Goal: Task Accomplishment & Management: Manage account settings

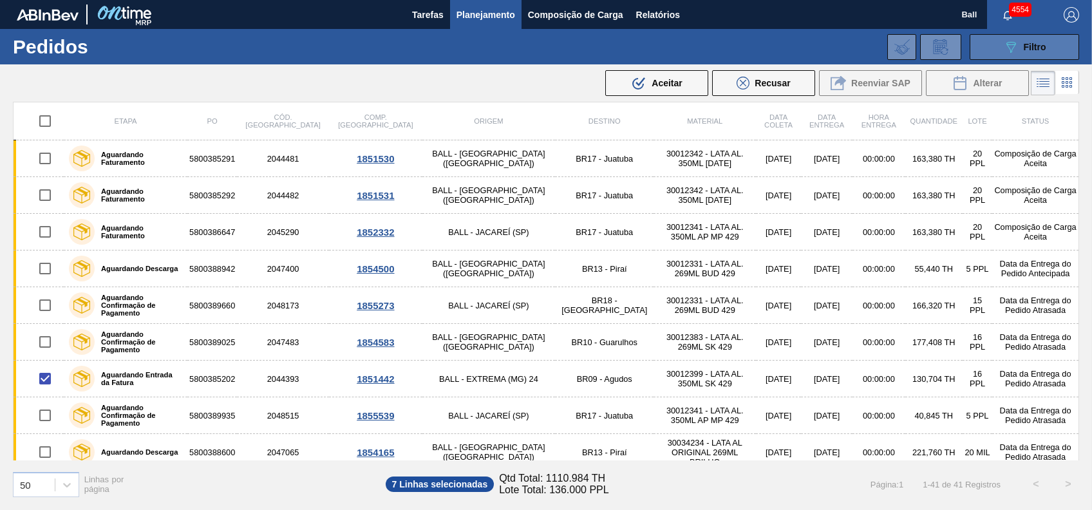
scroll to position [97, 0]
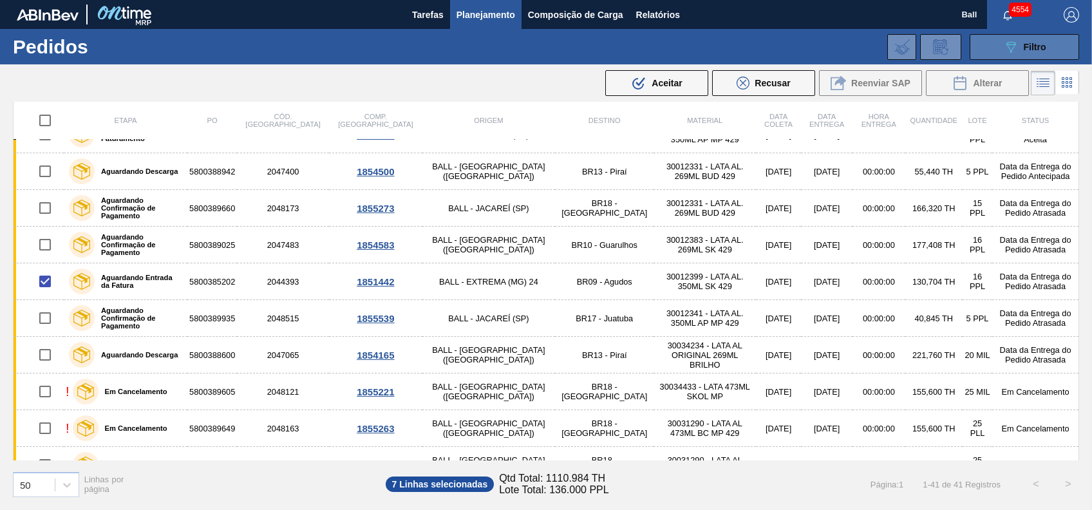
click at [1015, 50] on icon "089F7B8B-B2A5-4AFE-B5C0-19BA573D28AC" at bounding box center [1010, 46] width 15 height 15
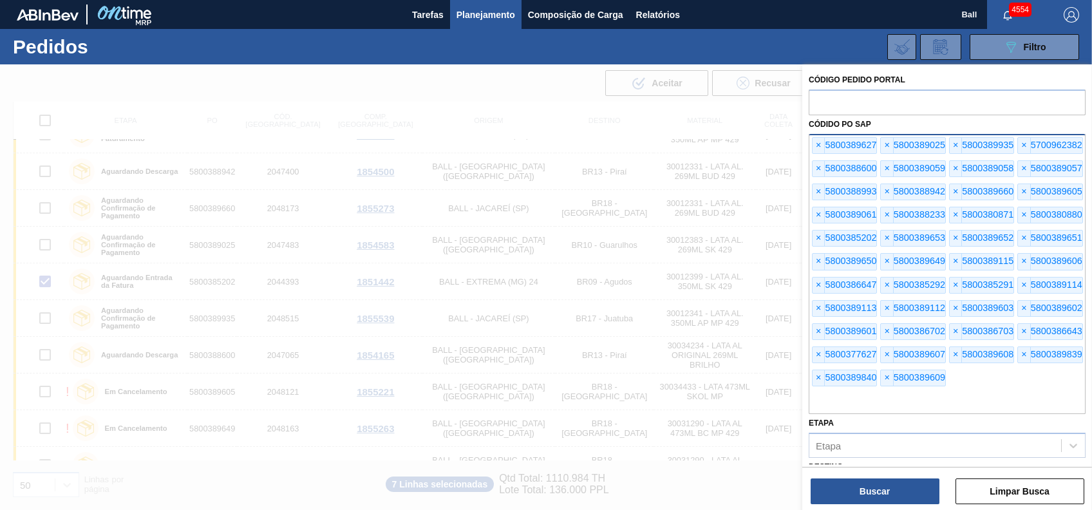
click at [971, 395] on input "text" at bounding box center [947, 402] width 277 height 24
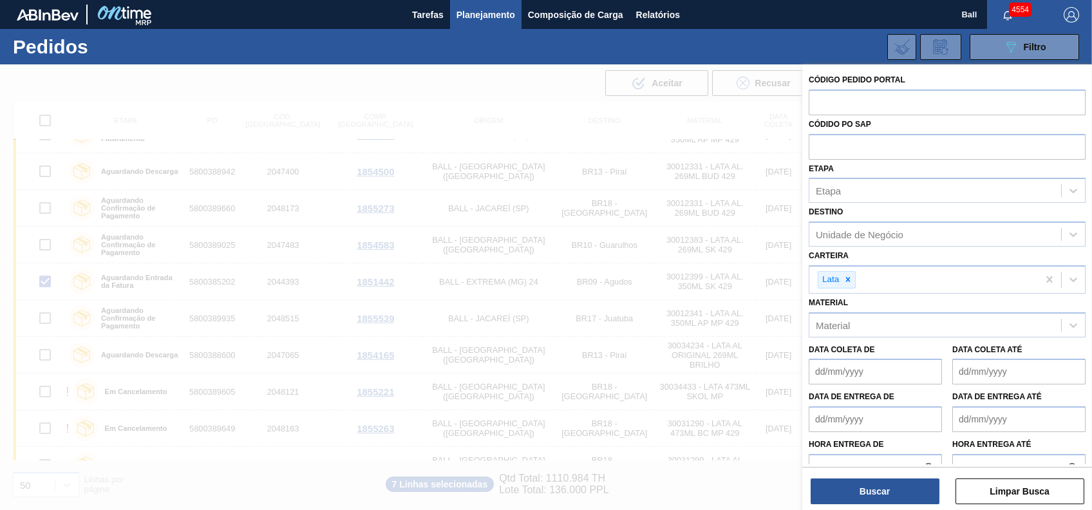
click at [879, 171] on div "Etapa Etapa" at bounding box center [947, 182] width 277 height 44
click at [879, 173] on div "Etapa Etapa" at bounding box center [947, 182] width 277 height 44
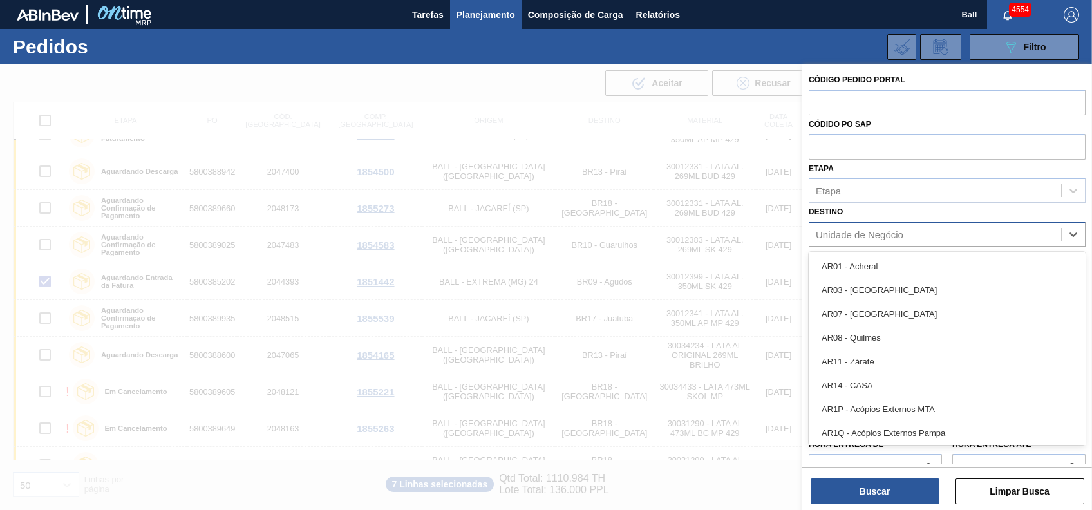
click at [909, 227] on div "Unidade de Negócio" at bounding box center [936, 234] width 252 height 19
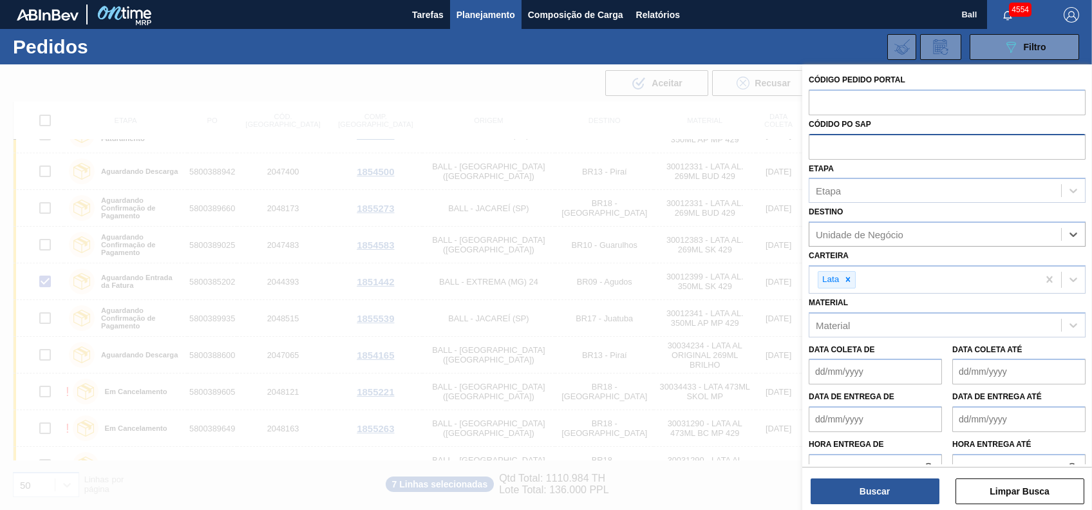
click at [906, 146] on input "text" at bounding box center [947, 146] width 277 height 24
paste input "text"
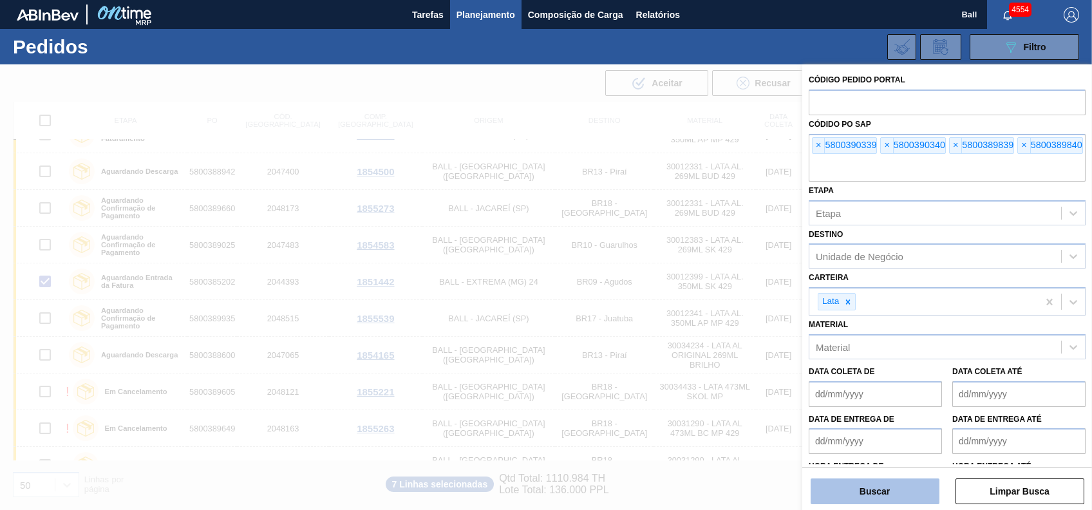
click at [898, 491] on button "Buscar" at bounding box center [875, 492] width 129 height 26
checkbox input "false"
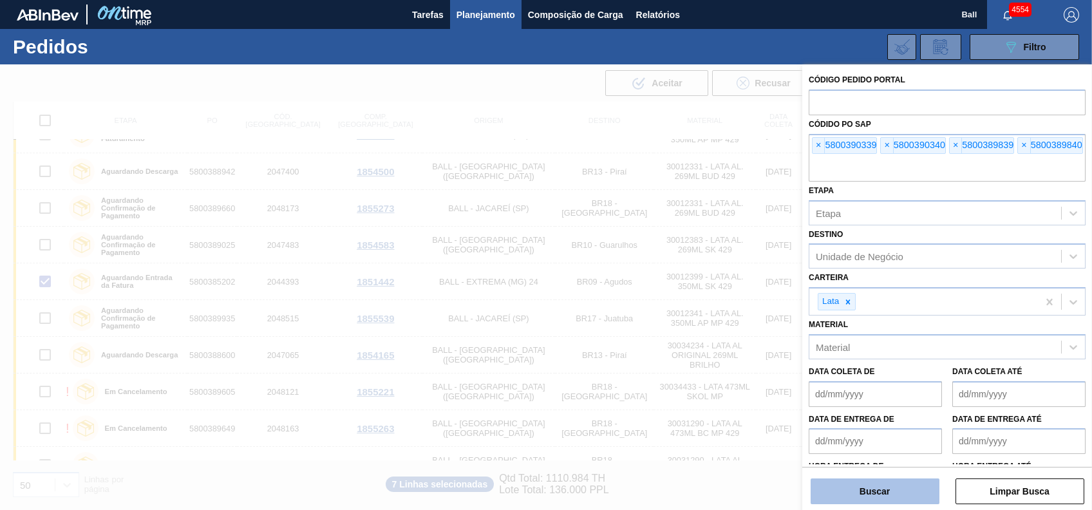
checkbox input "false"
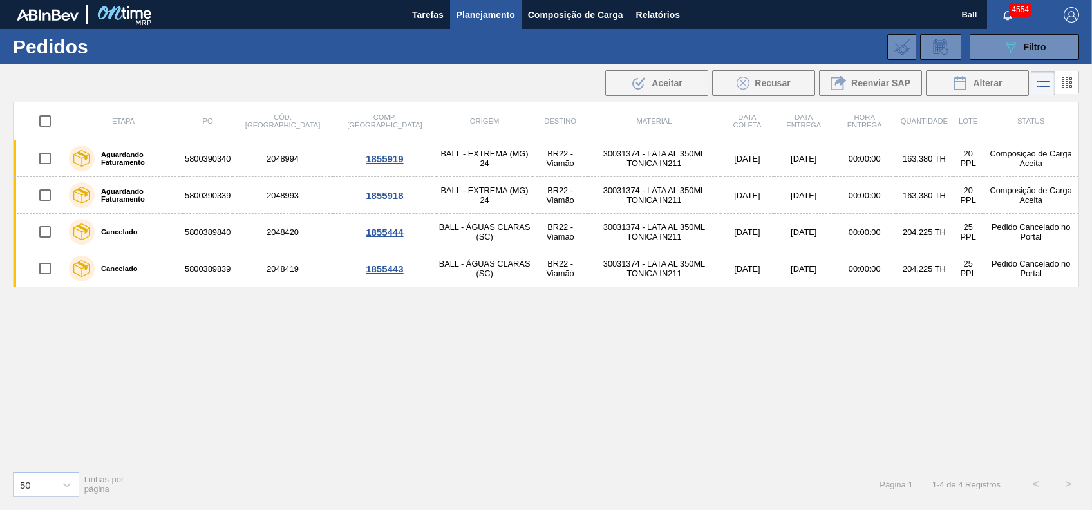
scroll to position [0, 0]
click at [1045, 38] on button "089F7B8B-B2A5-4AFE-B5C0-19BA573D28AC Filtro" at bounding box center [1024, 47] width 109 height 26
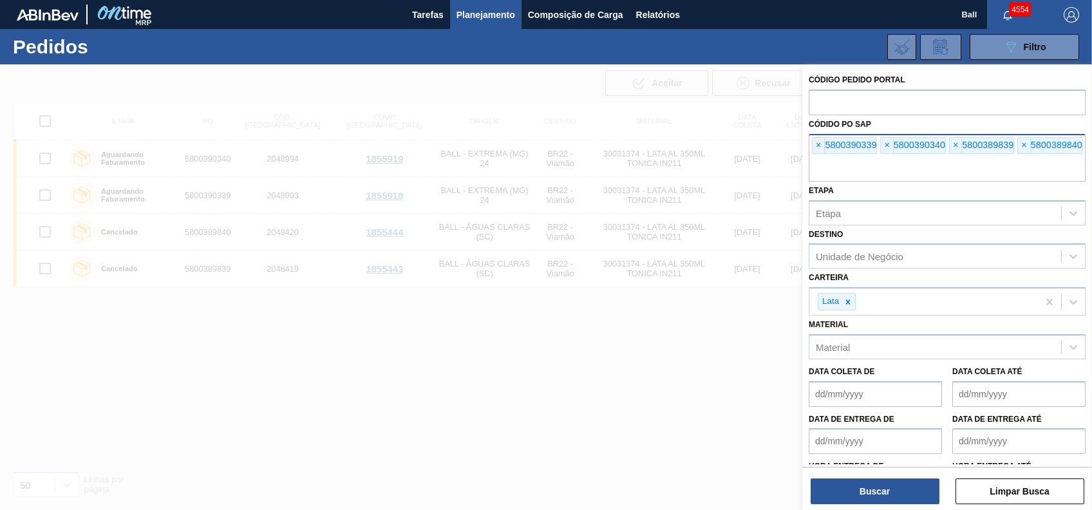
drag, startPoint x: 1020, startPoint y: 176, endPoint x: 820, endPoint y: 176, distance: 199.6
click at [820, 176] on input "text" at bounding box center [947, 169] width 277 height 24
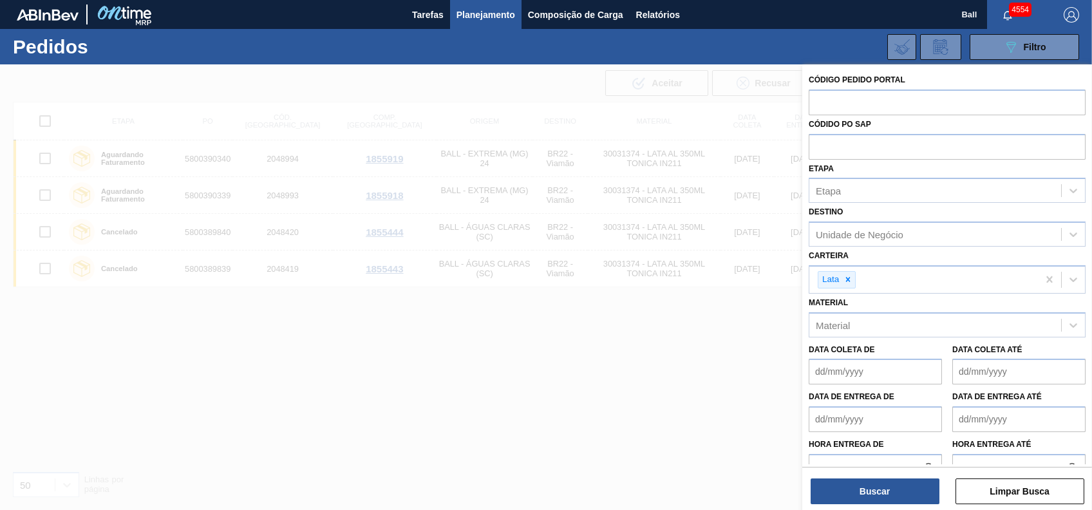
paste input "text"
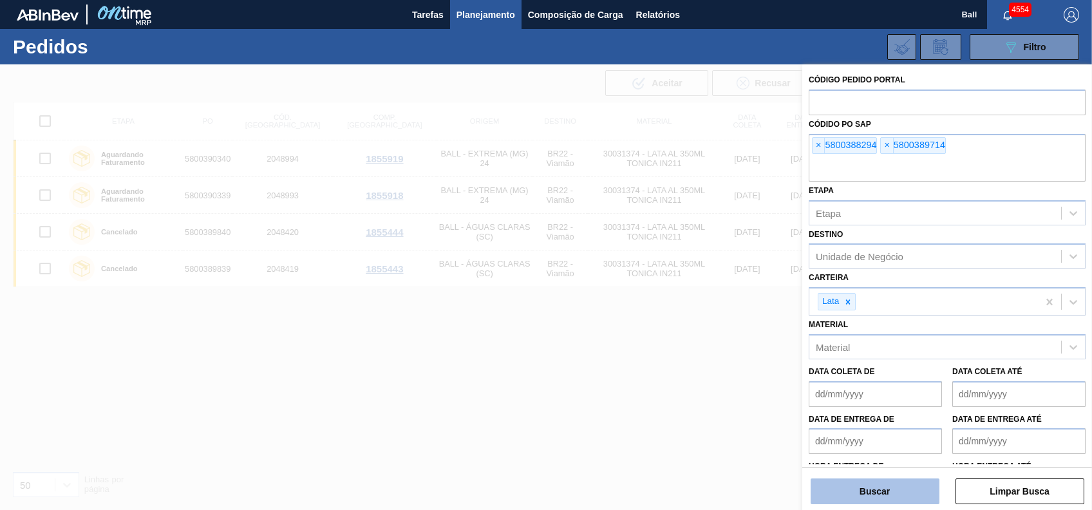
click at [906, 497] on button "Buscar" at bounding box center [875, 492] width 129 height 26
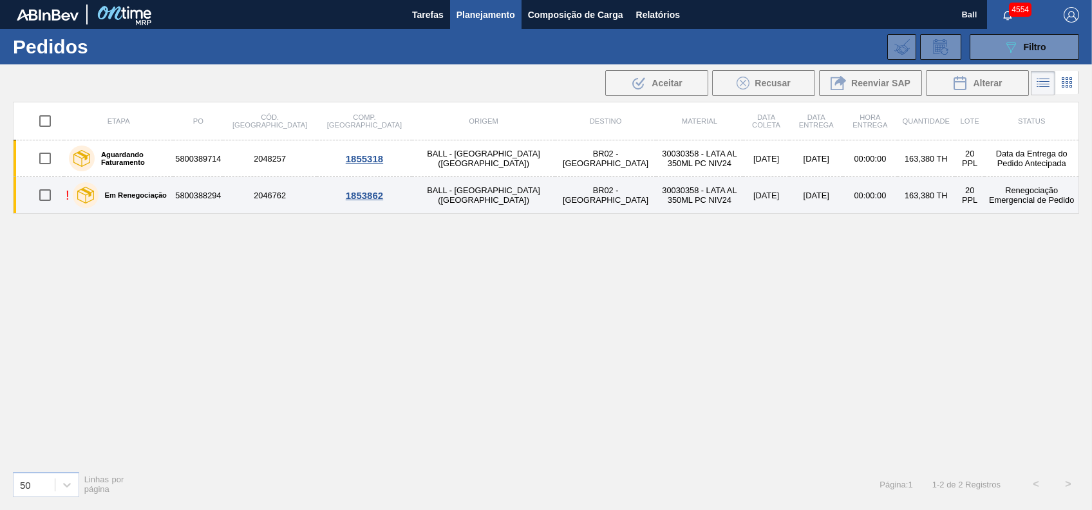
click at [145, 201] on div "Em Renegociação" at bounding box center [120, 195] width 100 height 32
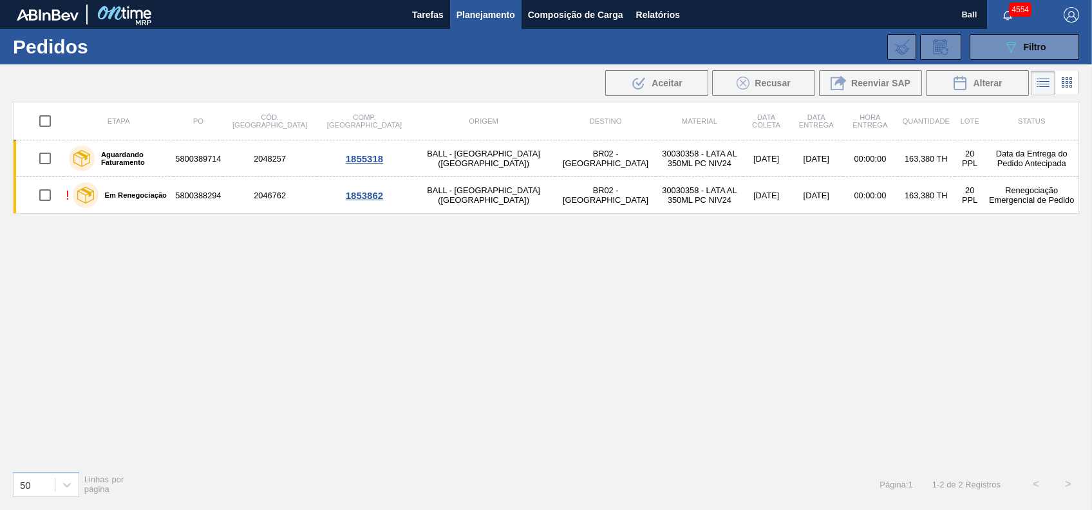
drag, startPoint x: 586, startPoint y: 283, endPoint x: 591, endPoint y: 297, distance: 14.3
click at [585, 283] on div "Etapa PO Cód. Pedido Comp. Carga Origem Destino Material Data coleta Data Entre…" at bounding box center [546, 281] width 1067 height 359
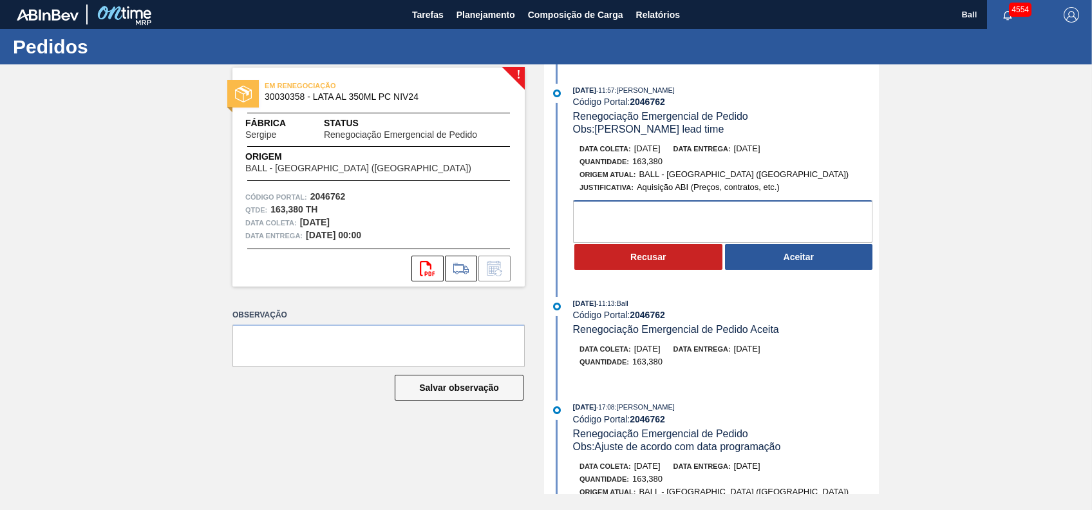
click at [766, 225] on textarea at bounding box center [722, 221] width 299 height 43
click at [736, 220] on textarea at bounding box center [722, 221] width 299 height 43
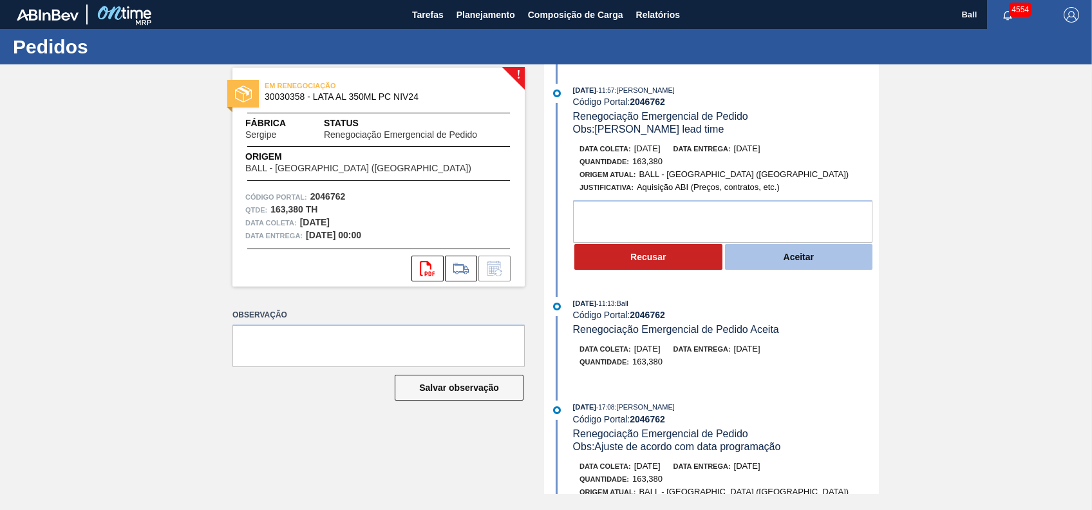
click at [804, 258] on button "Aceitar" at bounding box center [799, 257] width 148 height 26
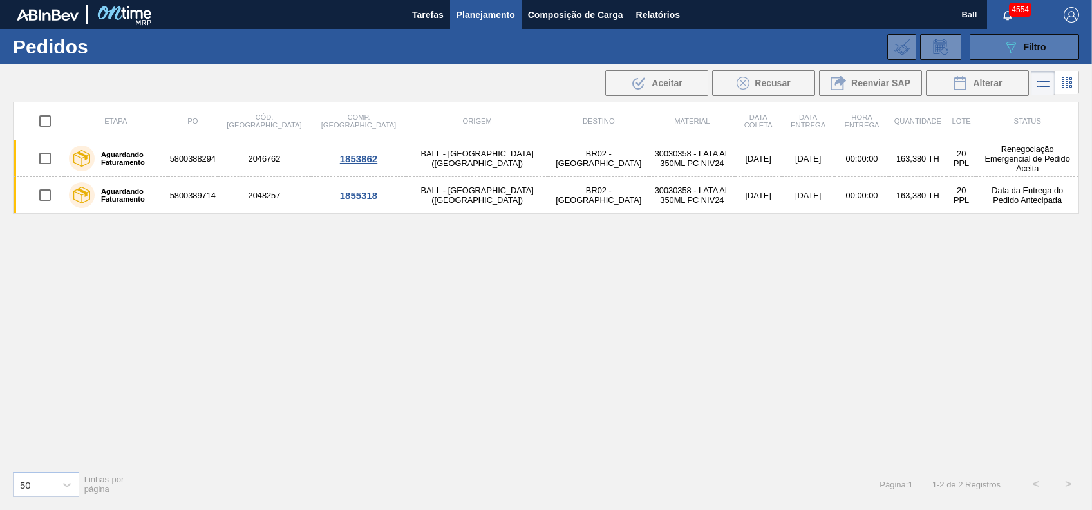
click at [1027, 41] on div "089F7B8B-B2A5-4AFE-B5C0-19BA573D28AC Filtro" at bounding box center [1024, 46] width 43 height 15
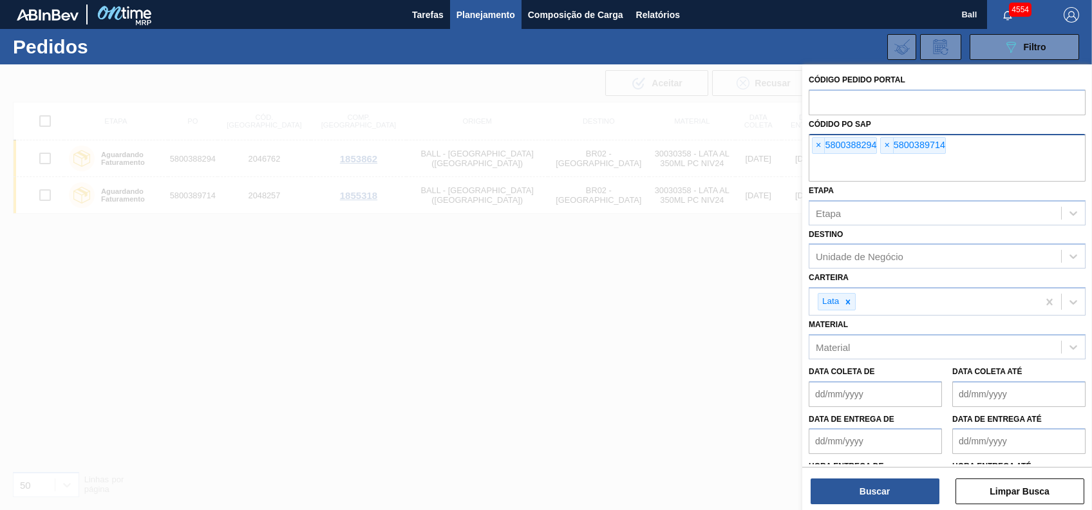
click at [1005, 157] on input "text" at bounding box center [947, 169] width 277 height 24
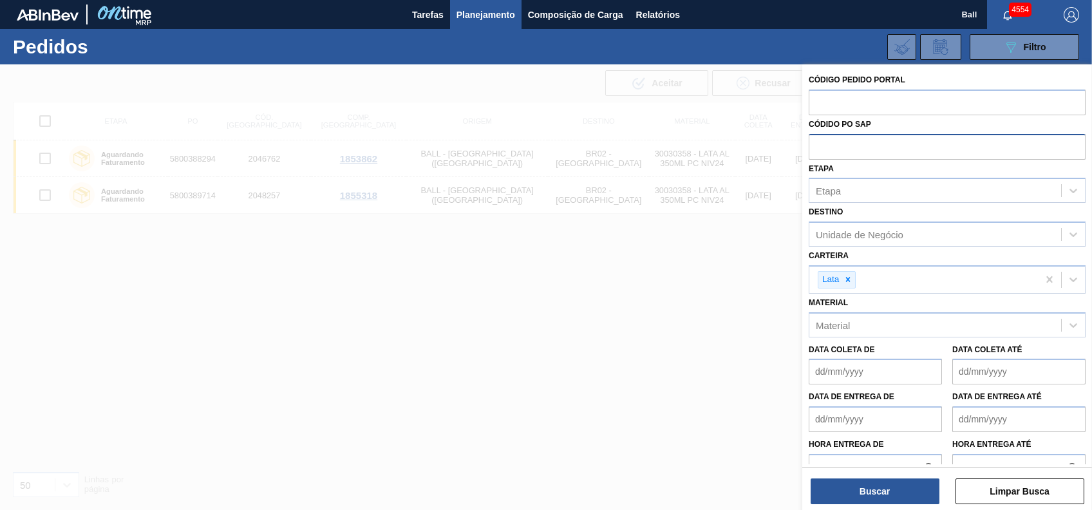
paste input "text"
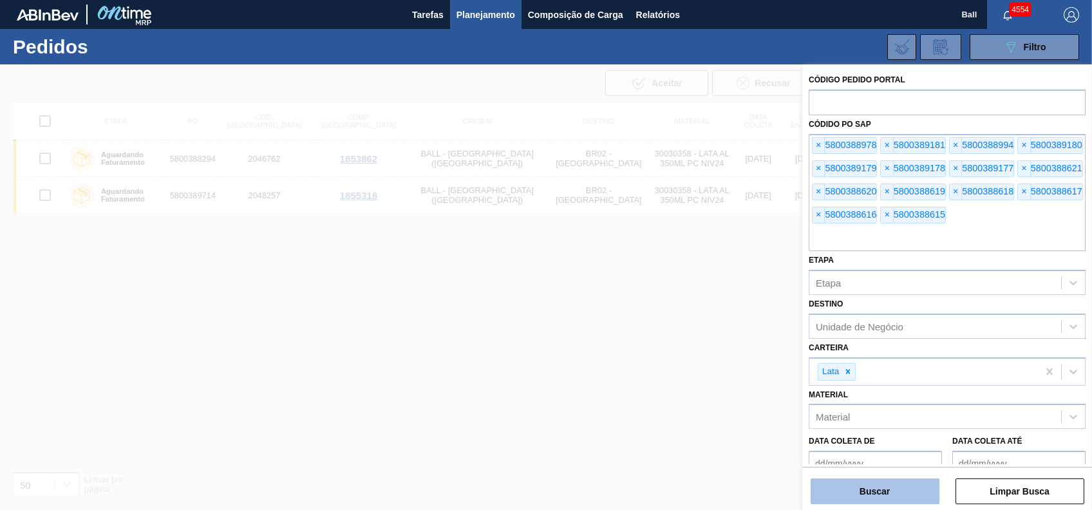
click at [899, 493] on button "Buscar" at bounding box center [875, 492] width 129 height 26
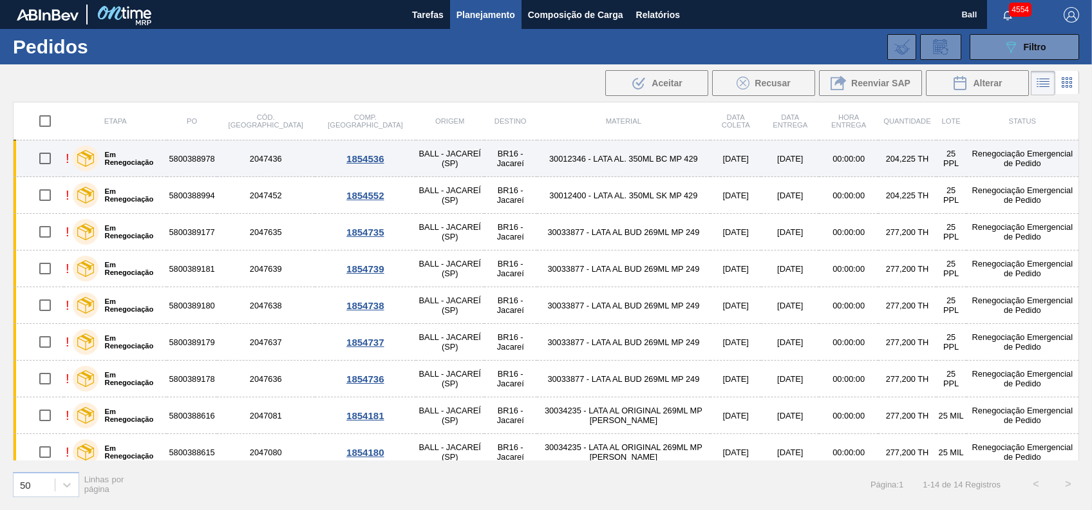
click at [178, 155] on td "5800388978" at bounding box center [192, 158] width 50 height 37
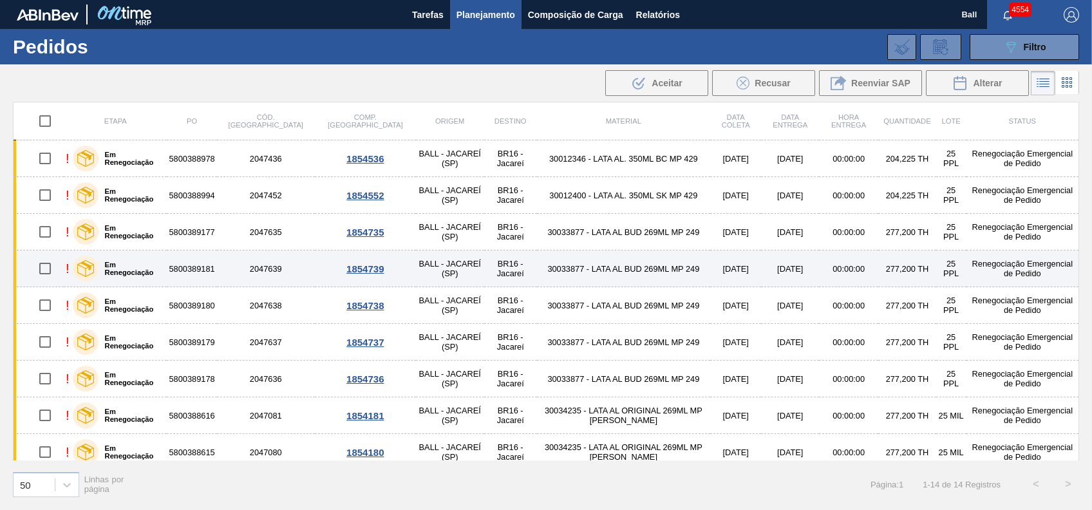
click at [206, 275] on td "5800389181" at bounding box center [192, 269] width 50 height 37
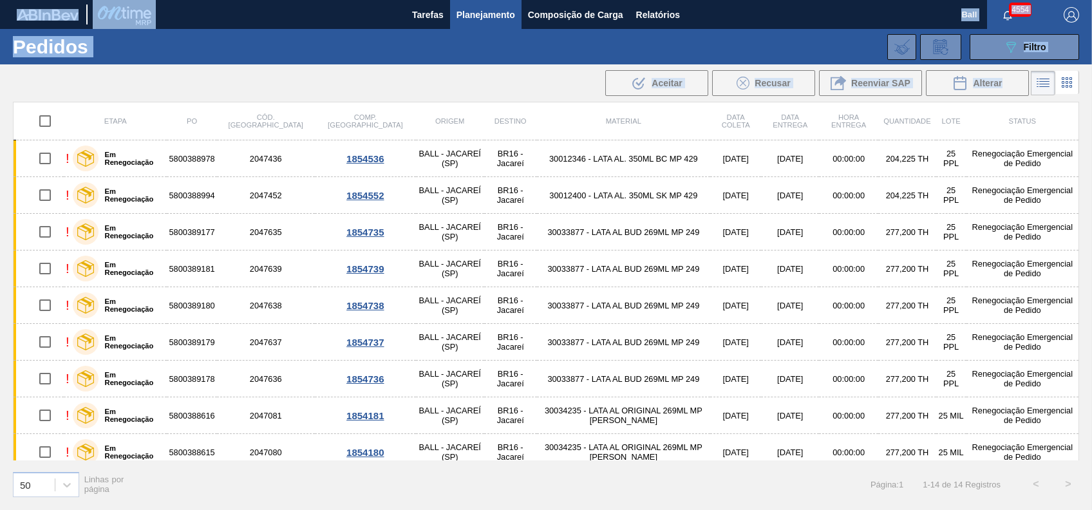
scroll to position [192, 0]
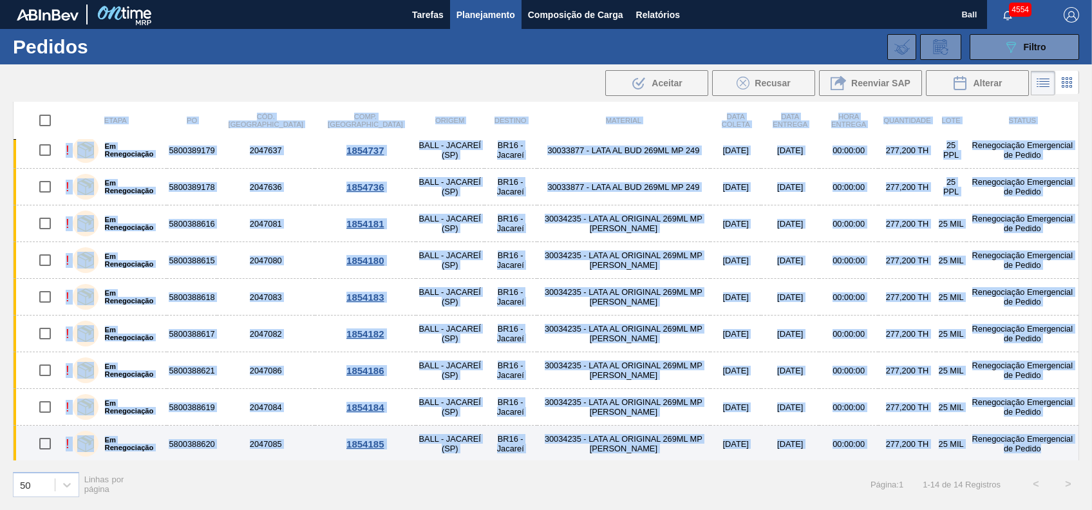
drag, startPoint x: 73, startPoint y: 119, endPoint x: 1049, endPoint y: 446, distance: 1029.3
click at [1049, 446] on table "Etapa PO Cód. Pedido Comp. Carga Origem Destino Material Data coleta Data Entre…" at bounding box center [546, 186] width 1067 height 553
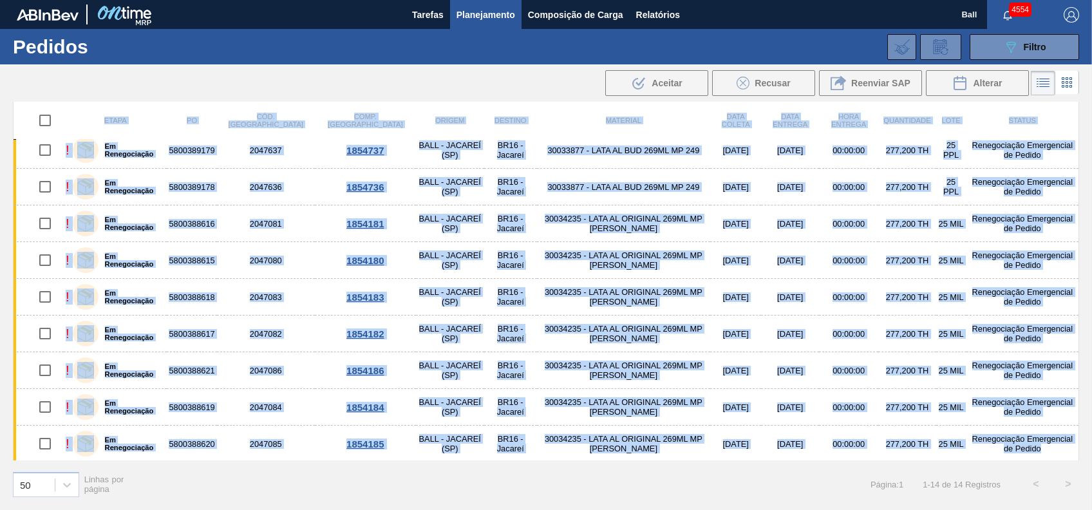
copy table "Etapa PO Cód. Pedido Comp. Carga Origem Destino Material Data coleta Data Entre…"
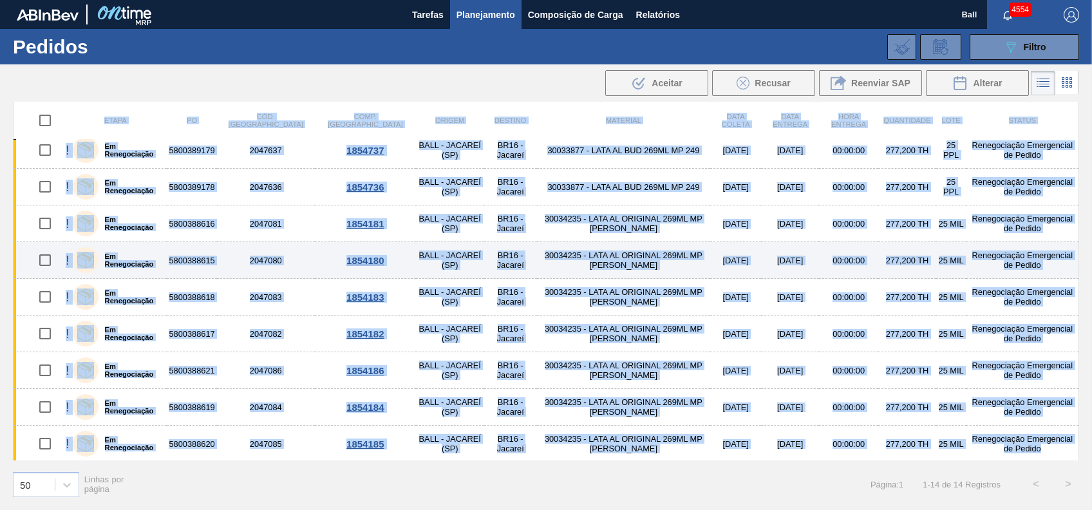
copy table "Etapa PO Cód. Pedido Comp. Carga Origem Destino Material Data coleta Data Entre…"
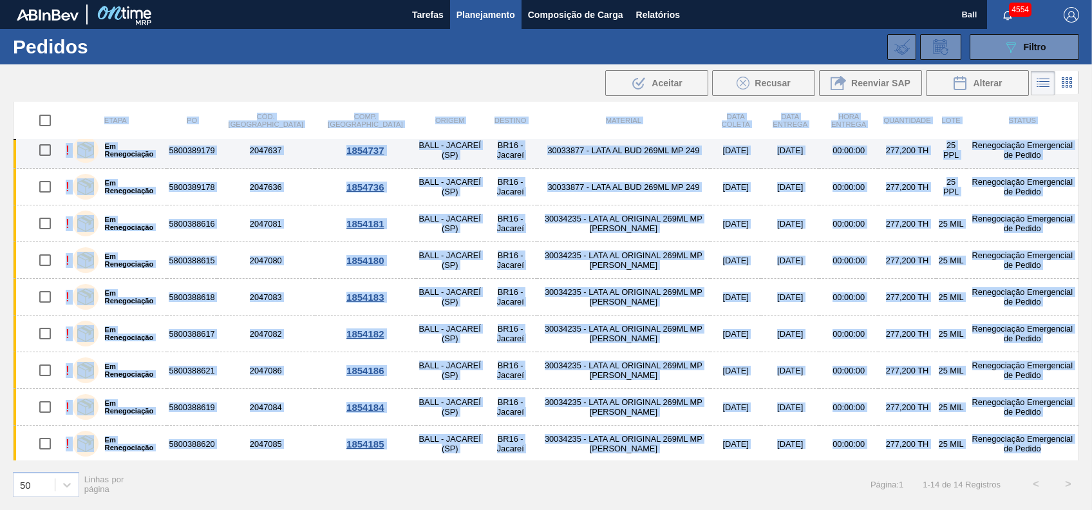
copy table "Etapa PO Cód. Pedido Comp. Carga Origem Destino Material Data coleta Data Entre…"
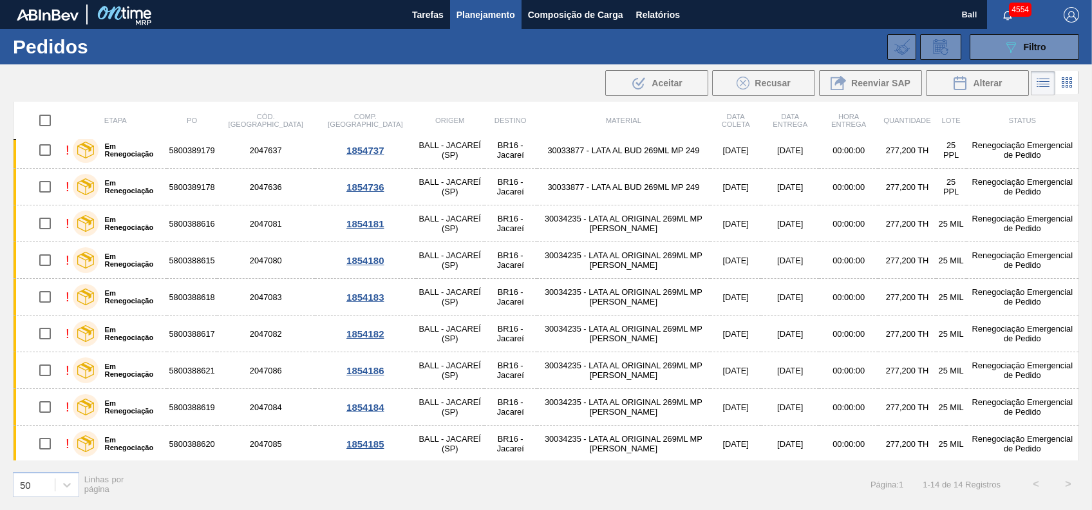
click at [386, 77] on div ".b{fill:var(--color-action-default)} Aceitar Recusar Reenviar SAP Alterar" at bounding box center [546, 83] width 1092 height 31
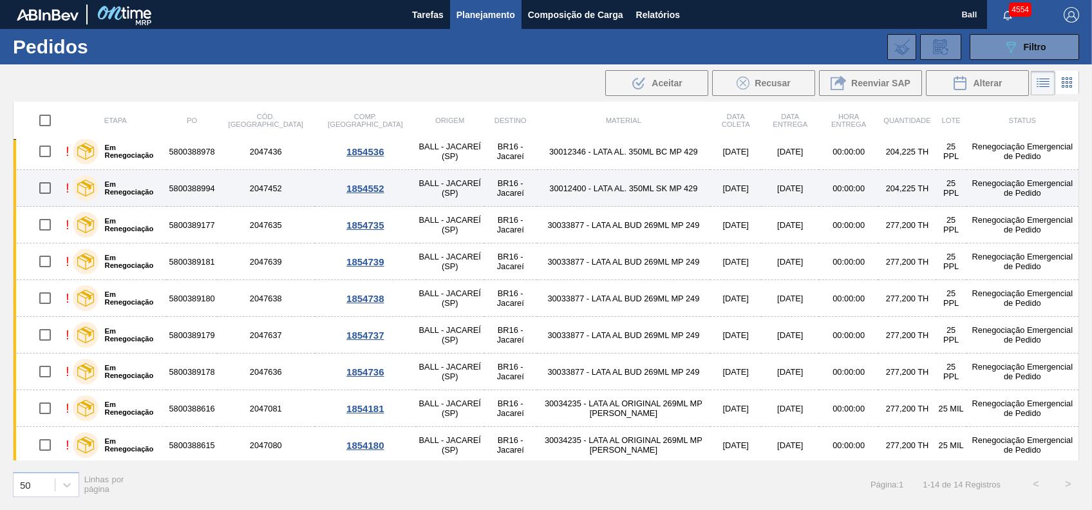
scroll to position [0, 0]
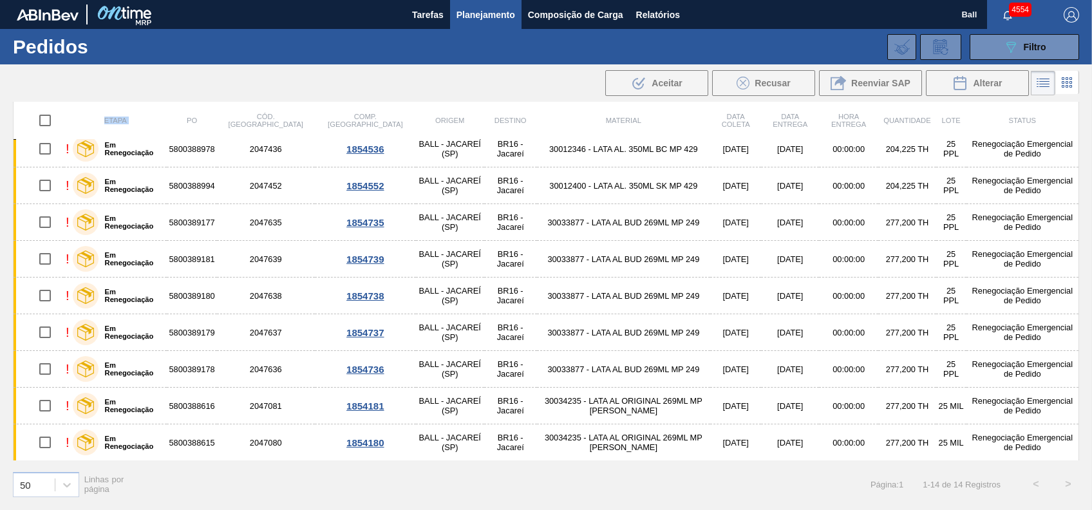
drag, startPoint x: 178, startPoint y: 122, endPoint x: 1089, endPoint y: 450, distance: 968.3
click at [1089, 450] on div "Etapa PO Cód. Pedido Comp. Carga Origem Destino Material Data coleta Data Entre…" at bounding box center [546, 305] width 1092 height 406
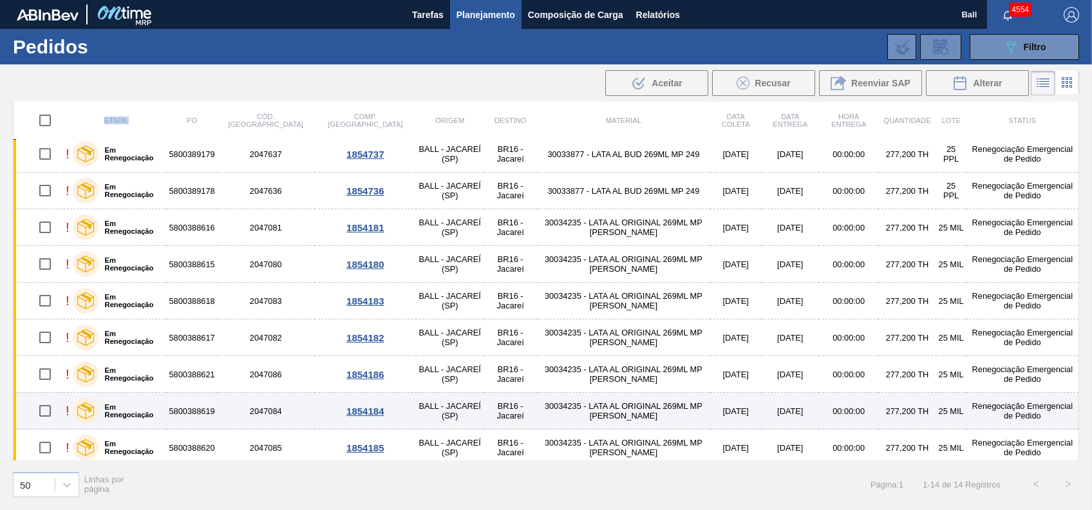
scroll to position [192, 0]
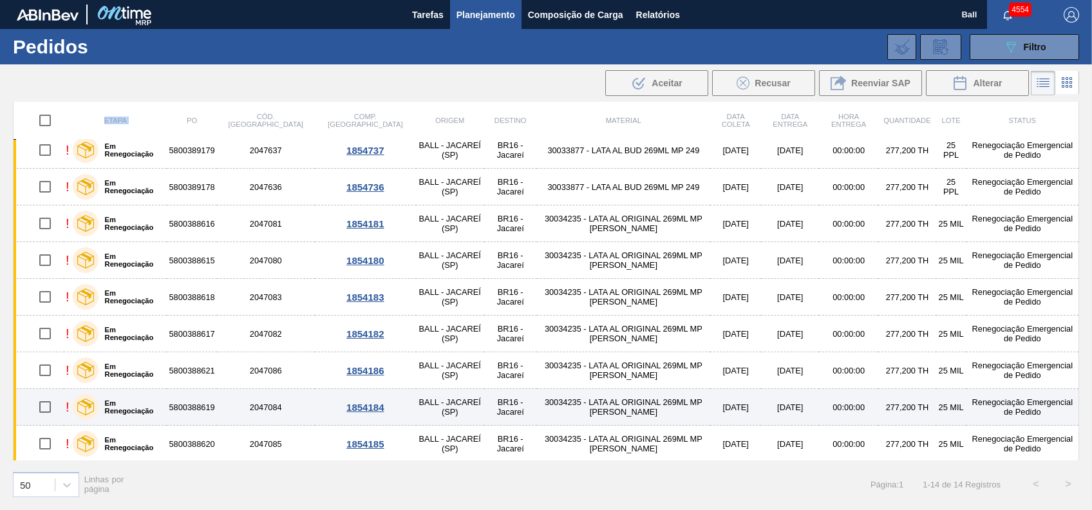
copy tr "Etapa"
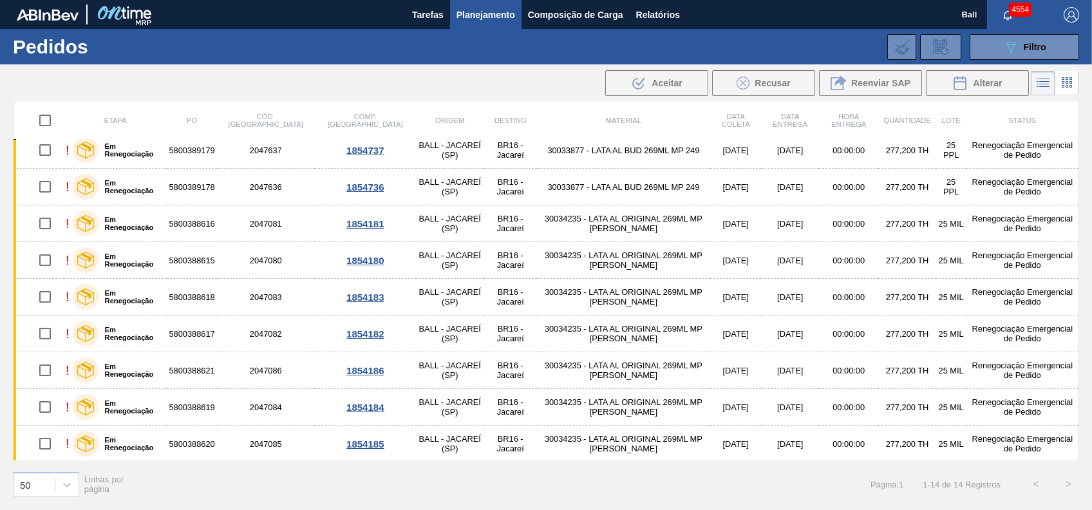
click at [64, 68] on div ".b{fill:var(--color-action-default)} Aceitar Recusar Reenviar SAP Alterar" at bounding box center [546, 83] width 1092 height 31
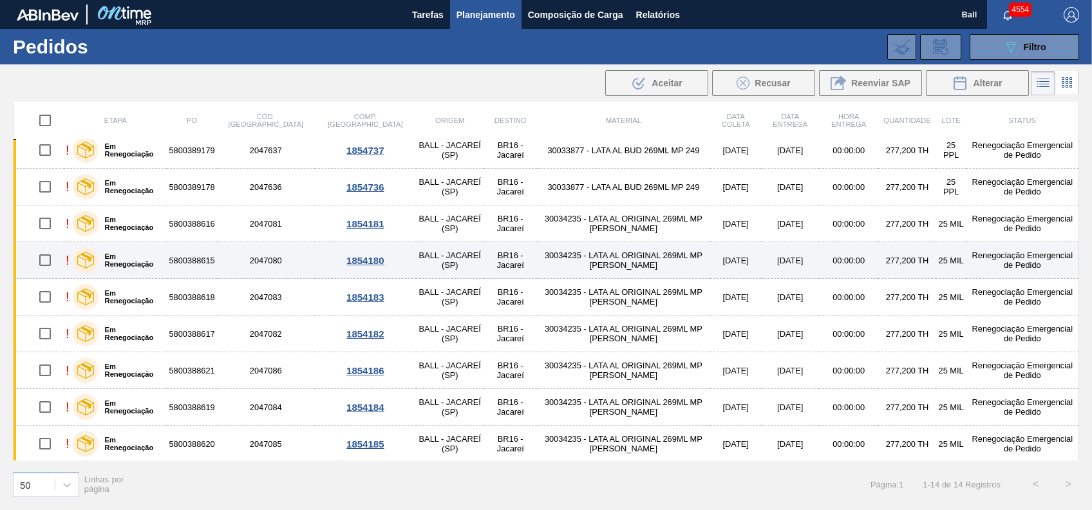
scroll to position [0, 0]
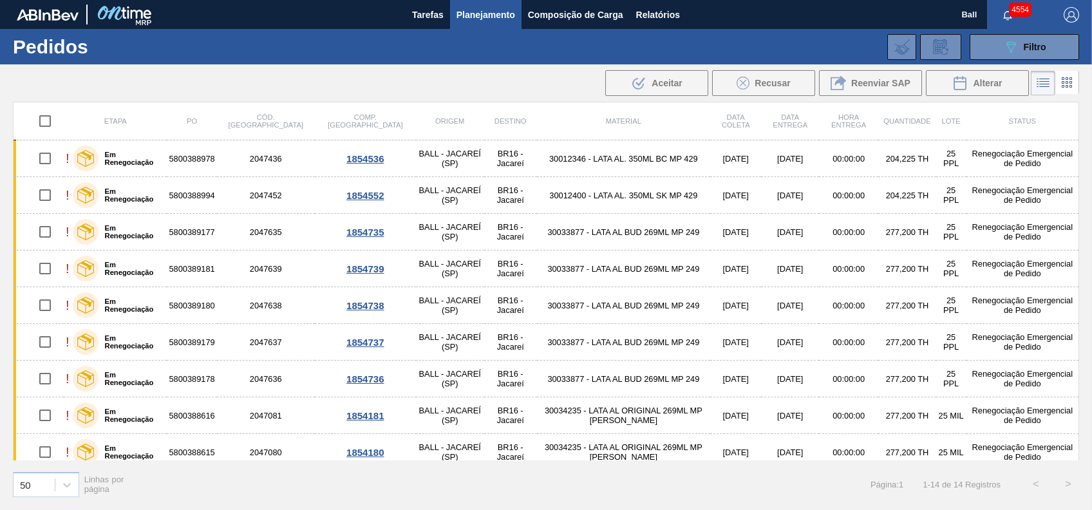
click at [263, 58] on div "089F7B8B-B2A5-4AFE-B5C0-19BA573D28AC Filtro Código Pedido Portal Códido PO SAP …" at bounding box center [644, 47] width 884 height 39
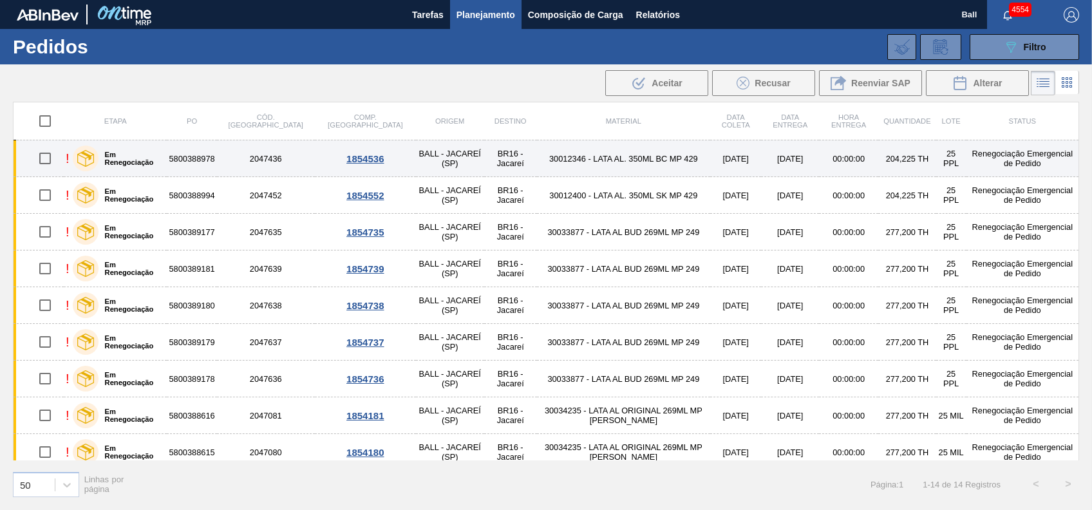
click at [172, 158] on td "5800388978" at bounding box center [192, 158] width 50 height 37
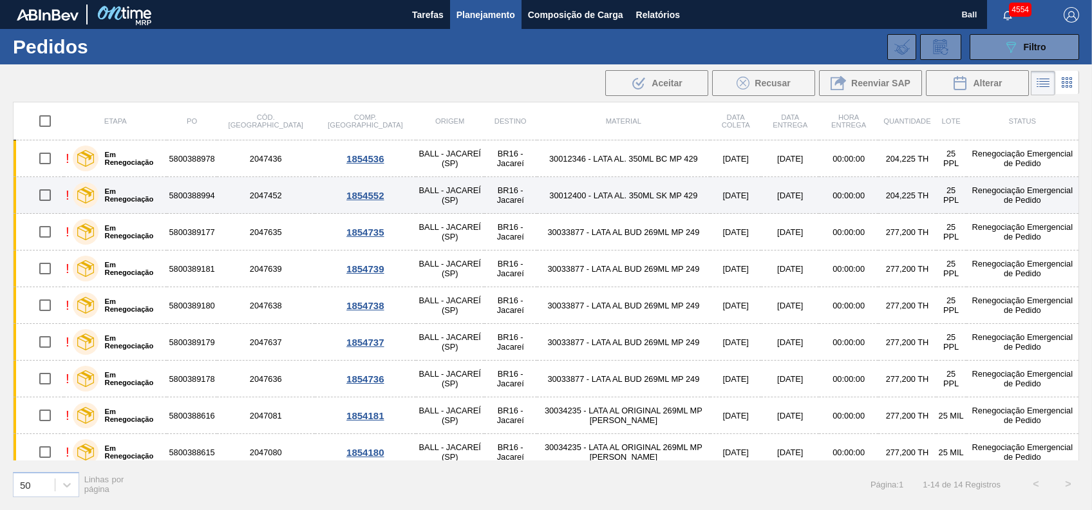
click at [162, 190] on label "Em Renegociação" at bounding box center [131, 194] width 64 height 15
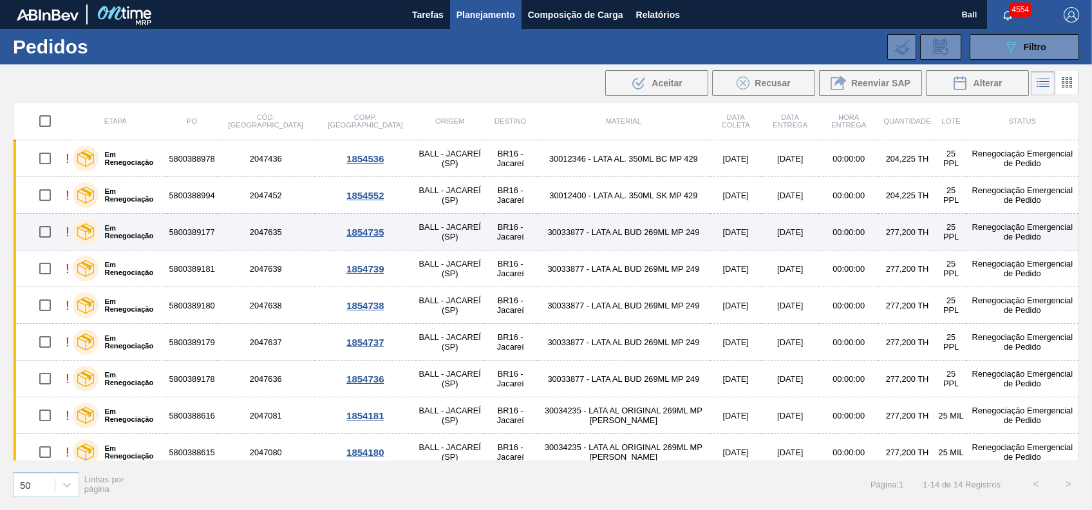
click at [160, 238] on label "Em Renegociação" at bounding box center [131, 231] width 64 height 15
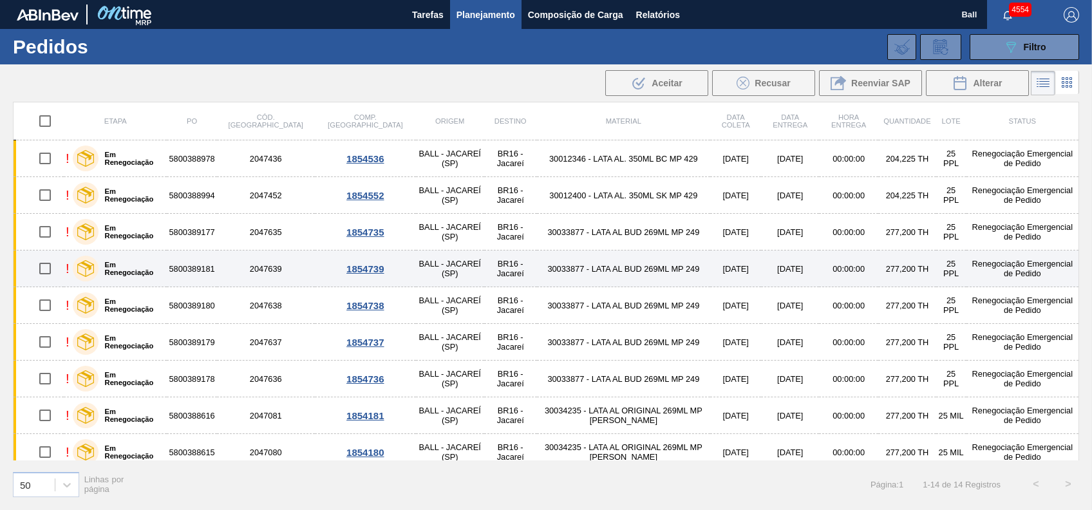
drag, startPoint x: 160, startPoint y: 271, endPoint x: 158, endPoint y: 280, distance: 8.5
click at [159, 271] on label "Em Renegociação" at bounding box center [131, 268] width 64 height 15
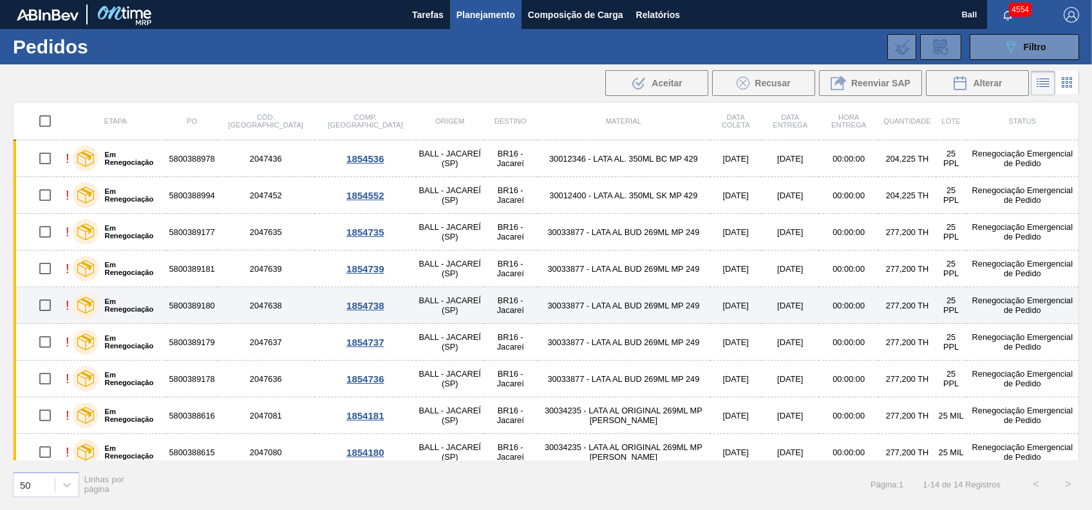
click at [161, 300] on label "Em Renegociação" at bounding box center [131, 305] width 64 height 15
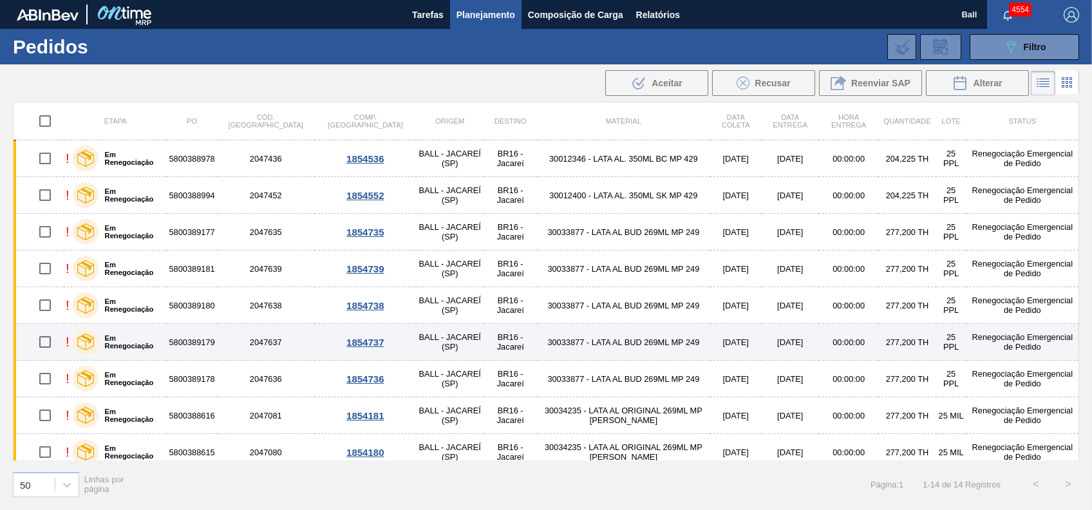
click at [159, 340] on label "Em Renegociação" at bounding box center [131, 341] width 64 height 15
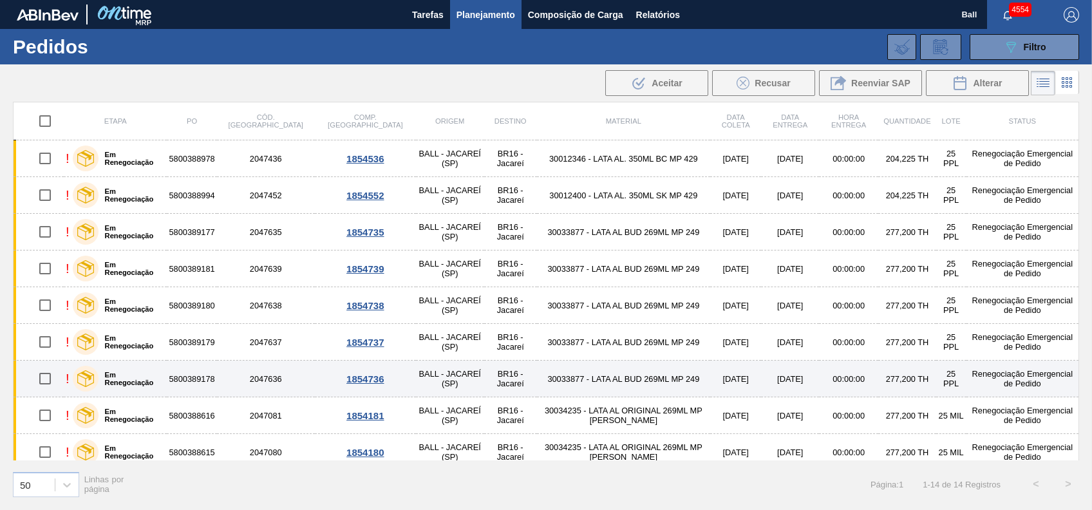
click at [167, 381] on td "! Em Renegociação" at bounding box center [115, 379] width 103 height 37
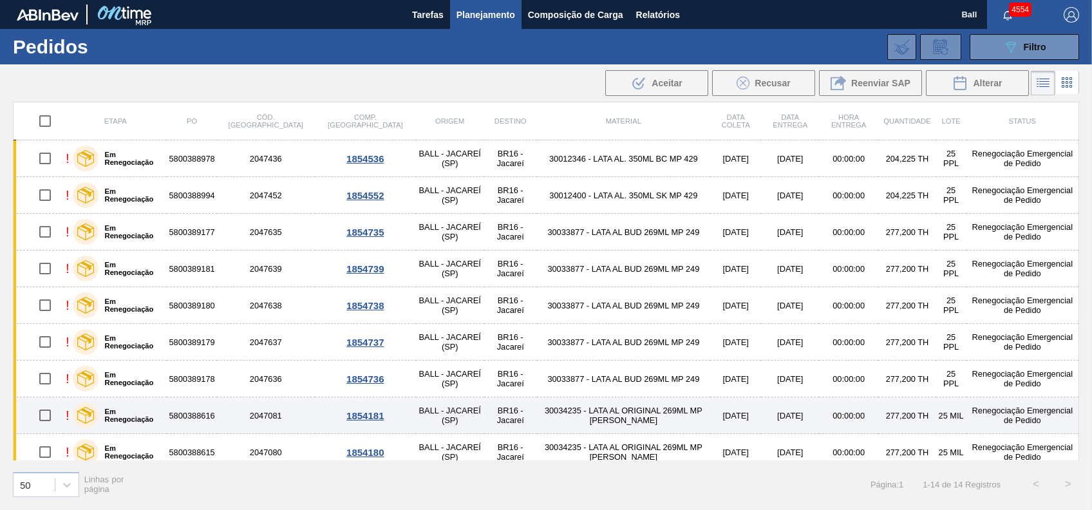
drag, startPoint x: 166, startPoint y: 413, endPoint x: 164, endPoint y: 420, distance: 6.9
click at [166, 414] on div "Em Renegociação" at bounding box center [118, 415] width 96 height 32
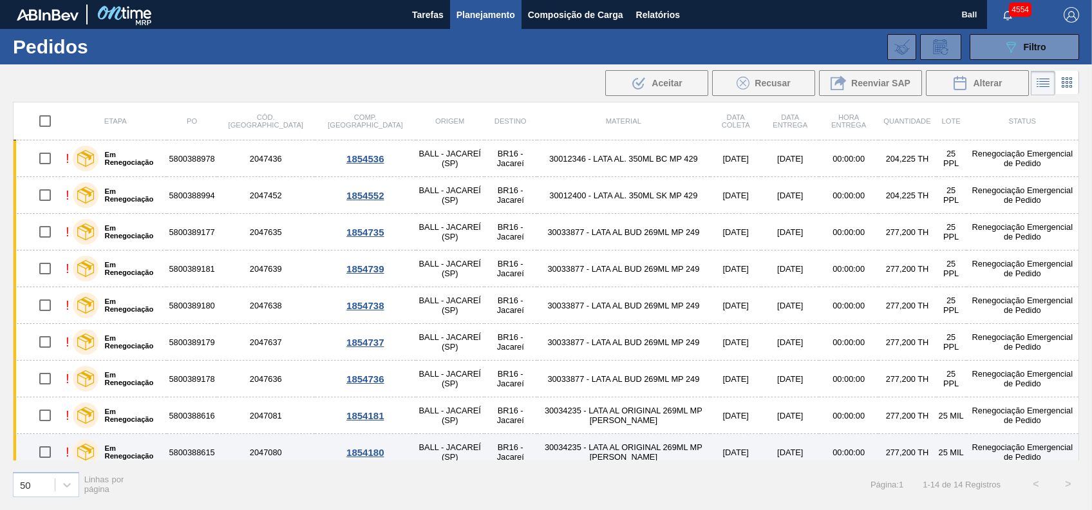
click at [162, 448] on label "Em Renegociação" at bounding box center [131, 451] width 64 height 15
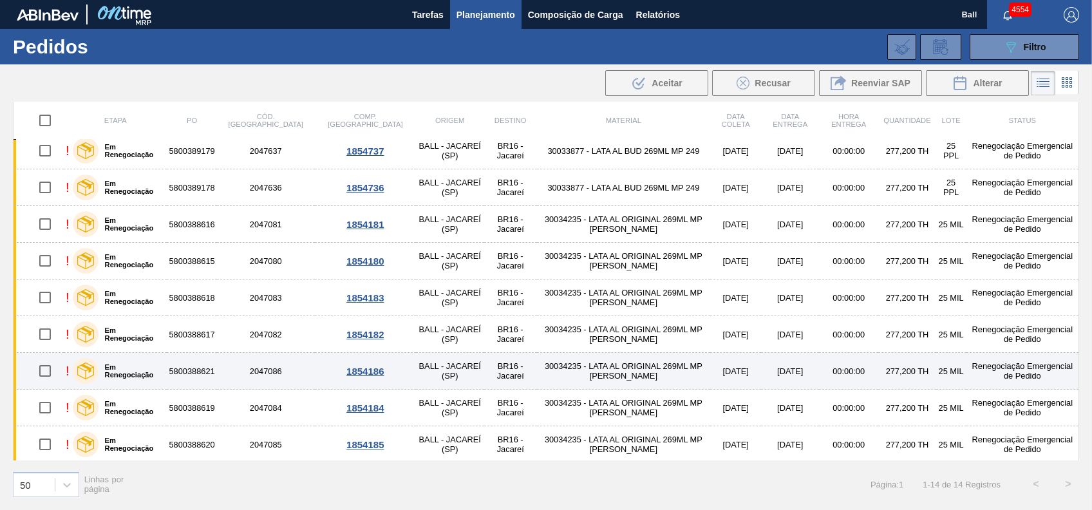
scroll to position [192, 0]
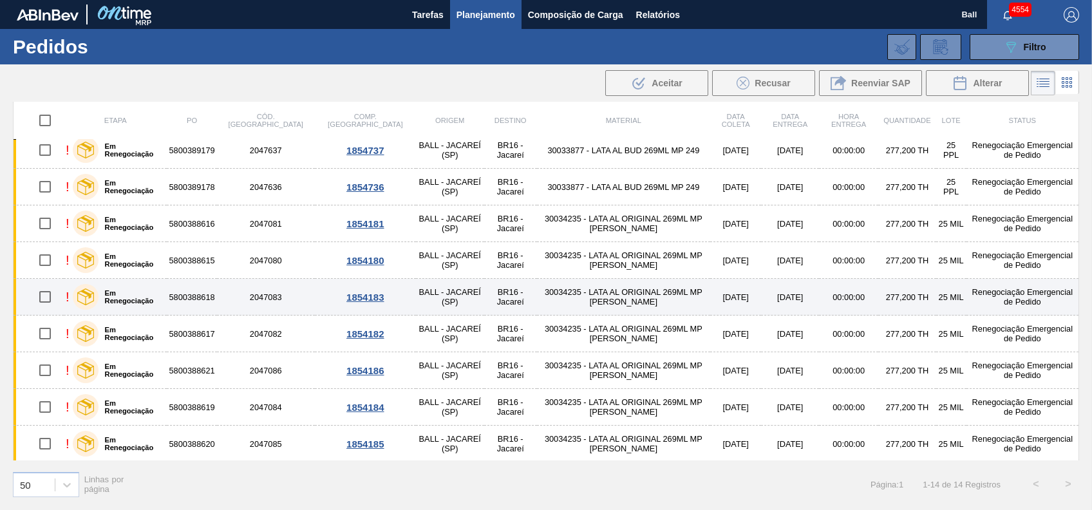
click at [160, 301] on label "Em Renegociação" at bounding box center [131, 296] width 64 height 15
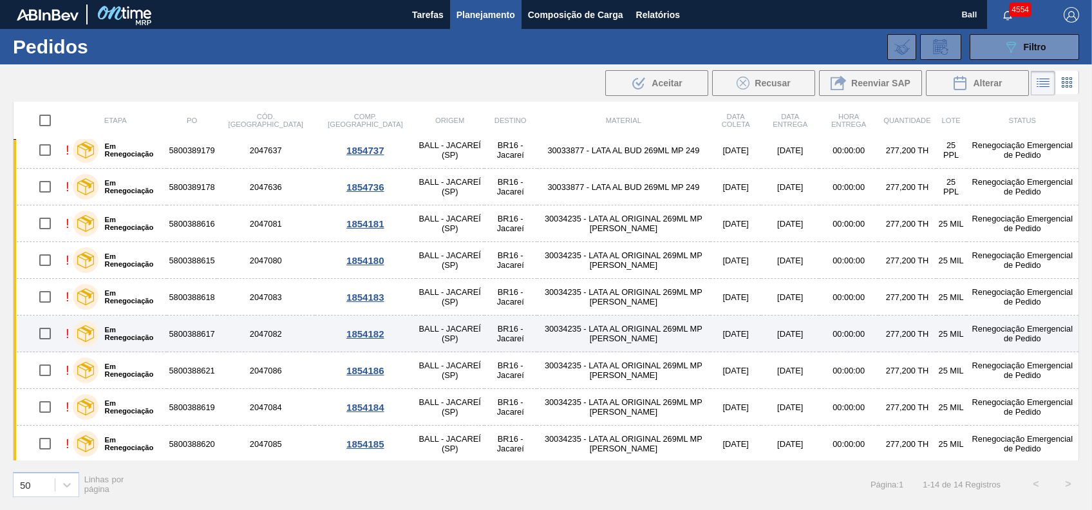
click at [156, 342] on div "Em Renegociação" at bounding box center [118, 334] width 96 height 32
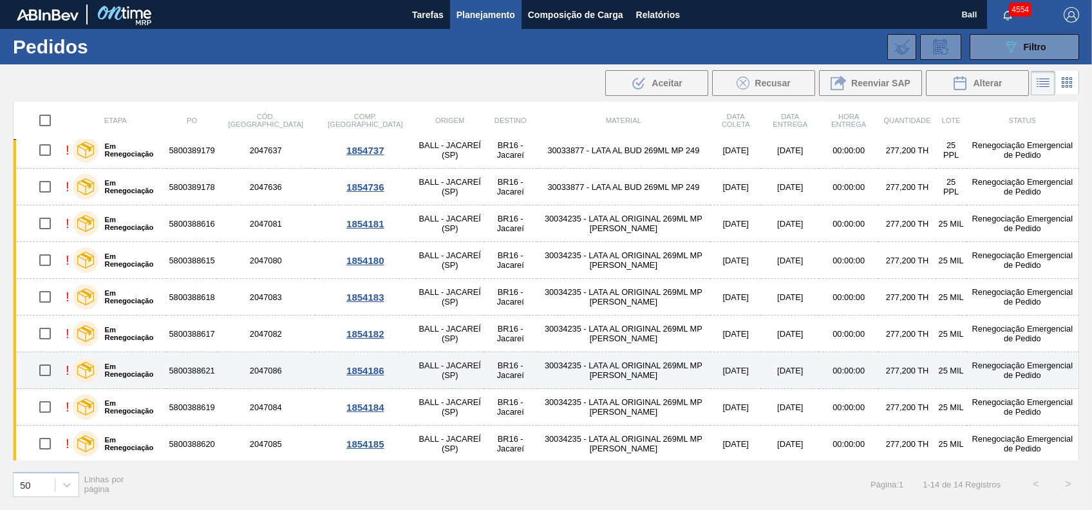
click at [156, 365] on label "Em Renegociação" at bounding box center [131, 370] width 64 height 15
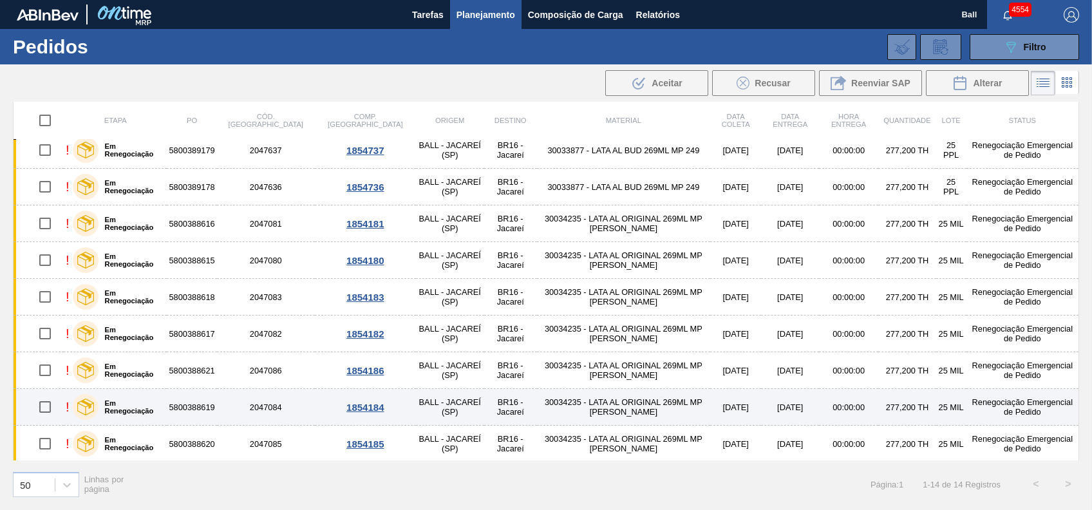
click at [162, 399] on label "Em Renegociação" at bounding box center [131, 406] width 64 height 15
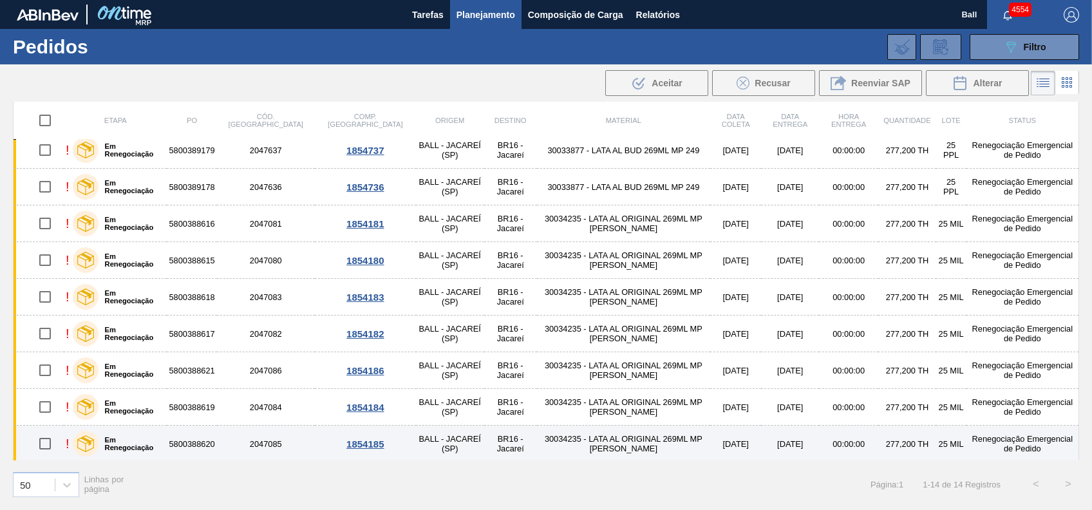
click at [158, 436] on label "Em Renegociação" at bounding box center [131, 443] width 64 height 15
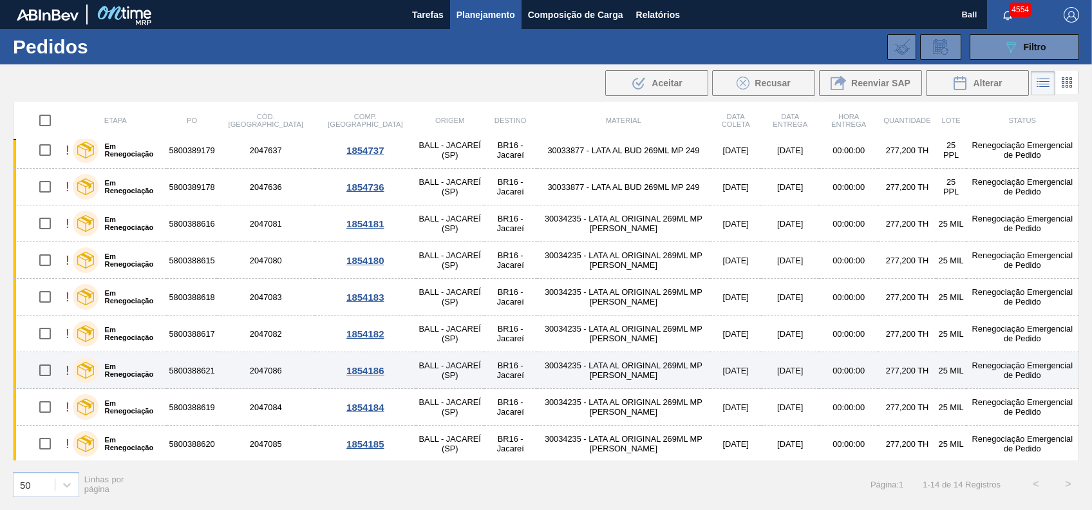
scroll to position [21, 0]
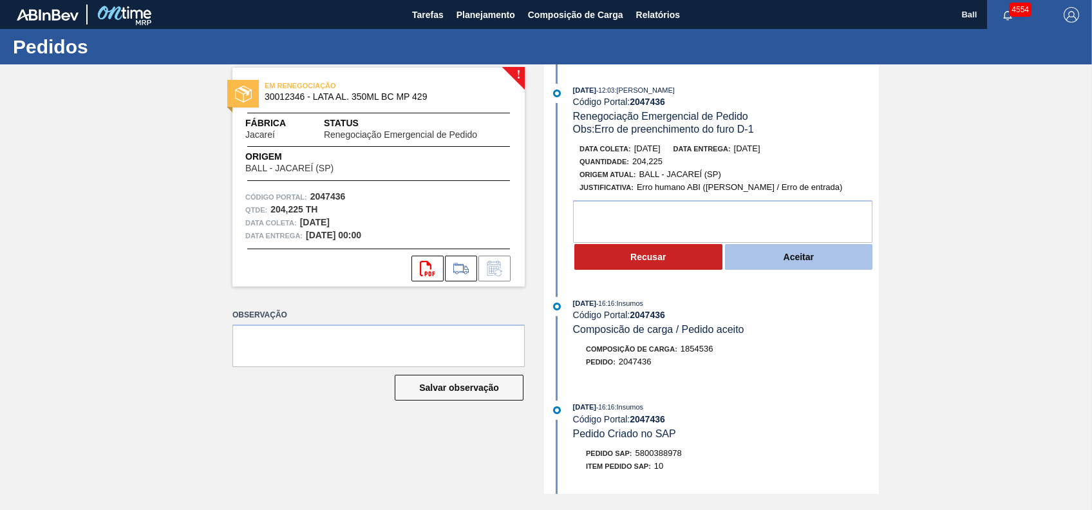
click at [802, 267] on button "Aceitar" at bounding box center [799, 257] width 148 height 26
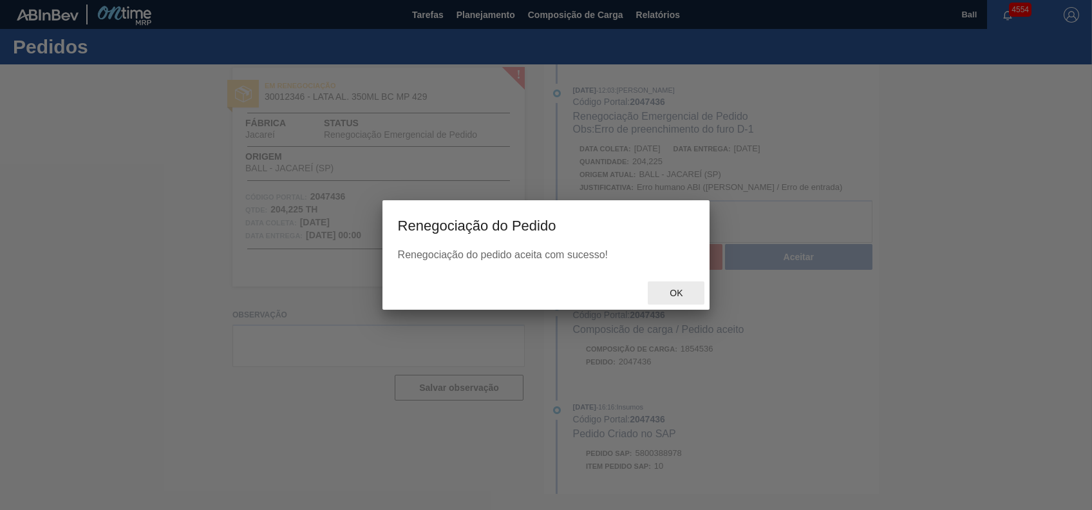
click at [690, 296] on span "Ok" at bounding box center [675, 293] width 33 height 10
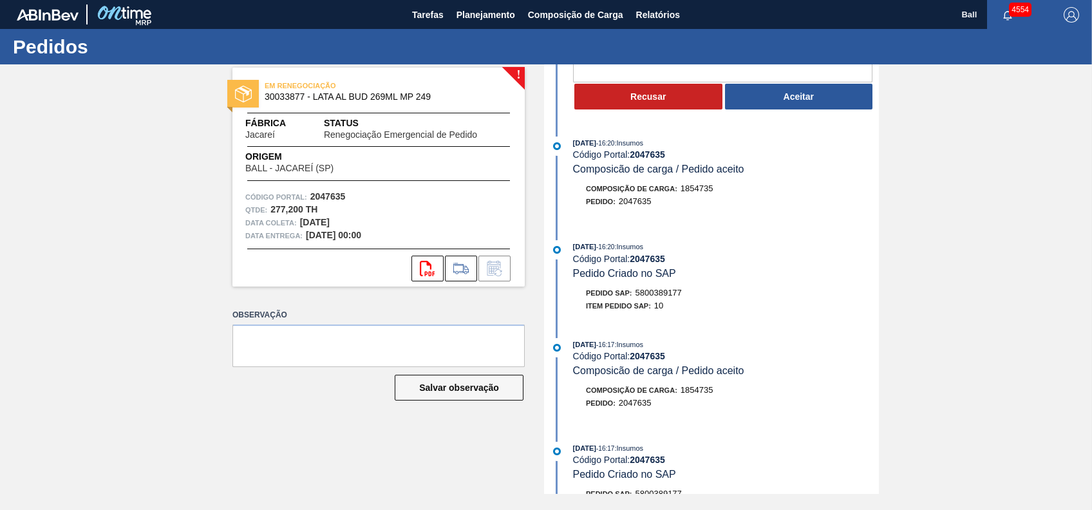
scroll to position [258, 0]
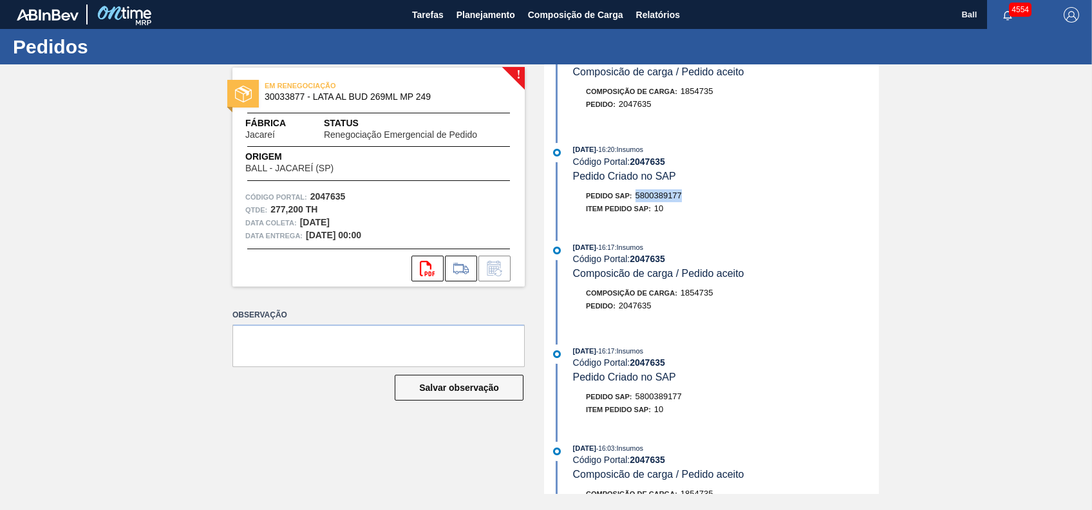
drag, startPoint x: 638, startPoint y: 200, endPoint x: 704, endPoint y: 202, distance: 66.4
click at [704, 202] on div "Pedido SAP: 5800389177" at bounding box center [726, 195] width 306 height 13
copy span "5800389177"
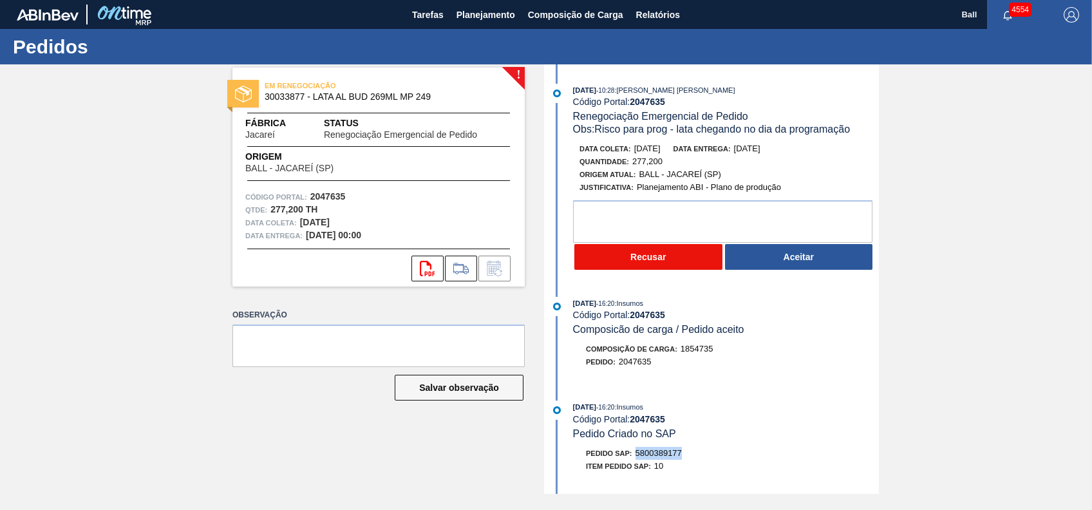
click at [626, 261] on button "Recusar" at bounding box center [648, 257] width 148 height 26
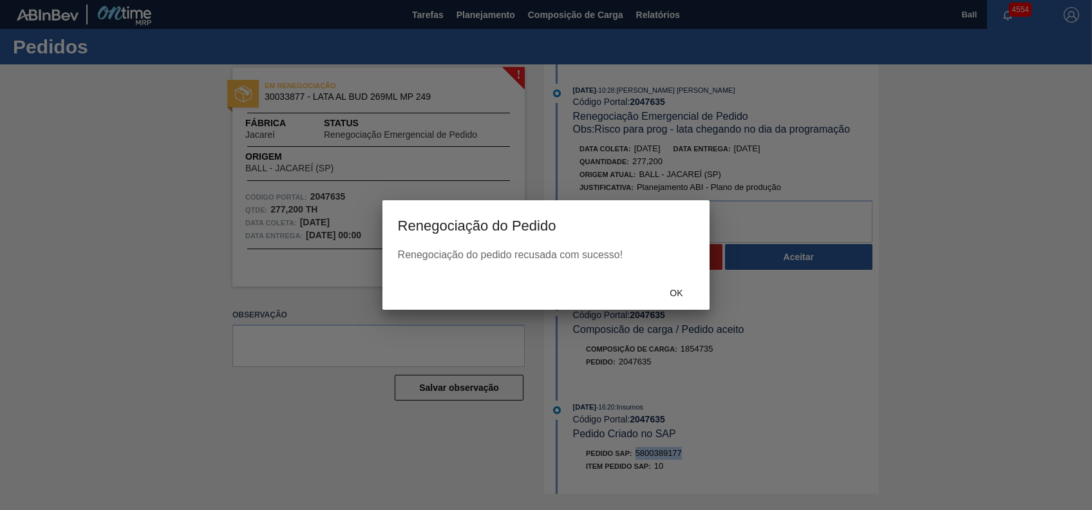
click at [678, 299] on div "Ok" at bounding box center [676, 293] width 57 height 24
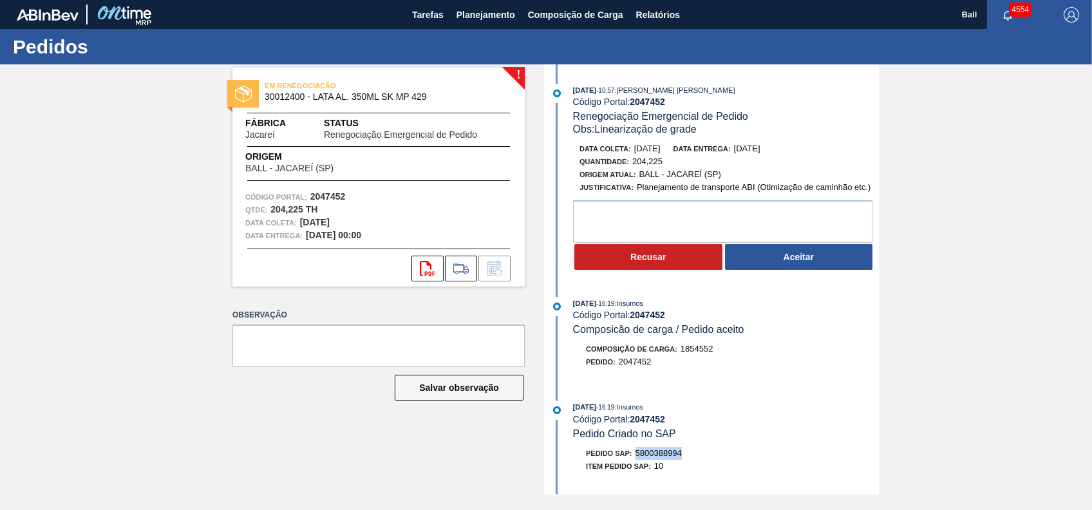
drag, startPoint x: 639, startPoint y: 457, endPoint x: 685, endPoint y: 457, distance: 46.4
click at [685, 457] on div "Pedido SAP: 5800388994" at bounding box center [726, 453] width 306 height 13
copy span "5800388994"
click at [835, 263] on button "Aceitar" at bounding box center [799, 257] width 148 height 26
click at [784, 253] on button "Aceitar" at bounding box center [799, 257] width 148 height 26
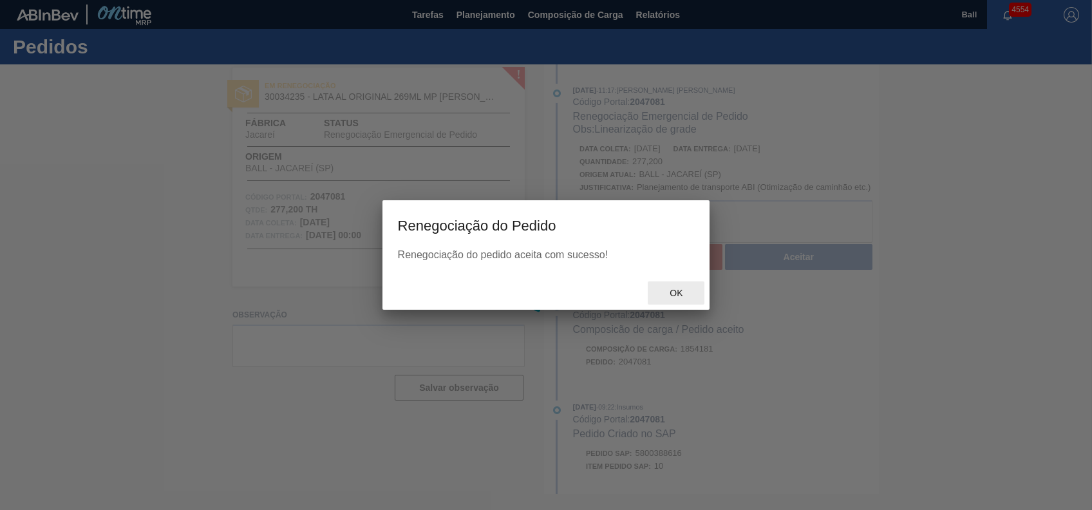
click at [682, 290] on span "Ok" at bounding box center [675, 293] width 33 height 10
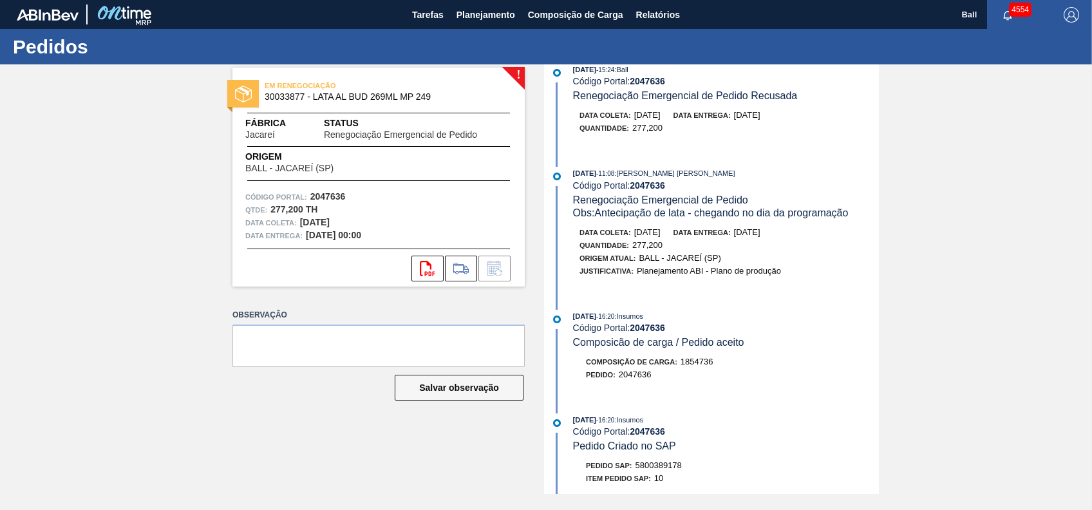
scroll to position [258, 0]
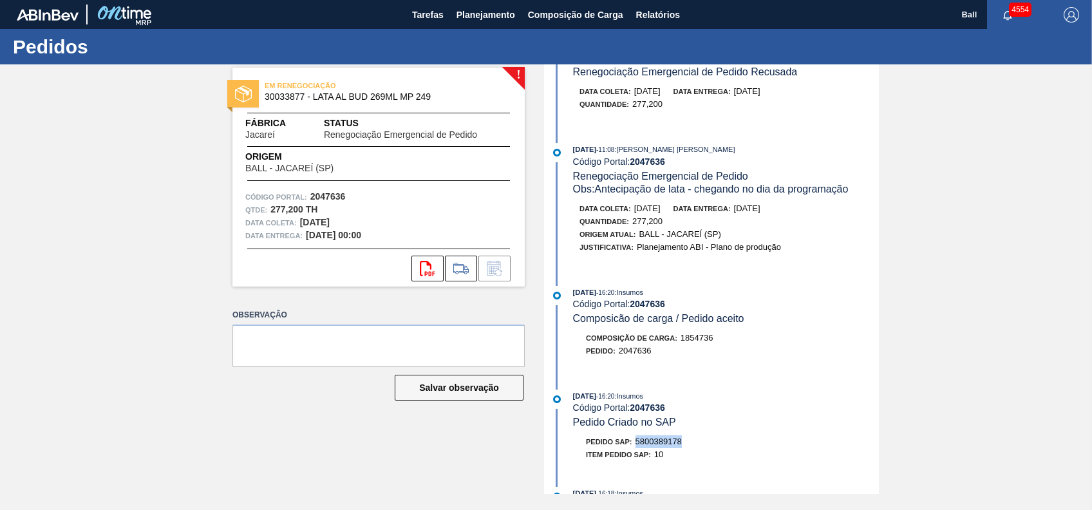
drag, startPoint x: 638, startPoint y: 450, endPoint x: 711, endPoint y: 450, distance: 72.8
click at [711, 448] on div "Pedido SAP: 5800389178" at bounding box center [726, 441] width 306 height 13
copy span "5800389178"
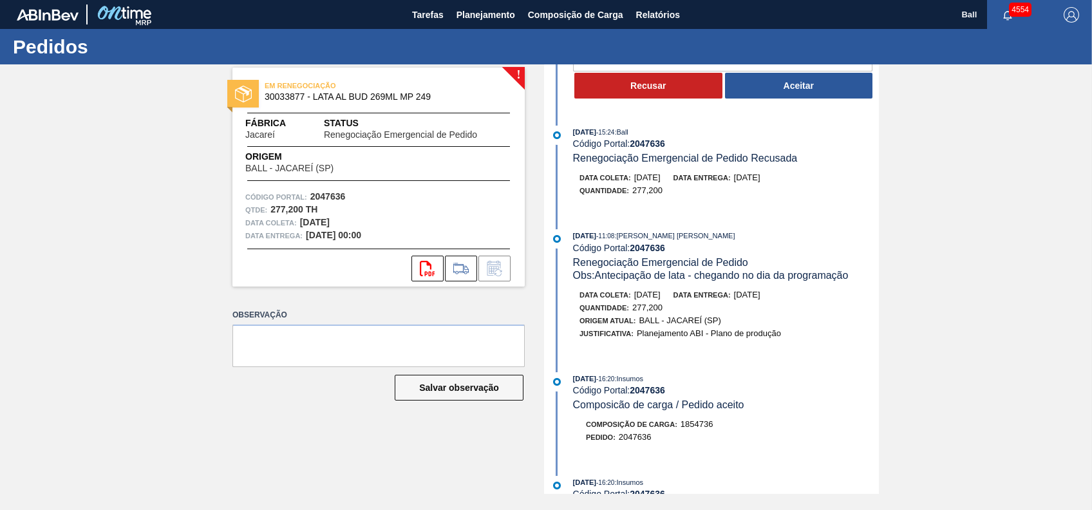
scroll to position [0, 0]
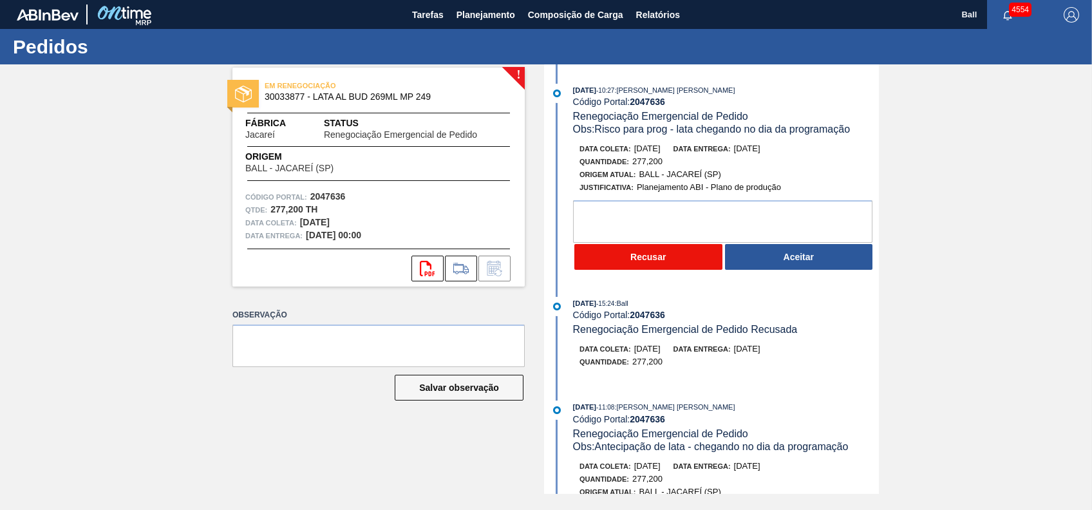
click at [683, 269] on button "Recusar" at bounding box center [648, 257] width 148 height 26
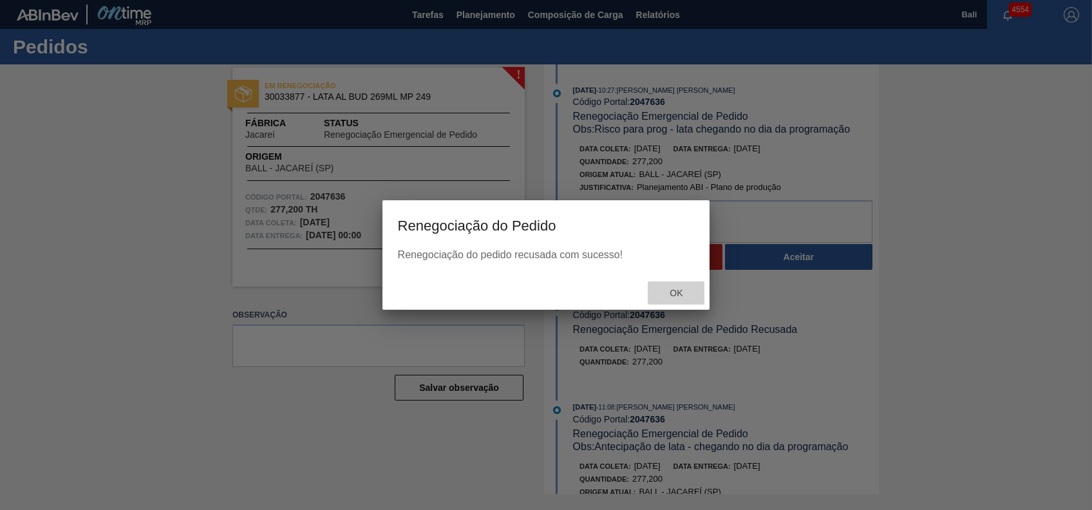
click at [670, 289] on span "Ok" at bounding box center [675, 293] width 33 height 10
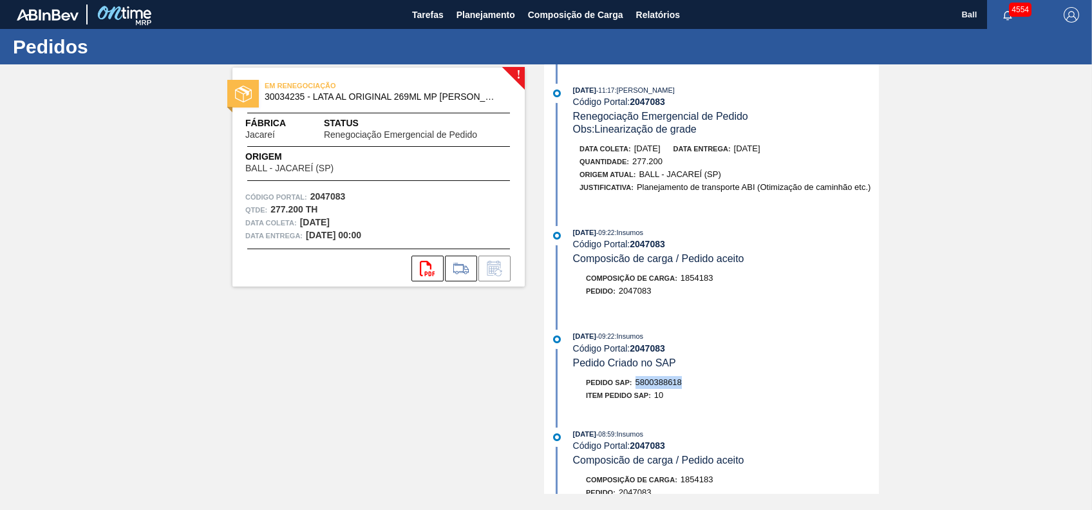
drag, startPoint x: 636, startPoint y: 384, endPoint x: 696, endPoint y: 382, distance: 59.3
click at [696, 382] on div "Pedido SAP: 5800388618" at bounding box center [726, 382] width 306 height 13
copy span "5800388618"
click at [1028, 281] on div "! EM RENEGOCIAÇÃO 30034235 - LATA AL ORIGINAL 269ML MP BRILHO Fábrica Jacareí S…" at bounding box center [546, 279] width 1092 height 430
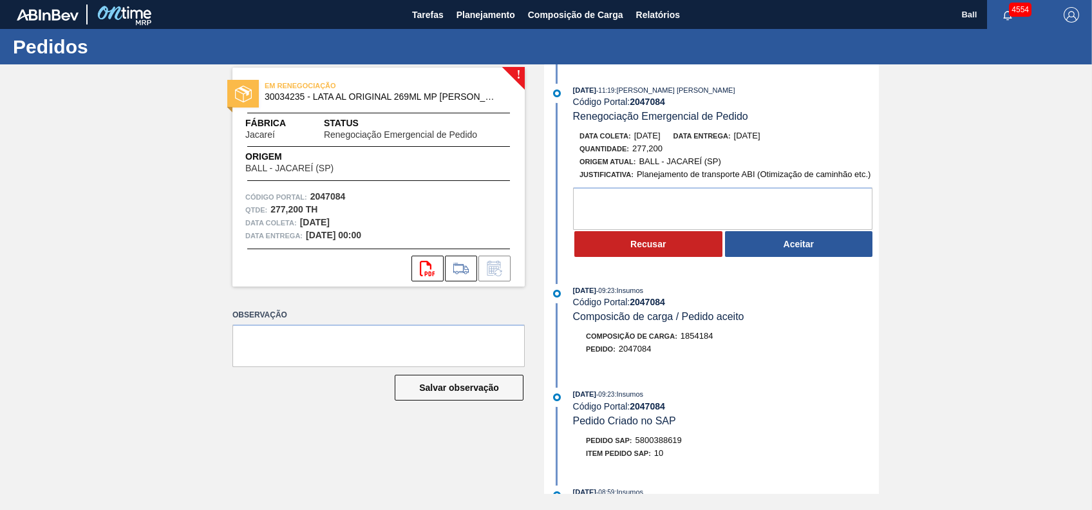
drag, startPoint x: 634, startPoint y: 135, endPoint x: 678, endPoint y: 137, distance: 43.8
click at [678, 137] on div "Data [PERSON_NAME]: [DATE] Data entrega: [DATE]" at bounding box center [733, 135] width 306 height 13
drag, startPoint x: 678, startPoint y: 137, endPoint x: 796, endPoint y: 247, distance: 162.2
click at [796, 247] on button "Aceitar" at bounding box center [799, 244] width 148 height 26
click at [800, 251] on button "Aceitar" at bounding box center [799, 244] width 148 height 26
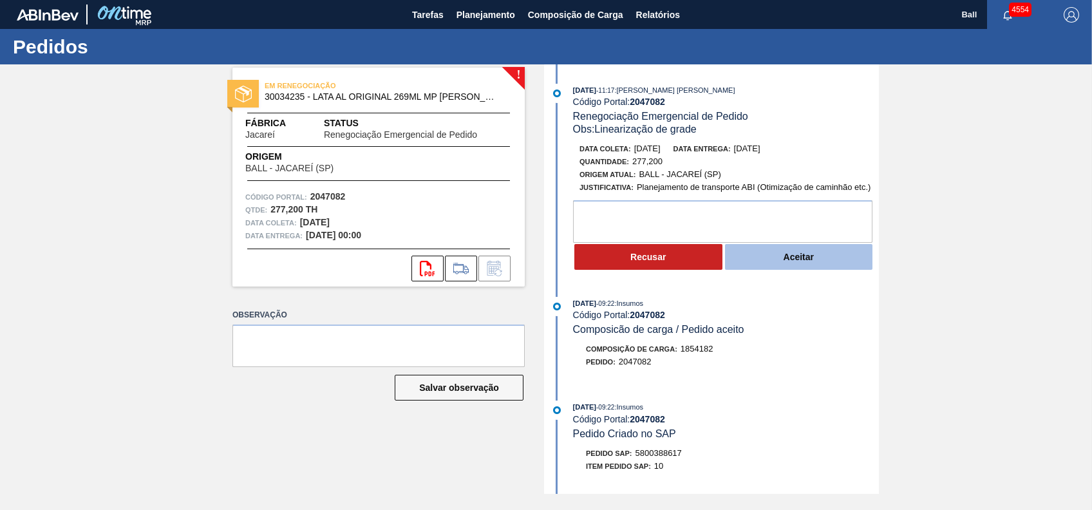
click at [796, 258] on button "Aceitar" at bounding box center [799, 257] width 148 height 26
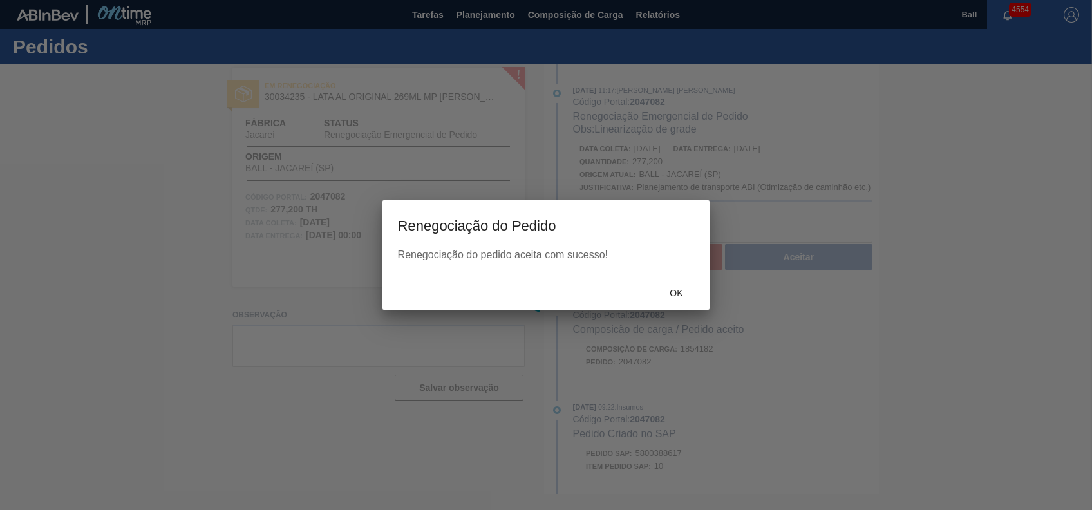
click at [679, 285] on div "Ok" at bounding box center [676, 293] width 57 height 24
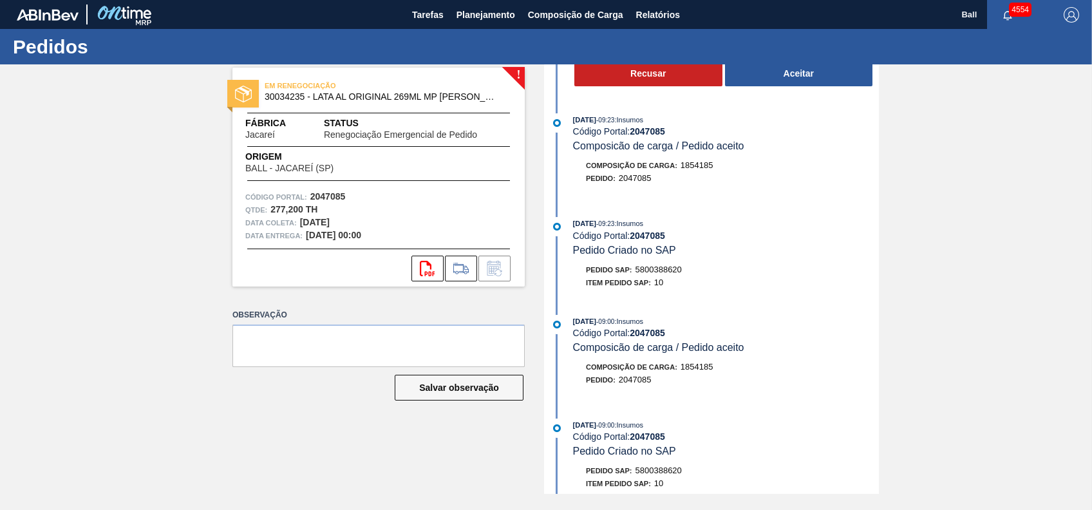
scroll to position [171, 0]
drag, startPoint x: 636, startPoint y: 272, endPoint x: 688, endPoint y: 274, distance: 52.2
click at [688, 274] on div "Pedido SAP: 5800388620" at bounding box center [726, 269] width 306 height 13
copy span "5800388620"
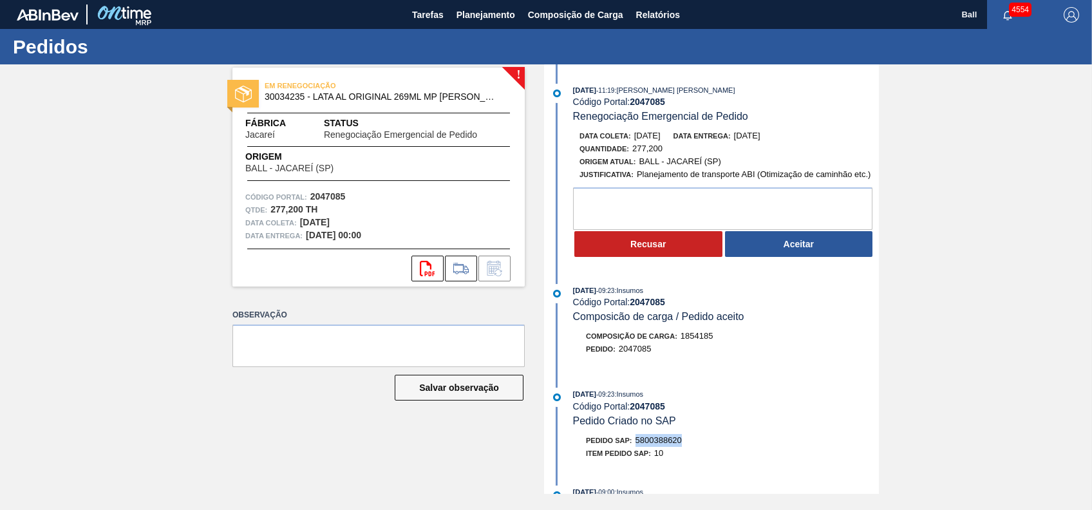
scroll to position [0, 0]
click at [821, 242] on button "Aceitar" at bounding box center [799, 244] width 148 height 26
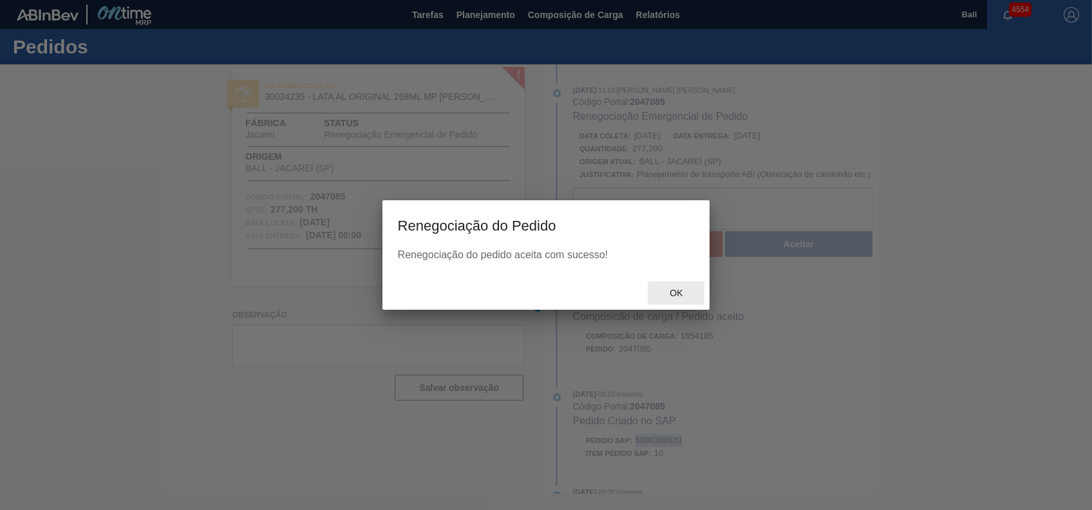
click at [688, 288] on div "Ok" at bounding box center [676, 293] width 57 height 24
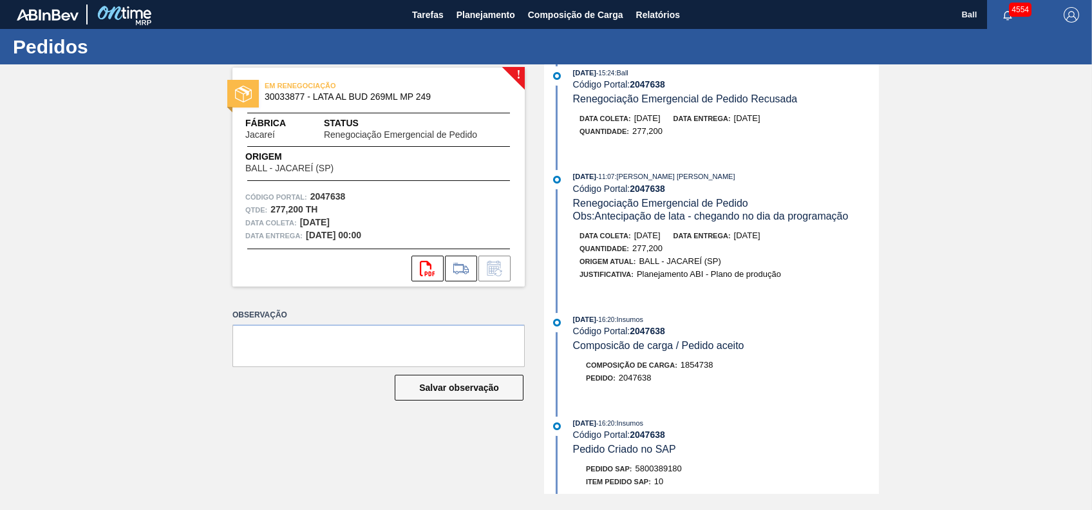
scroll to position [258, 0]
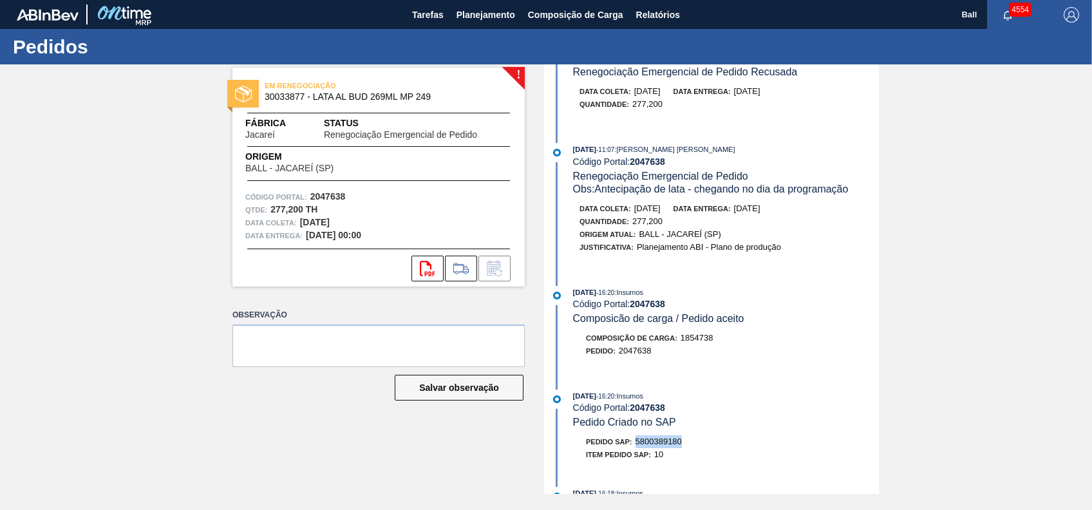
drag, startPoint x: 636, startPoint y: 448, endPoint x: 712, endPoint y: 450, distance: 76.7
click at [712, 448] on div "Pedido SAP: 5800389180" at bounding box center [726, 441] width 306 height 13
copy span "5800389180"
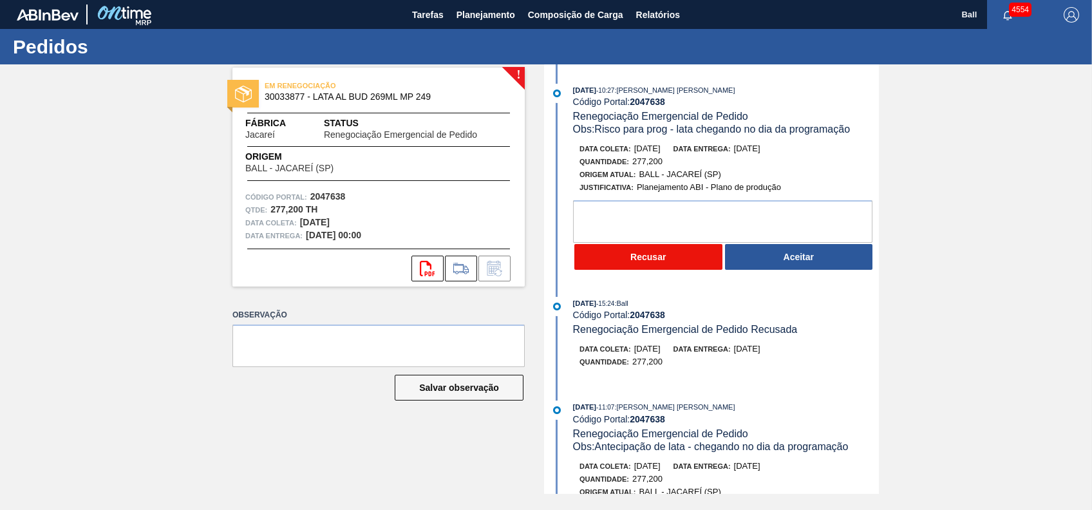
click at [652, 265] on button "Recusar" at bounding box center [648, 257] width 148 height 26
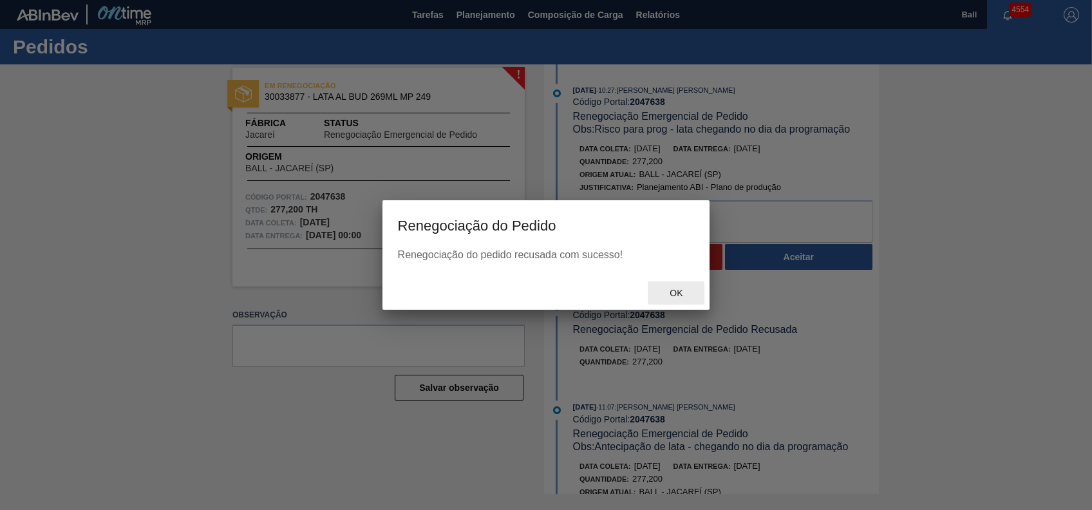
click at [682, 297] on span "Ok" at bounding box center [675, 293] width 33 height 10
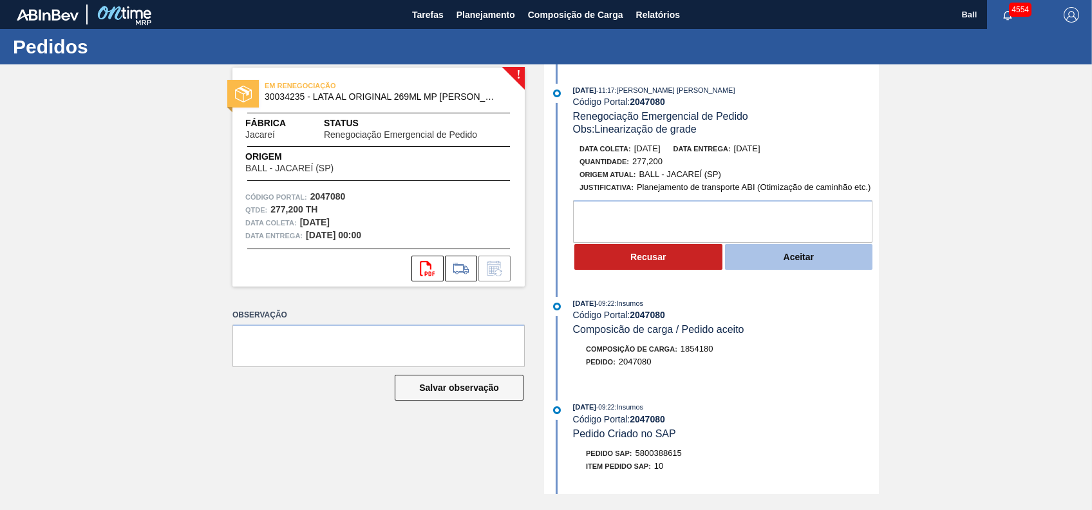
click at [778, 263] on button "Aceitar" at bounding box center [799, 257] width 148 height 26
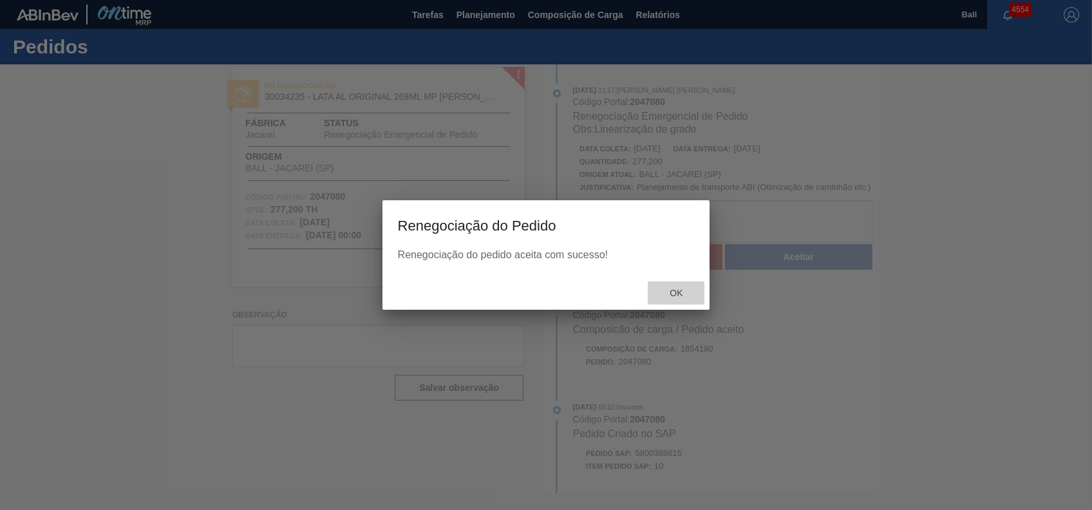
click at [672, 294] on span "Ok" at bounding box center [675, 293] width 33 height 10
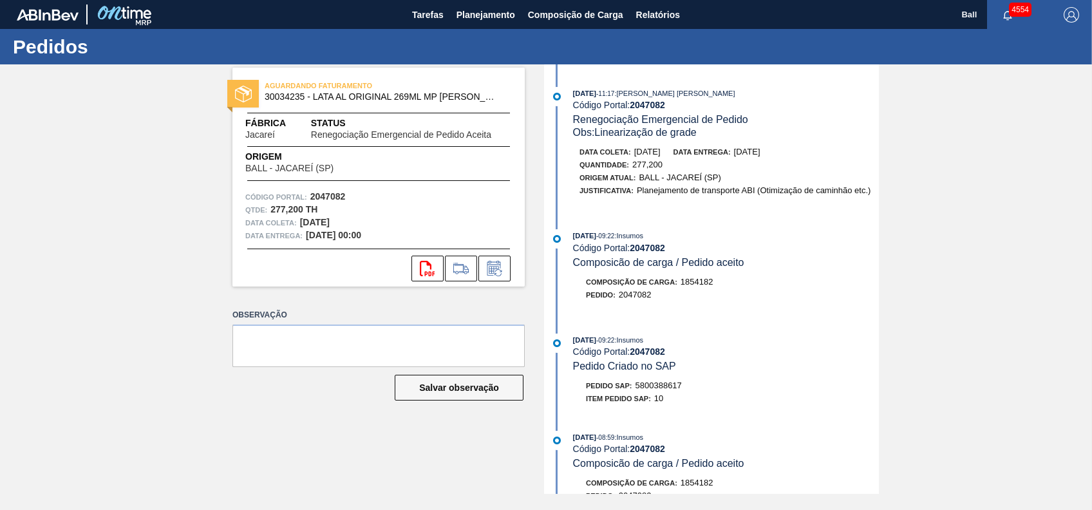
scroll to position [258, 0]
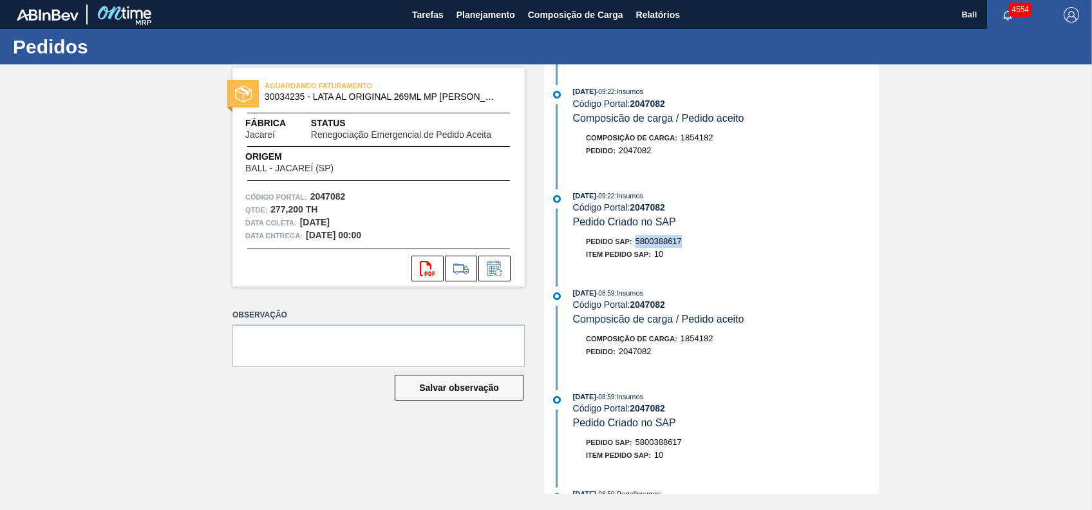
drag, startPoint x: 652, startPoint y: 251, endPoint x: 716, endPoint y: 252, distance: 63.8
click at [716, 248] on div "Pedido SAP: 5800388617" at bounding box center [726, 241] width 306 height 13
copy span "5800388617"
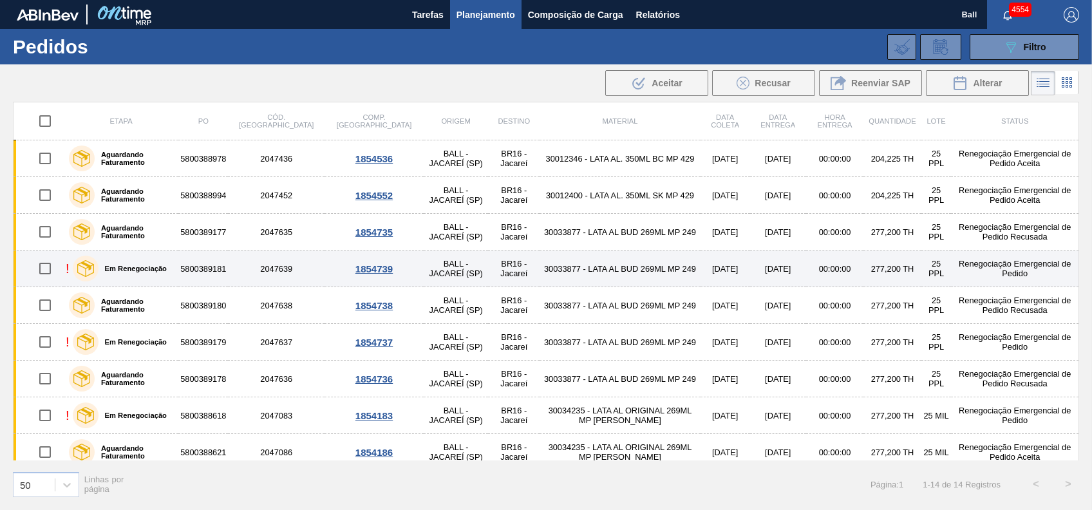
click at [176, 265] on div "! Em Renegociação" at bounding box center [121, 268] width 111 height 32
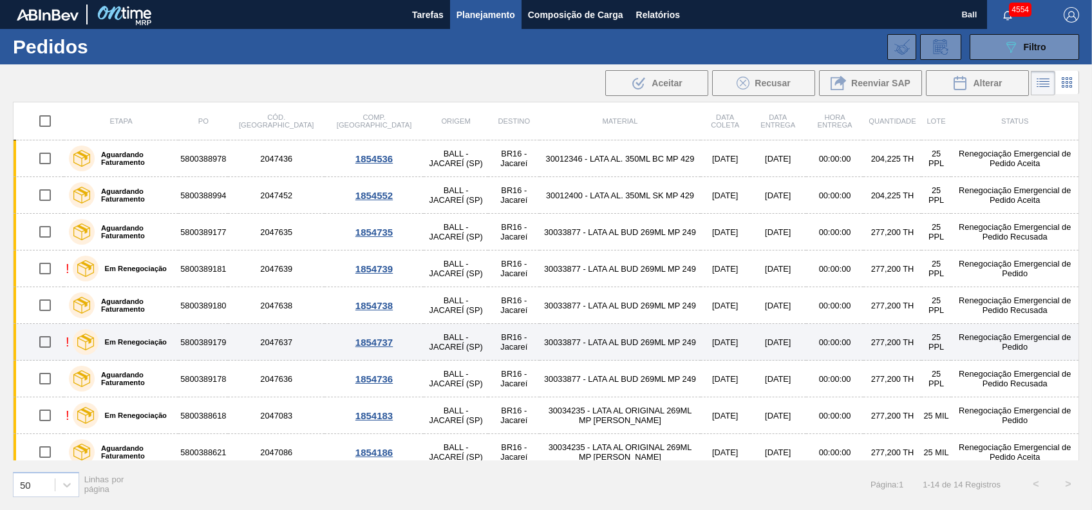
click at [165, 339] on label "Em Renegociação" at bounding box center [133, 342] width 68 height 8
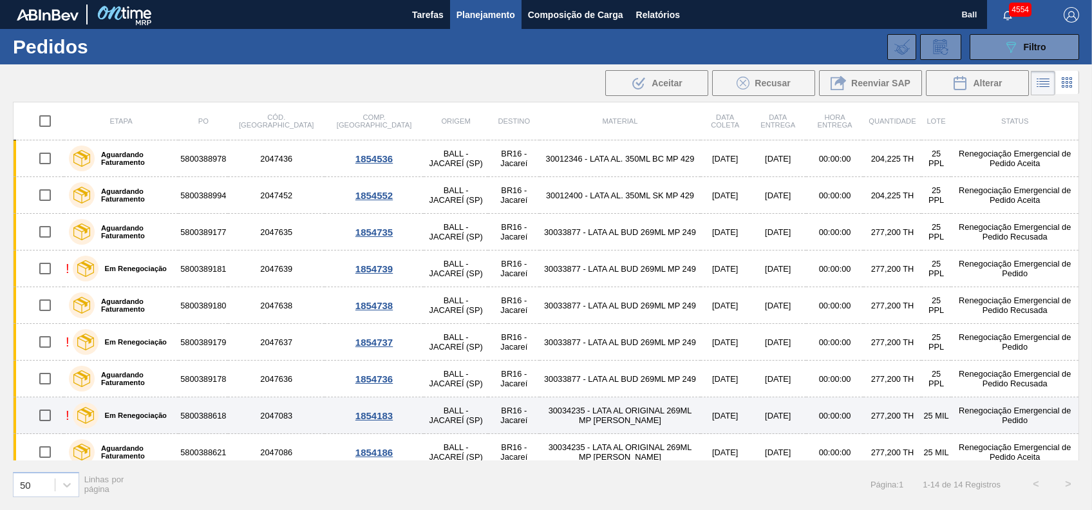
click at [163, 413] on label "Em Renegociação" at bounding box center [133, 416] width 68 height 8
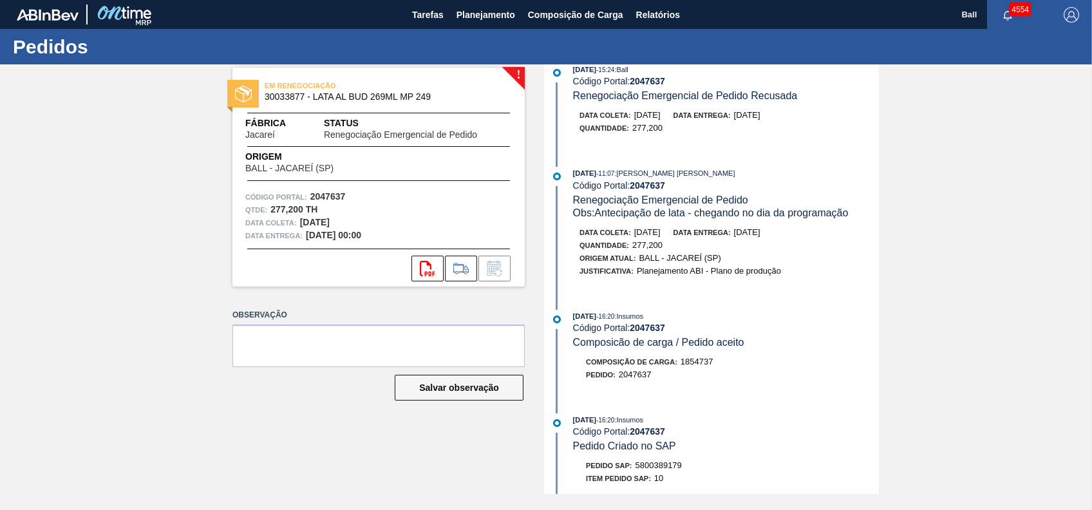
scroll to position [343, 0]
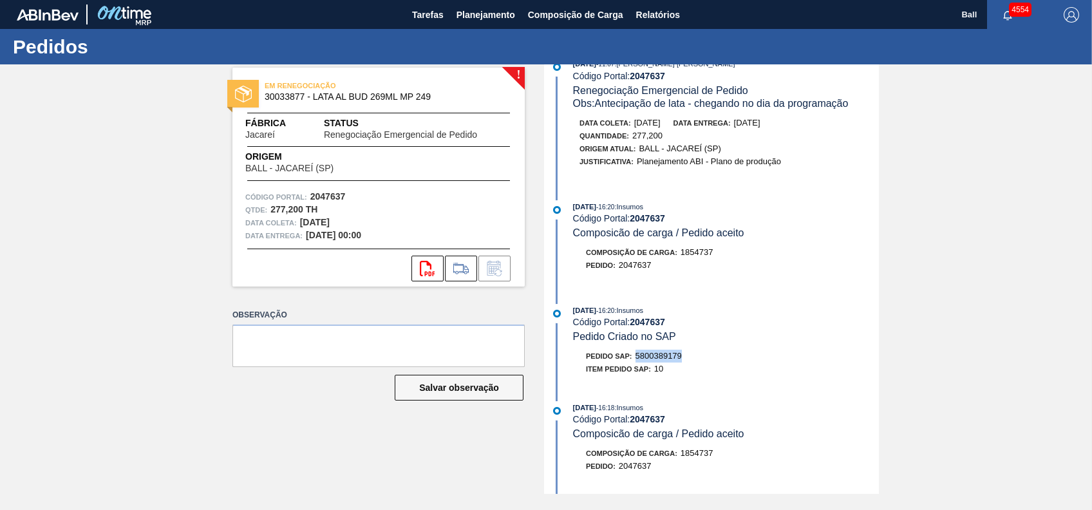
drag, startPoint x: 634, startPoint y: 368, endPoint x: 699, endPoint y: 365, distance: 65.1
click at [699, 363] on div "Pedido SAP: 5800389179" at bounding box center [726, 356] width 306 height 13
copy span "5800389179"
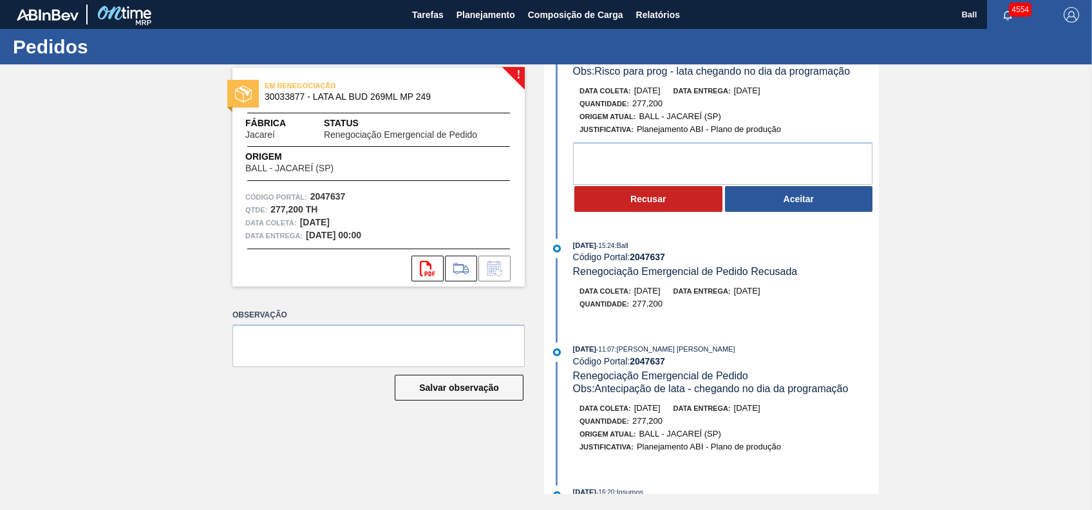
scroll to position [0, 0]
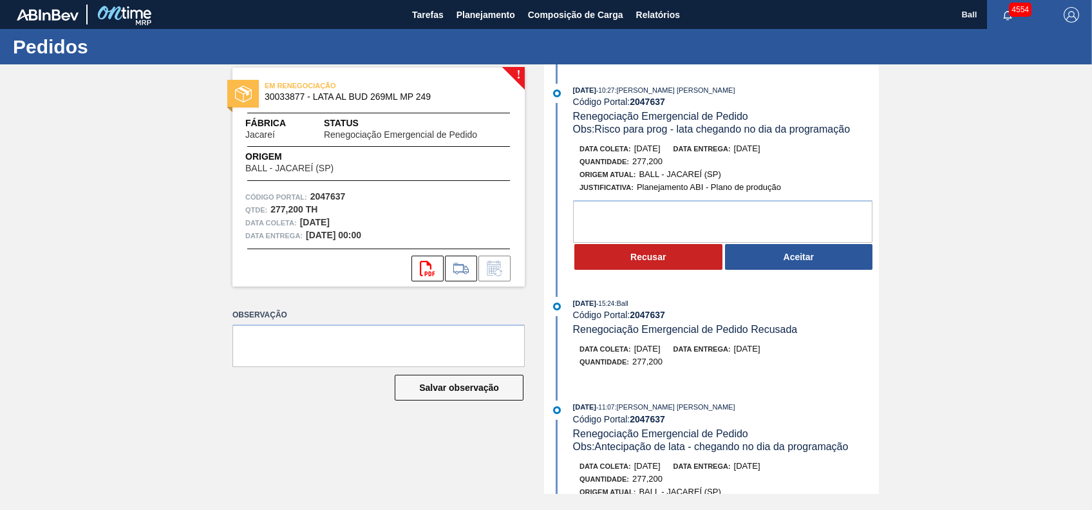
click at [681, 258] on button "Recusar" at bounding box center [648, 257] width 148 height 26
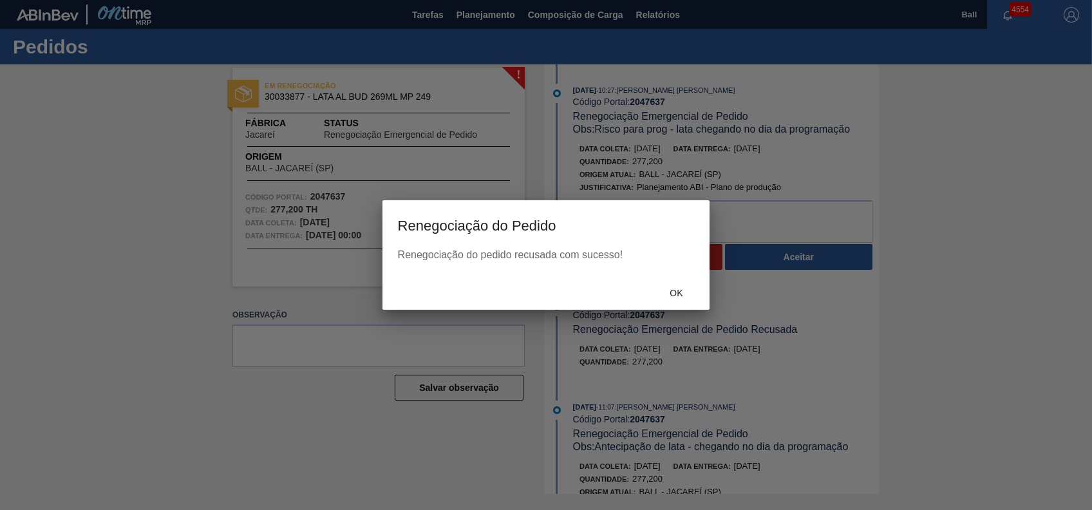
click at [696, 307] on div "Ok" at bounding box center [547, 292] width 328 height 33
click at [681, 298] on span "Ok" at bounding box center [675, 293] width 33 height 10
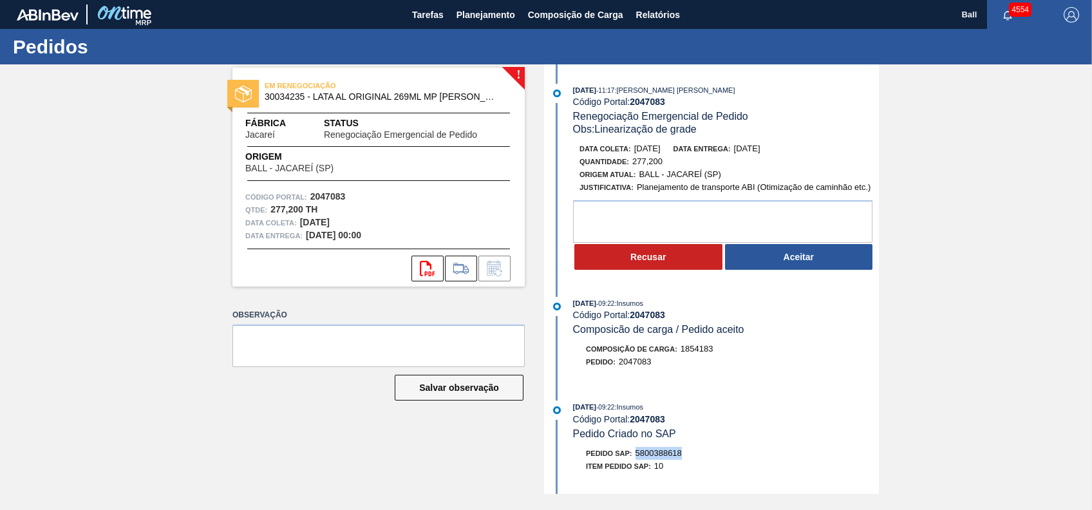
drag, startPoint x: 638, startPoint y: 453, endPoint x: 697, endPoint y: 459, distance: 60.1
click at [697, 459] on div "Pedido SAP: 5800388618" at bounding box center [726, 453] width 306 height 13
copy span "5800388618"
click at [792, 263] on button "Aceitar" at bounding box center [799, 257] width 148 height 26
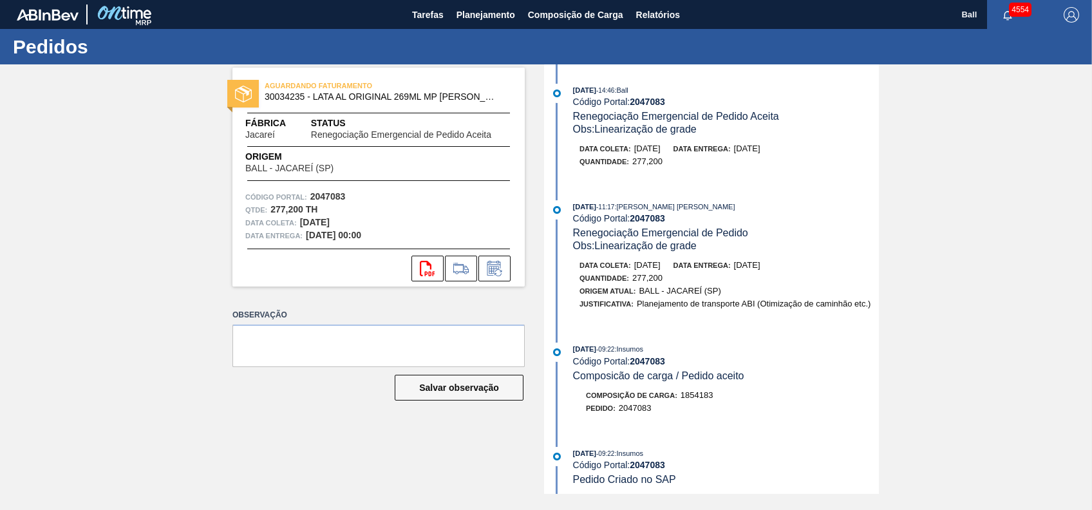
click at [678, 294] on span "BALL - JACAREÍ (SP)" at bounding box center [680, 291] width 82 height 10
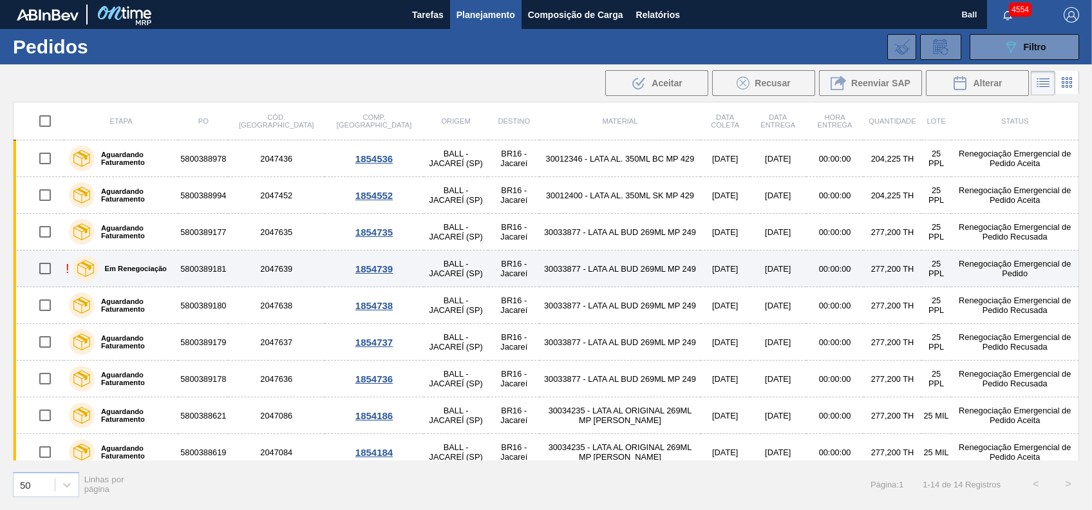
click at [138, 268] on label "Em Renegociação" at bounding box center [133, 269] width 68 height 8
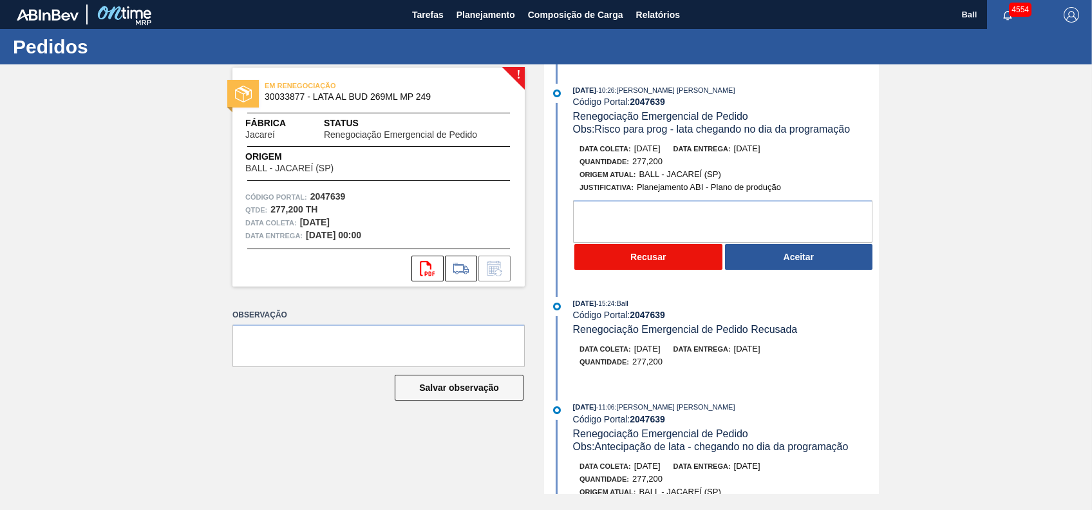
click at [648, 251] on button "Recusar" at bounding box center [648, 257] width 148 height 26
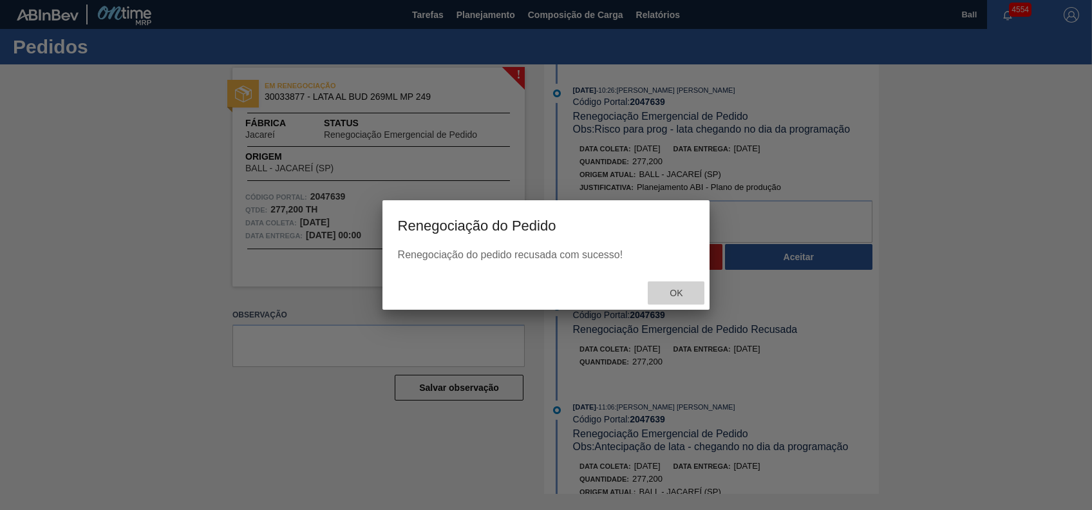
click at [679, 290] on span "Ok" at bounding box center [675, 293] width 33 height 10
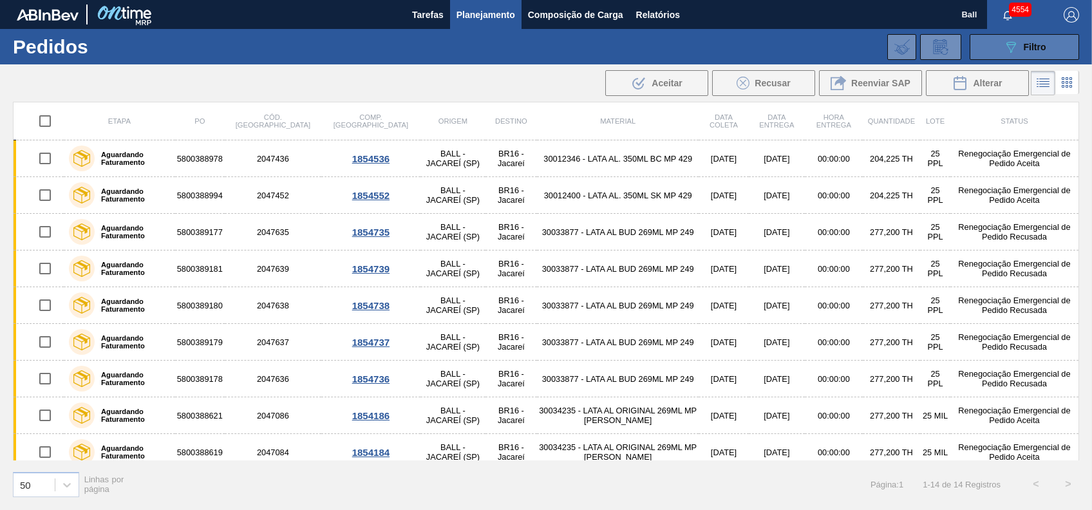
click at [1027, 55] on button "089F7B8B-B2A5-4AFE-B5C0-19BA573D28AC Filtro" at bounding box center [1024, 47] width 109 height 26
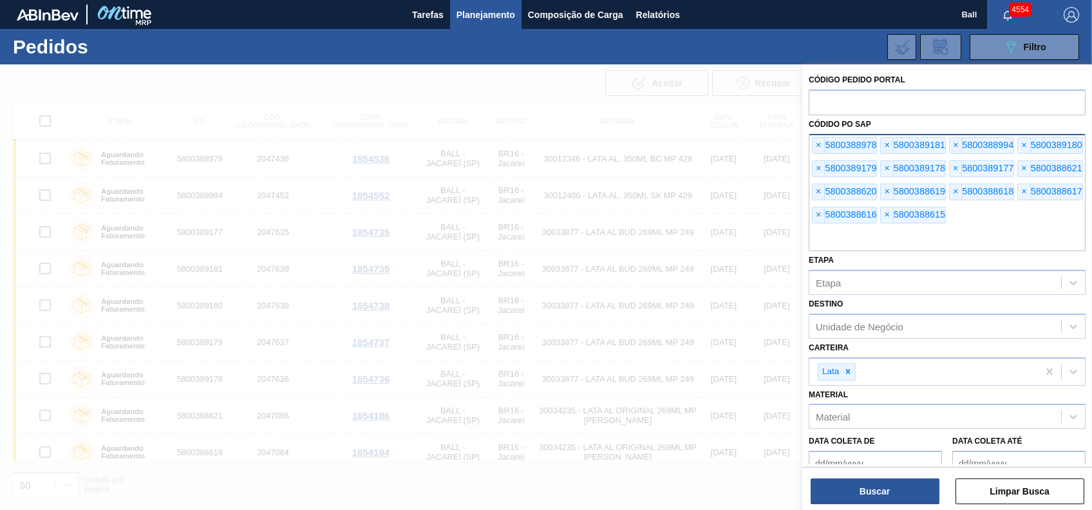
click at [972, 234] on input "text" at bounding box center [947, 239] width 277 height 24
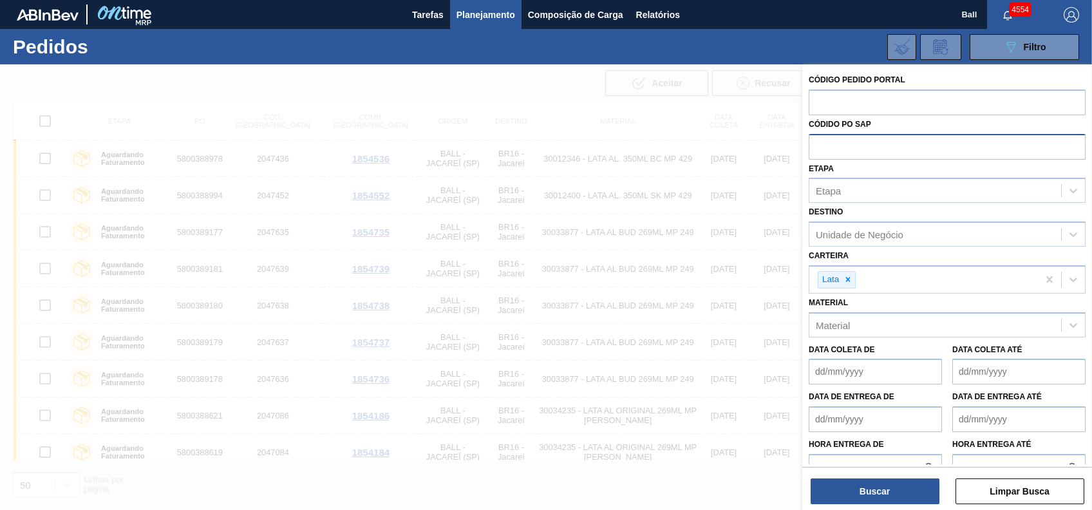
paste input "5800385432"
type input "5800385432"
click at [856, 492] on button "Buscar" at bounding box center [875, 492] width 129 height 26
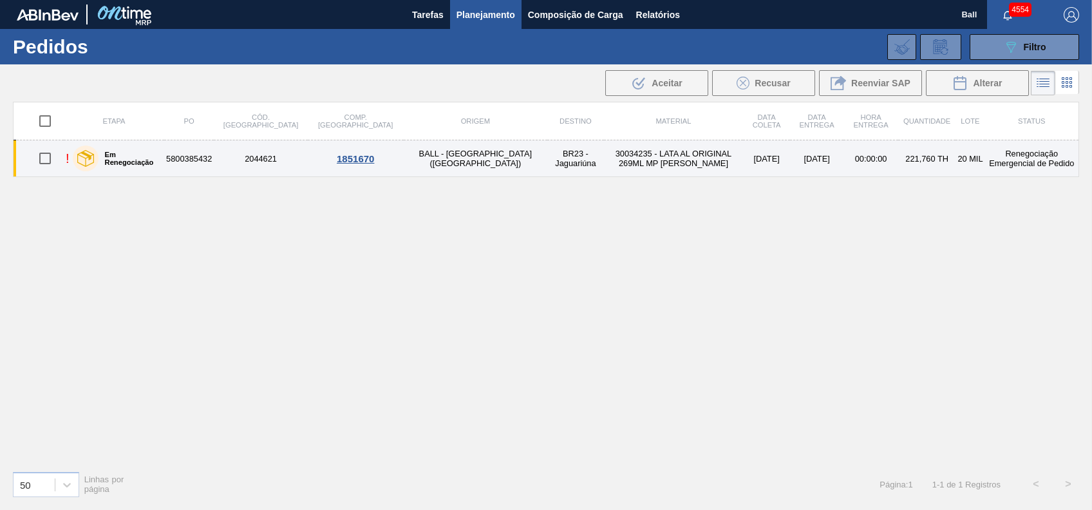
click at [415, 160] on td "BALL - [GEOGRAPHIC_DATA][PERSON_NAME] ([GEOGRAPHIC_DATA])" at bounding box center [476, 158] width 144 height 37
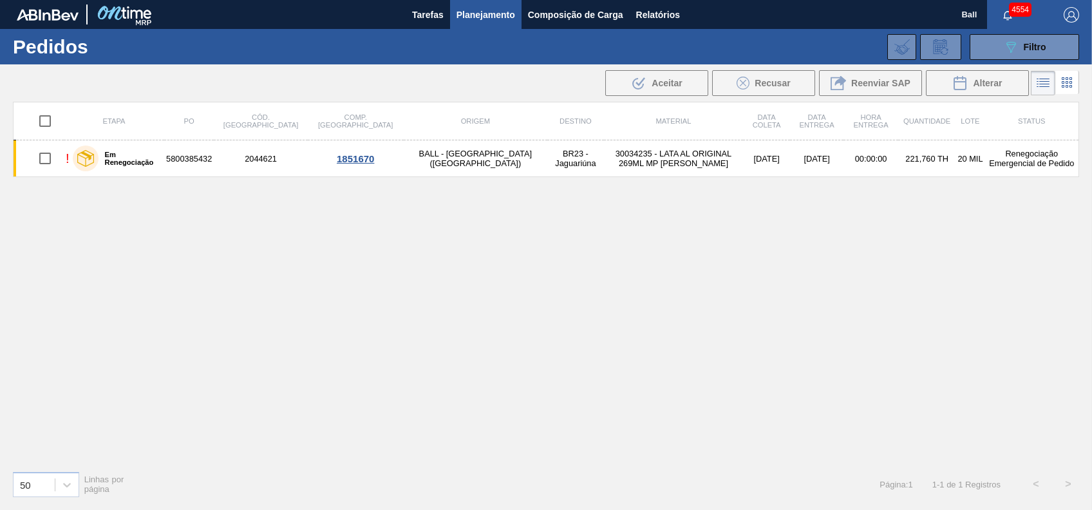
click at [417, 304] on div "Etapa PO Cód. Pedido Comp. Carga Origem Destino Material Data coleta Data Entre…" at bounding box center [546, 281] width 1067 height 359
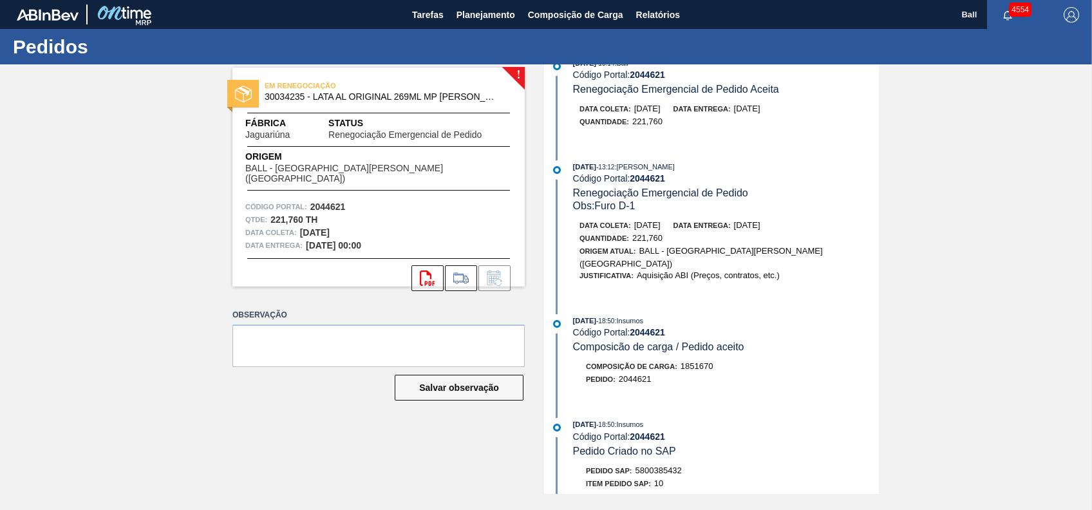
scroll to position [515, 0]
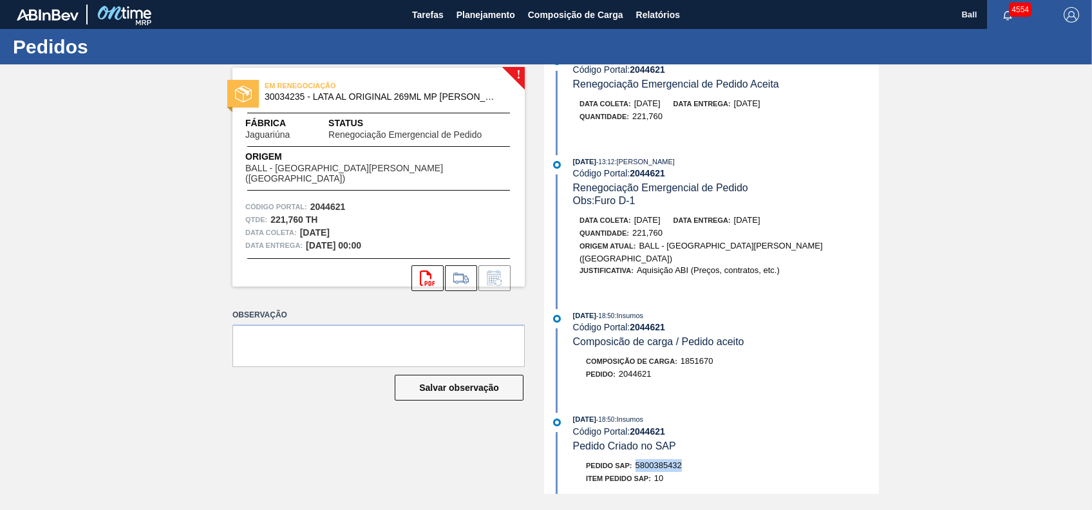
drag, startPoint x: 636, startPoint y: 444, endPoint x: 692, endPoint y: 443, distance: 55.4
click at [692, 459] on div "Pedido SAP: 5800385432" at bounding box center [726, 465] width 306 height 13
copy span "5800385432"
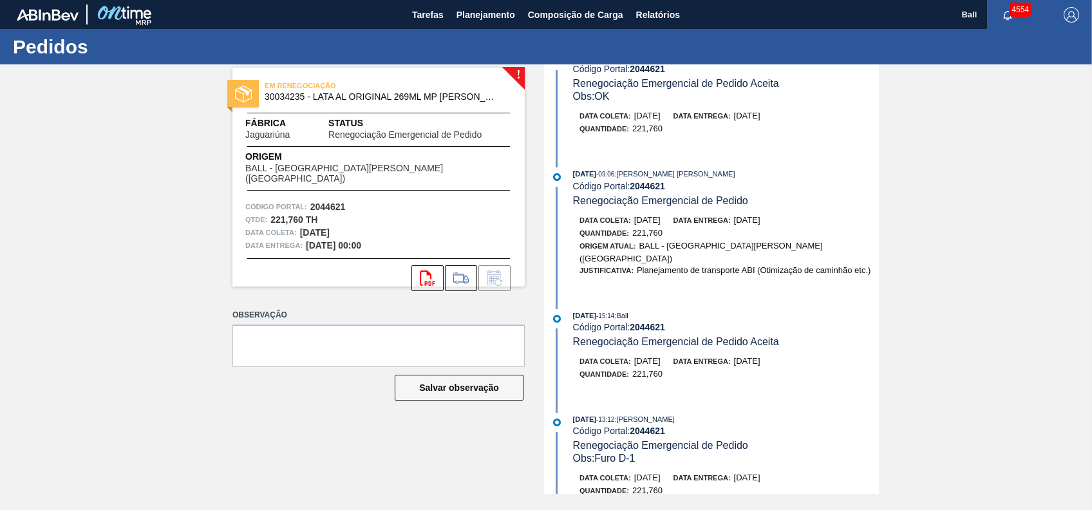
scroll to position [0, 0]
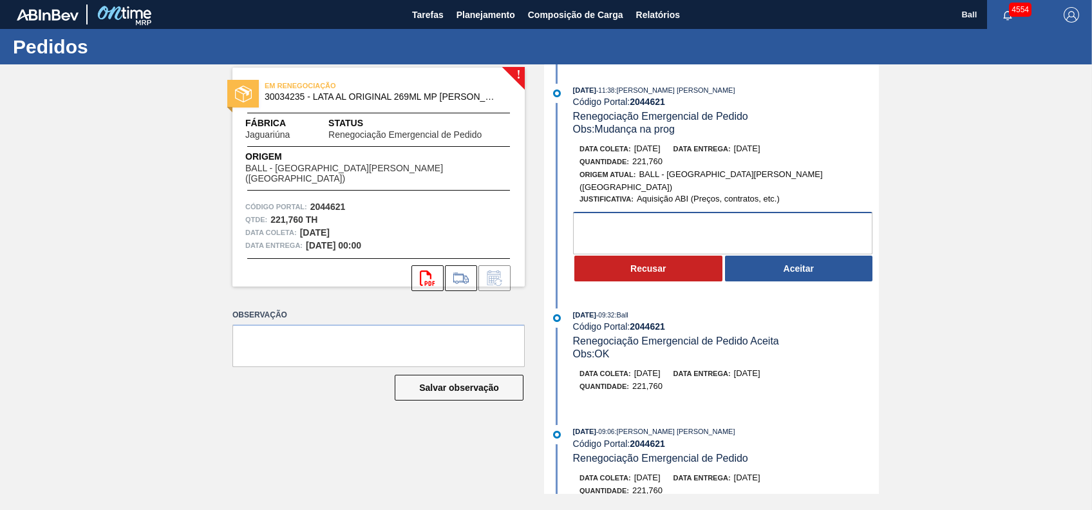
click at [659, 212] on textarea at bounding box center [722, 233] width 299 height 43
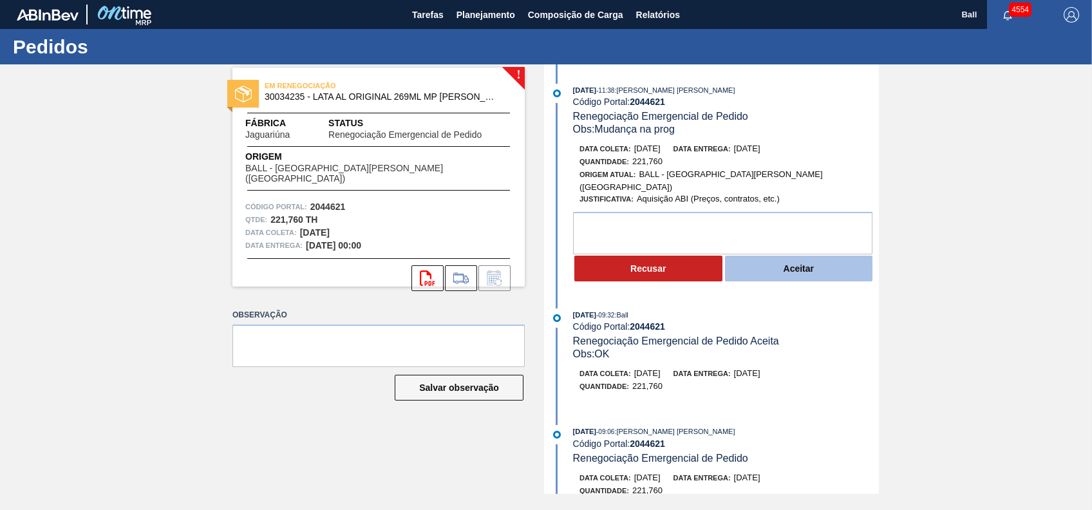
click at [790, 268] on button "Aceitar" at bounding box center [799, 269] width 148 height 26
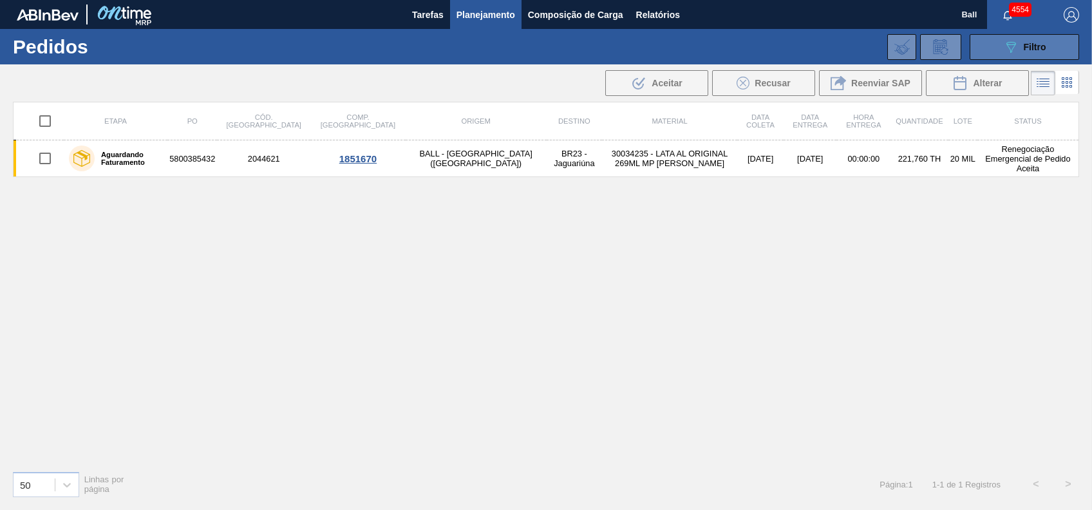
click at [995, 42] on button "089F7B8B-B2A5-4AFE-B5C0-19BA573D28AC Filtro" at bounding box center [1024, 47] width 109 height 26
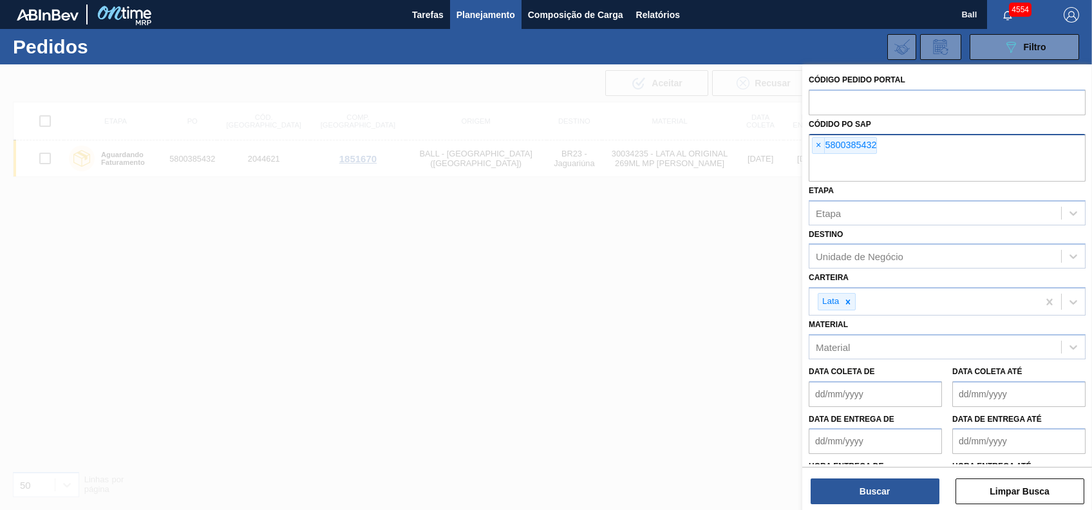
click at [895, 165] on input "text" at bounding box center [947, 169] width 277 height 24
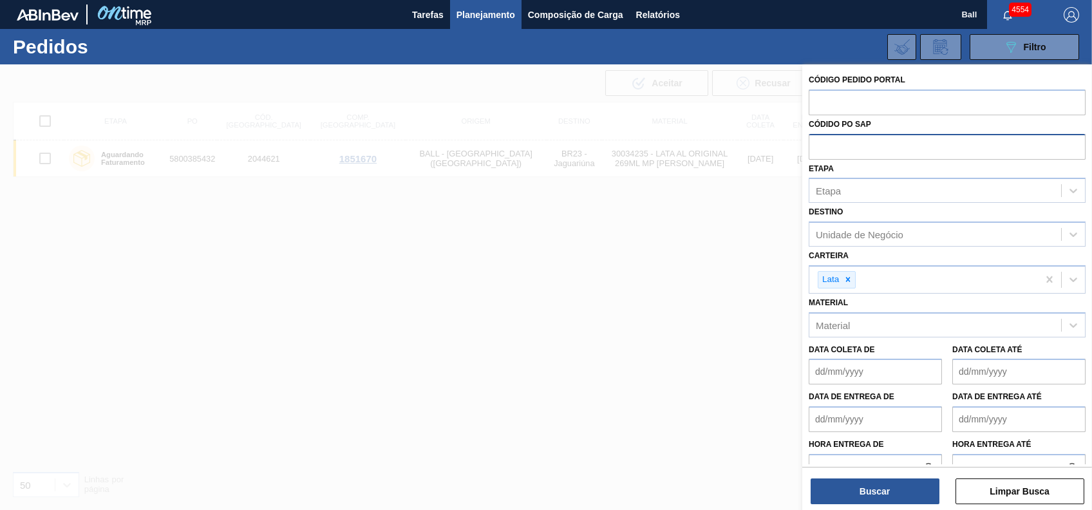
paste input "text"
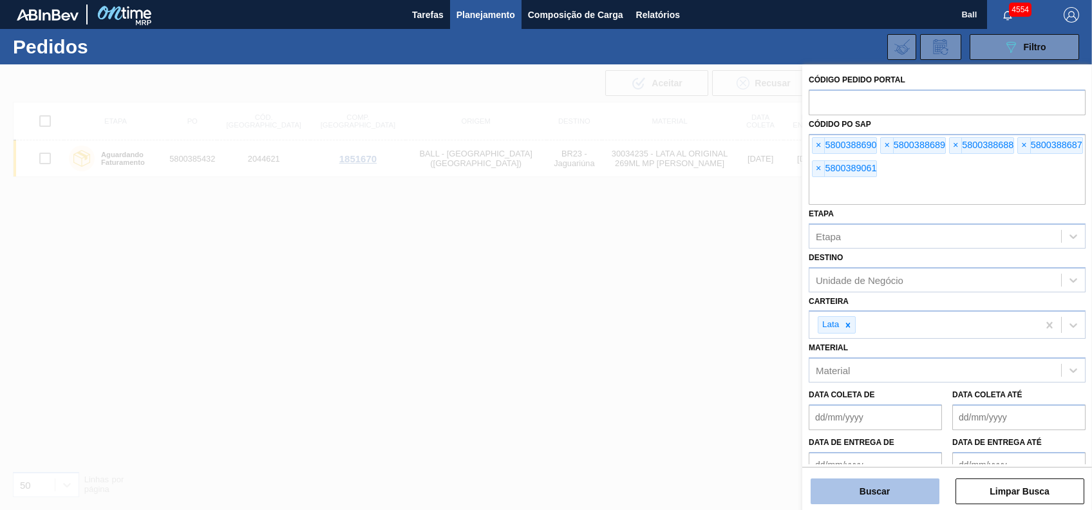
click at [893, 480] on button "Buscar" at bounding box center [875, 492] width 129 height 26
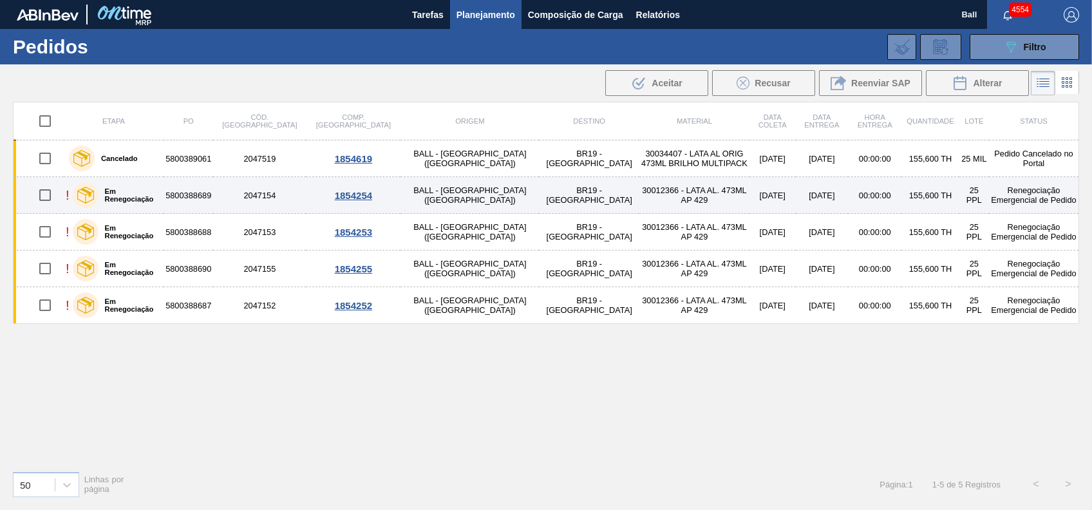
click at [156, 187] on label "Em Renegociação" at bounding box center [129, 194] width 61 height 15
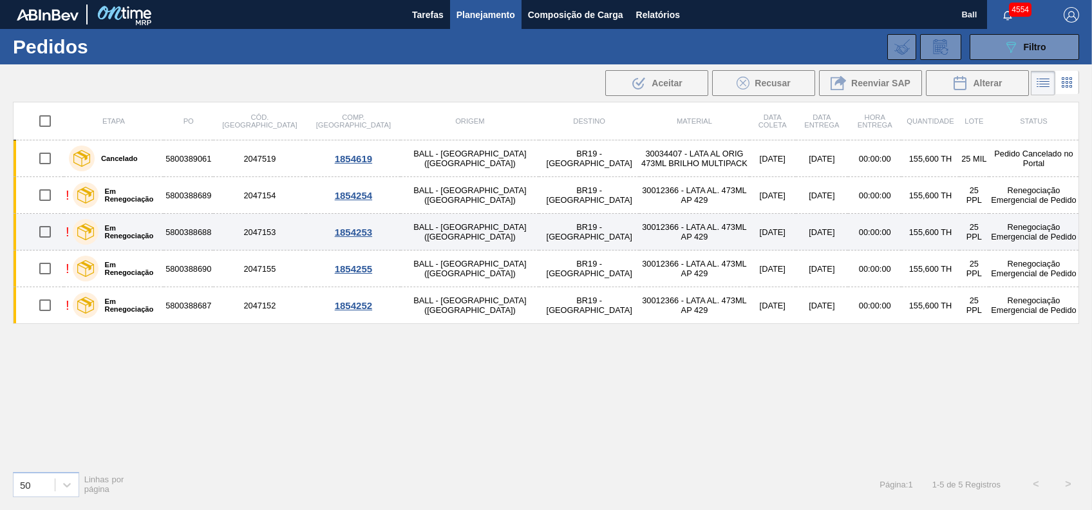
click at [159, 235] on label "Em Renegociação" at bounding box center [129, 231] width 61 height 15
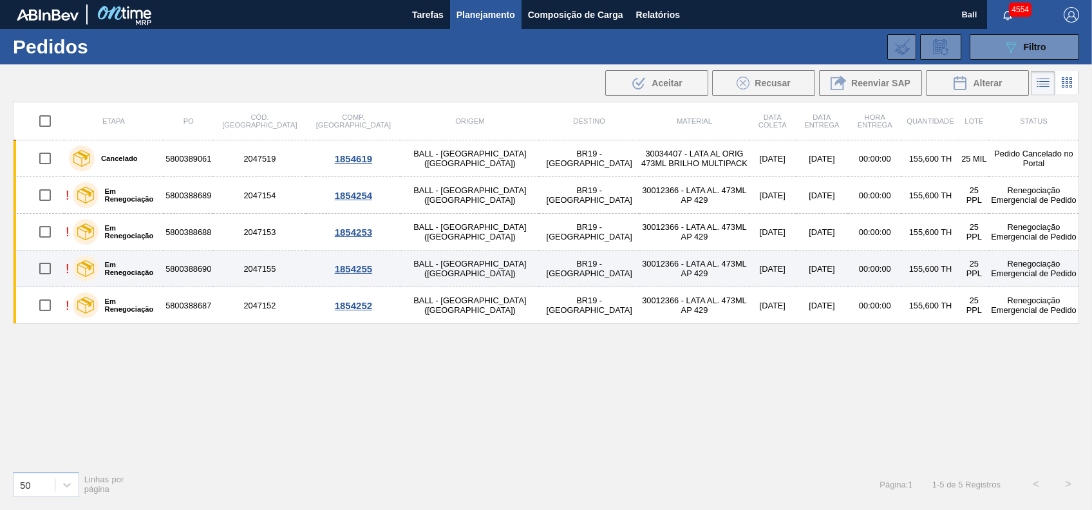
click at [159, 269] on label "Em Renegociação" at bounding box center [129, 268] width 61 height 15
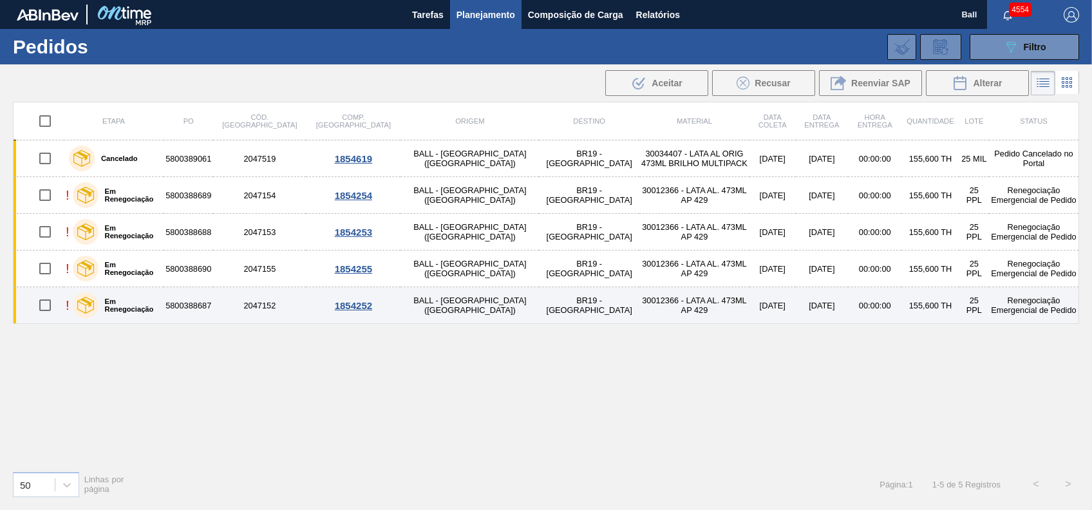
click at [158, 306] on label "Em Renegociação" at bounding box center [129, 305] width 61 height 15
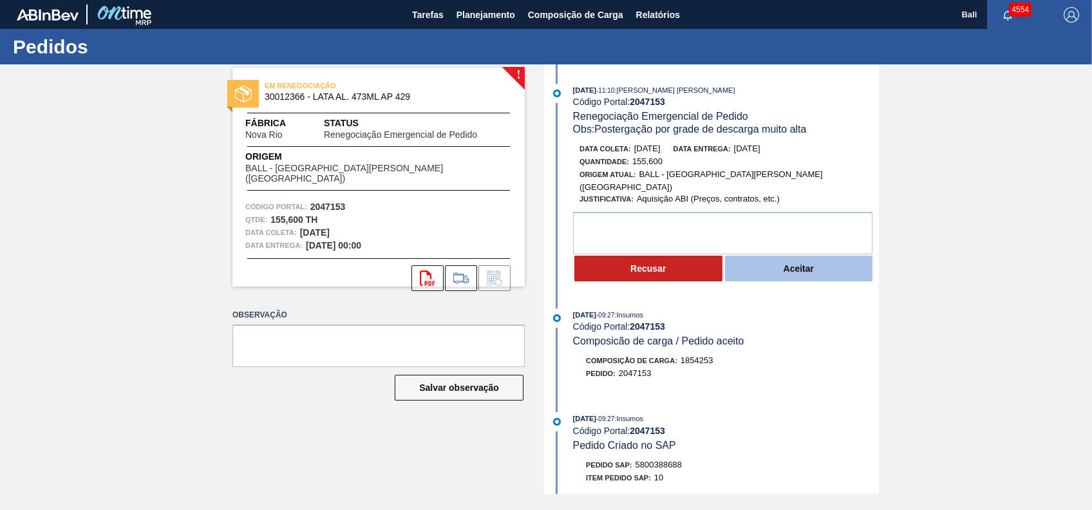
click at [814, 261] on button "Aceitar" at bounding box center [799, 269] width 148 height 26
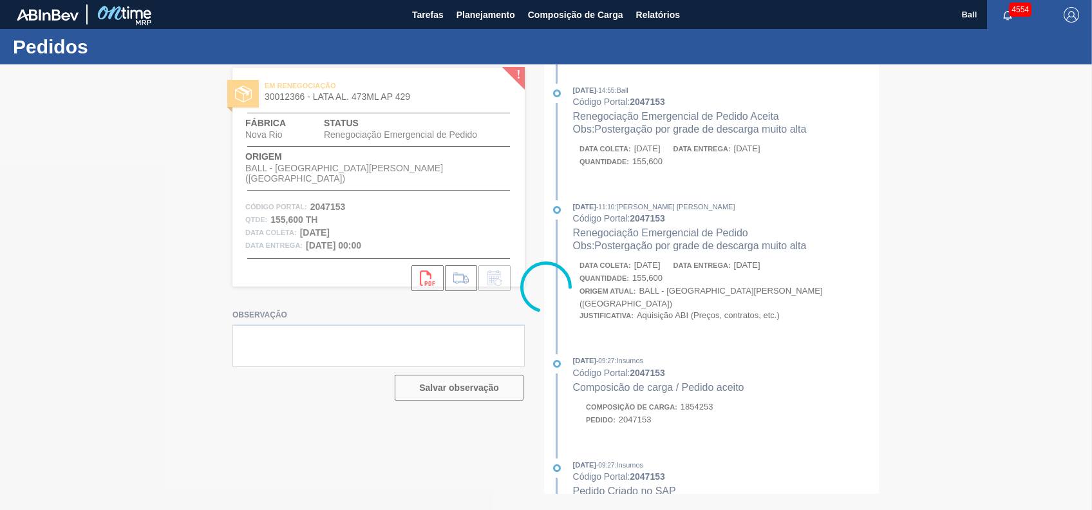
click at [687, 305] on div at bounding box center [546, 287] width 1092 height 446
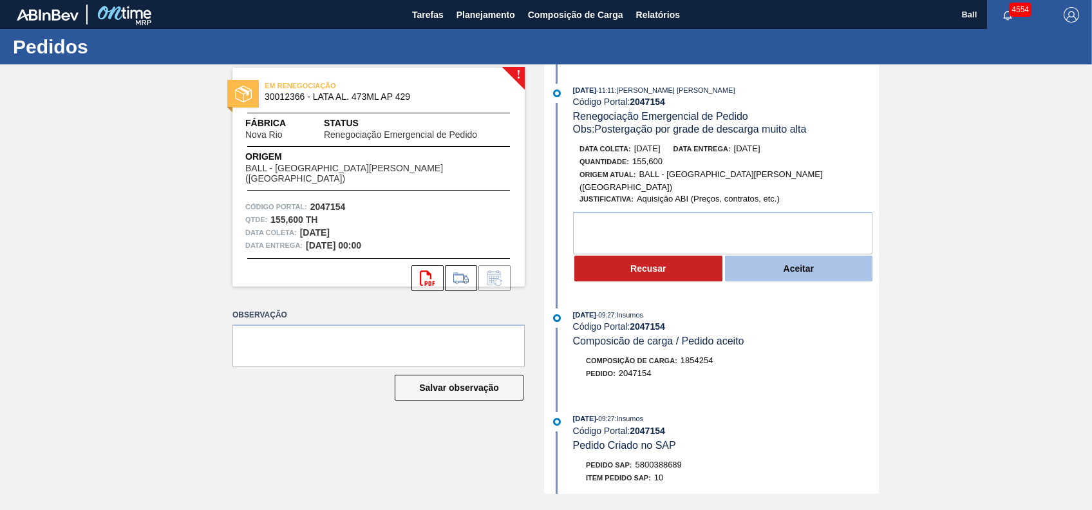
click at [809, 260] on button "Aceitar" at bounding box center [799, 269] width 148 height 26
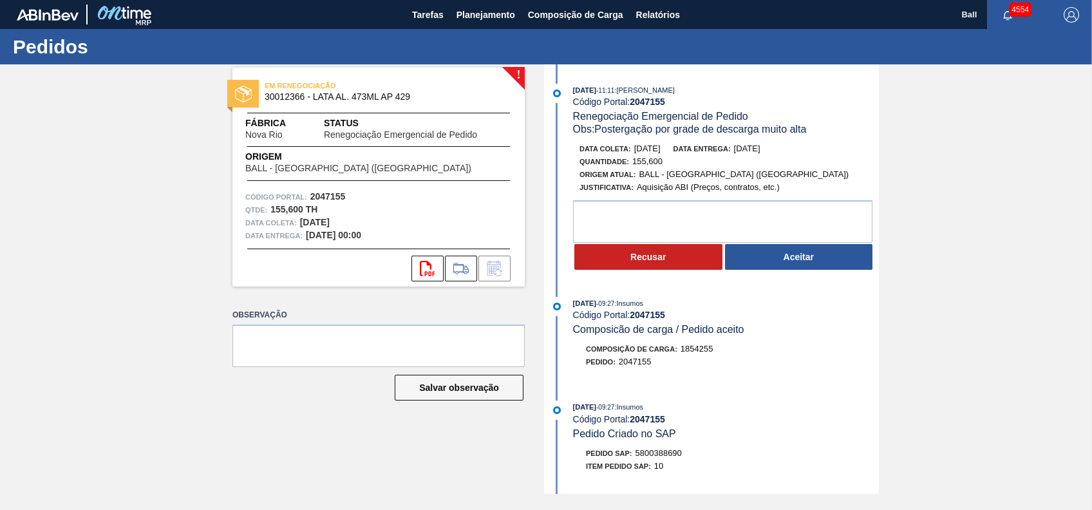
click at [811, 281] on div "07/10/2025 - 11:11 : IGOR FERREIRA MOURA Código Portal: 2047155 Renegociação Em…" at bounding box center [713, 279] width 332 height 430
click at [810, 270] on button "Aceitar" at bounding box center [799, 257] width 148 height 26
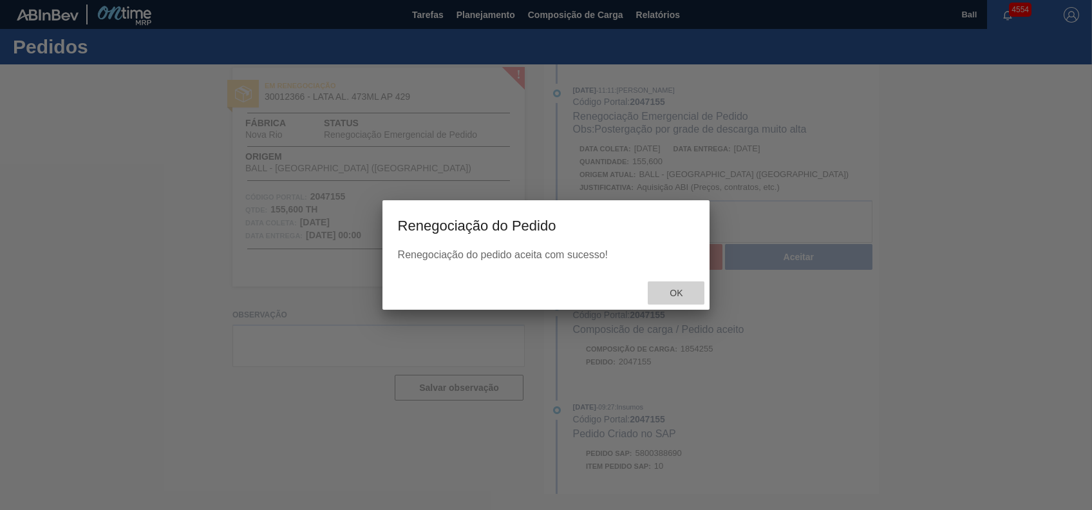
click at [679, 295] on span "Ok" at bounding box center [675, 293] width 33 height 10
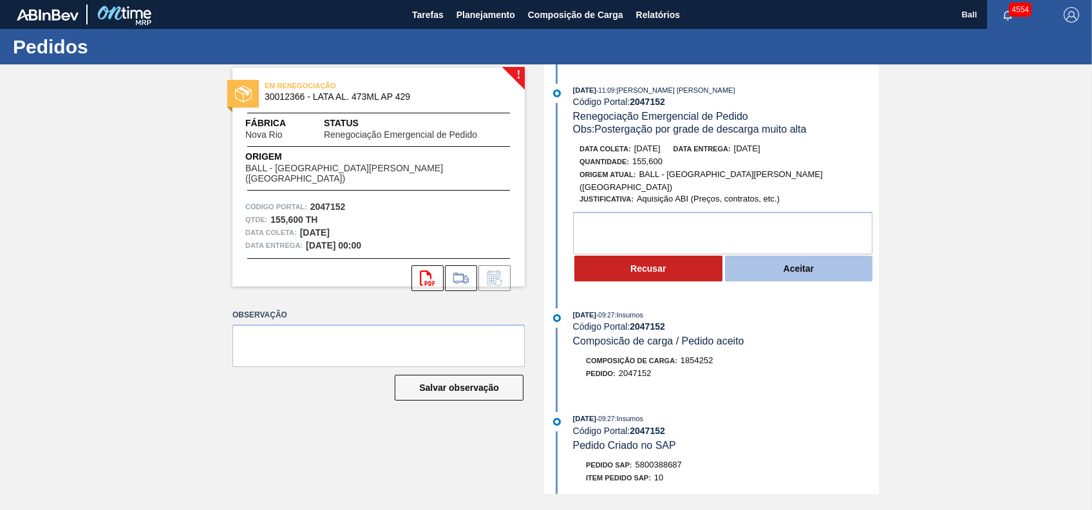
click at [781, 272] on button "Aceitar" at bounding box center [799, 269] width 148 height 26
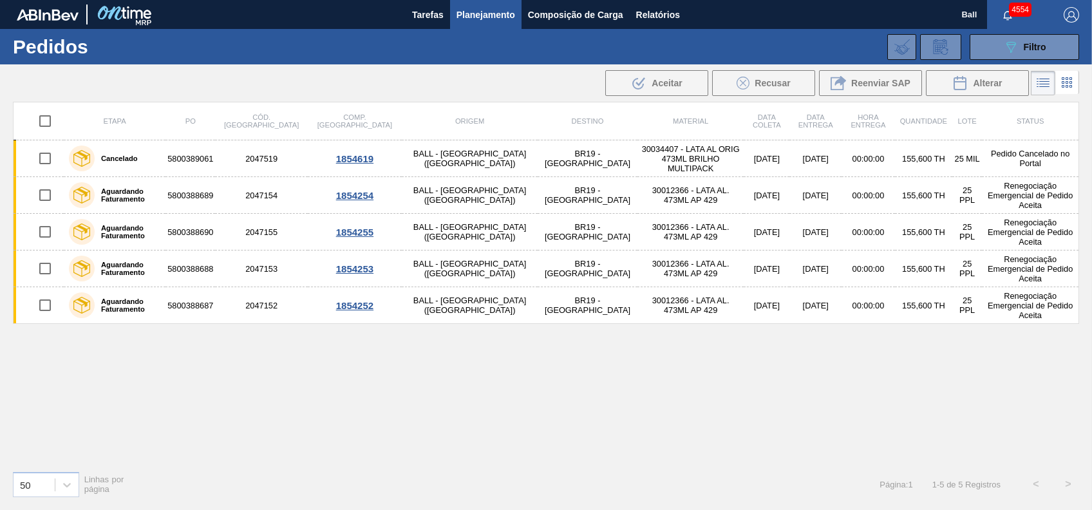
click at [665, 404] on div "Etapa PO Cód. Pedido Comp. Carga Origem Destino Material Data coleta Data Entre…" at bounding box center [546, 281] width 1067 height 359
click at [1045, 46] on span "Filtro" at bounding box center [1035, 47] width 23 height 10
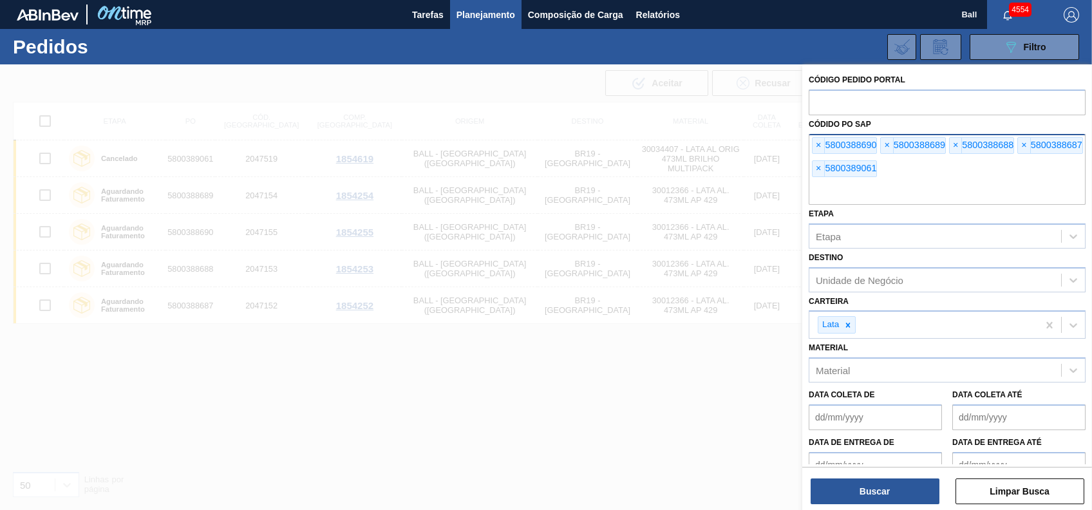
click at [951, 184] on input "text" at bounding box center [947, 192] width 277 height 24
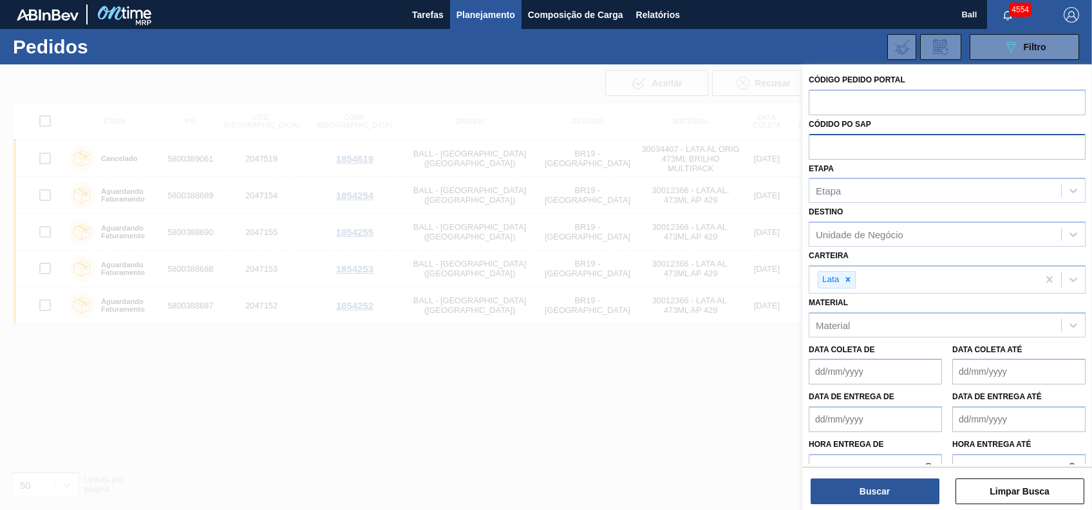
paste input "text"
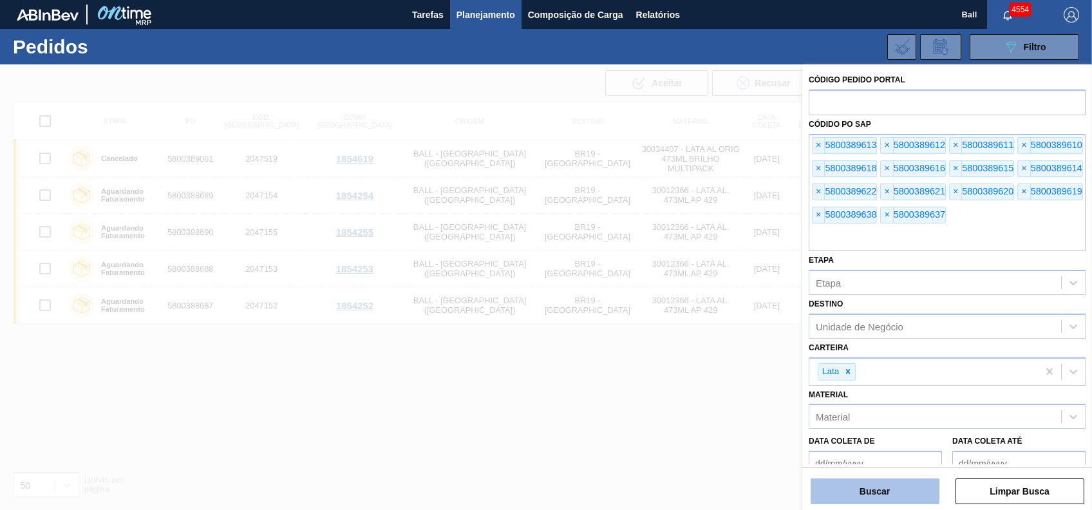
click at [907, 491] on button "Buscar" at bounding box center [875, 492] width 129 height 26
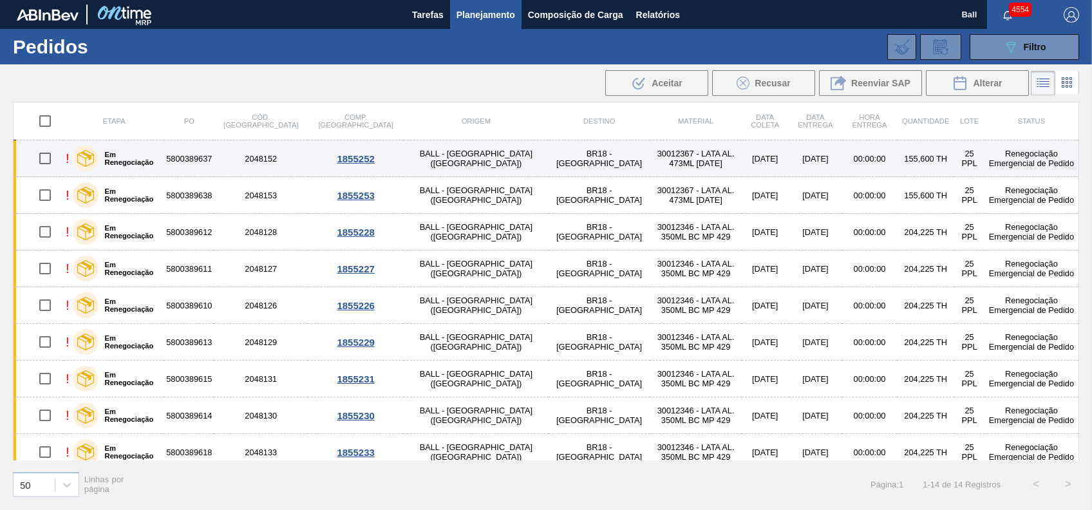
drag, startPoint x: 129, startPoint y: 165, endPoint x: 139, endPoint y: 166, distance: 10.4
click at [129, 165] on div "Em Renegociação" at bounding box center [116, 158] width 93 height 32
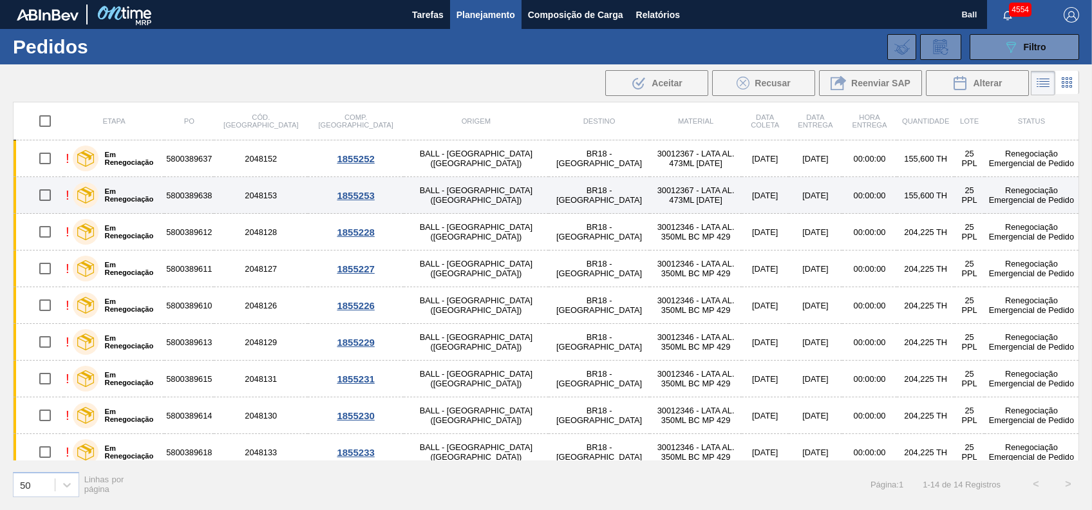
click at [134, 193] on label "Em Renegociação" at bounding box center [129, 194] width 61 height 15
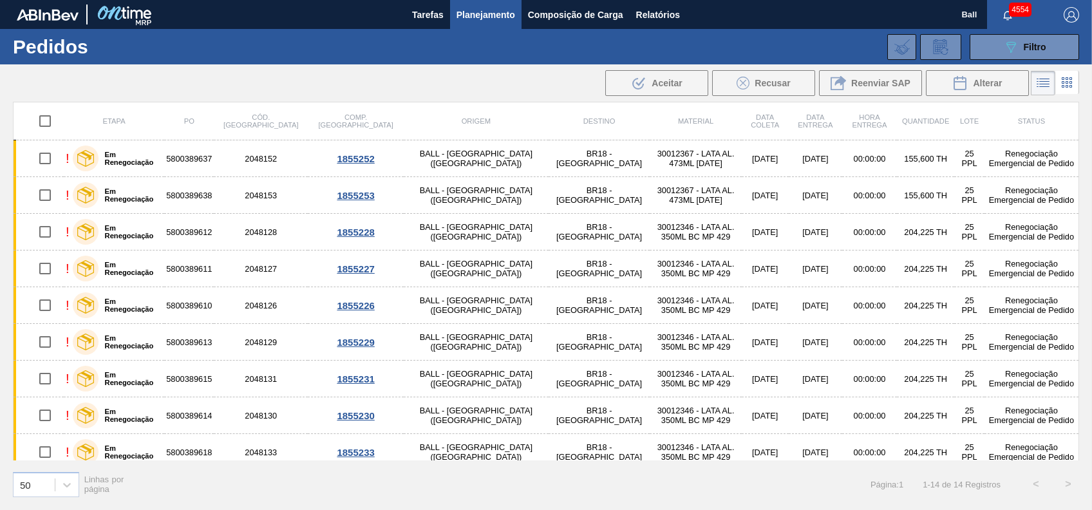
click at [1083, 102] on div "Etapa PO Cód. Pedido Comp. Carga Origem Destino Material Data coleta Data Entre…" at bounding box center [546, 305] width 1092 height 406
click at [1079, 111] on div "Etapa PO Cód. Pedido Comp. Carga Origem Destino Material Data coleta Data Entre…" at bounding box center [546, 305] width 1092 height 406
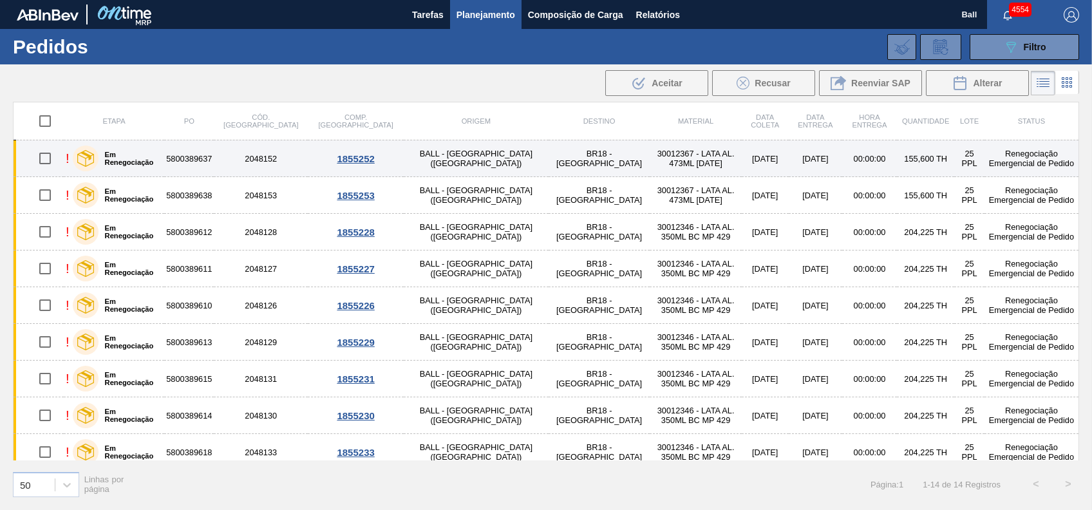
click at [549, 155] on td "BR18 - Pernambuco" at bounding box center [600, 158] width 102 height 37
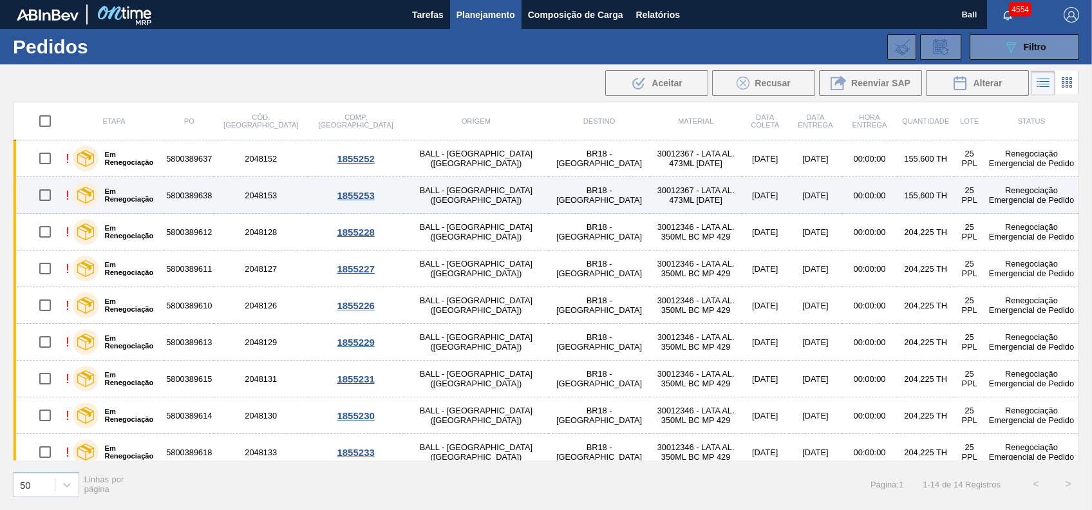
click at [549, 180] on td "BR18 - Pernambuco" at bounding box center [600, 195] width 102 height 37
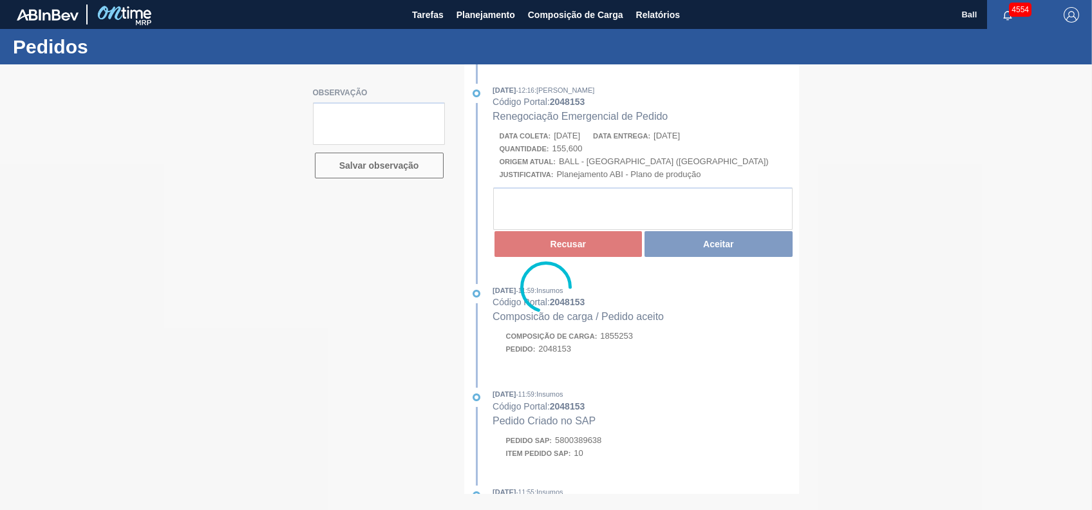
click at [726, 241] on div at bounding box center [546, 287] width 1092 height 446
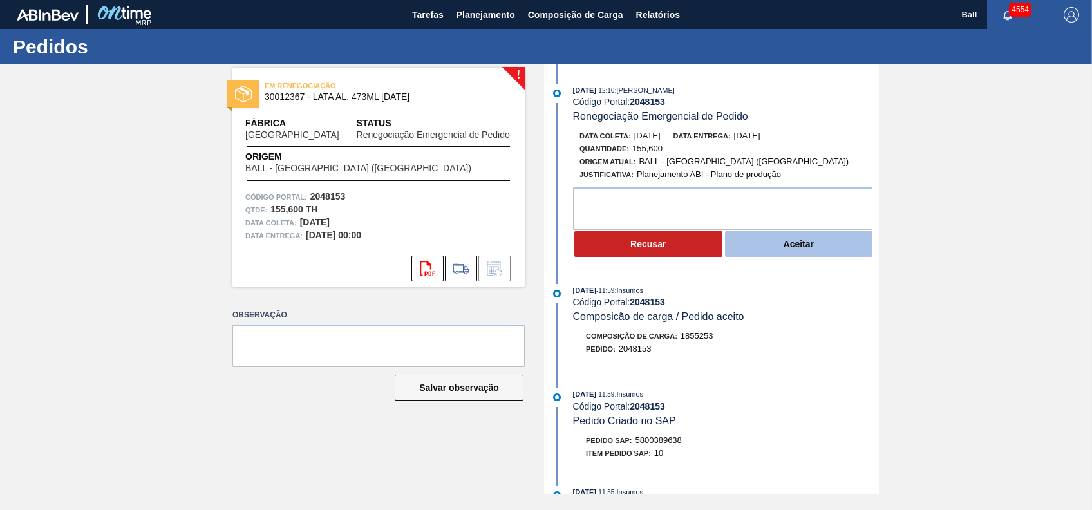
click at [770, 247] on button "Aceitar" at bounding box center [799, 244] width 148 height 26
click at [802, 252] on button "Aceitar" at bounding box center [799, 244] width 148 height 26
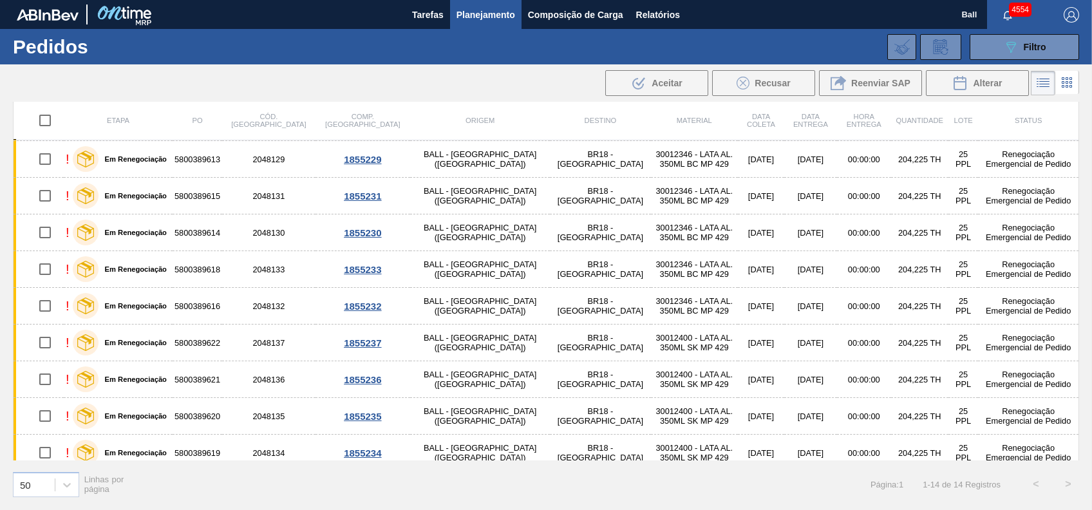
scroll to position [192, 0]
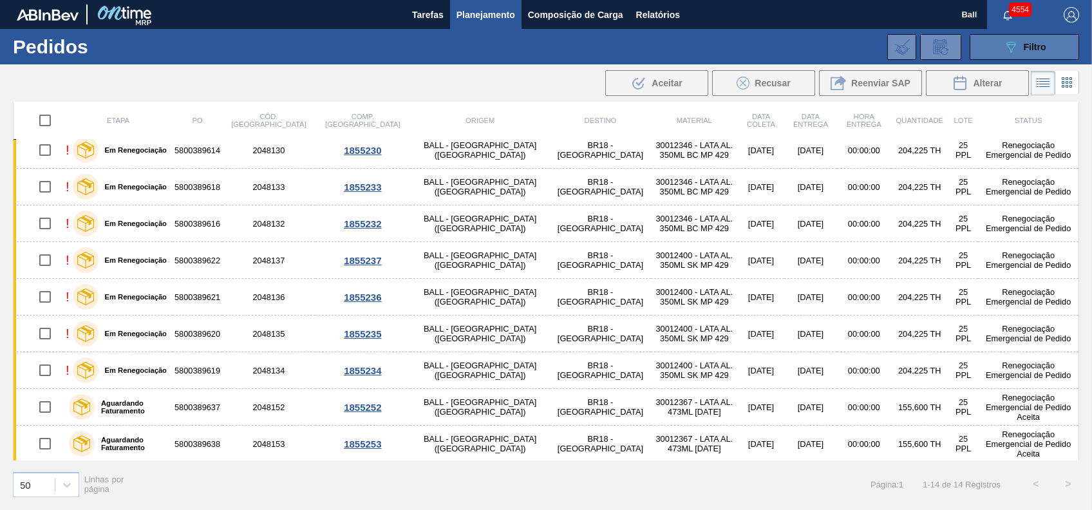
click at [1024, 50] on span "Filtro" at bounding box center [1035, 47] width 23 height 10
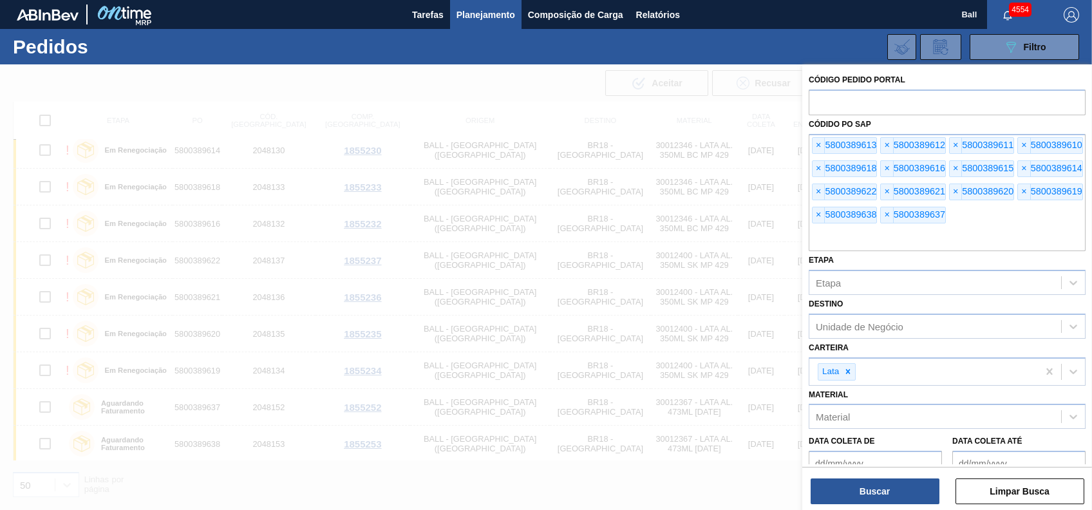
click at [931, 258] on div "Etapa Etapa" at bounding box center [947, 273] width 277 height 44
click at [932, 242] on input "text" at bounding box center [947, 239] width 277 height 24
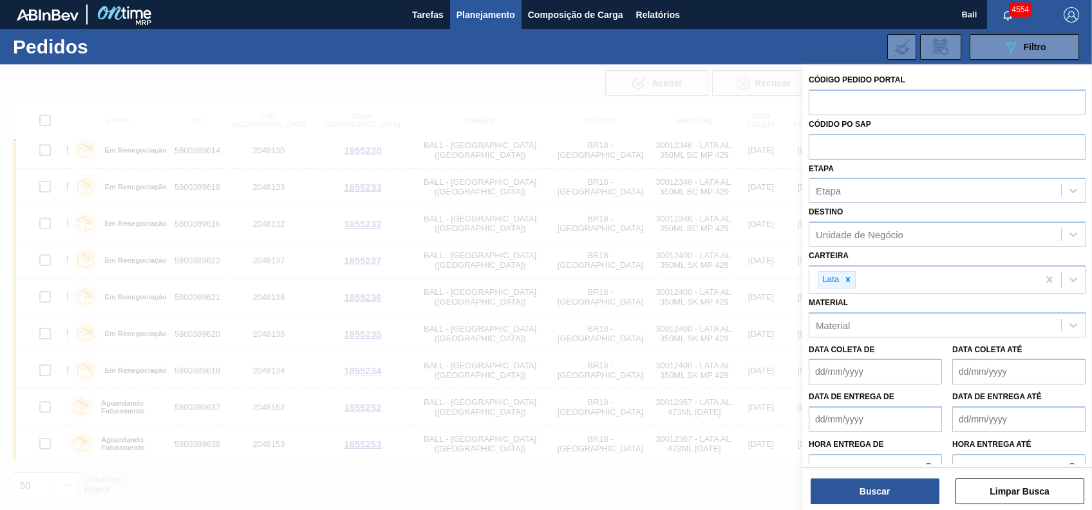
paste input "text"
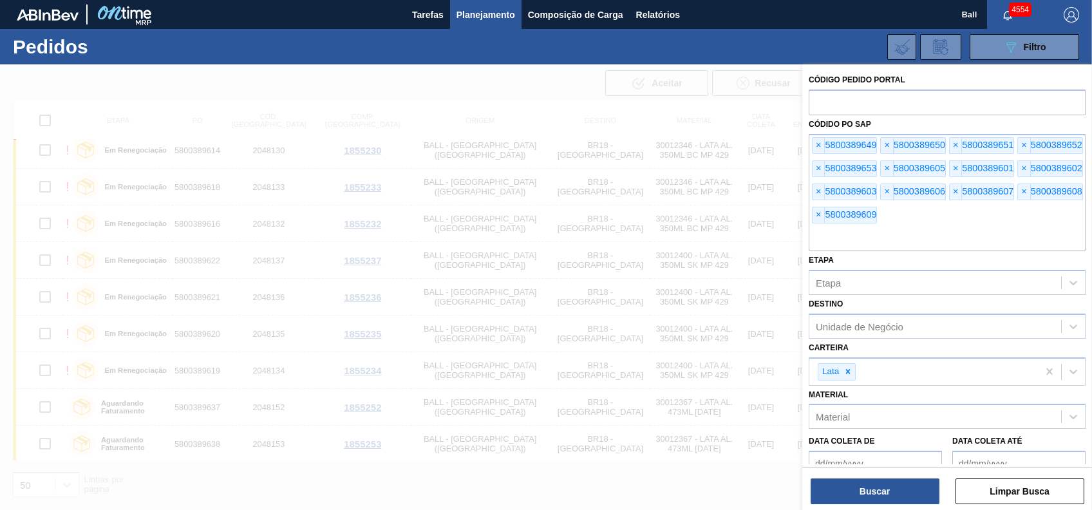
click at [888, 509] on div "Código Pedido Portal Códido PO SAP × 5800389649 × 5800389650 × 5800389651 × 580…" at bounding box center [947, 288] width 290 height 448
click at [862, 489] on button "Buscar" at bounding box center [875, 492] width 129 height 26
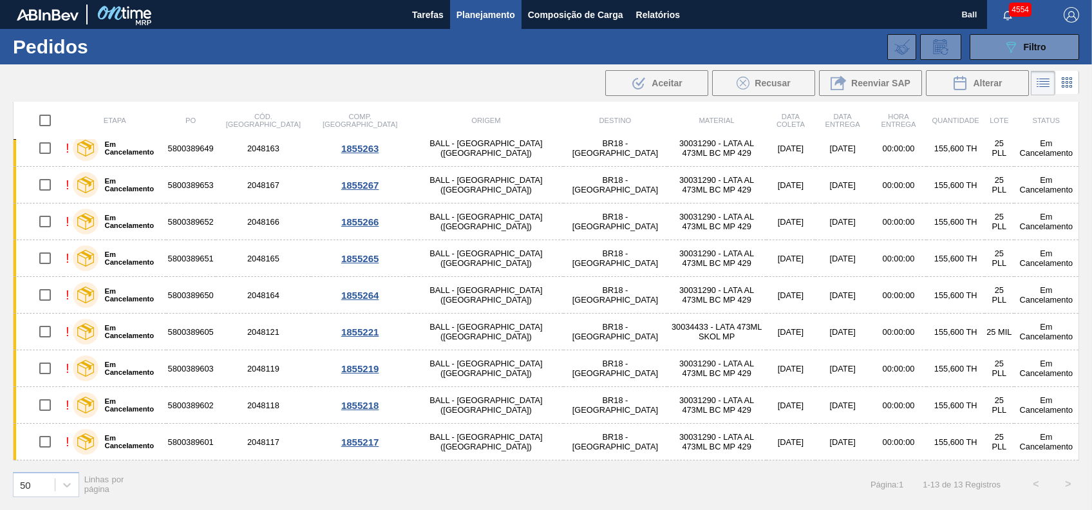
scroll to position [0, 0]
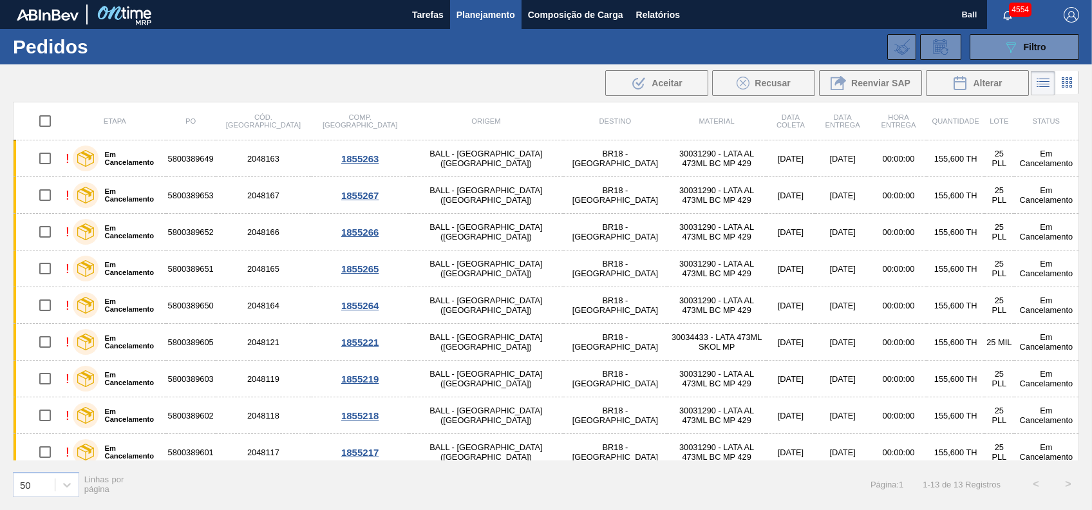
click at [53, 122] on input "checkbox" at bounding box center [45, 121] width 27 height 27
checkbox input "true"
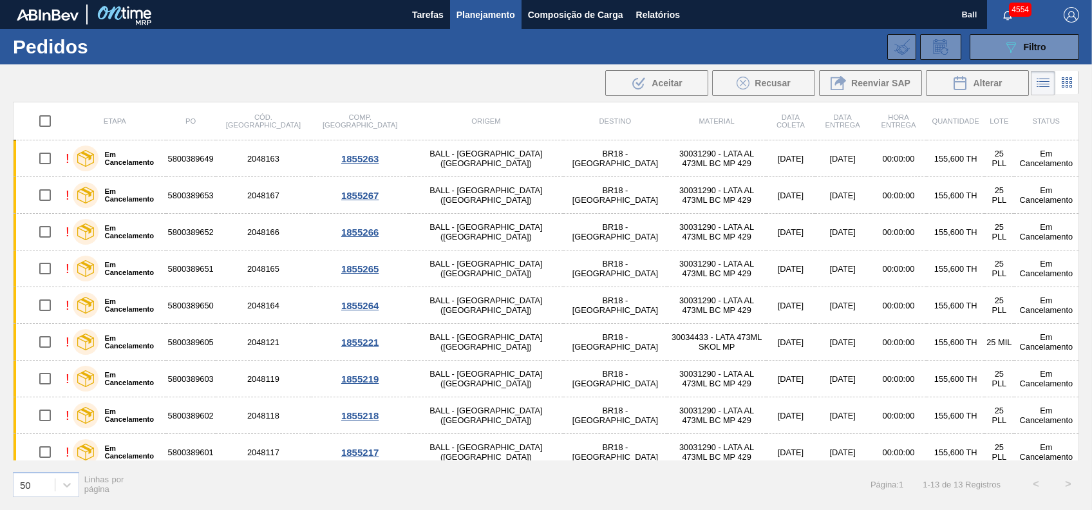
checkbox input "true"
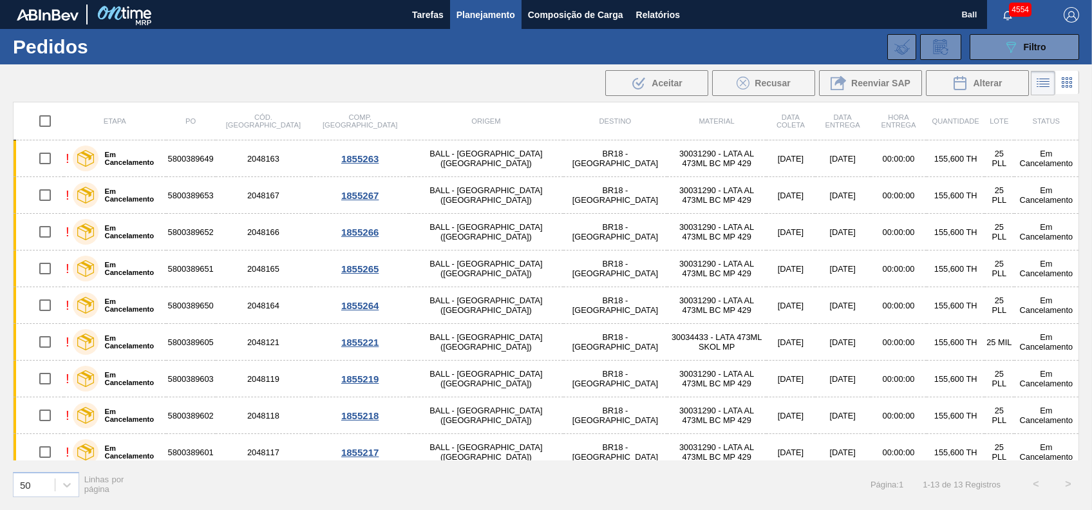
checkbox input "true"
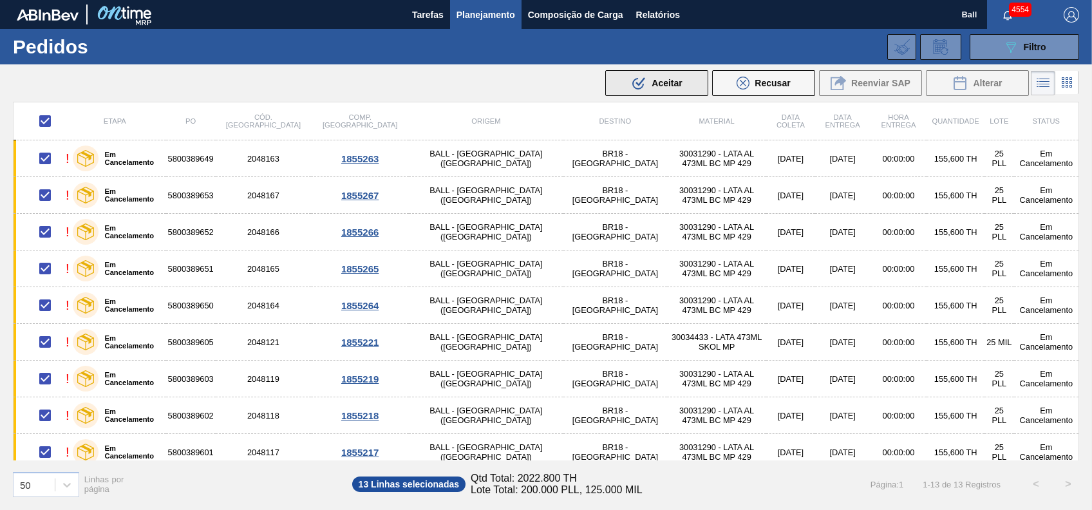
click at [612, 81] on button ".b{fill:var(--color-action-default)} Aceitar" at bounding box center [656, 83] width 103 height 26
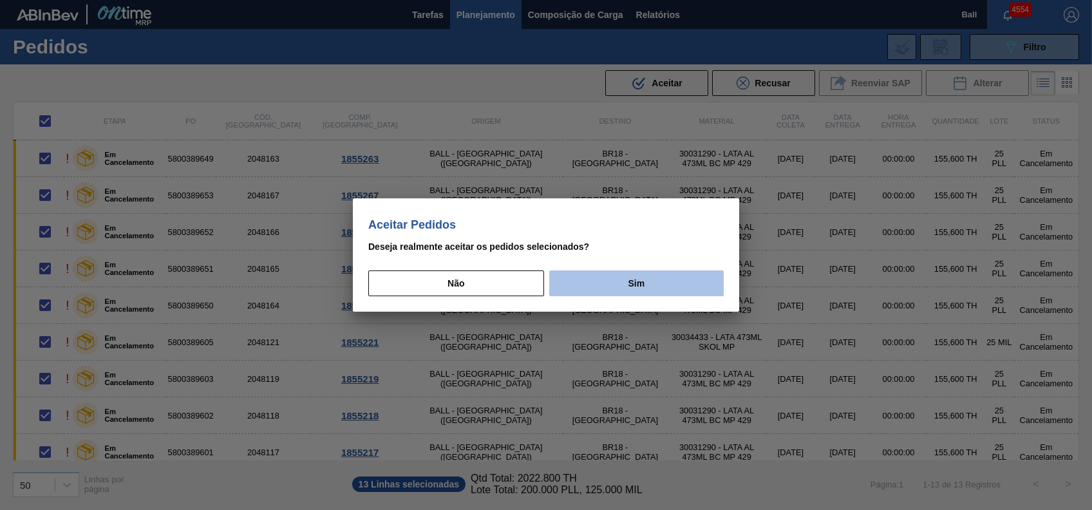
click at [610, 271] on button "Sim" at bounding box center [636, 283] width 175 height 26
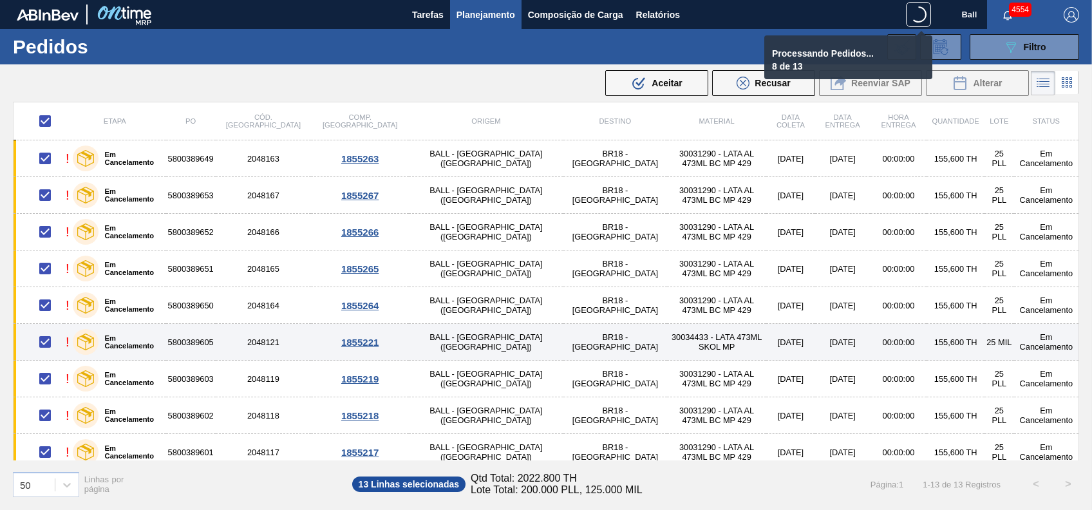
scroll to position [155, 0]
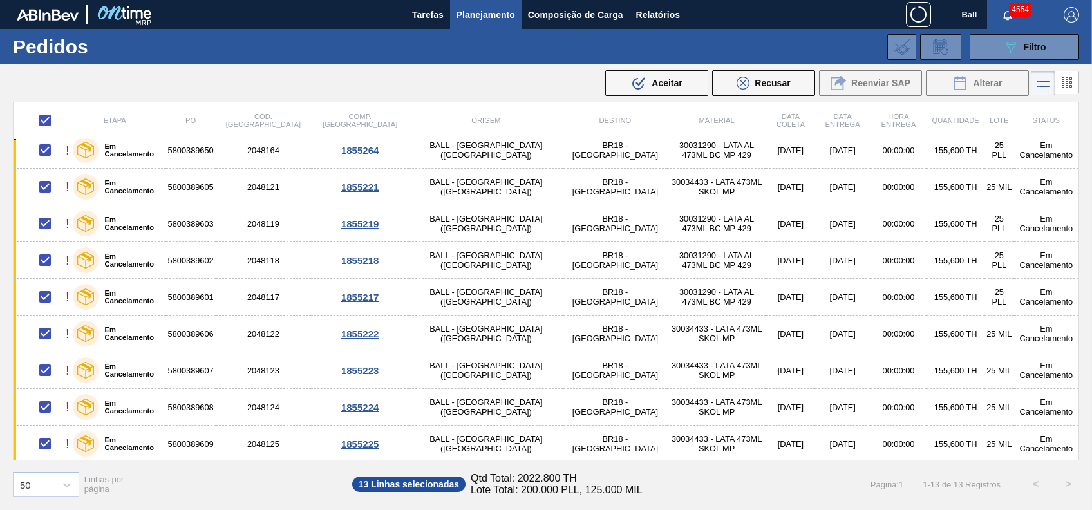
checkbox input "false"
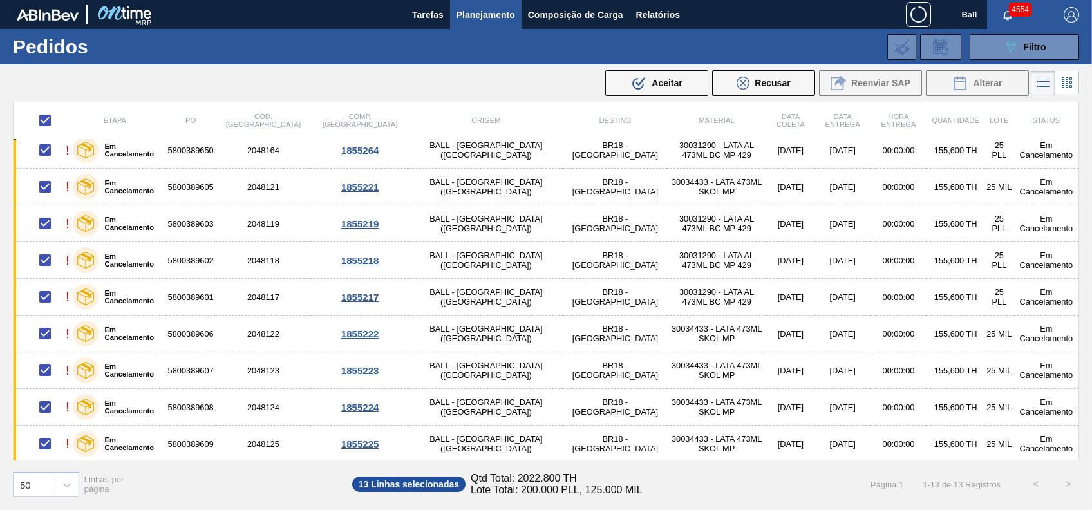
checkbox input "false"
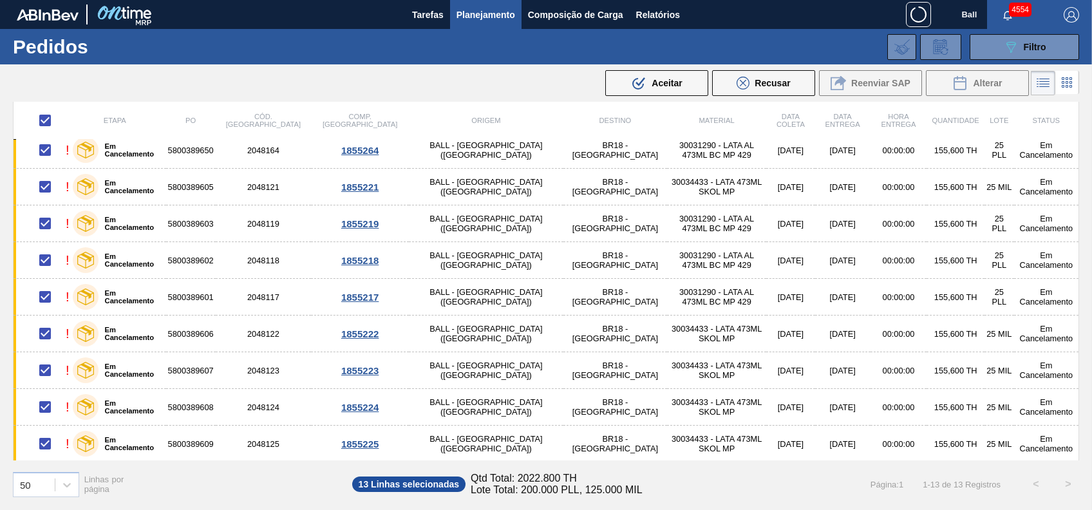
checkbox input "false"
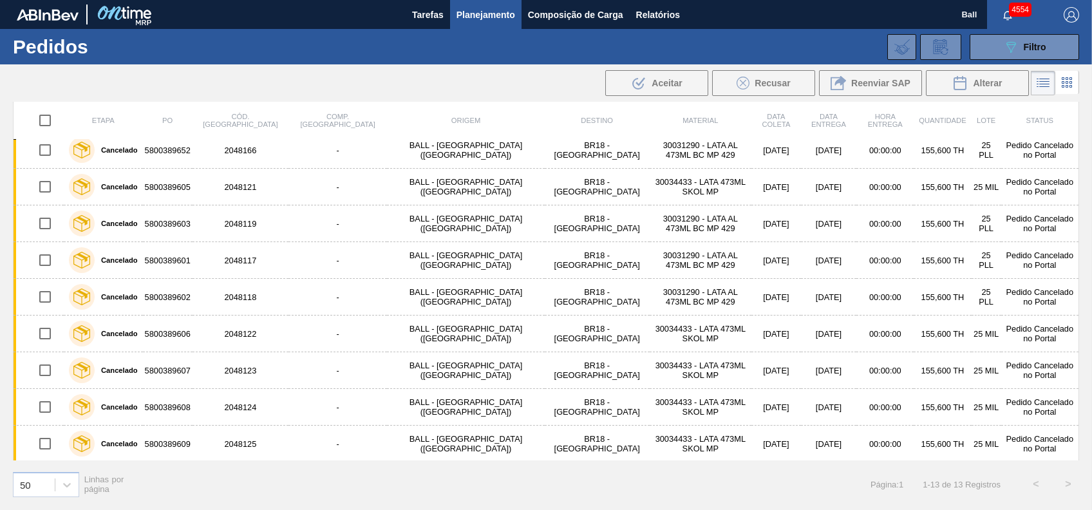
scroll to position [70, 0]
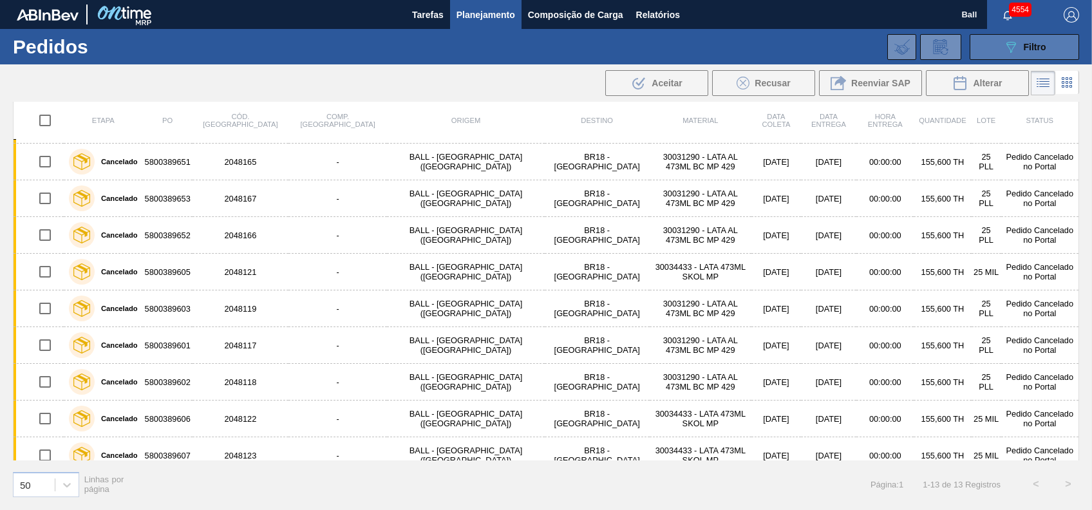
click at [1030, 46] on span "Filtro" at bounding box center [1035, 47] width 23 height 10
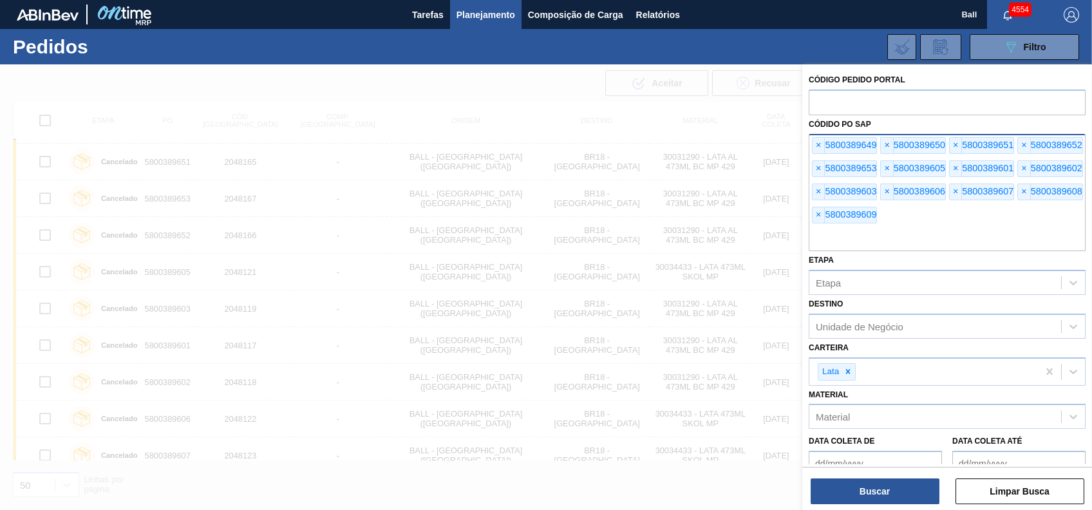
click at [917, 239] on input "text" at bounding box center [947, 239] width 277 height 24
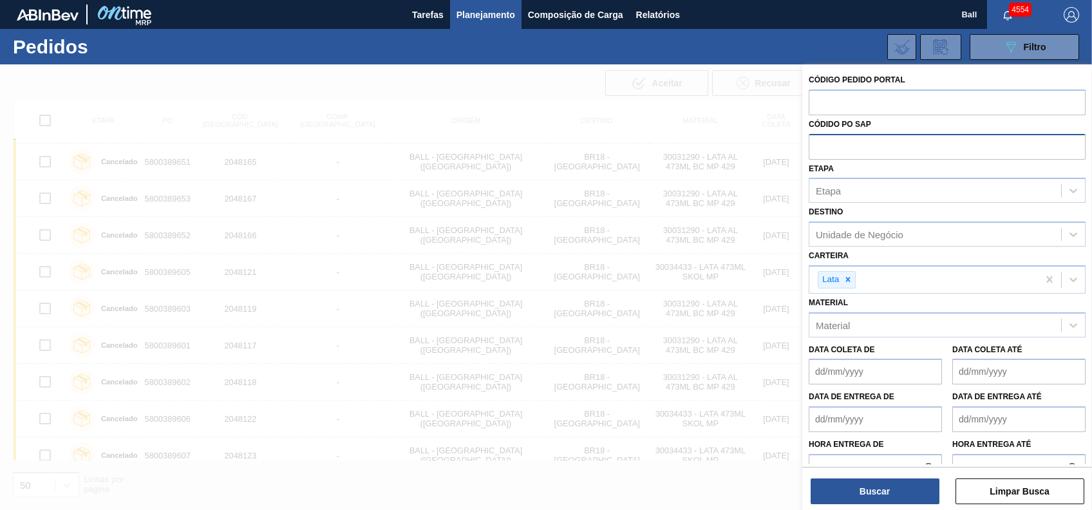
paste input "text"
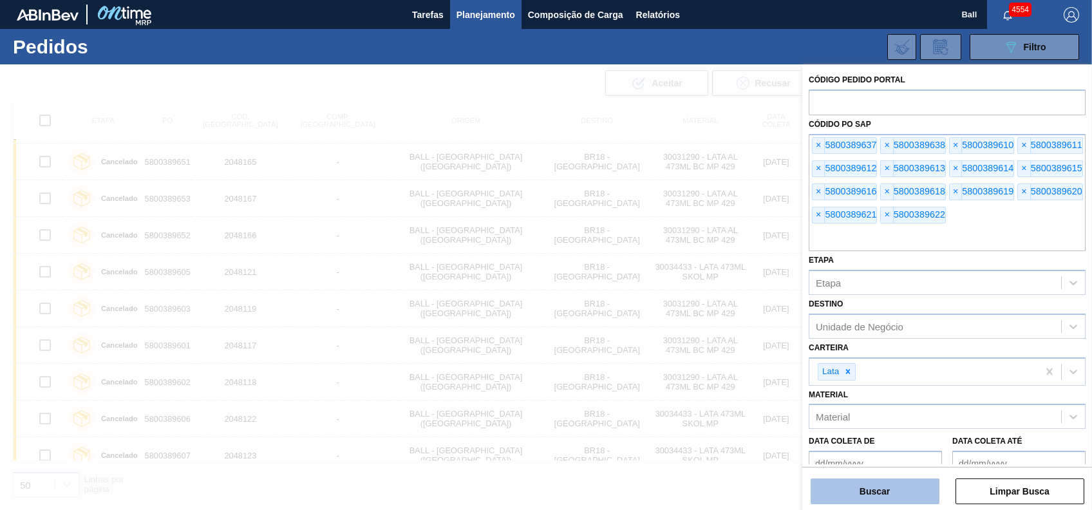
click at [850, 491] on button "Buscar" at bounding box center [875, 492] width 129 height 26
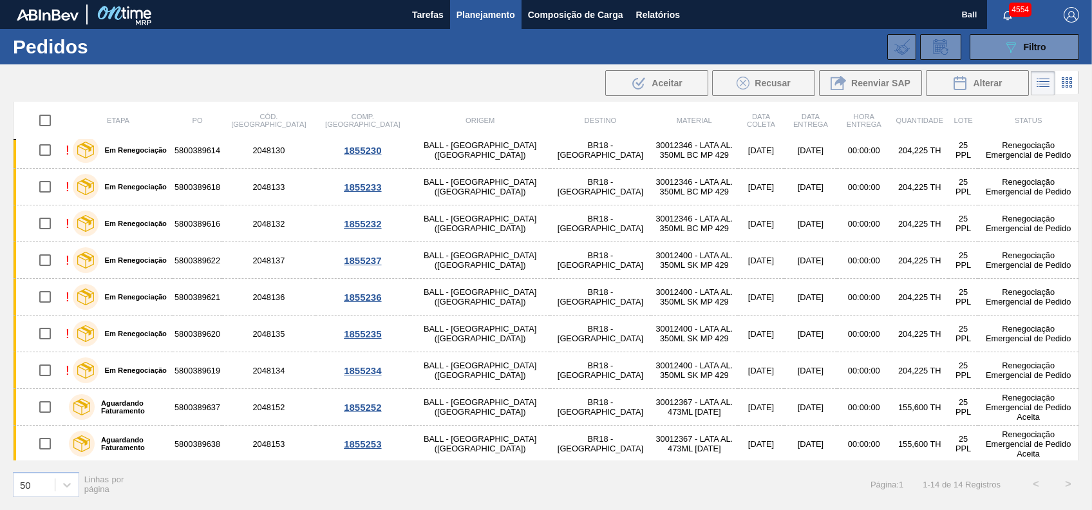
scroll to position [0, 0]
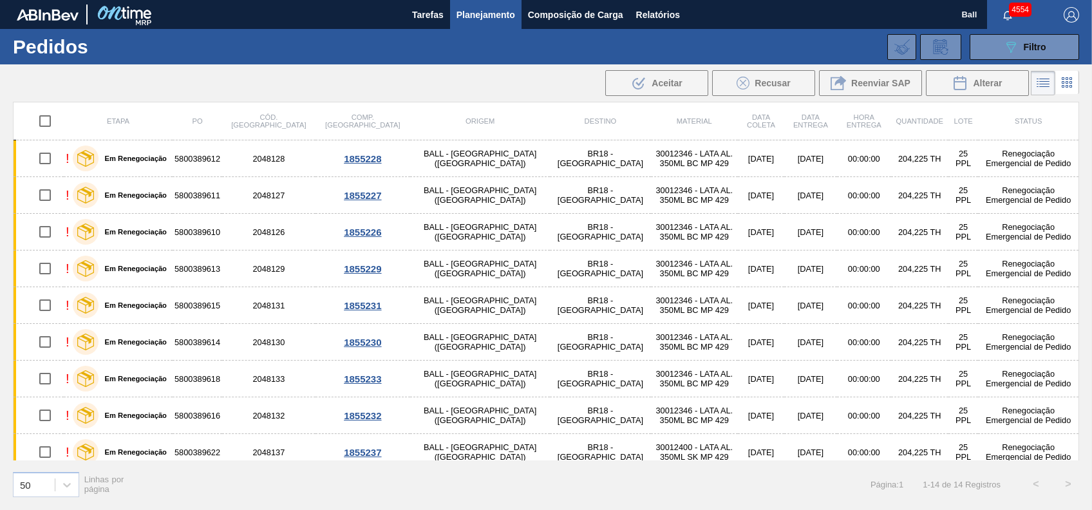
click at [48, 123] on input "checkbox" at bounding box center [45, 121] width 27 height 27
checkbox input "true"
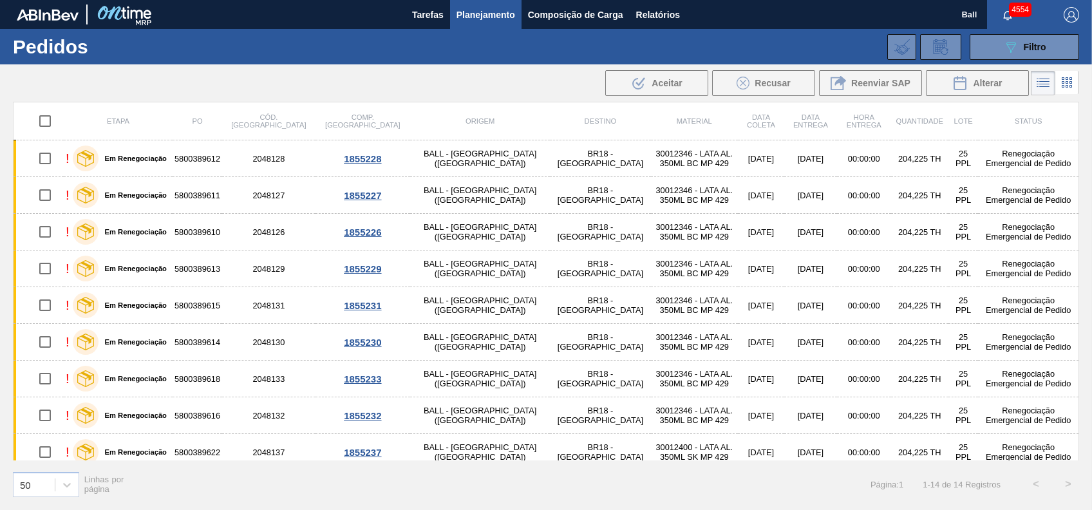
checkbox input "true"
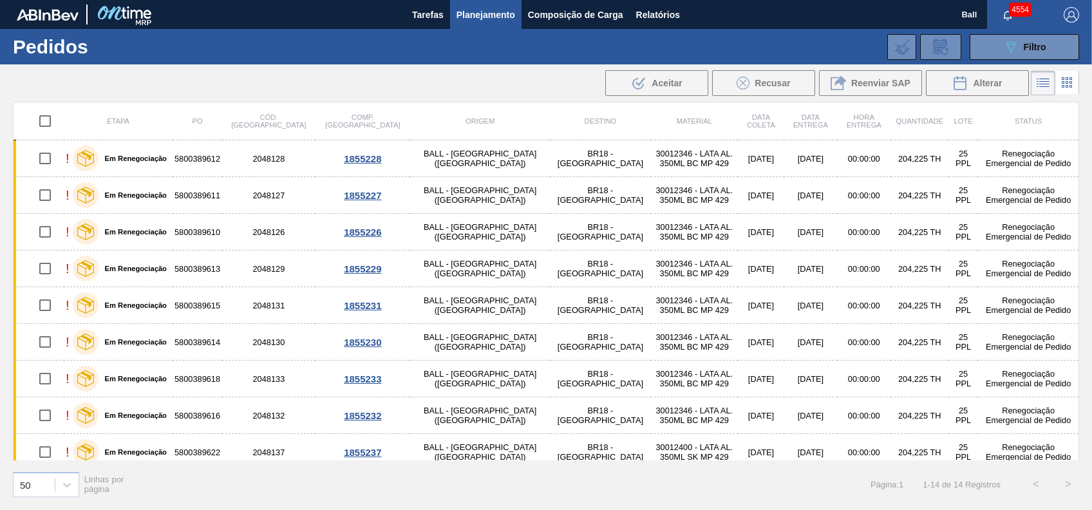
checkbox input "true"
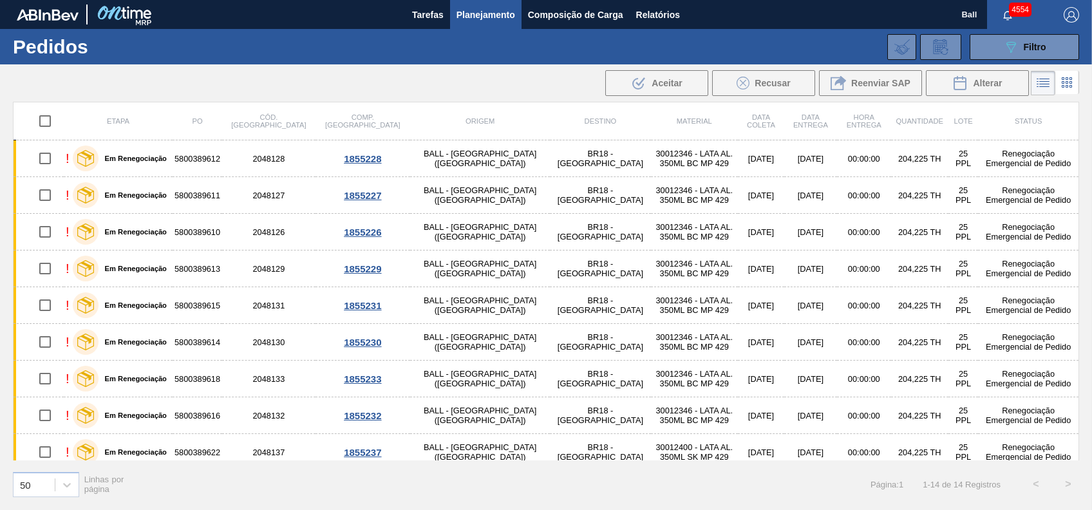
checkbox input "true"
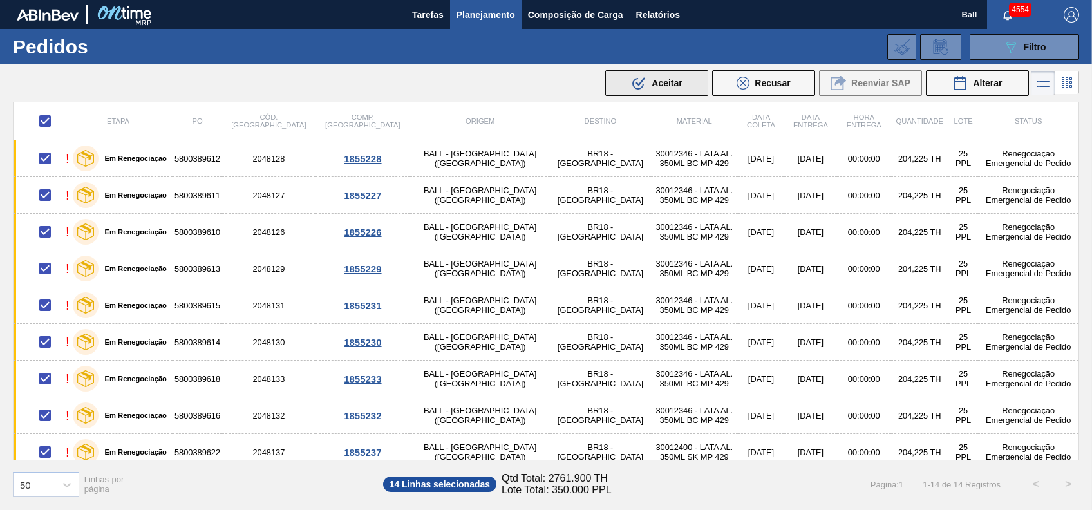
click at [664, 88] on span "Aceitar" at bounding box center [667, 83] width 30 height 10
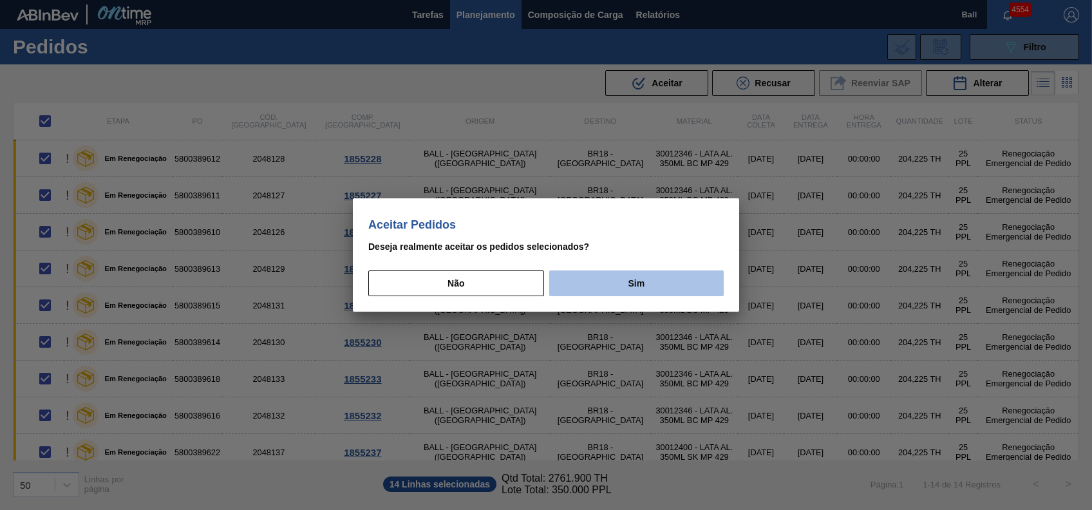
click at [645, 289] on button "Sim" at bounding box center [636, 283] width 175 height 26
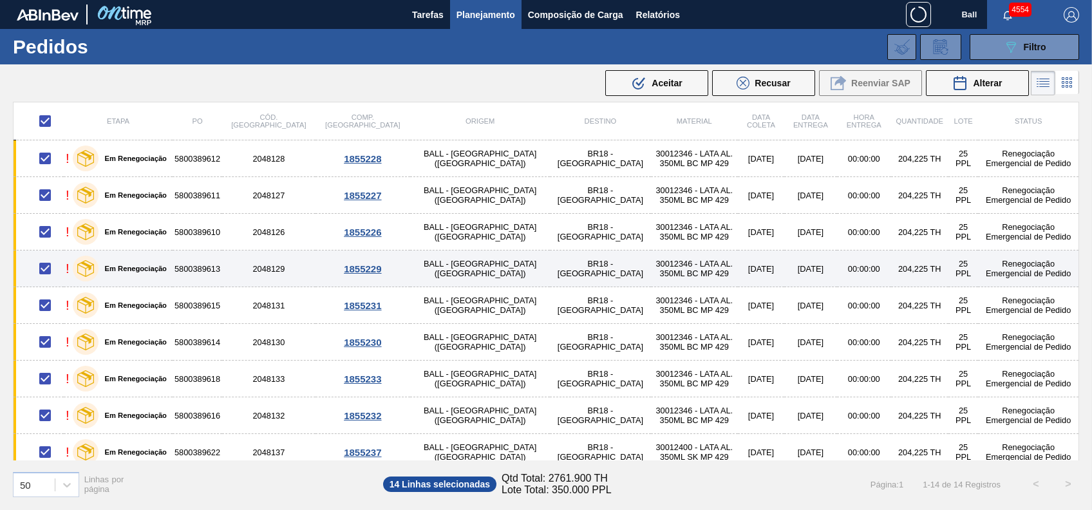
checkbox input "false"
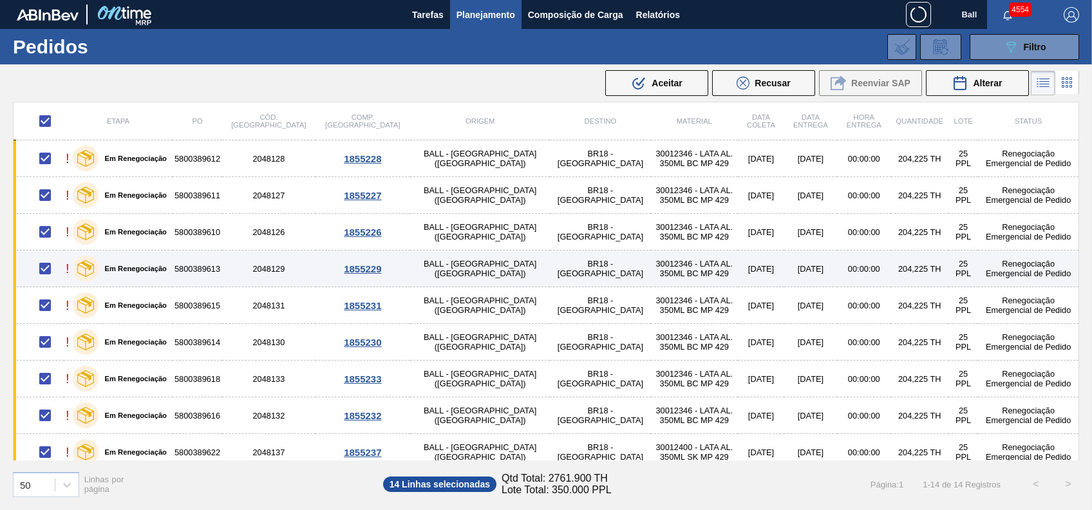
checkbox input "false"
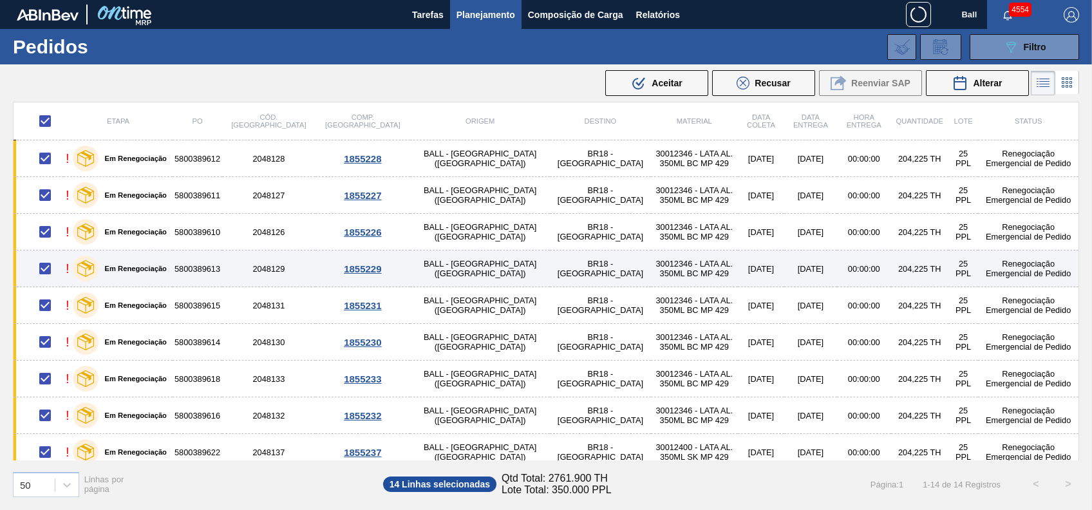
checkbox input "false"
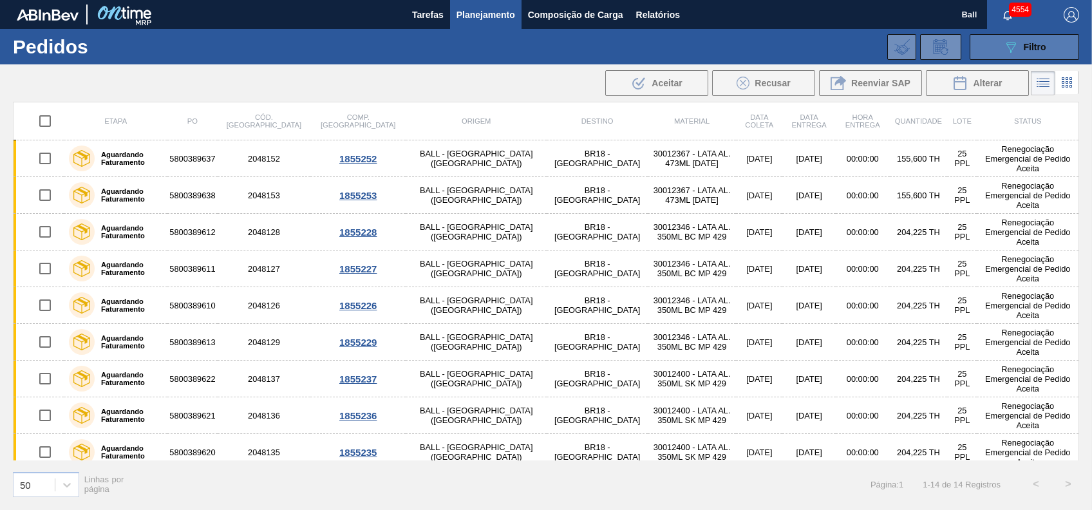
click at [1030, 53] on div "089F7B8B-B2A5-4AFE-B5C0-19BA573D28AC Filtro" at bounding box center [1024, 46] width 43 height 15
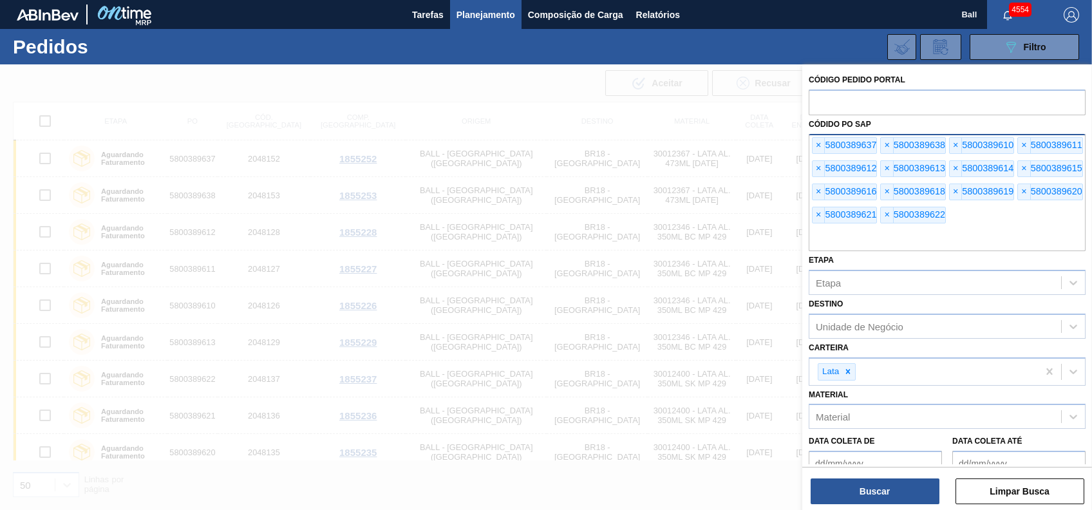
click at [956, 234] on input "text" at bounding box center [947, 239] width 277 height 24
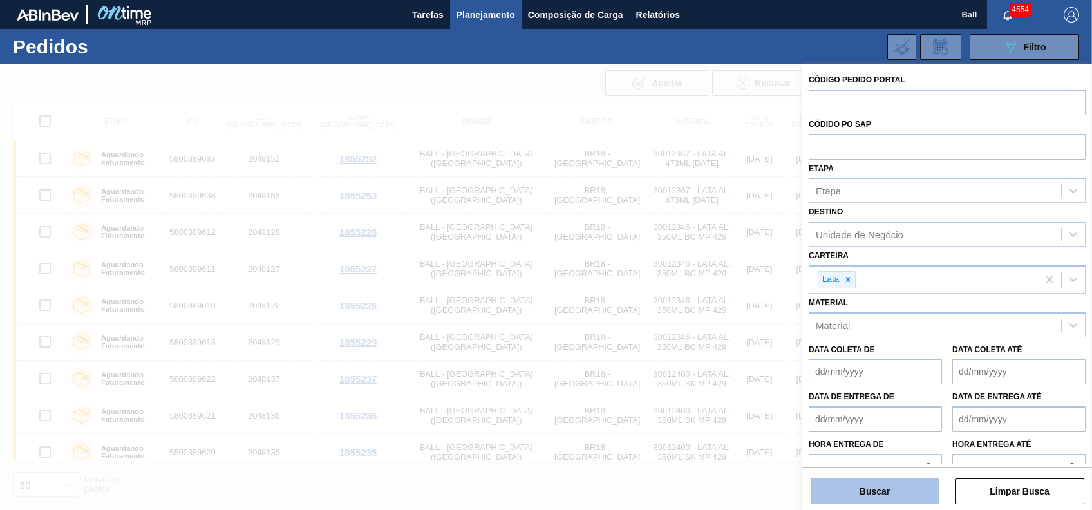
click at [832, 487] on button "Buscar" at bounding box center [875, 492] width 129 height 26
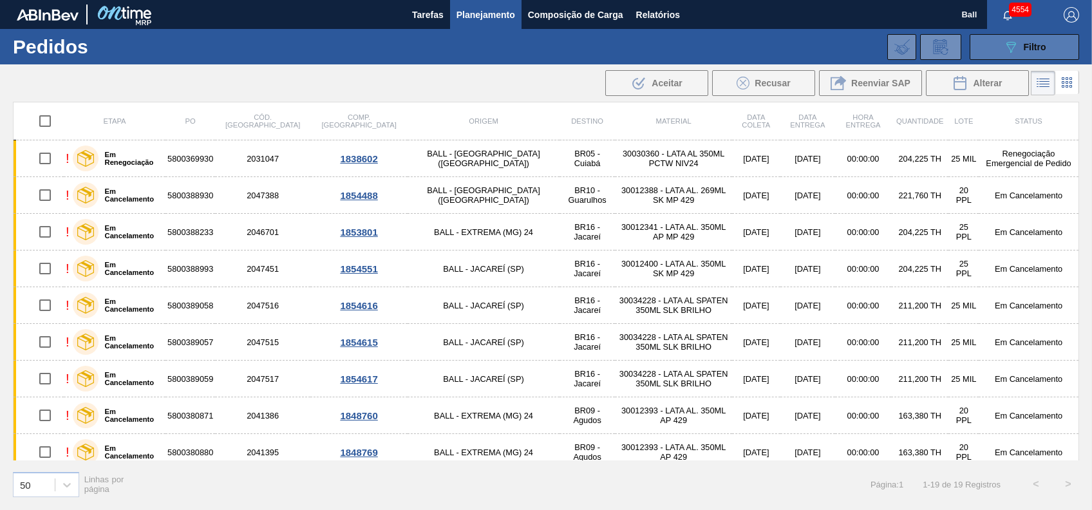
click at [1042, 50] on span "Filtro" at bounding box center [1035, 47] width 23 height 10
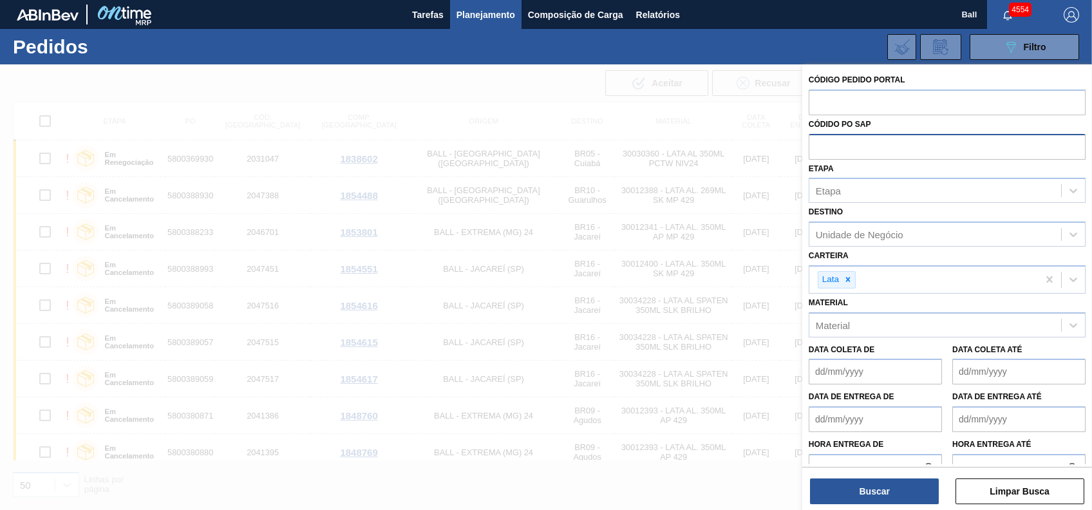
click at [892, 142] on input "text" at bounding box center [947, 146] width 277 height 24
paste input "5800388294"
type input "5800388294"
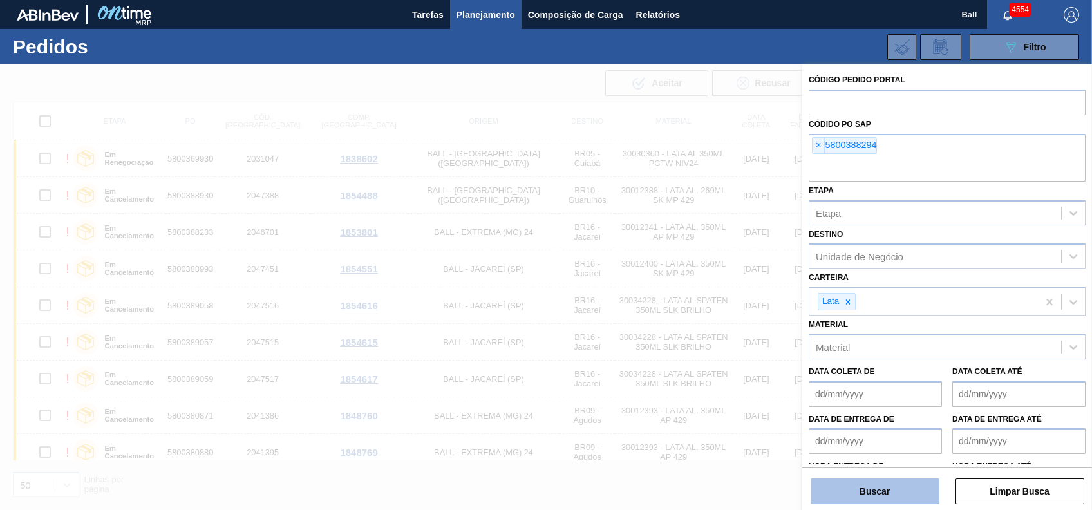
click at [880, 492] on button "Buscar" at bounding box center [875, 492] width 129 height 26
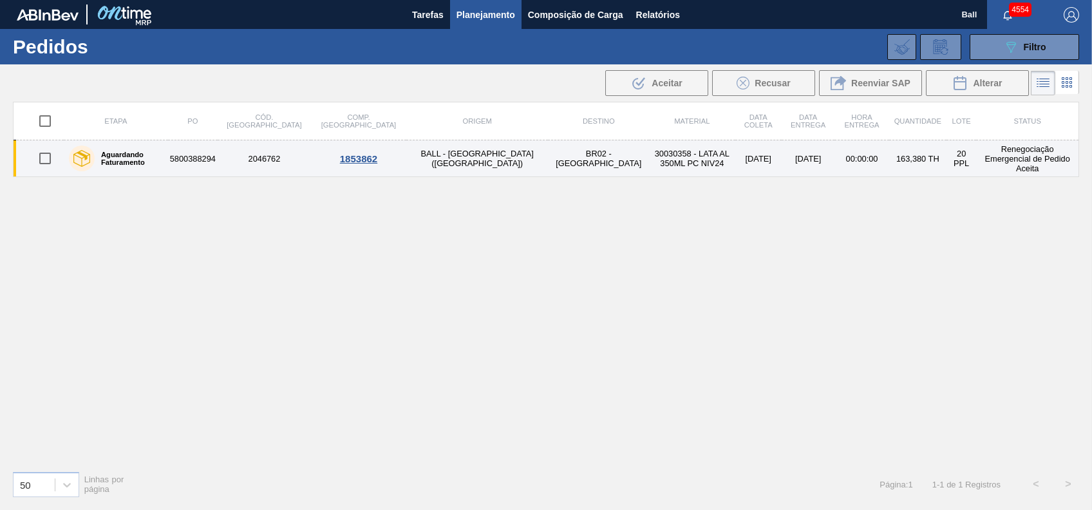
click at [548, 156] on td "BR02 - [GEOGRAPHIC_DATA]" at bounding box center [598, 158] width 101 height 37
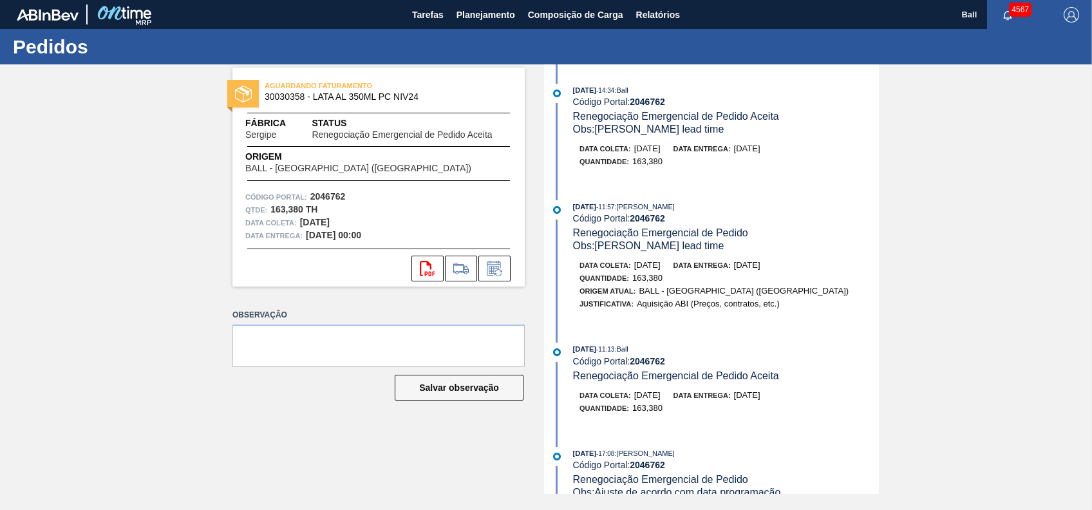
drag, startPoint x: 872, startPoint y: 356, endPoint x: 531, endPoint y: 350, distance: 341.4
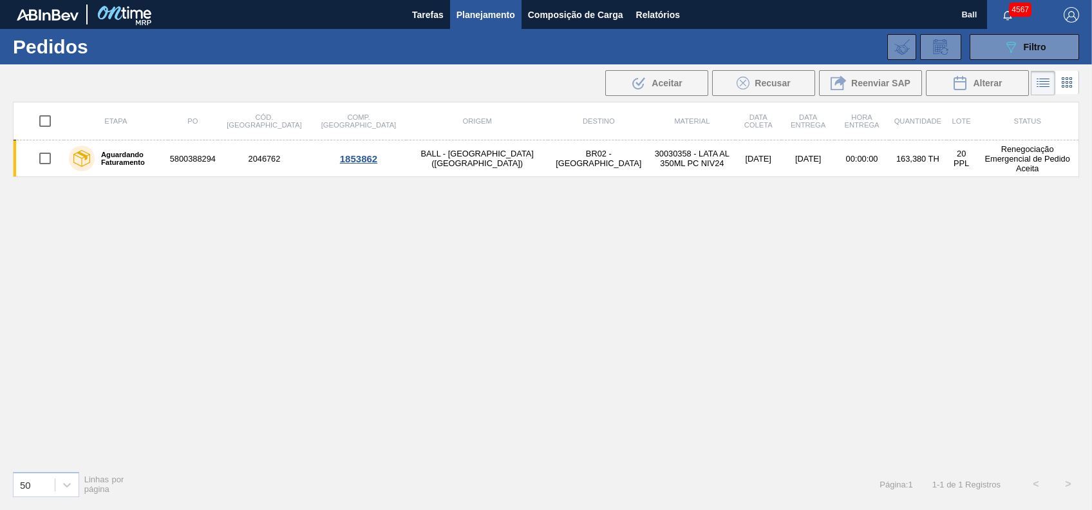
click at [896, 218] on div "Etapa PO Cód. Pedido Comp. Carga Origem Destino Material Data coleta Data Entre…" at bounding box center [546, 281] width 1067 height 359
drag, startPoint x: 912, startPoint y: 304, endPoint x: 639, endPoint y: 265, distance: 275.9
click at [546, 272] on div "Etapa PO Cód. Pedido Comp. Carga Origem Destino Material Data coleta Data Entre…" at bounding box center [546, 281] width 1067 height 359
click at [479, 21] on span "Planejamento" at bounding box center [486, 14] width 59 height 15
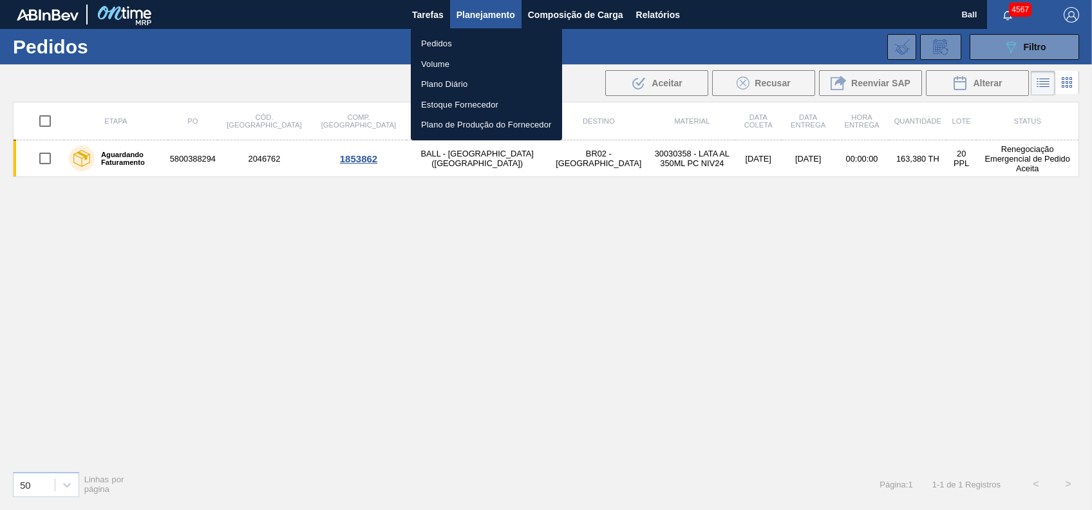
click at [587, 351] on div at bounding box center [546, 255] width 1092 height 510
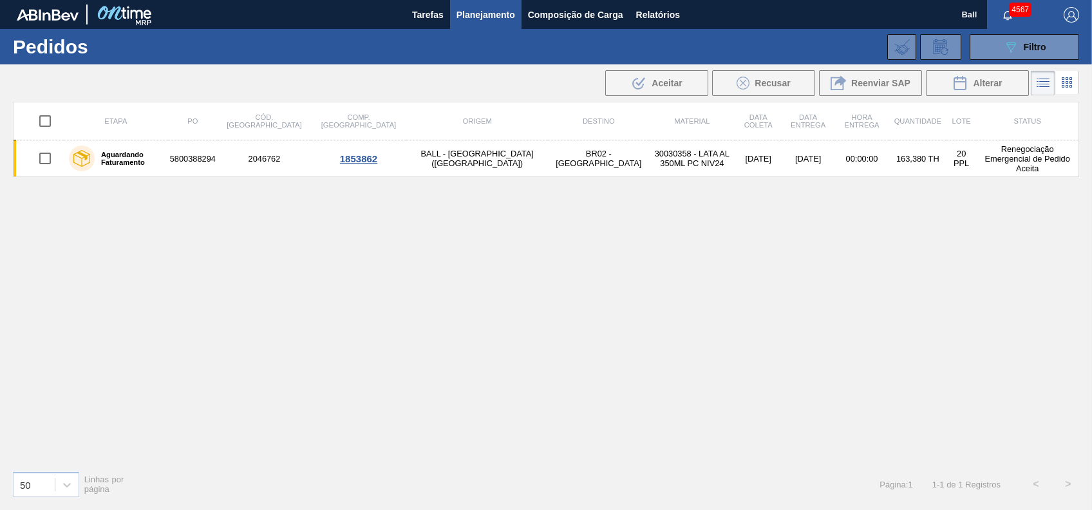
click at [556, 287] on div "Etapa PO Cód. Pedido Comp. Carga Origem Destino Material Data coleta Data Entre…" at bounding box center [546, 281] width 1067 height 359
click at [1067, 54] on button "089F7B8B-B2A5-4AFE-B5C0-19BA573D28AC Filtro" at bounding box center [1024, 47] width 109 height 26
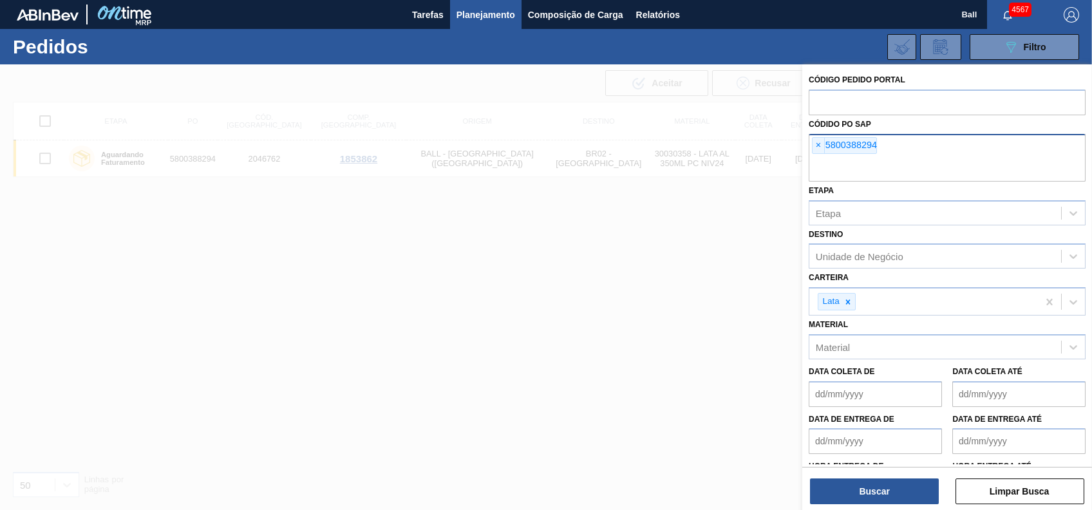
click at [875, 173] on input "text" at bounding box center [947, 169] width 277 height 24
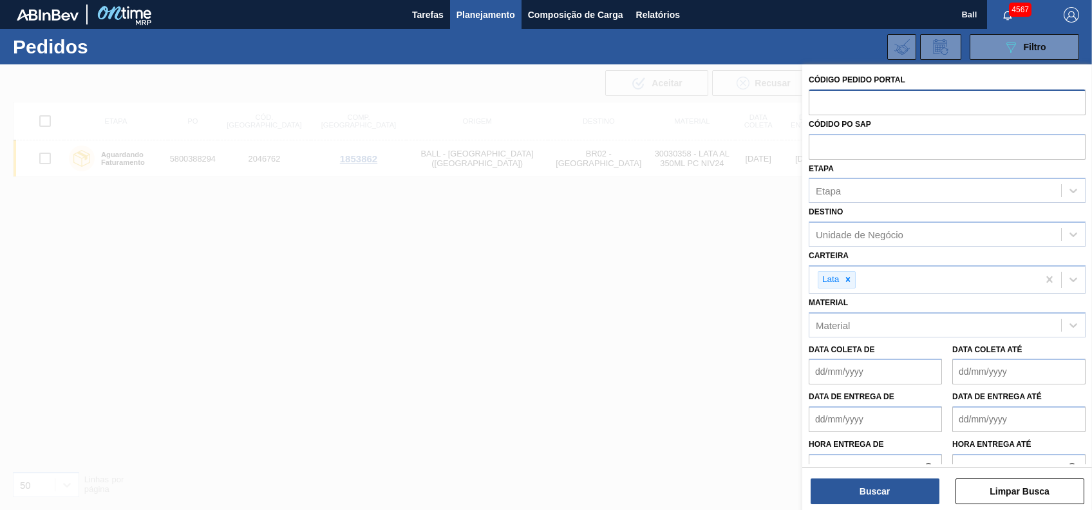
click at [980, 98] on input "text" at bounding box center [947, 102] width 277 height 24
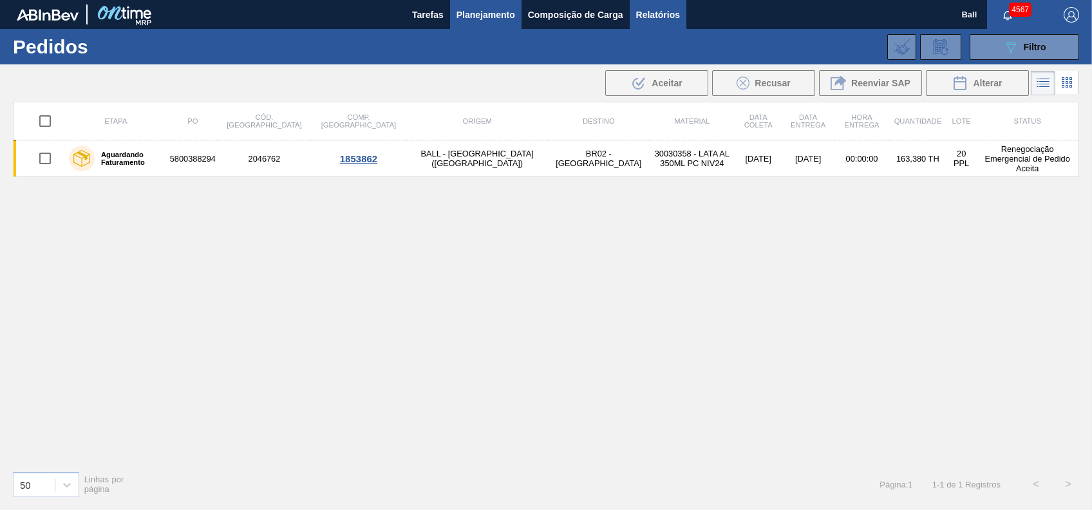
click at [668, 15] on span "Relatórios" at bounding box center [658, 14] width 44 height 15
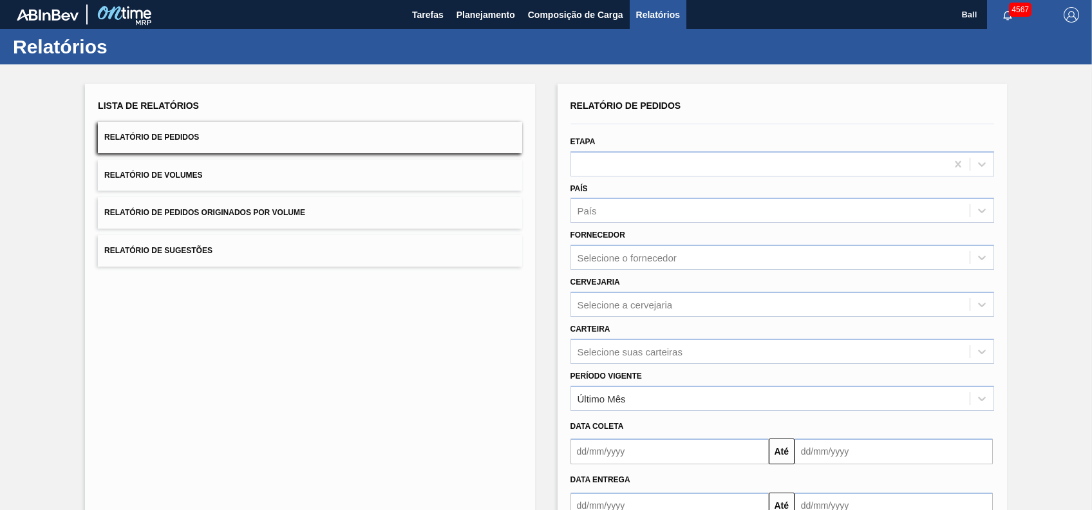
click at [877, 149] on div "Etapa" at bounding box center [783, 155] width 424 height 44
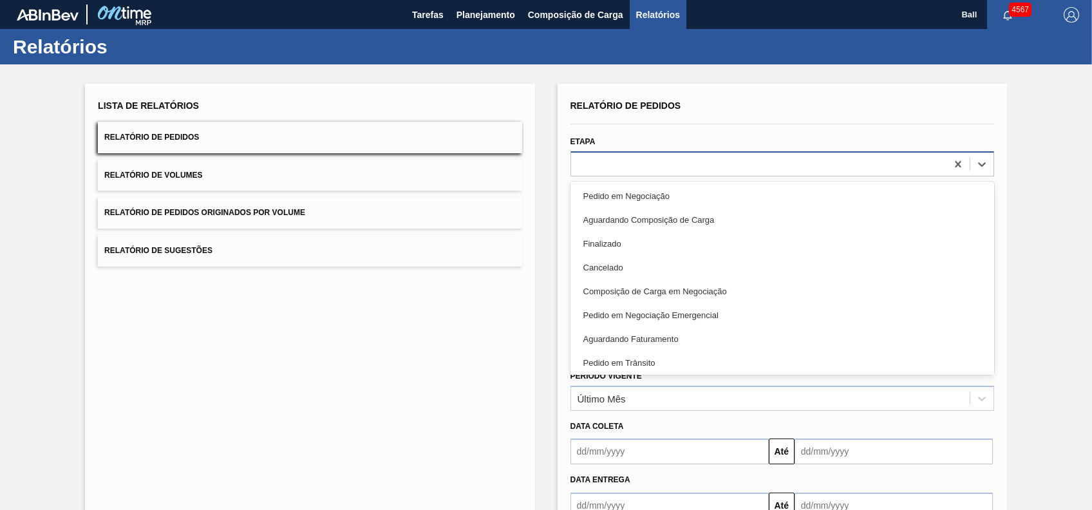
click at [842, 160] on div at bounding box center [758, 164] width 375 height 19
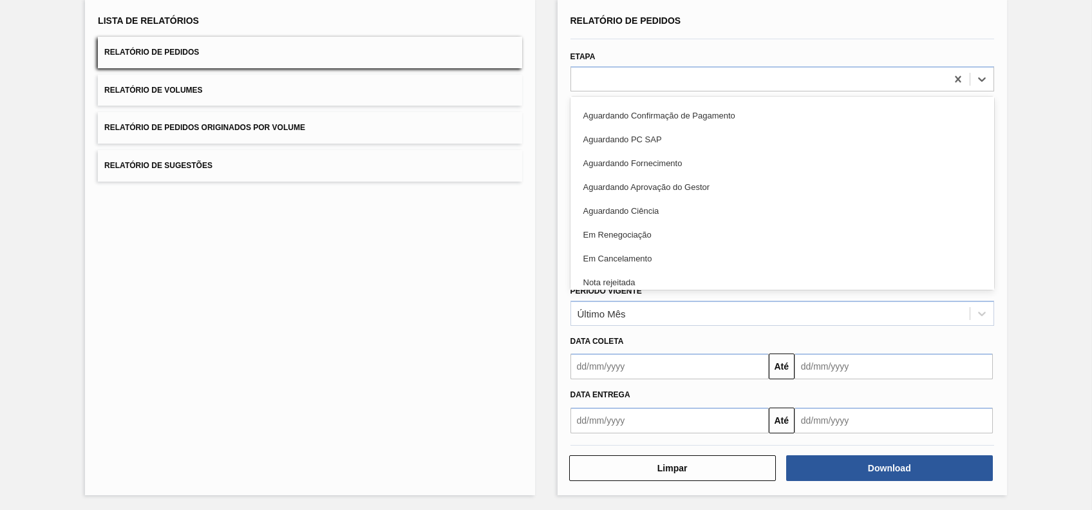
scroll to position [289, 0]
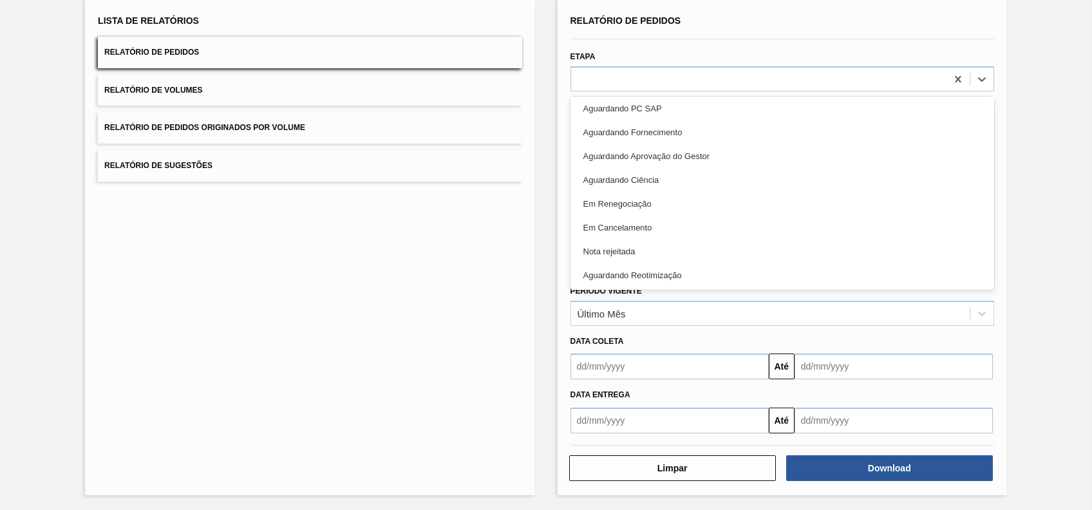
click at [402, 422] on div "Lista de Relatórios Relatório de Pedidos Relatório de Volumes Relatório de Pedi…" at bounding box center [310, 247] width 450 height 497
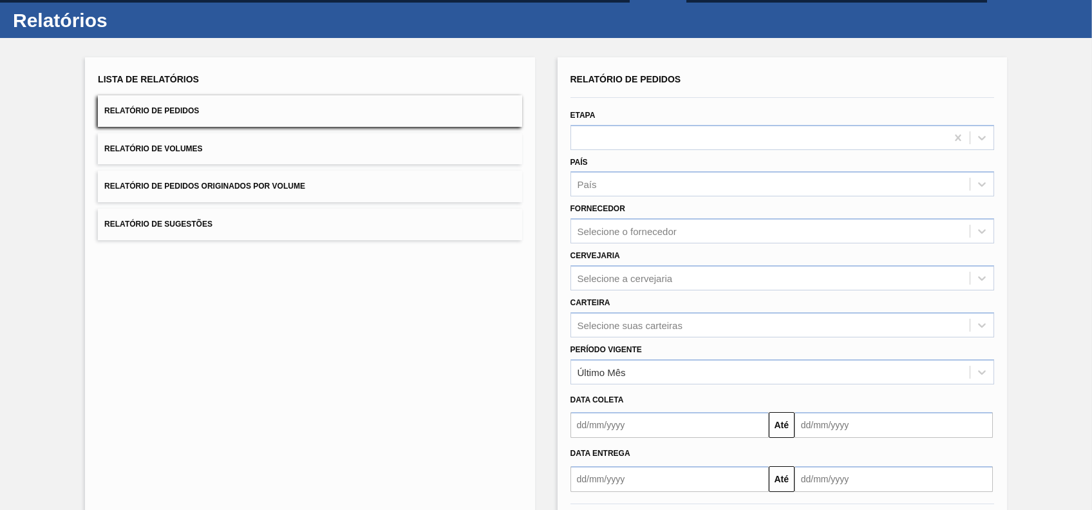
scroll to position [0, 0]
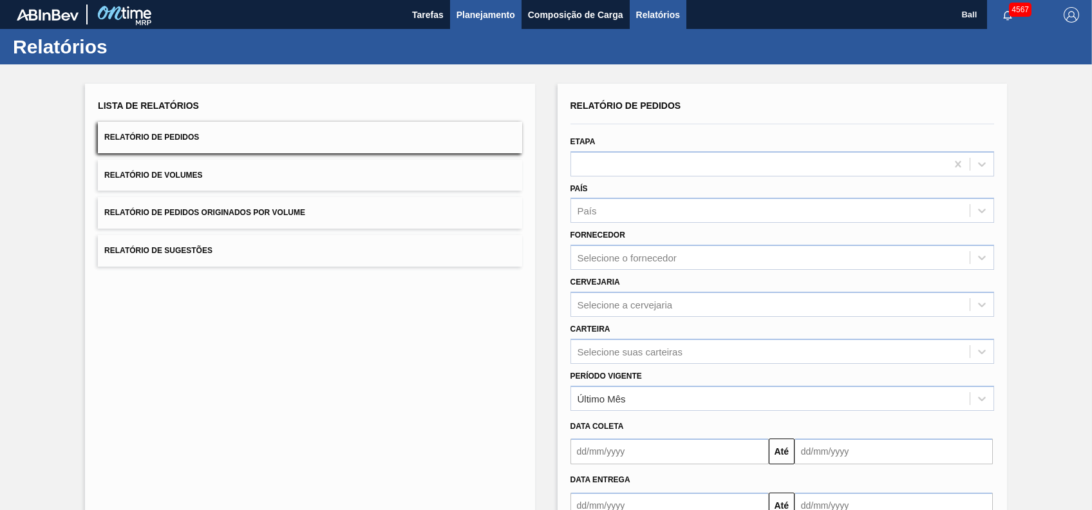
click at [484, 16] on span "Planejamento" at bounding box center [486, 14] width 59 height 15
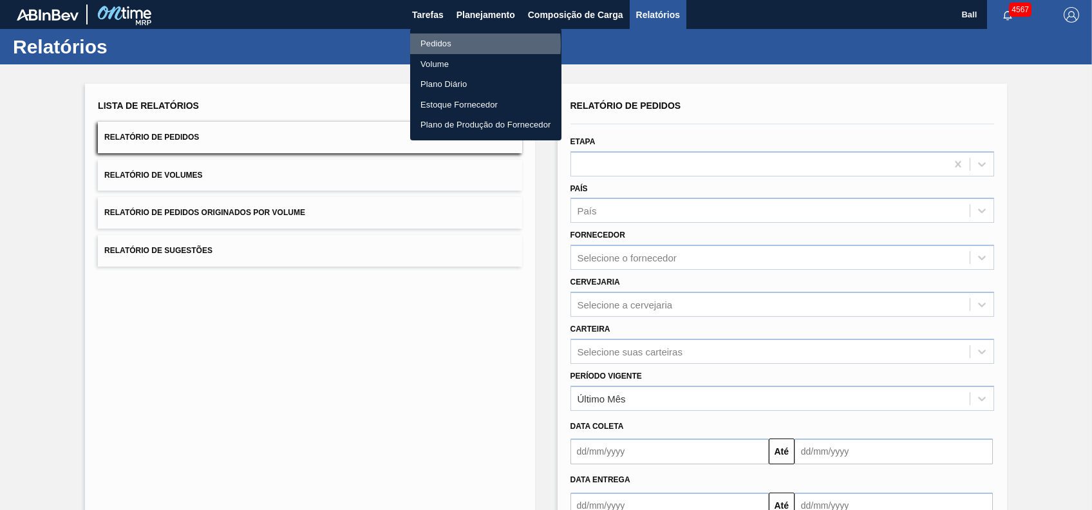
click at [446, 44] on li "Pedidos" at bounding box center [485, 43] width 151 height 21
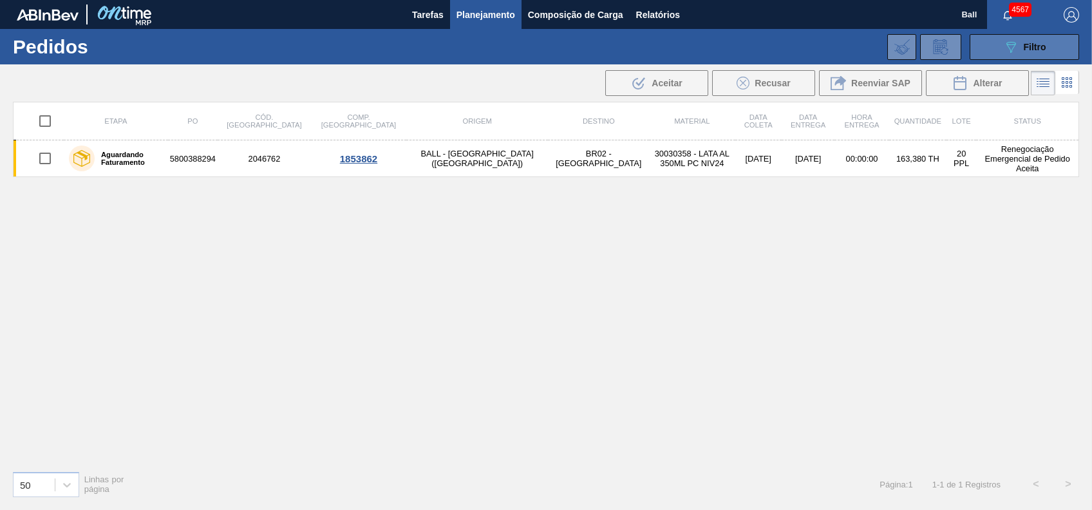
click at [1037, 50] on span "Filtro" at bounding box center [1035, 47] width 23 height 10
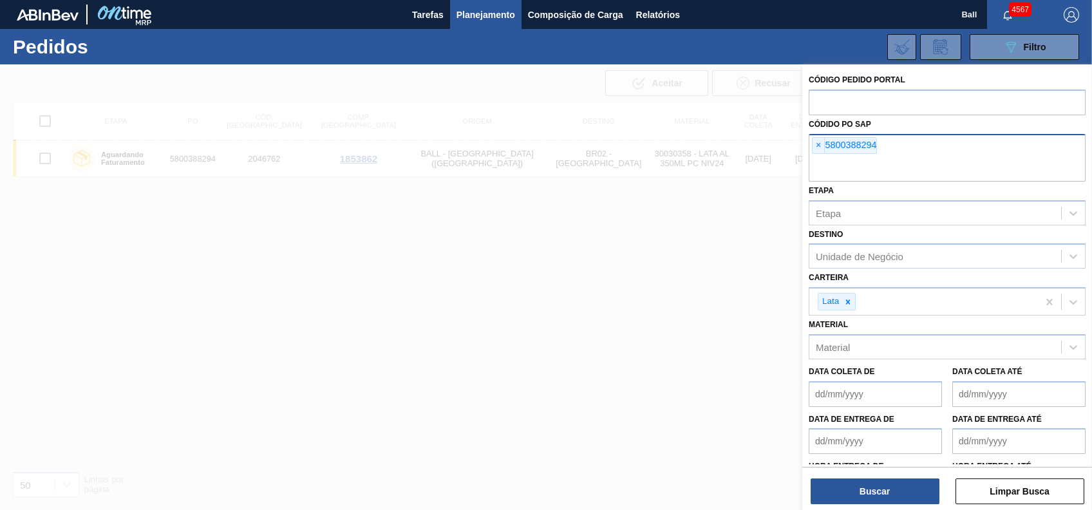
click at [941, 167] on input "text" at bounding box center [947, 169] width 277 height 24
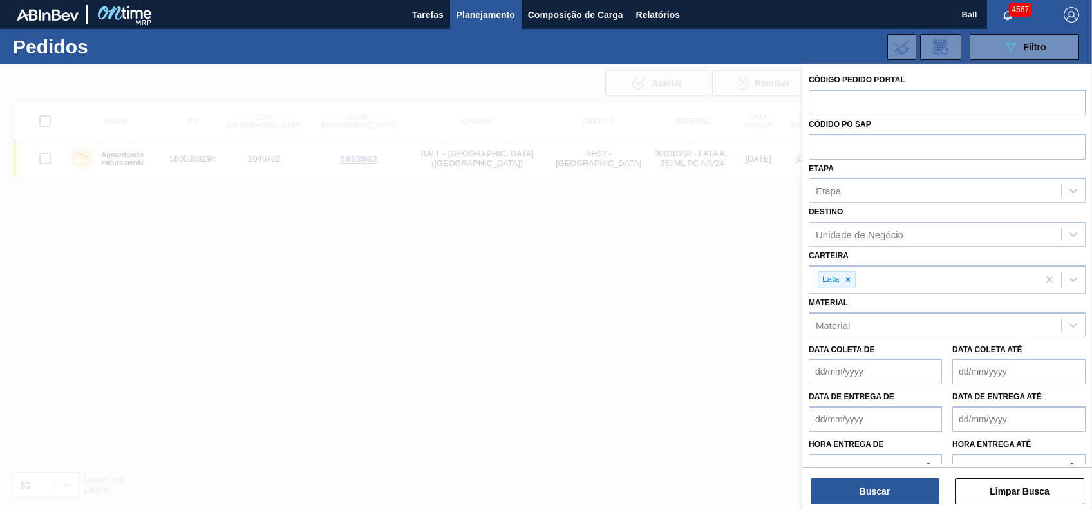
click at [958, 252] on div "Carteira Lata" at bounding box center [947, 270] width 277 height 47
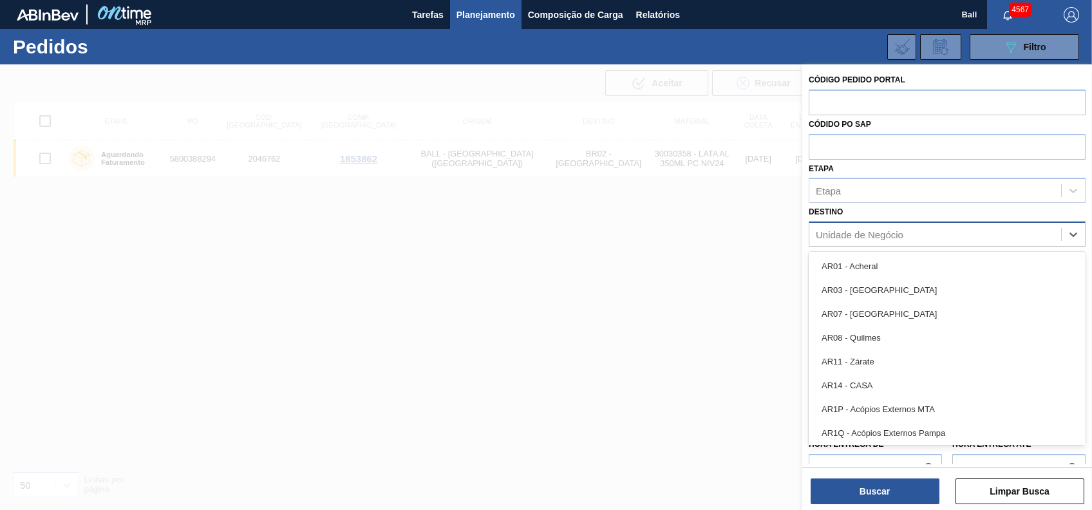
click at [965, 245] on div "Unidade de Negócio" at bounding box center [947, 234] width 277 height 25
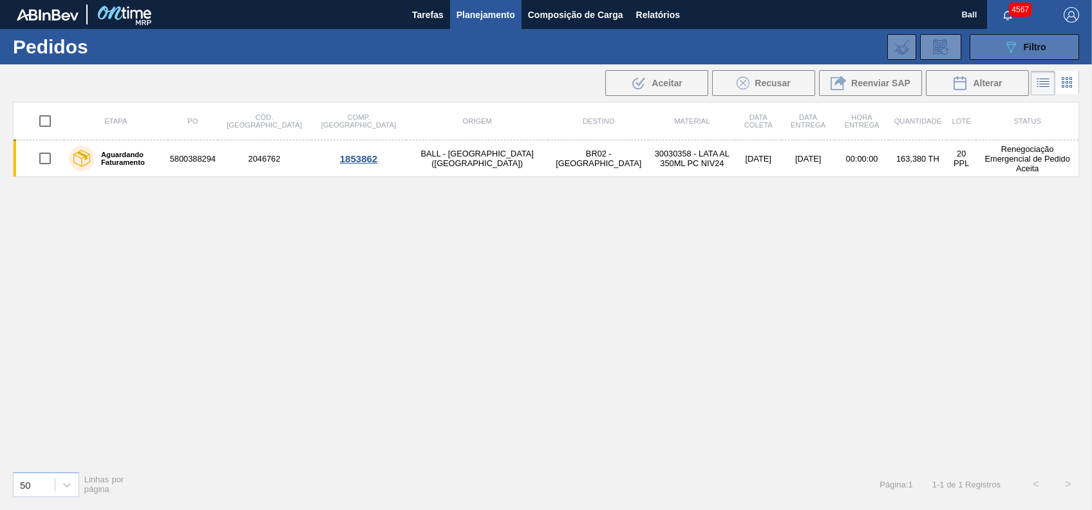
click at [1036, 46] on span "Filtro" at bounding box center [1035, 47] width 23 height 10
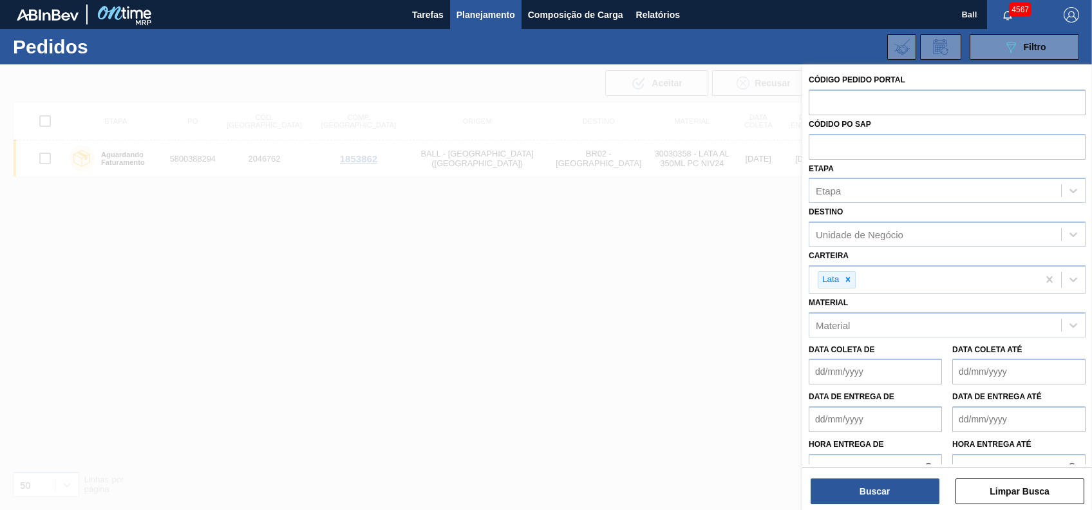
click at [712, 233] on div at bounding box center [546, 319] width 1092 height 510
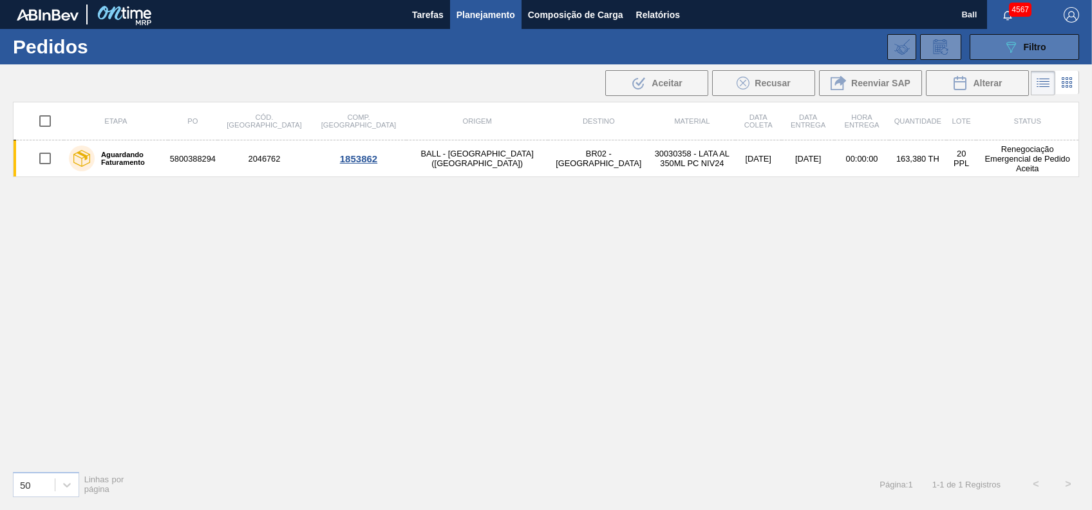
click at [1015, 48] on icon "089F7B8B-B2A5-4AFE-B5C0-19BA573D28AC" at bounding box center [1010, 46] width 15 height 15
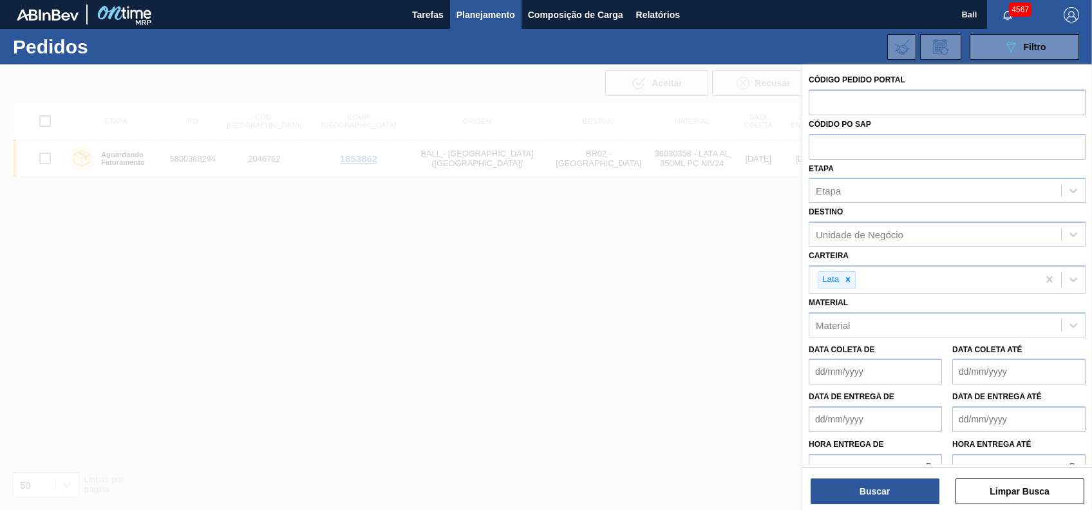
click at [908, 176] on div "Etapa Etapa" at bounding box center [947, 182] width 277 height 44
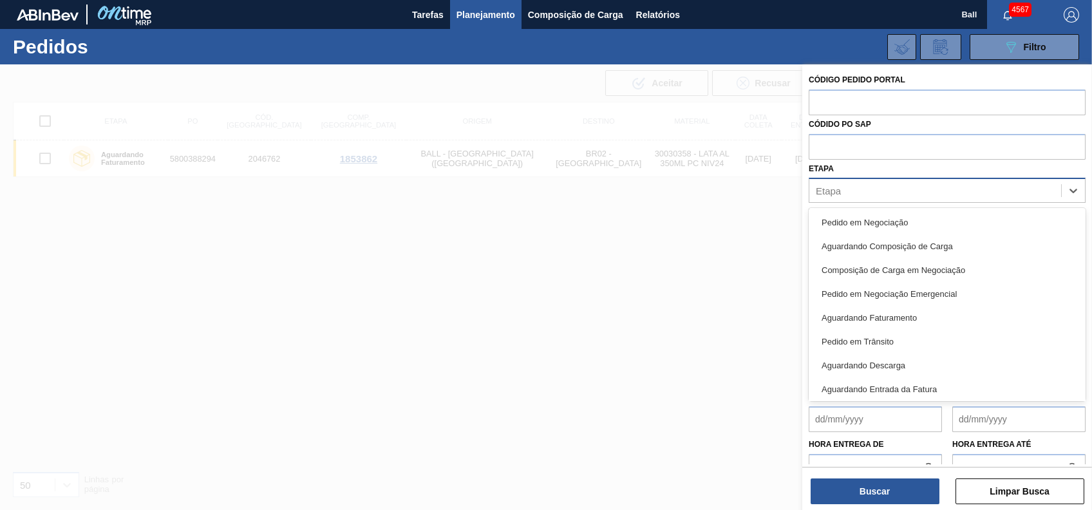
click at [924, 183] on div "Etapa" at bounding box center [936, 191] width 252 height 19
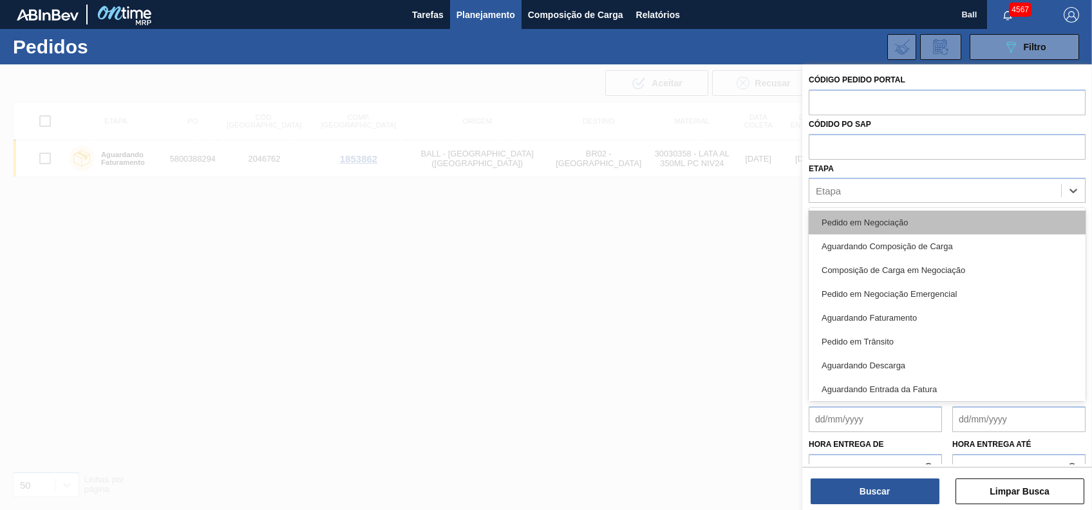
click at [914, 227] on div "Pedido em Negociação" at bounding box center [947, 223] width 277 height 24
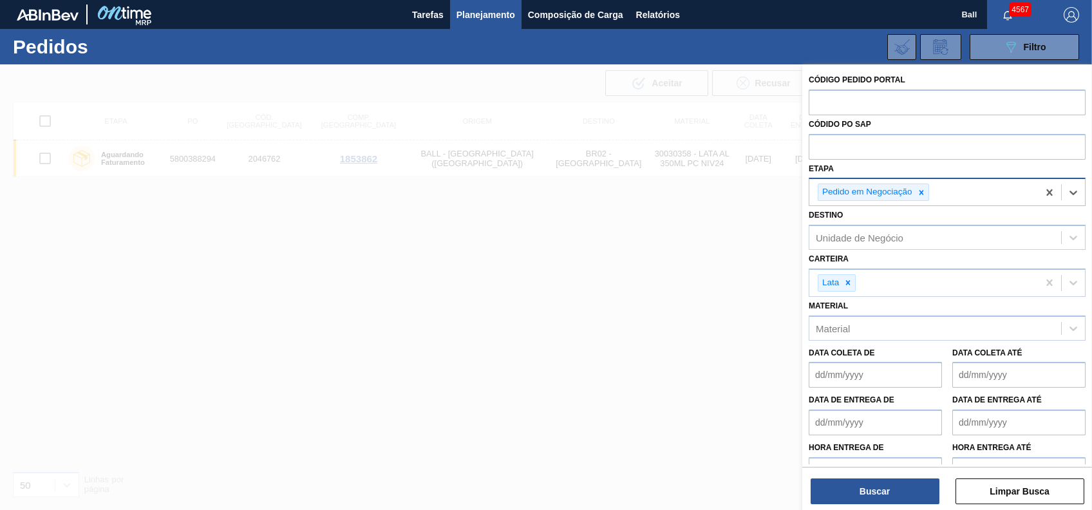
click at [994, 185] on div "Pedido em Negociação" at bounding box center [924, 192] width 229 height 26
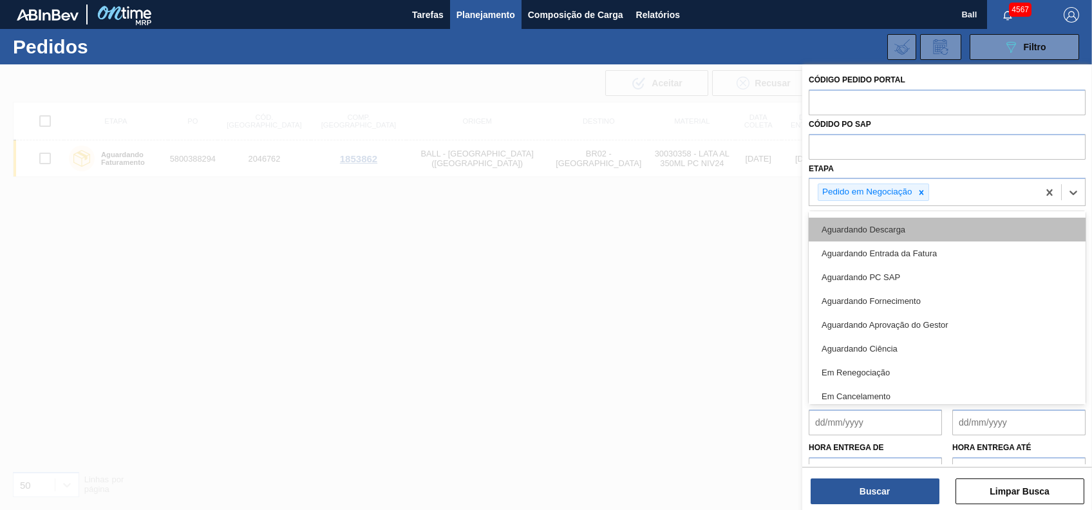
scroll to position [145, 0]
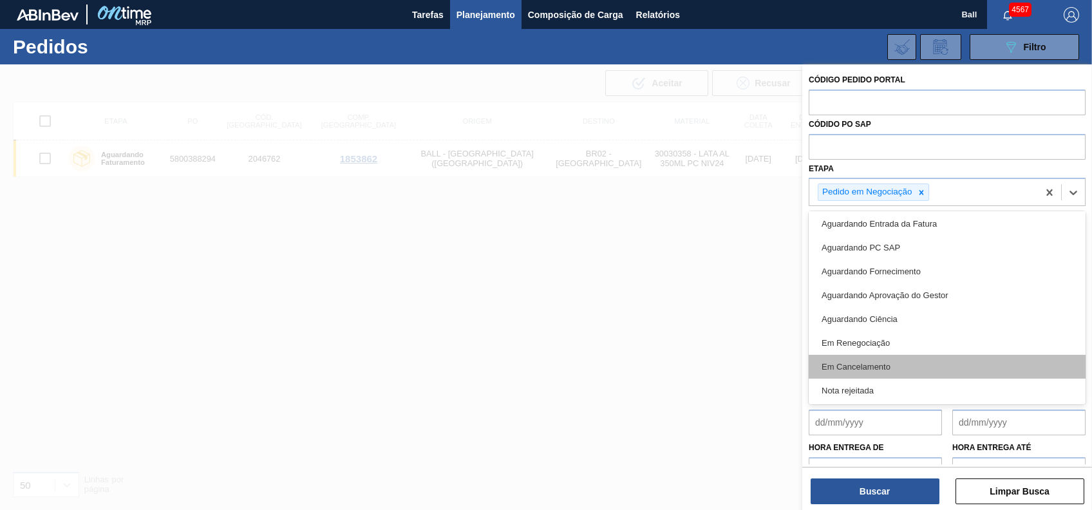
click at [924, 361] on div "Em Cancelamento" at bounding box center [947, 367] width 277 height 24
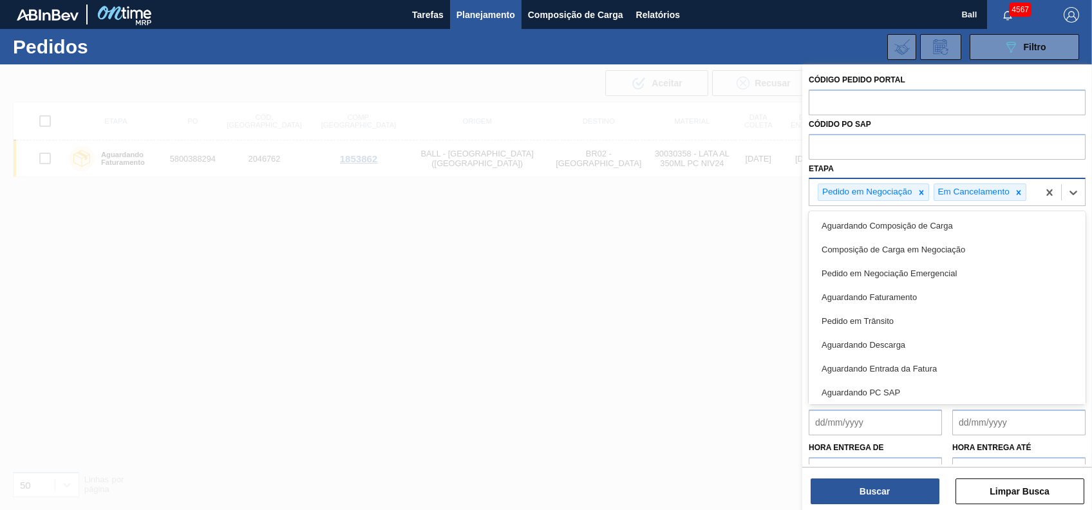
click at [1033, 192] on div "Pedido em Negociação Em Cancelamento" at bounding box center [924, 192] width 229 height 26
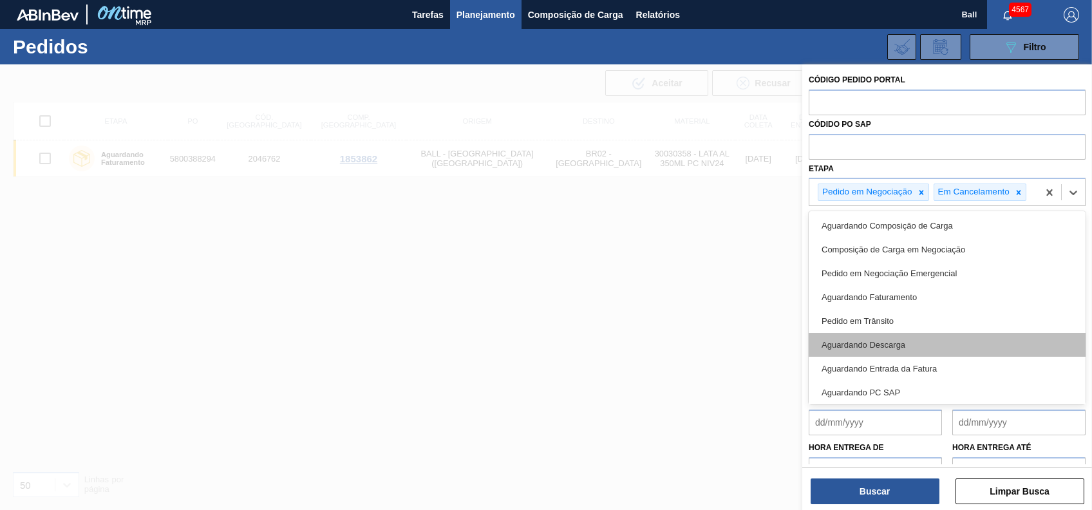
scroll to position [121, 0]
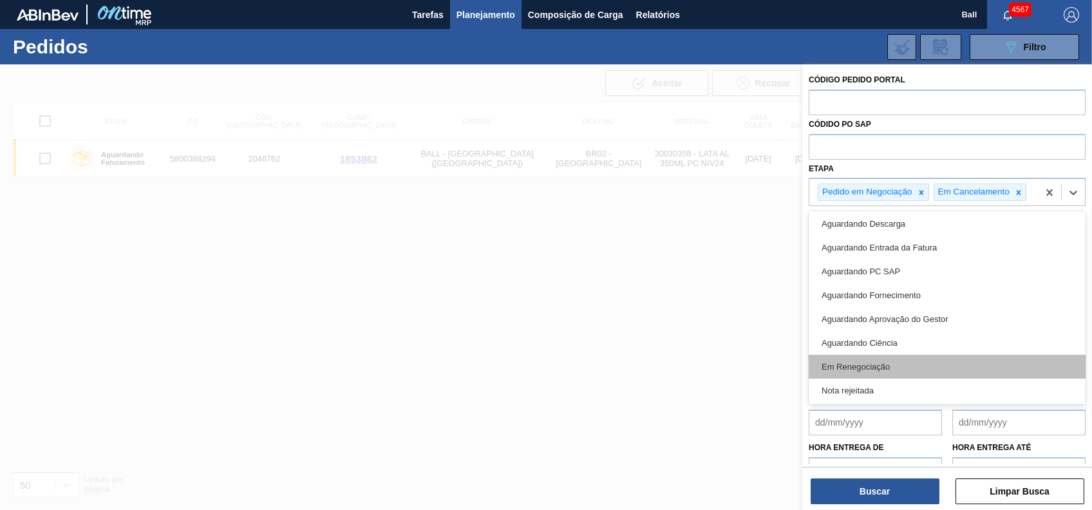
click at [901, 371] on div "Em Renegociação" at bounding box center [947, 367] width 277 height 24
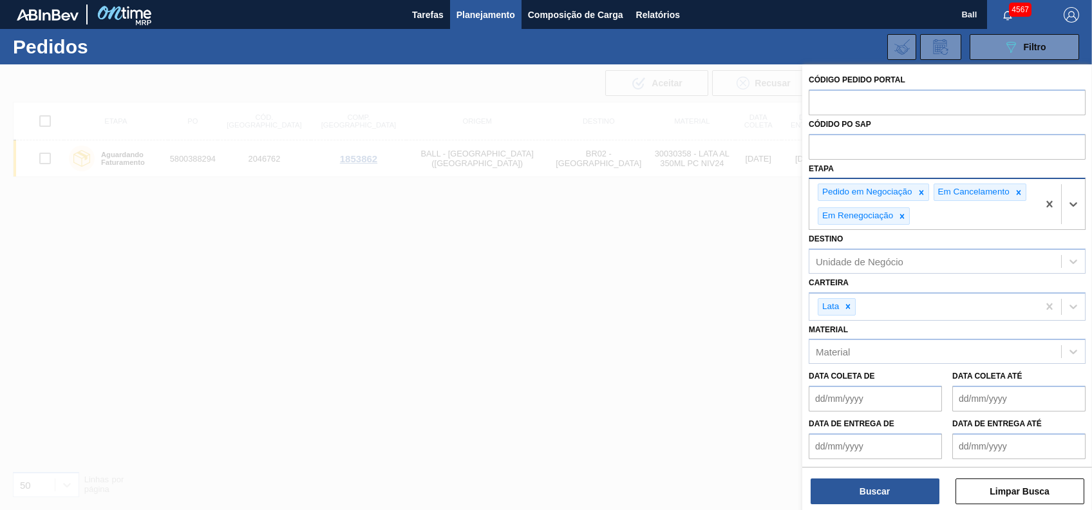
click at [933, 201] on div "Pedido em Negociação Em Cancelamento Em Renegociação" at bounding box center [924, 204] width 229 height 50
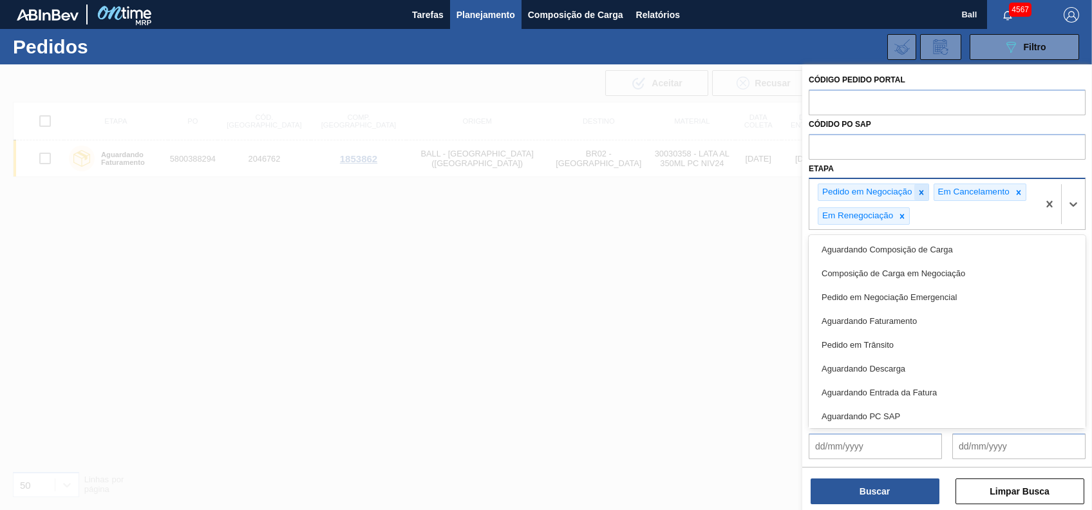
click at [925, 196] on icon at bounding box center [921, 192] width 9 height 9
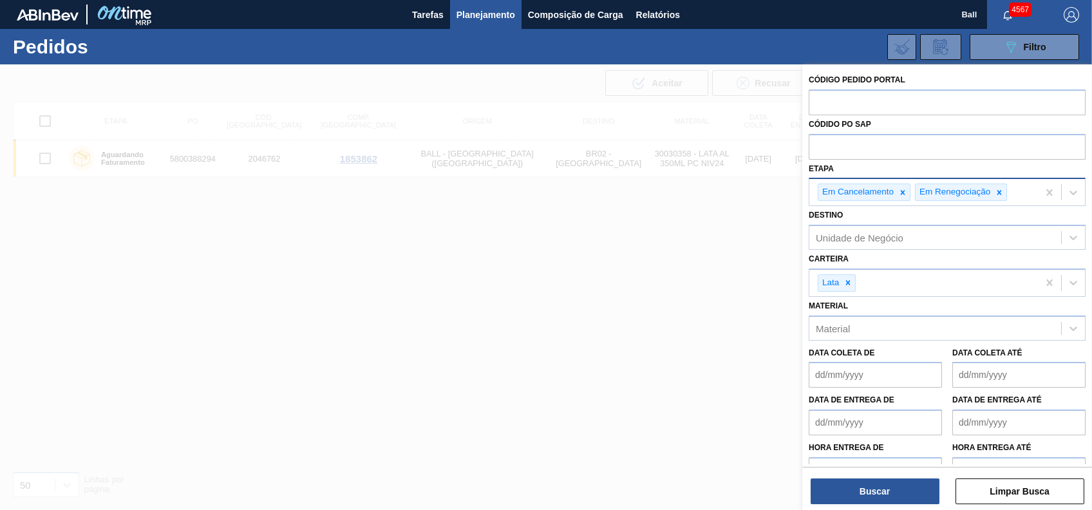
click at [551, 380] on div at bounding box center [546, 319] width 1092 height 510
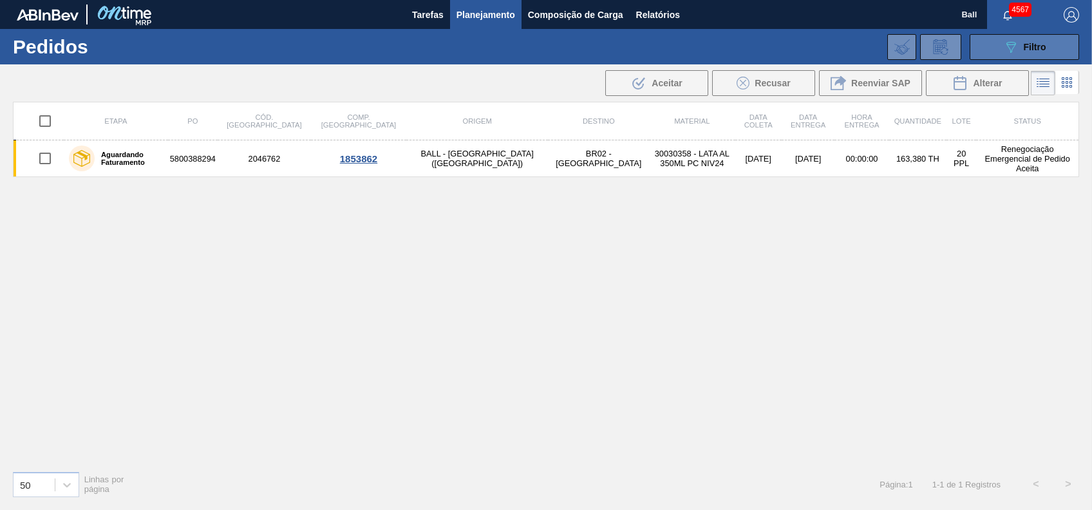
click at [1020, 34] on button "089F7B8B-B2A5-4AFE-B5C0-19BA573D28AC Filtro" at bounding box center [1024, 47] width 109 height 26
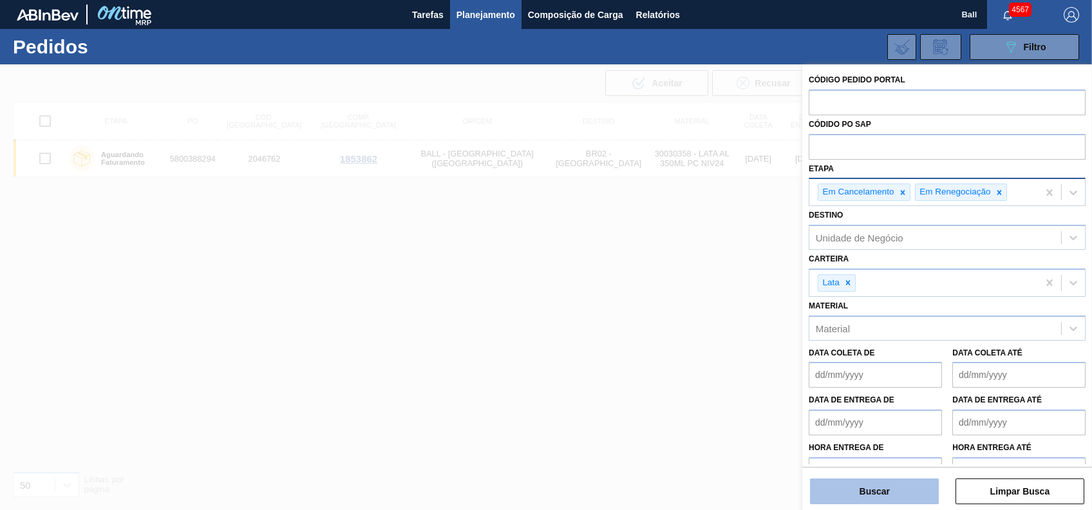
click at [871, 493] on button "Buscar" at bounding box center [875, 492] width 129 height 26
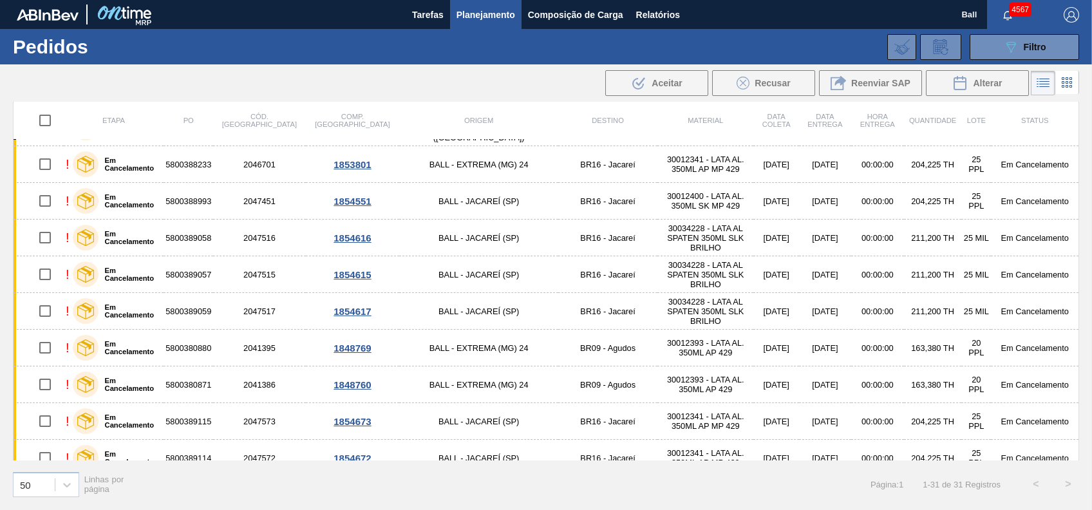
scroll to position [0, 0]
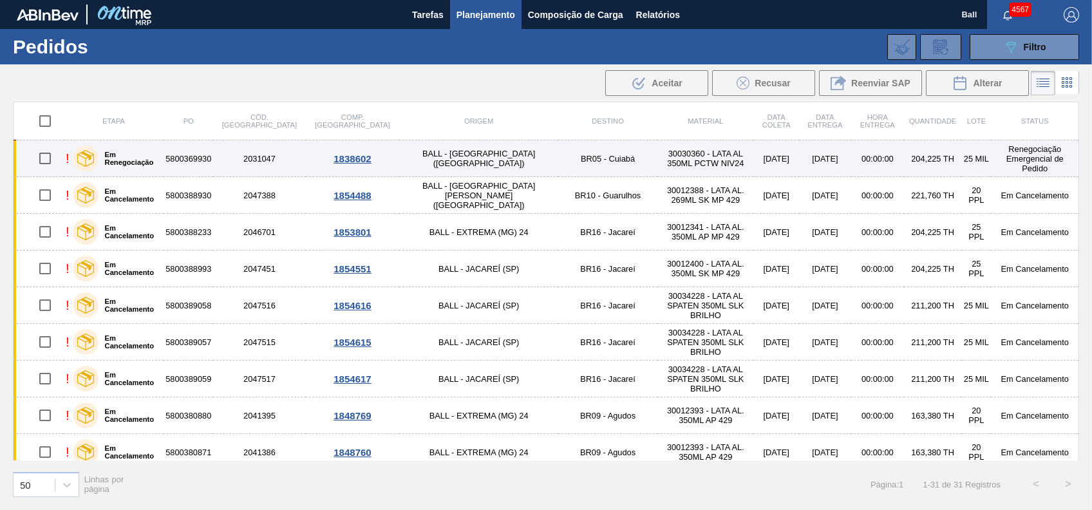
click at [180, 166] on td "5800369930" at bounding box center [189, 158] width 50 height 37
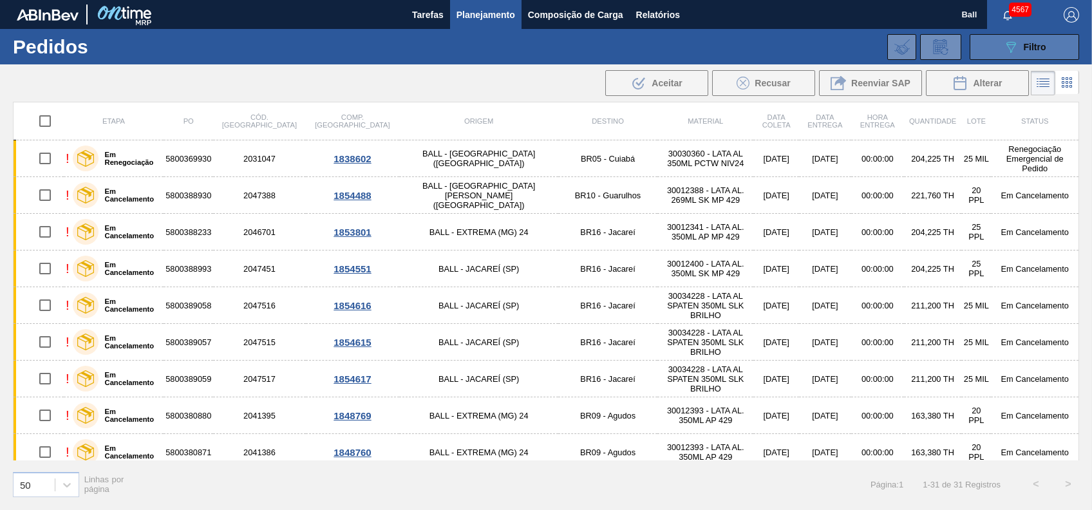
click at [1013, 44] on icon "089F7B8B-B2A5-4AFE-B5C0-19BA573D28AC" at bounding box center [1010, 46] width 15 height 15
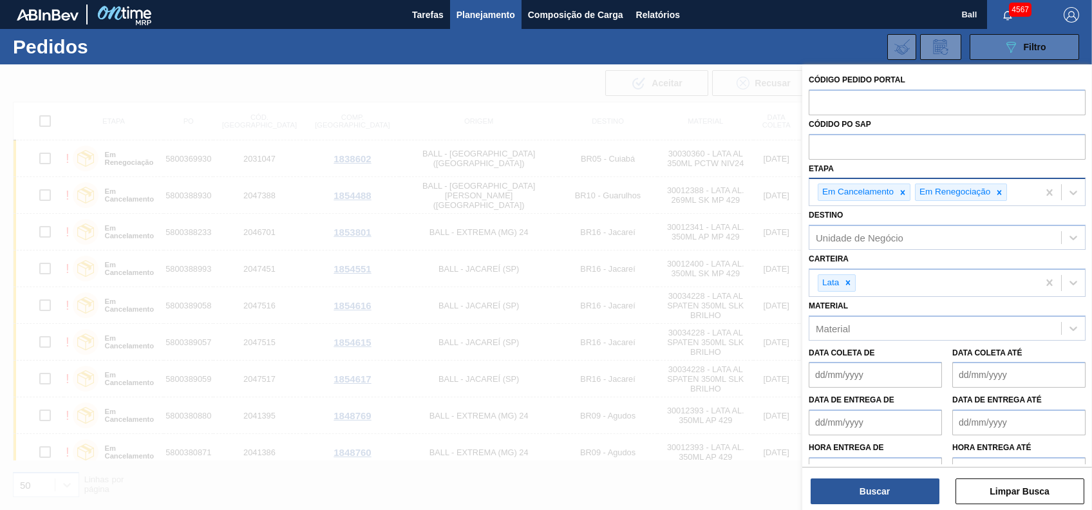
click at [1013, 44] on icon "089F7B8B-B2A5-4AFE-B5C0-19BA573D28AC" at bounding box center [1010, 46] width 15 height 15
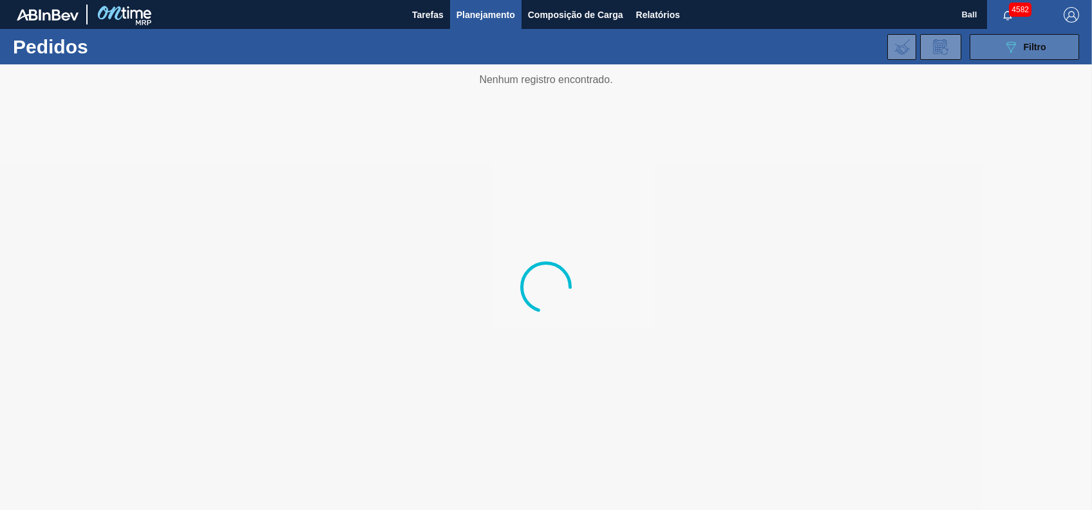
click at [989, 54] on button "089F7B8B-B2A5-4AFE-B5C0-19BA573D28AC Filtro" at bounding box center [1024, 47] width 109 height 26
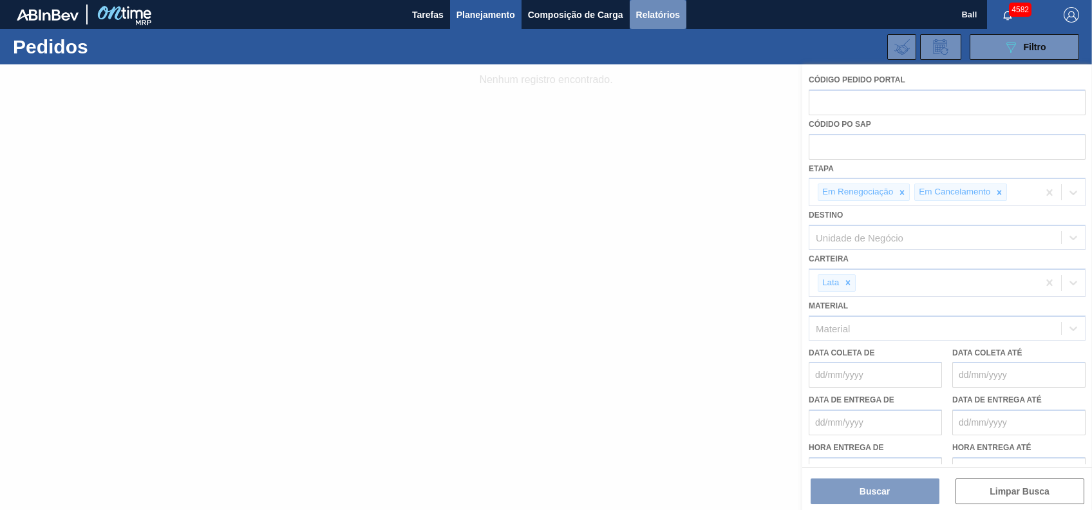
click at [659, 0] on button "Relatórios" at bounding box center [658, 14] width 57 height 29
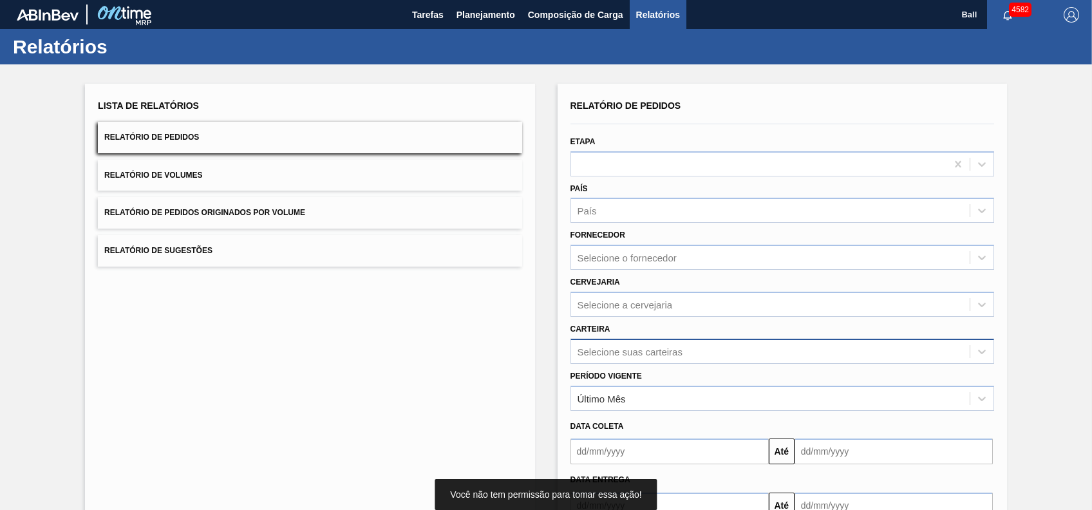
scroll to position [85, 0]
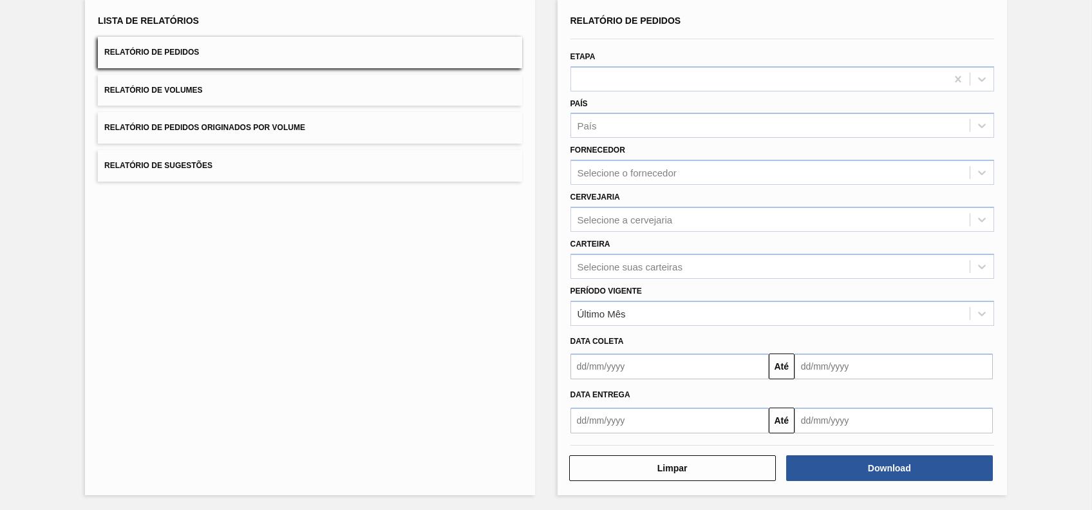
click at [421, 242] on div "Lista de Relatórios Relatório de Pedidos Relatório de Volumes Relatório de Pedi…" at bounding box center [310, 247] width 450 height 497
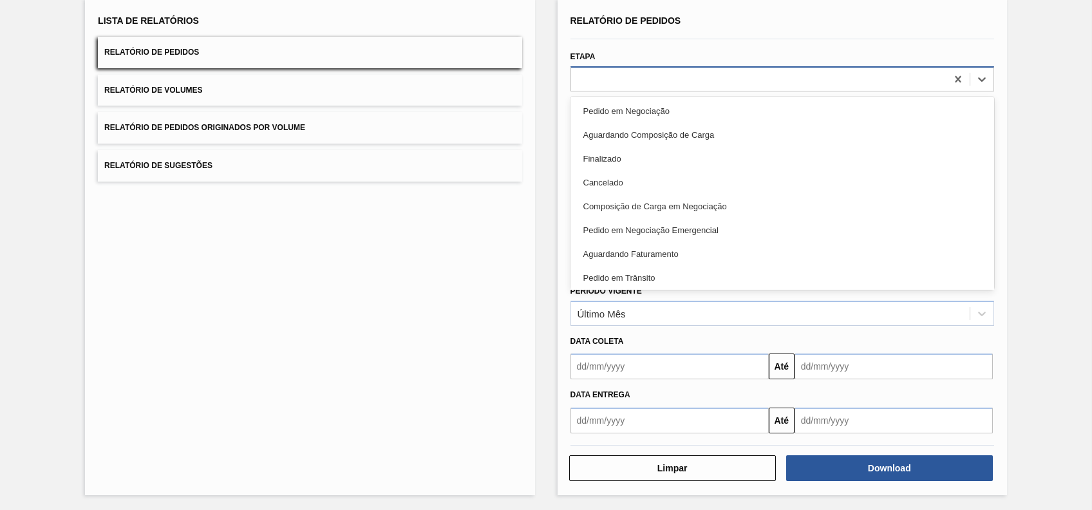
click at [933, 75] on div at bounding box center [758, 79] width 375 height 19
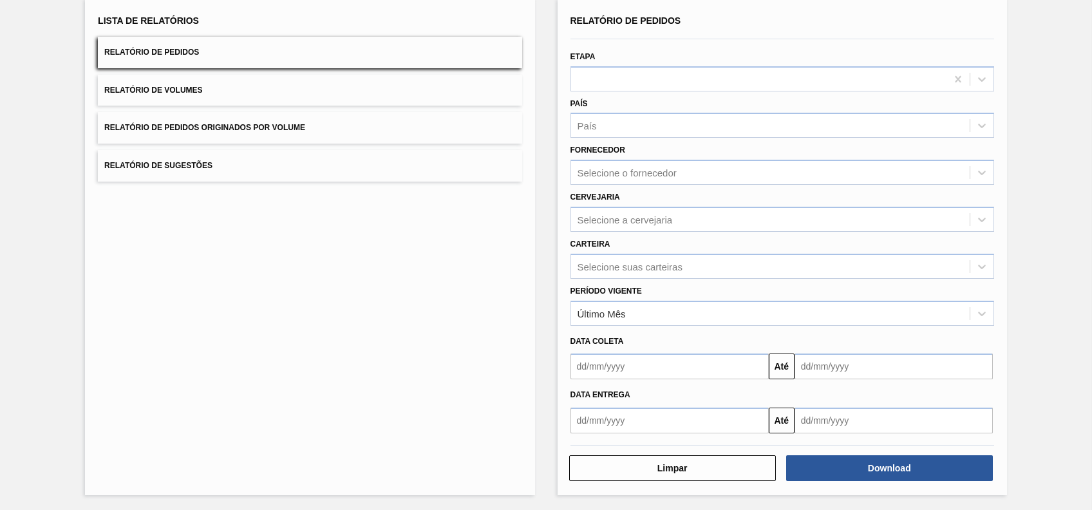
click at [737, 43] on div at bounding box center [782, 38] width 434 height 11
click at [685, 273] on div "Selecione suas carteiras" at bounding box center [770, 266] width 399 height 19
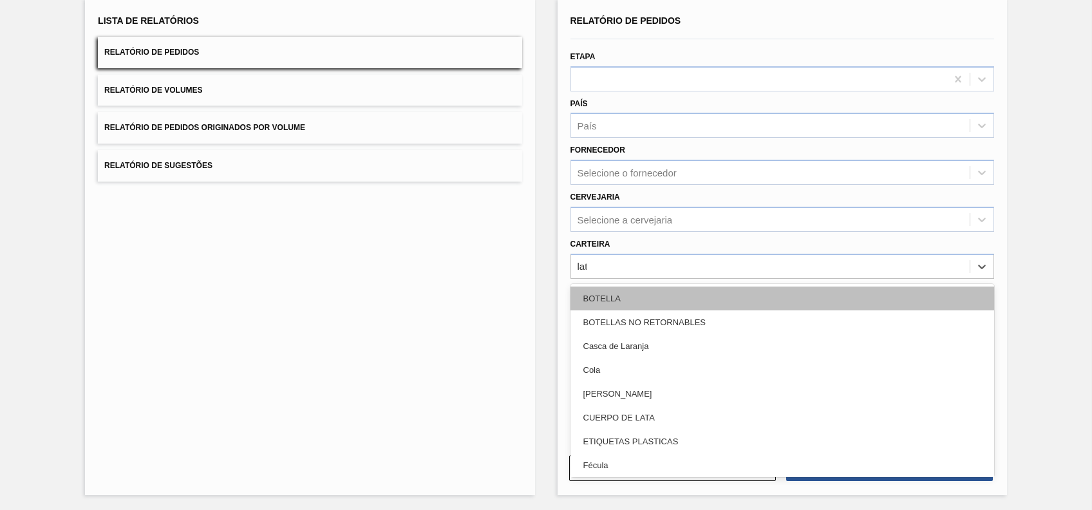
type input "lata"
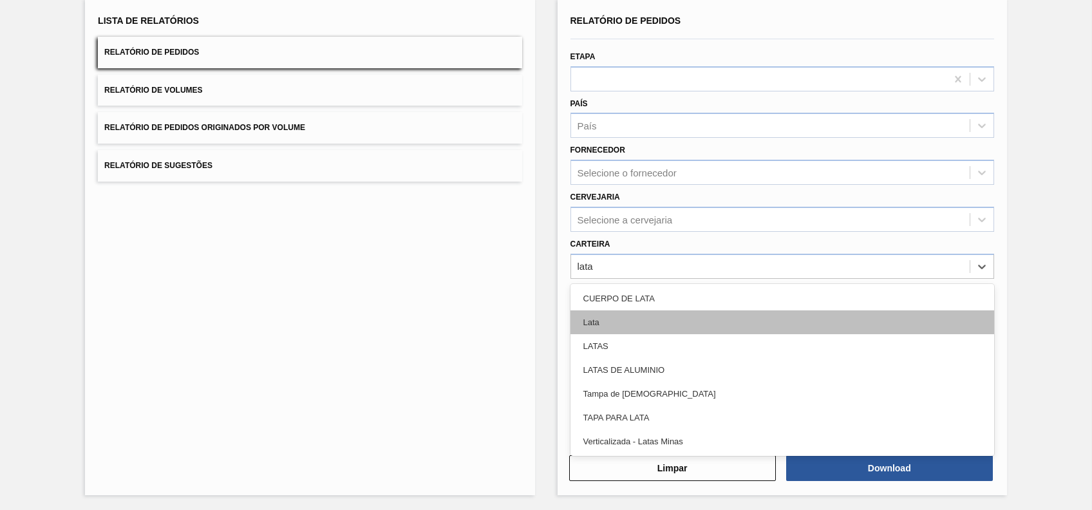
click at [777, 316] on div "Lata" at bounding box center [783, 322] width 424 height 24
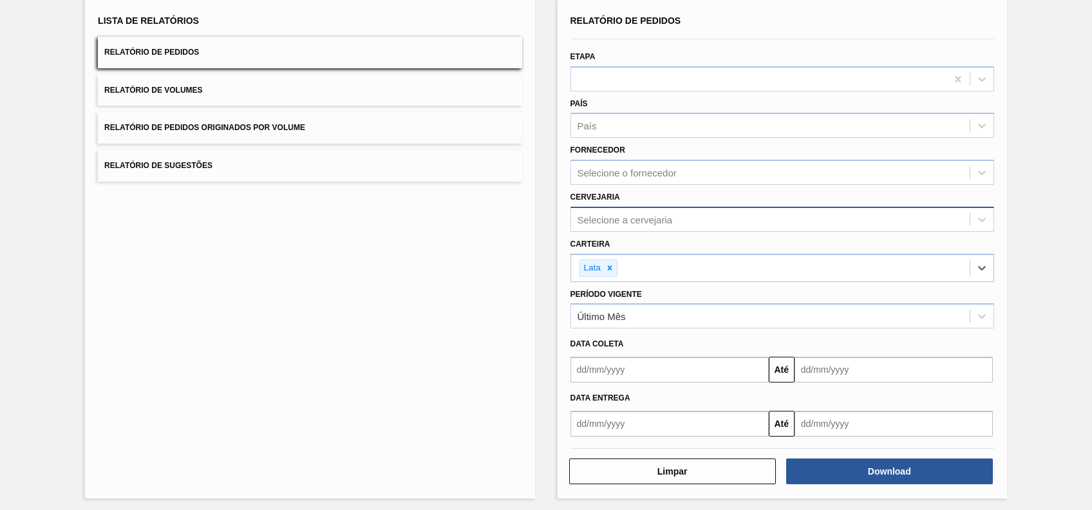
click at [700, 224] on div "Selecione a cervejaria" at bounding box center [770, 219] width 399 height 19
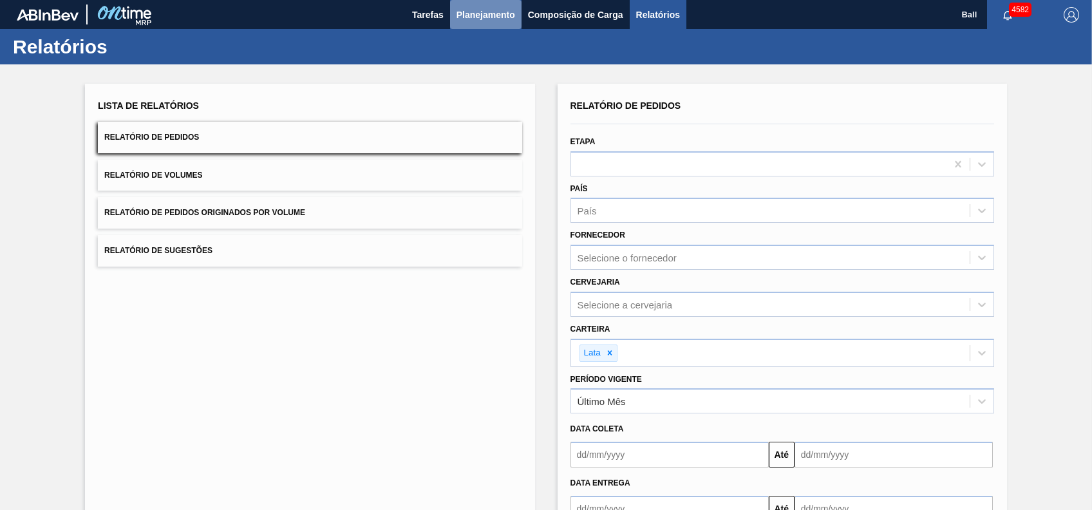
click at [471, 16] on span "Planejamento" at bounding box center [486, 14] width 59 height 15
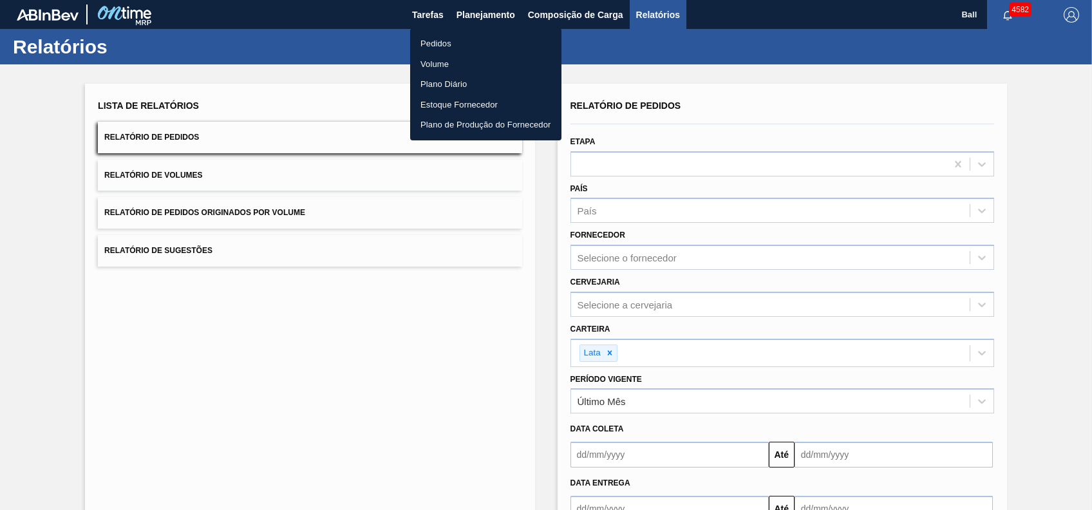
click at [443, 45] on li "Pedidos" at bounding box center [485, 43] width 151 height 21
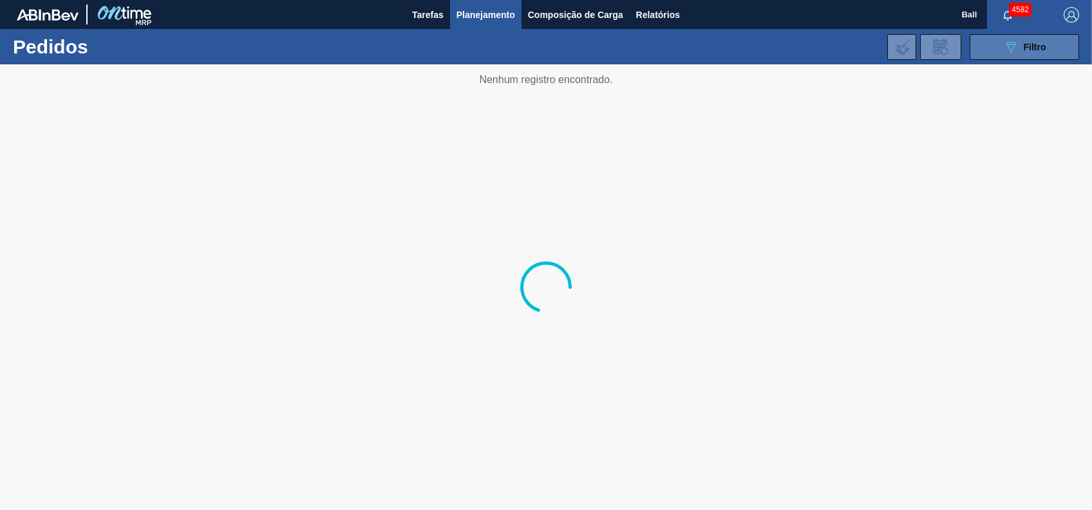
click at [1015, 50] on icon "089F7B8B-B2A5-4AFE-B5C0-19BA573D28AC" at bounding box center [1010, 46] width 15 height 15
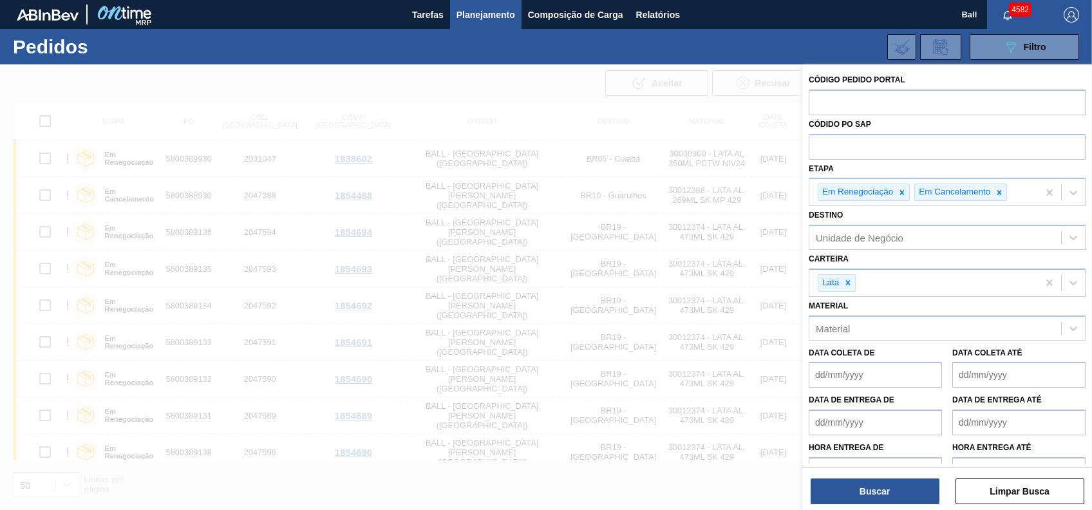
click at [898, 188] on icon at bounding box center [902, 192] width 9 height 9
click at [897, 187] on div at bounding box center [903, 192] width 14 height 16
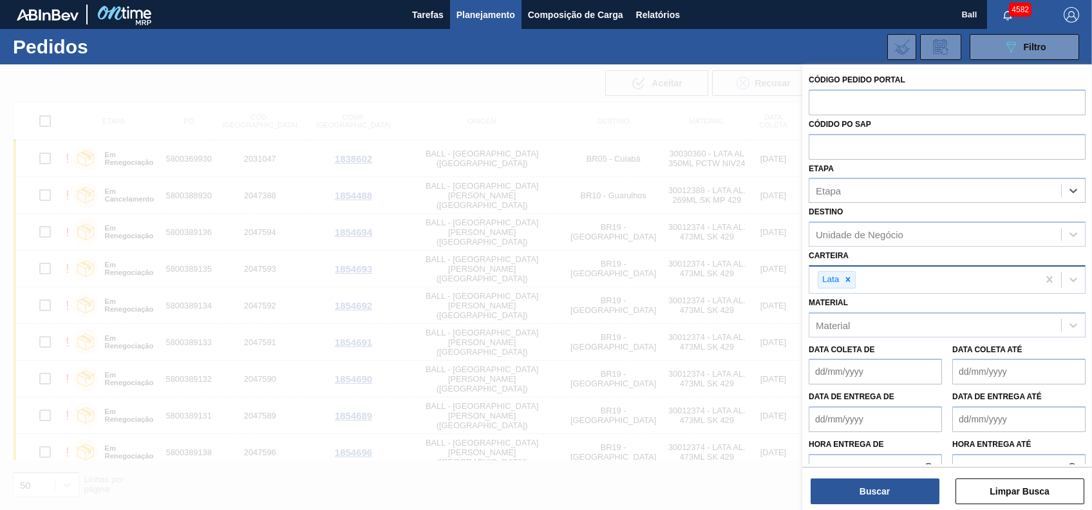
click at [860, 287] on div "Lata" at bounding box center [924, 280] width 229 height 26
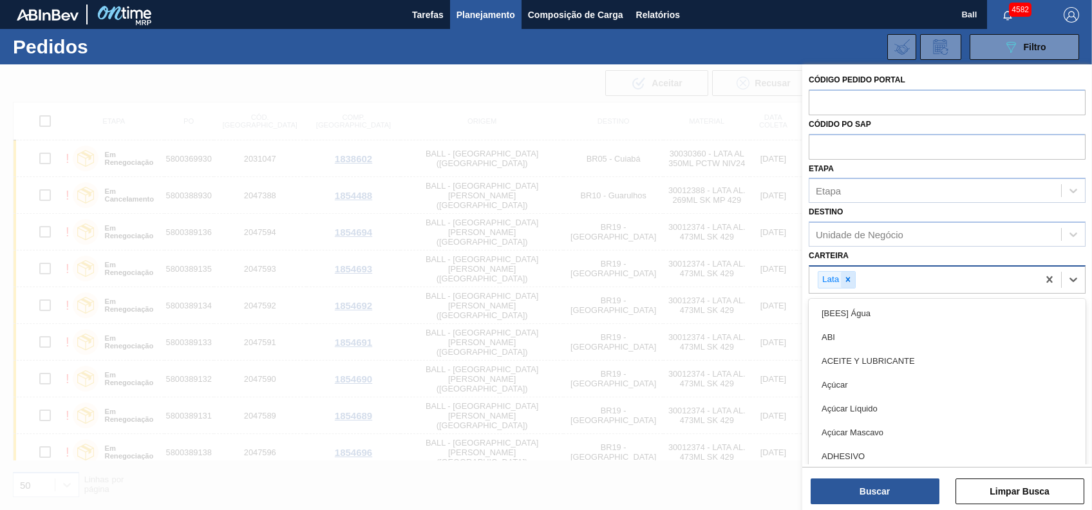
click at [852, 280] on icon at bounding box center [848, 279] width 9 height 9
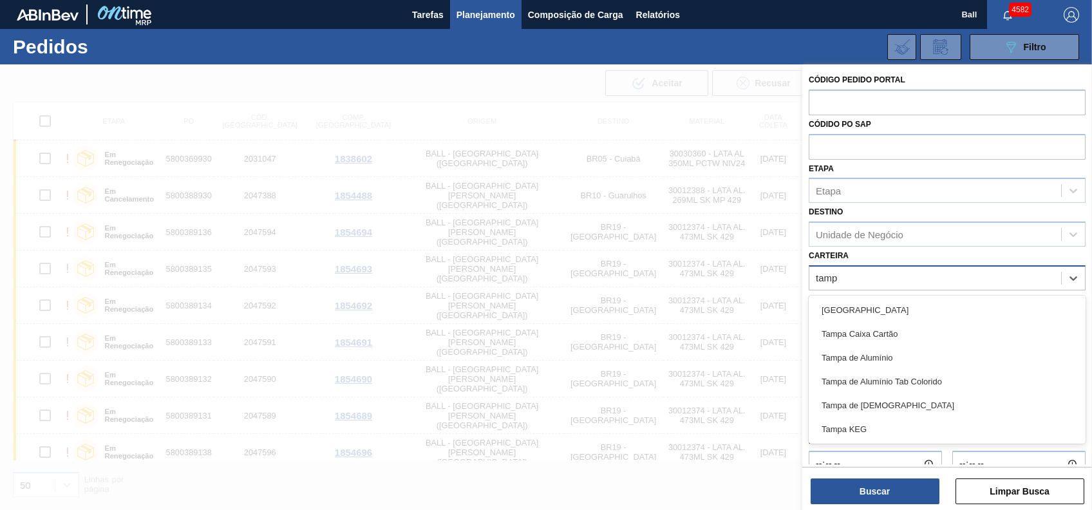
type input "[GEOGRAPHIC_DATA]"
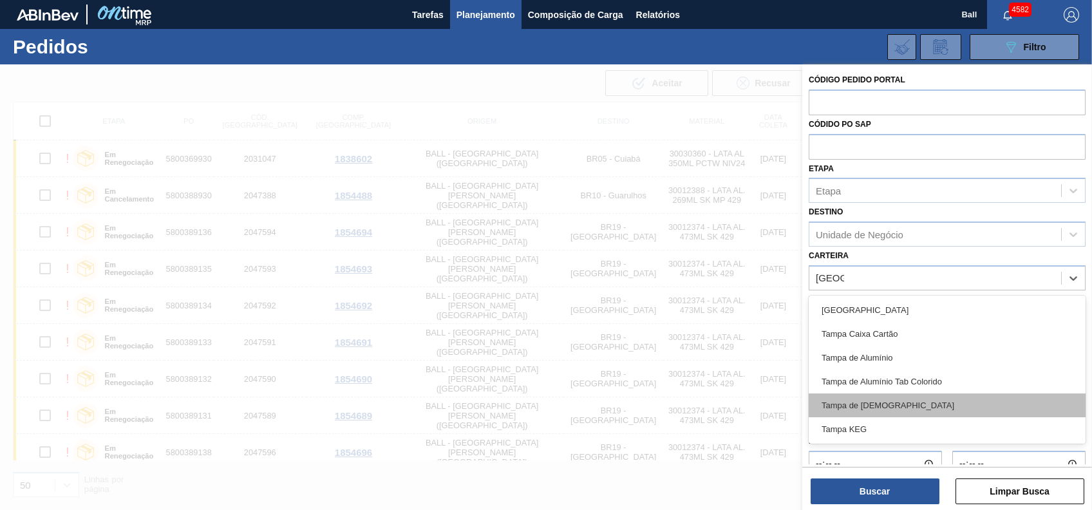
click at [873, 398] on div "Tampa de [DEMOGRAPHIC_DATA]" at bounding box center [947, 406] width 277 height 24
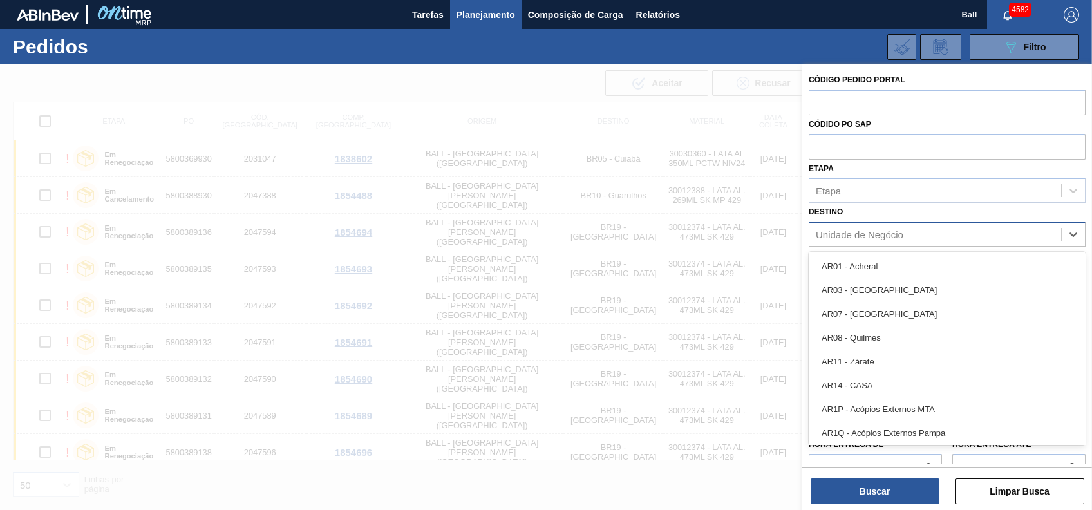
click at [903, 222] on div "Unidade de Negócio" at bounding box center [947, 234] width 277 height 25
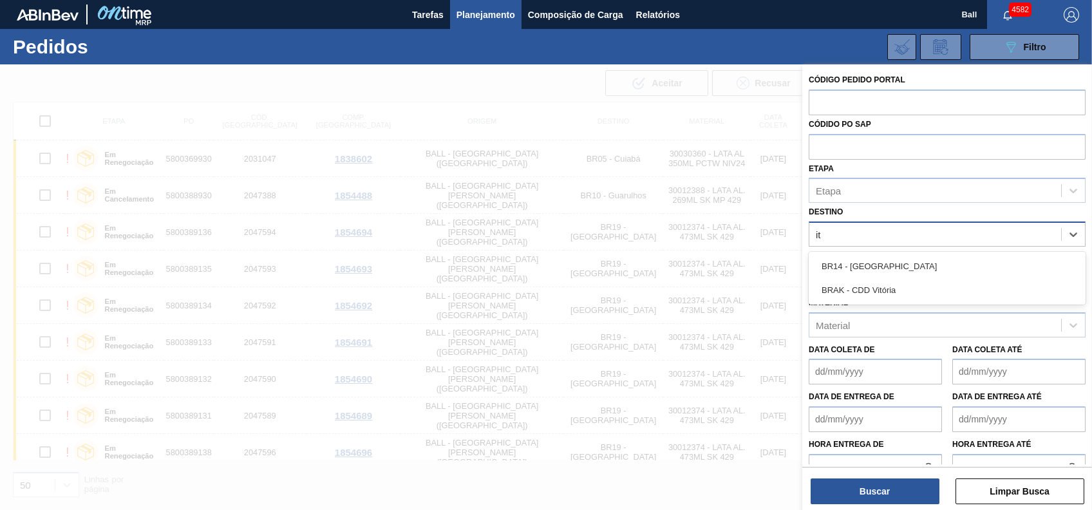
type input "i"
type input "pernam"
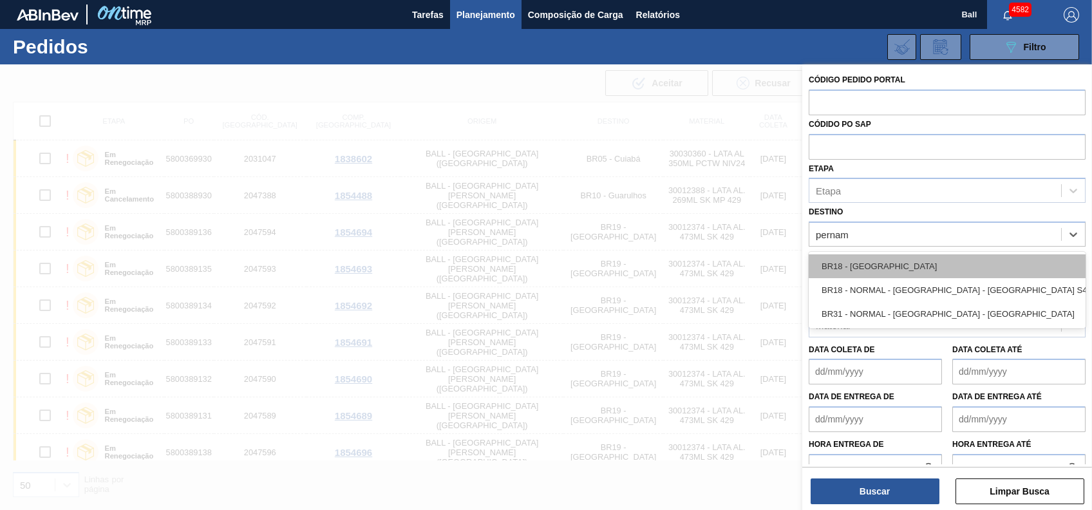
click at [862, 269] on div "BR18 - [GEOGRAPHIC_DATA]" at bounding box center [947, 266] width 277 height 24
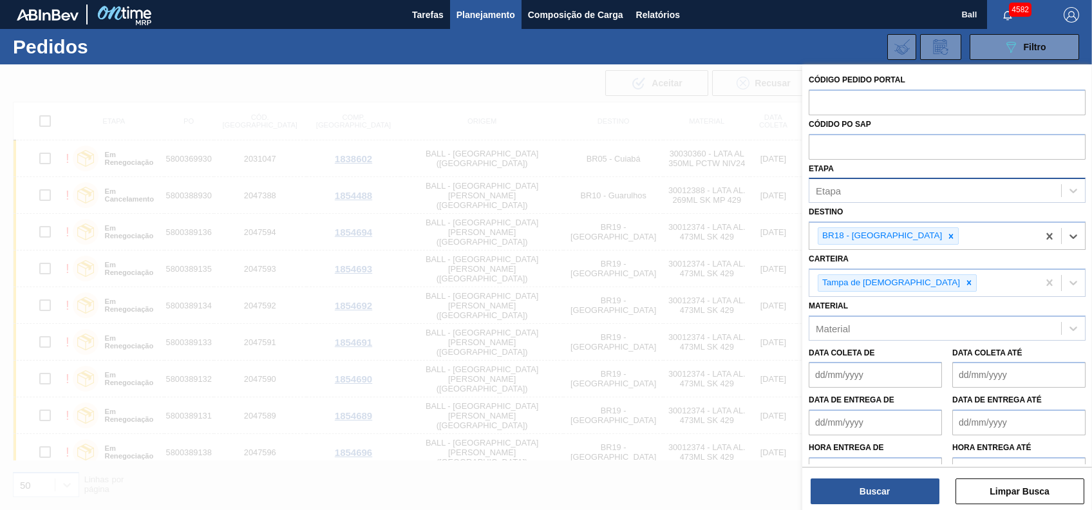
click at [1007, 187] on div "Etapa" at bounding box center [936, 191] width 252 height 19
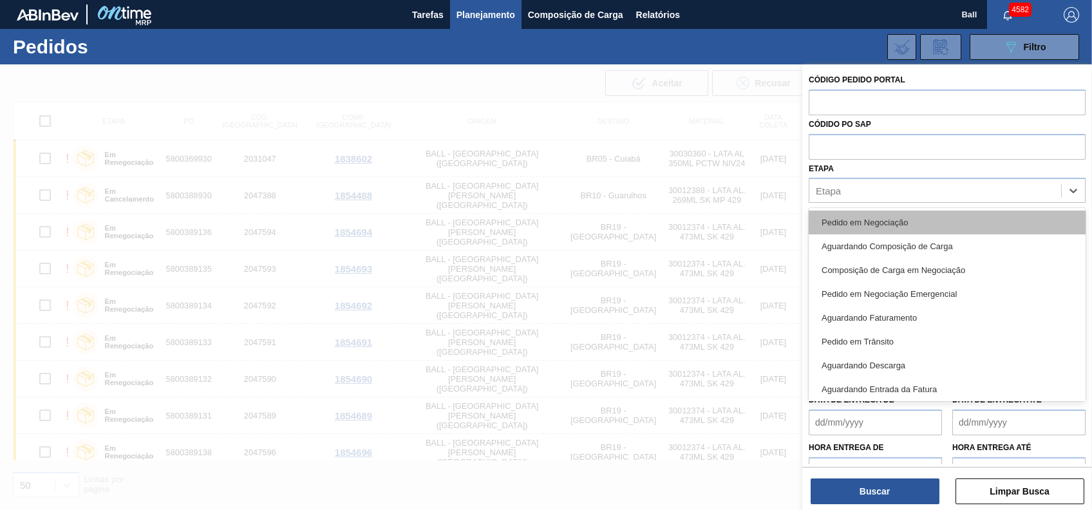
click at [943, 218] on div "Pedido em Negociação" at bounding box center [947, 223] width 277 height 24
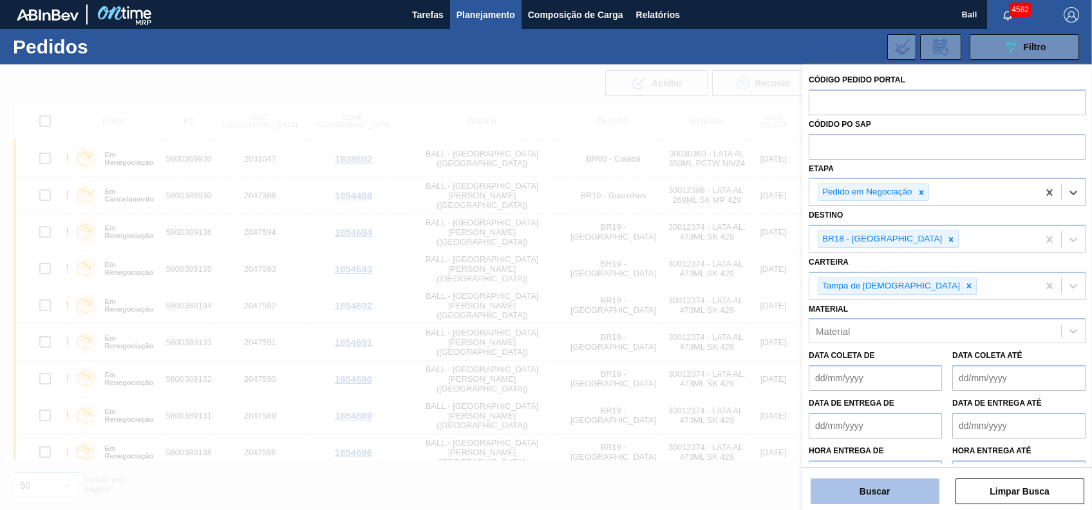
click at [868, 489] on button "Buscar" at bounding box center [875, 492] width 129 height 26
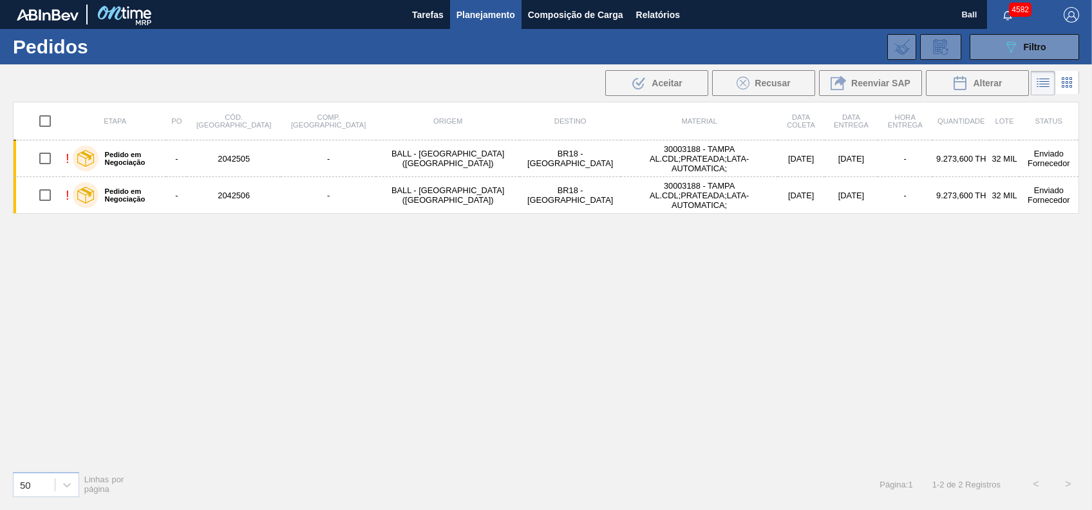
click at [757, 305] on div "Etapa PO Cód. Pedido Comp. Carga Origem Destino Material Data [PERSON_NAME] Dat…" at bounding box center [546, 281] width 1067 height 359
click at [44, 124] on input "checkbox" at bounding box center [45, 121] width 27 height 27
checkbox input "true"
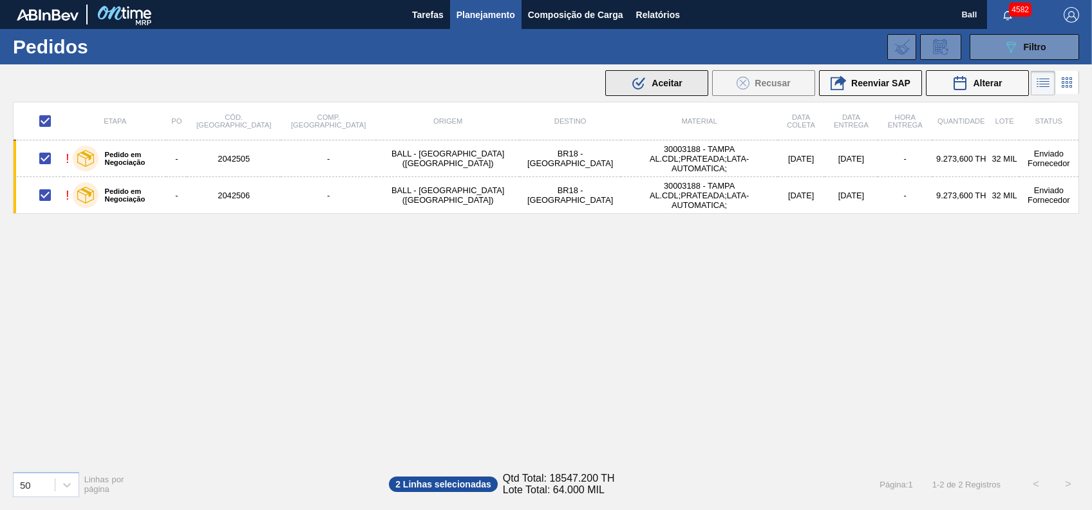
click at [638, 86] on icon ".b{fill:var(--color-action-default)}" at bounding box center [638, 82] width 15 height 15
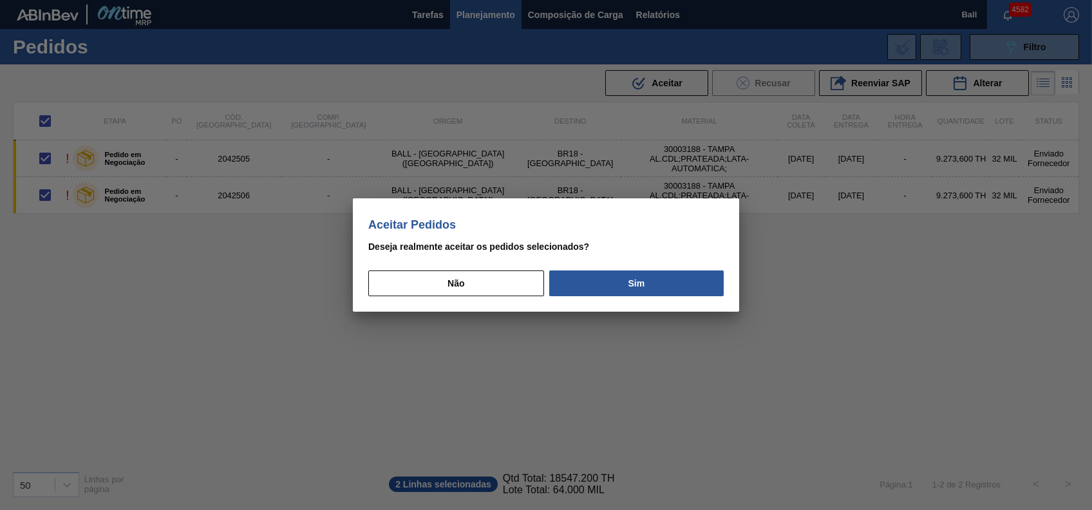
click at [631, 267] on div "Não Sim" at bounding box center [546, 279] width 356 height 34
click at [636, 274] on button "Sim" at bounding box center [636, 283] width 175 height 26
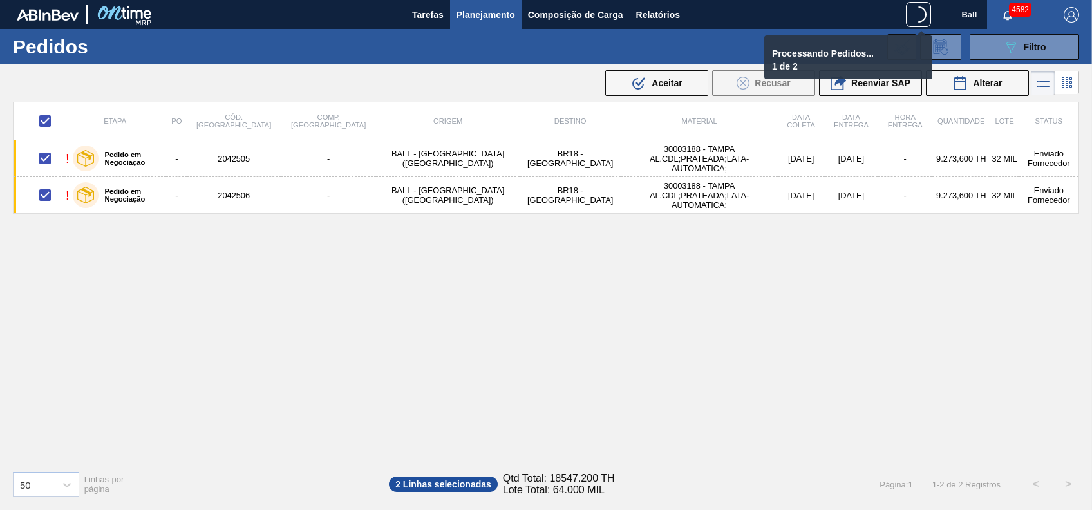
checkbox input "false"
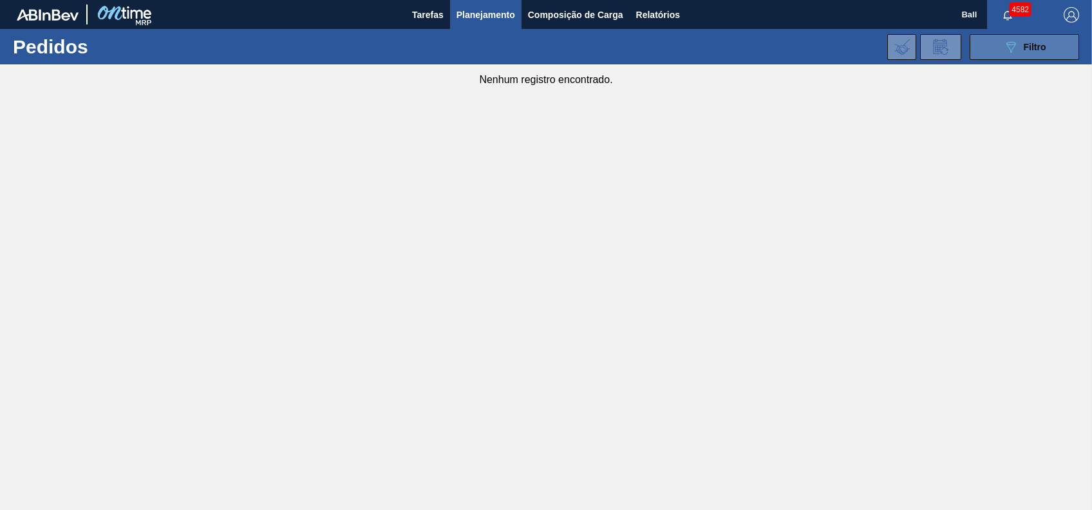
drag, startPoint x: 1089, startPoint y: 46, endPoint x: 1071, endPoint y: 46, distance: 18.0
click at [1088, 46] on div "Pedidos 089F7B8B-B2A5-4AFE-B5C0-19BA573D28AC Filtro Código Pedido Portal Códido…" at bounding box center [546, 46] width 1092 height 35
click at [1057, 47] on button "089F7B8B-B2A5-4AFE-B5C0-19BA573D28AC Filtro" at bounding box center [1024, 47] width 109 height 26
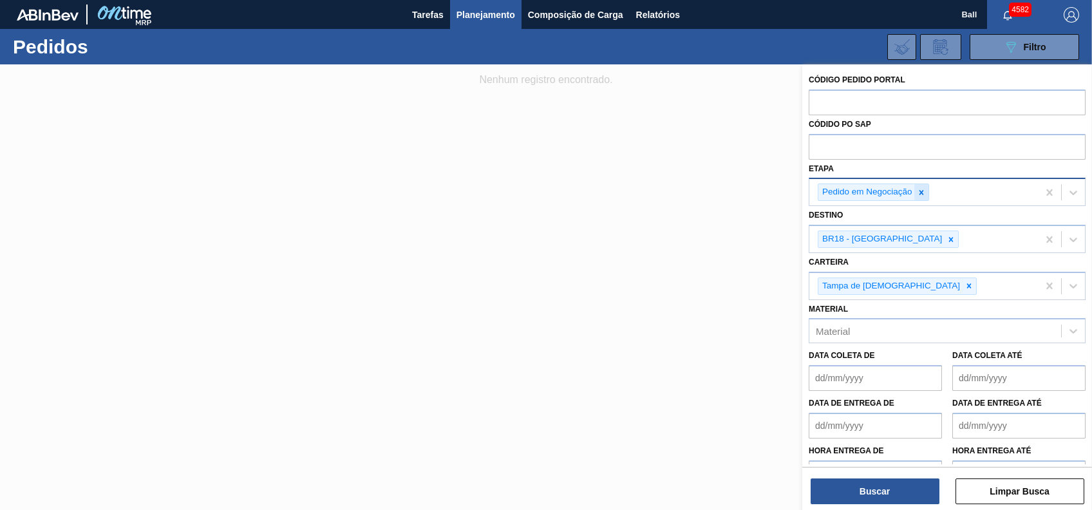
click at [918, 194] on icon at bounding box center [921, 192] width 9 height 9
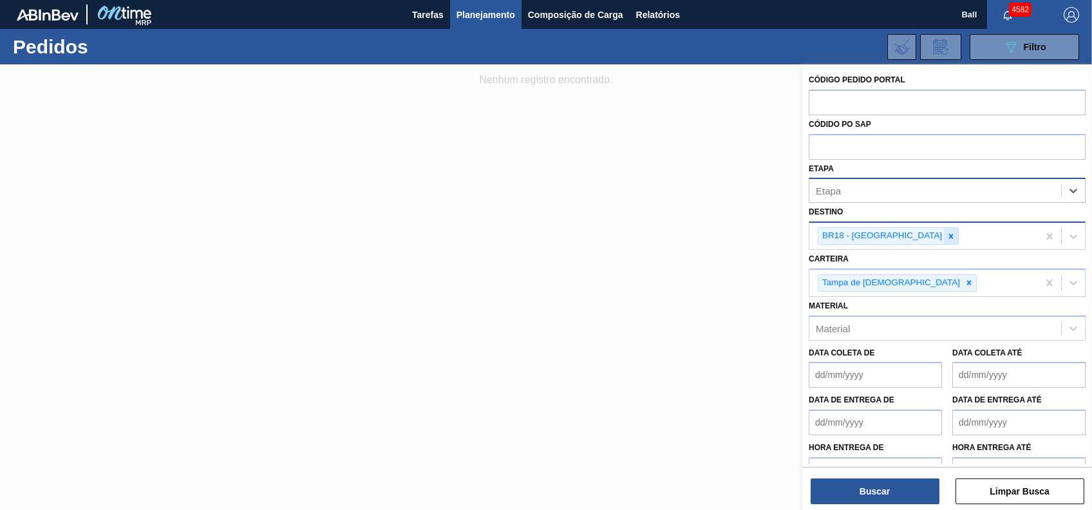
click at [947, 239] on icon at bounding box center [951, 236] width 9 height 9
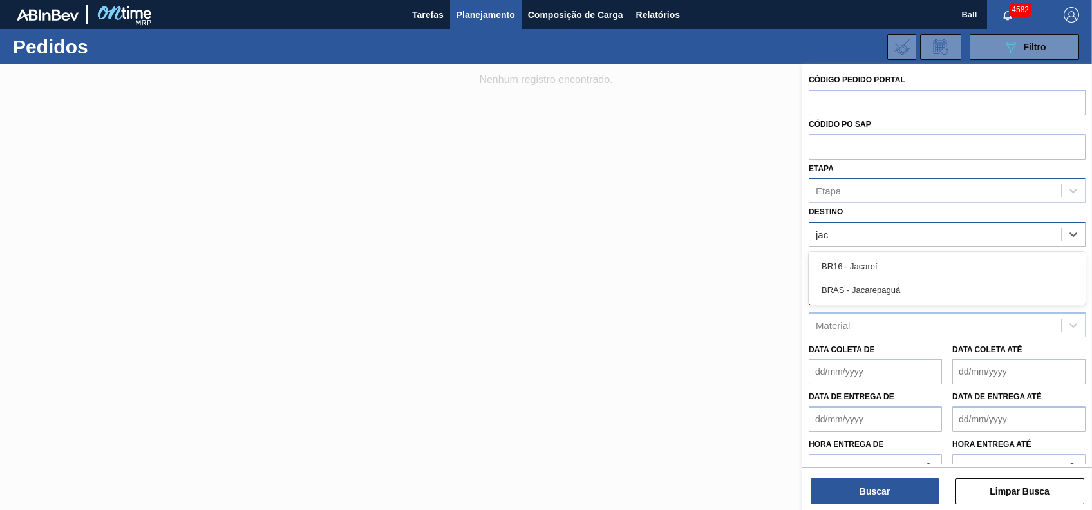
type input "jaca"
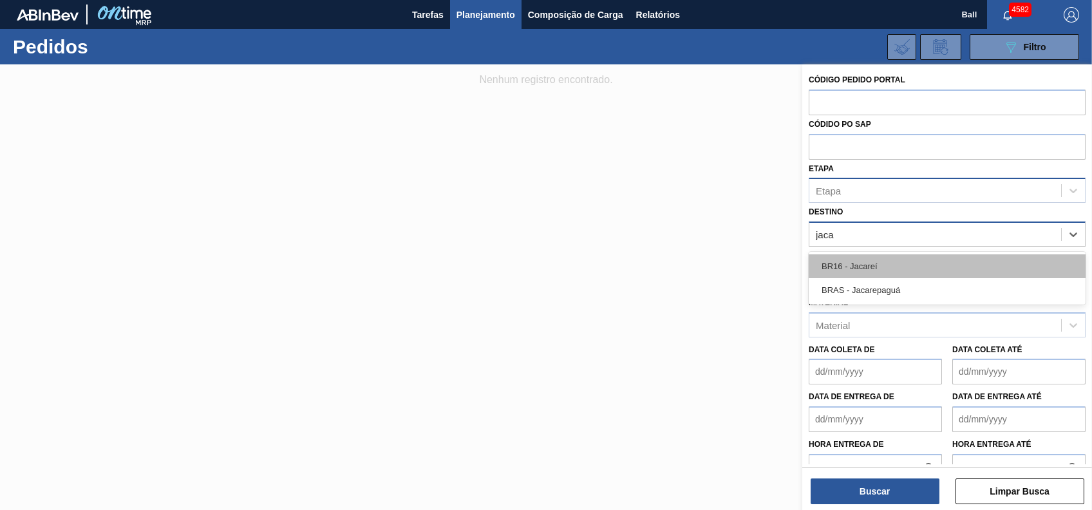
click at [911, 261] on div "BR16 - Jacareí" at bounding box center [947, 266] width 277 height 24
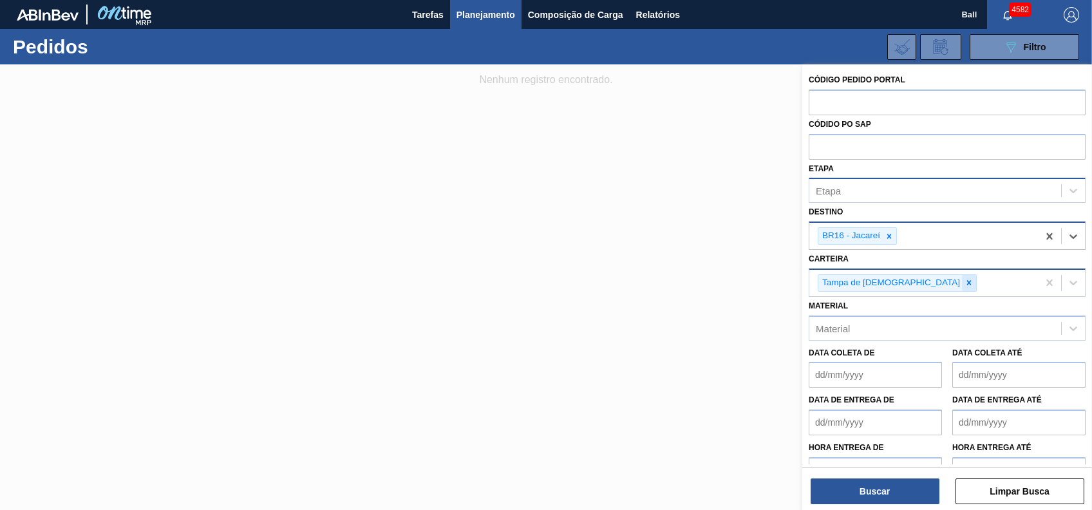
click at [965, 285] on icon at bounding box center [969, 282] width 9 height 9
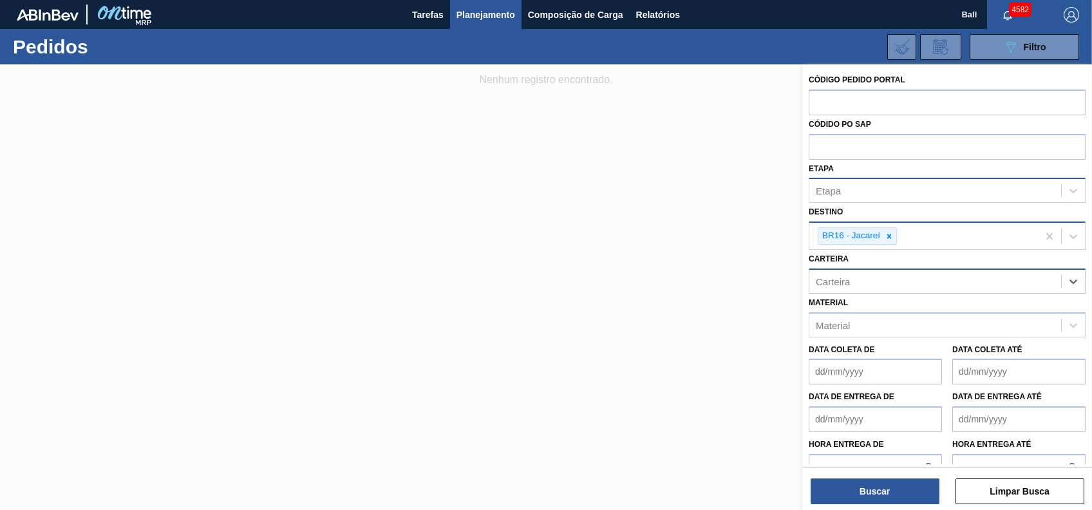
click at [889, 285] on div "Carteira" at bounding box center [936, 281] width 252 height 19
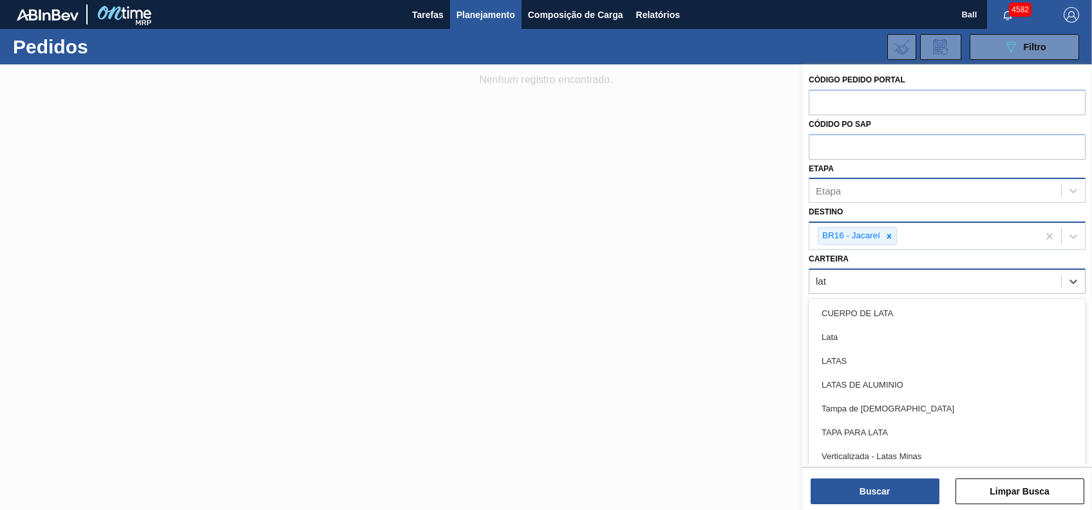
type input "lata"
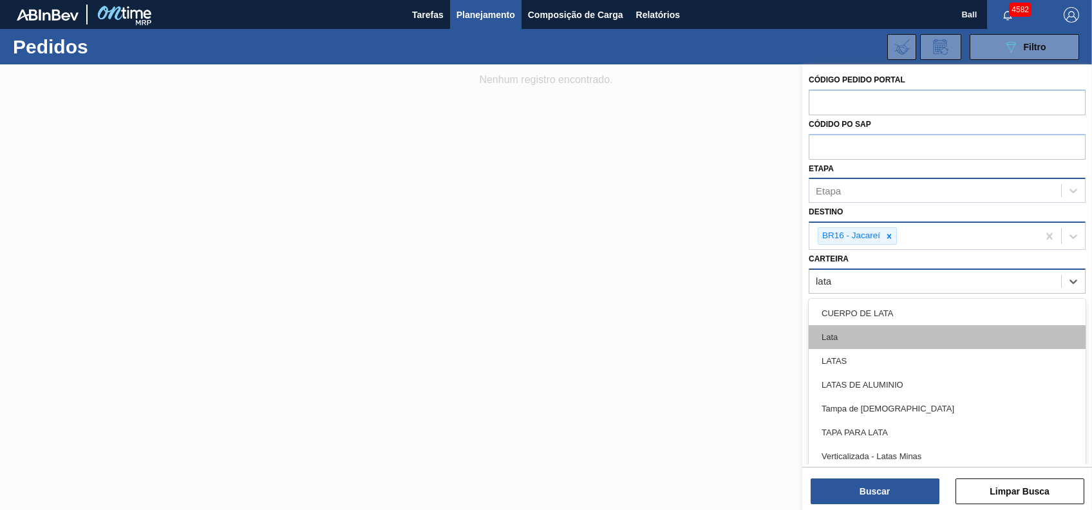
click at [871, 336] on div "Lata" at bounding box center [947, 337] width 277 height 24
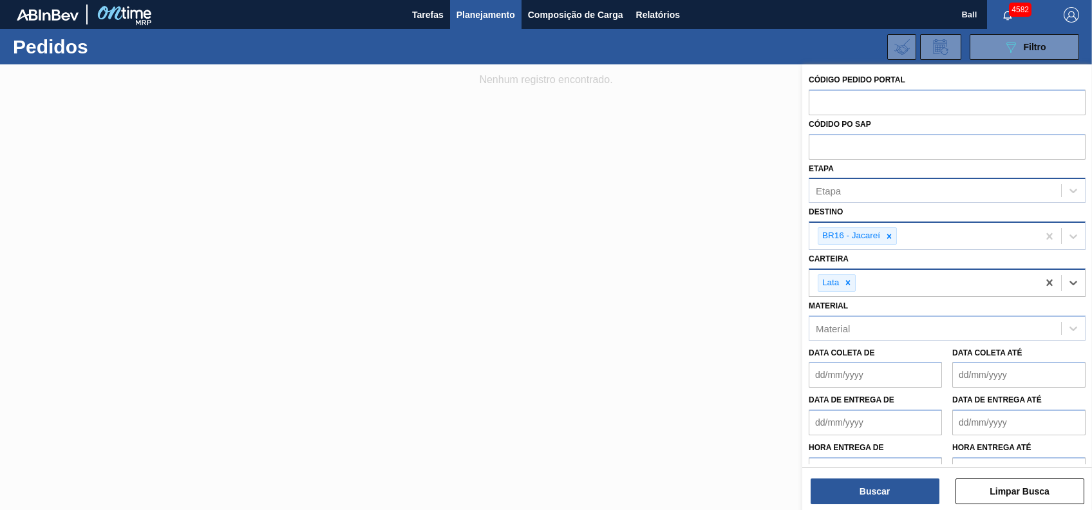
click at [875, 188] on div "Etapa" at bounding box center [936, 191] width 252 height 19
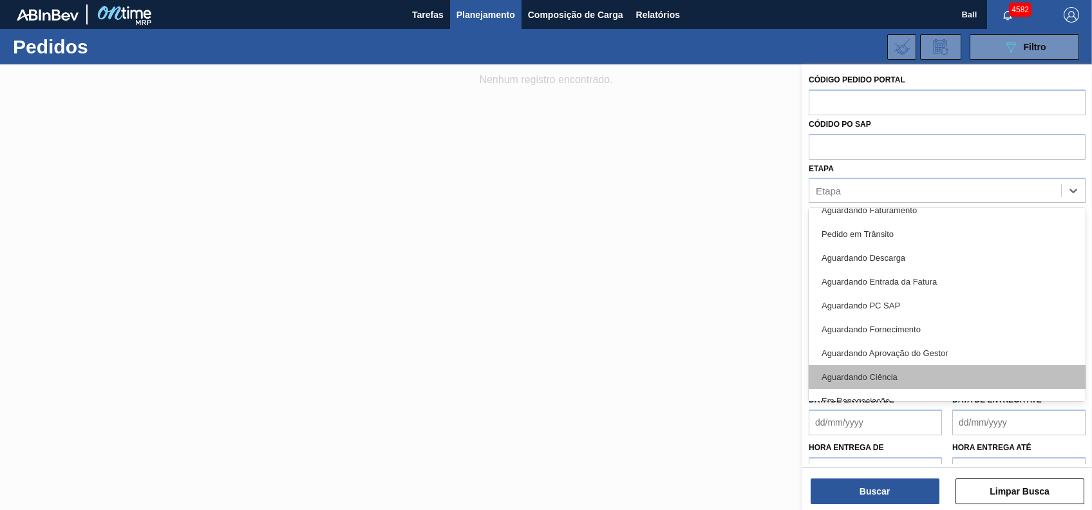
scroll to position [169, 0]
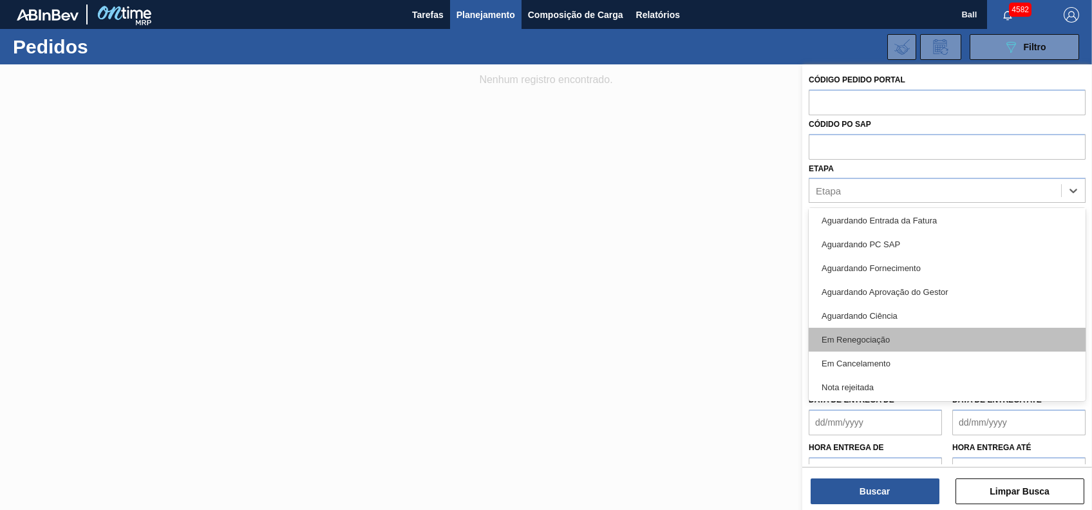
click at [945, 334] on div "Em Renegociação" at bounding box center [947, 340] width 277 height 24
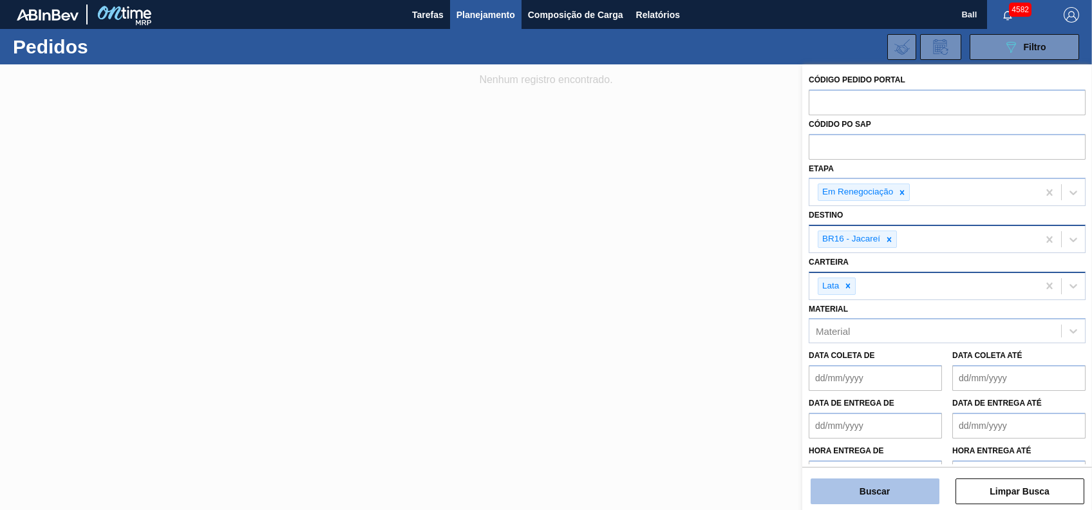
click at [896, 495] on button "Buscar" at bounding box center [875, 492] width 129 height 26
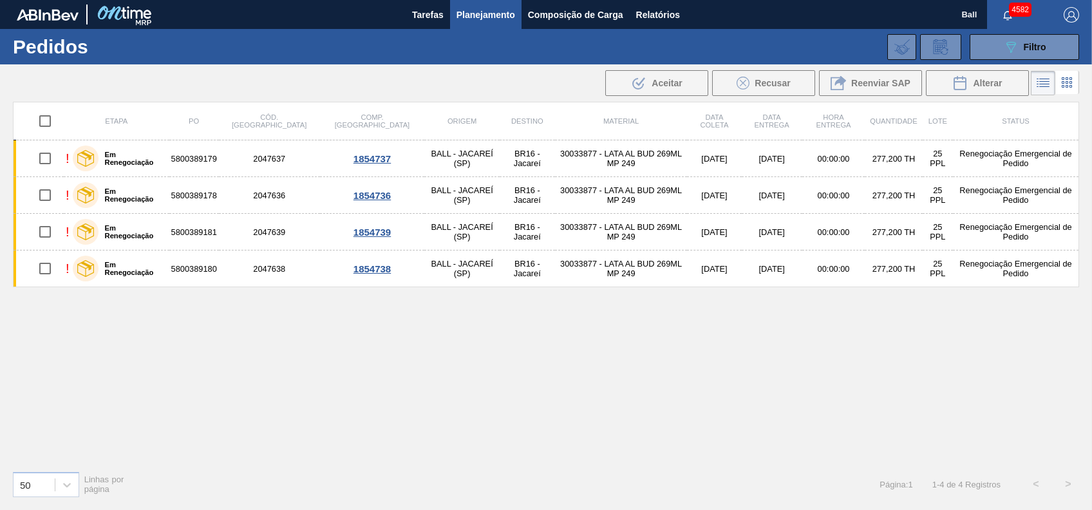
click at [37, 117] on input "checkbox" at bounding box center [45, 121] width 27 height 27
checkbox input "true"
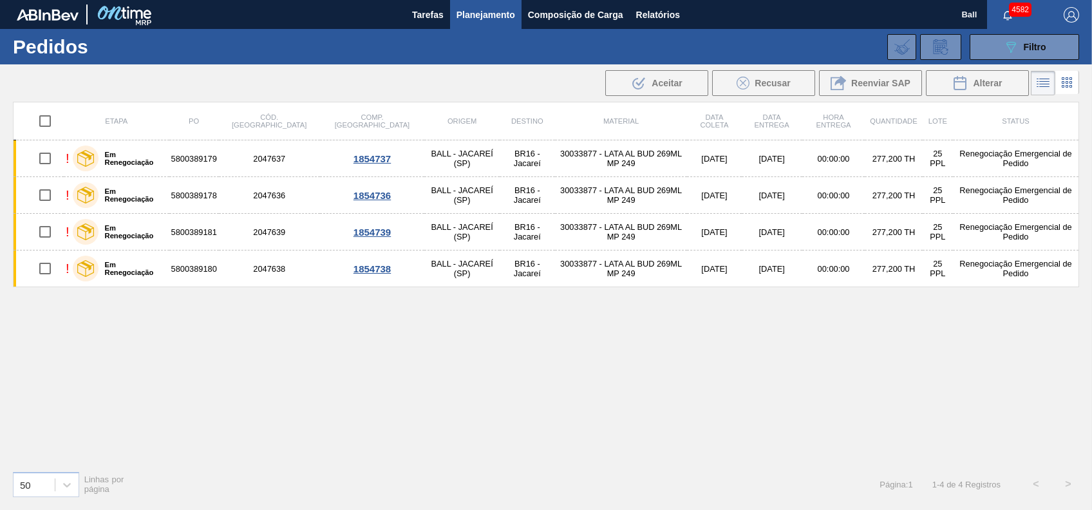
checkbox input "true"
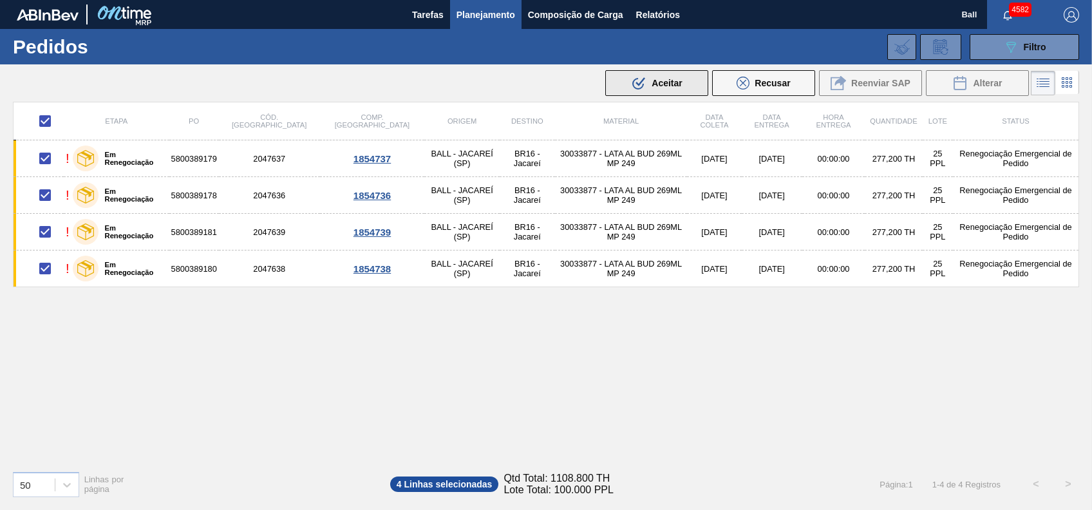
click at [666, 87] on span "Aceitar" at bounding box center [667, 83] width 30 height 10
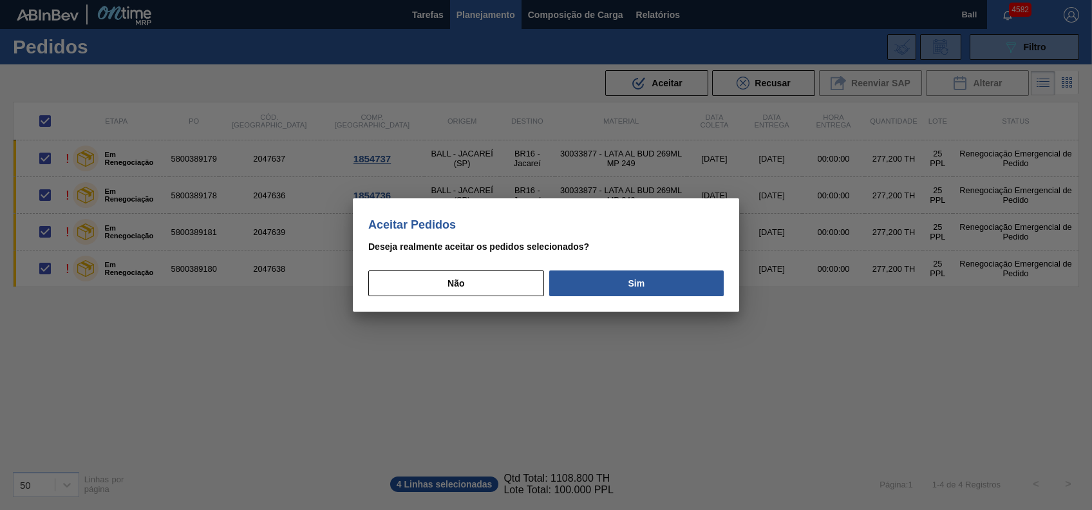
click at [652, 269] on div "Não Sim" at bounding box center [546, 279] width 356 height 34
click at [644, 283] on button "Sim" at bounding box center [636, 283] width 175 height 26
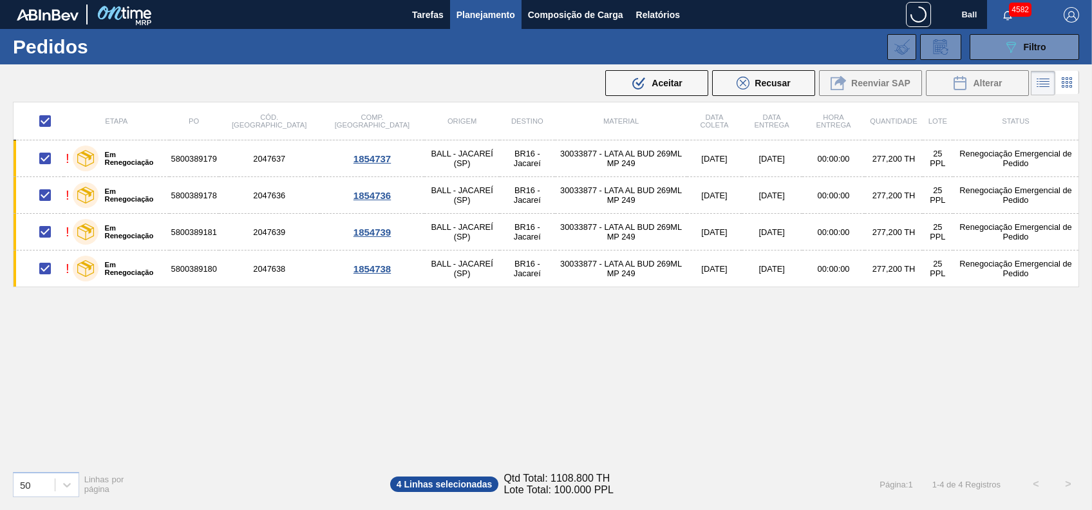
checkbox input "false"
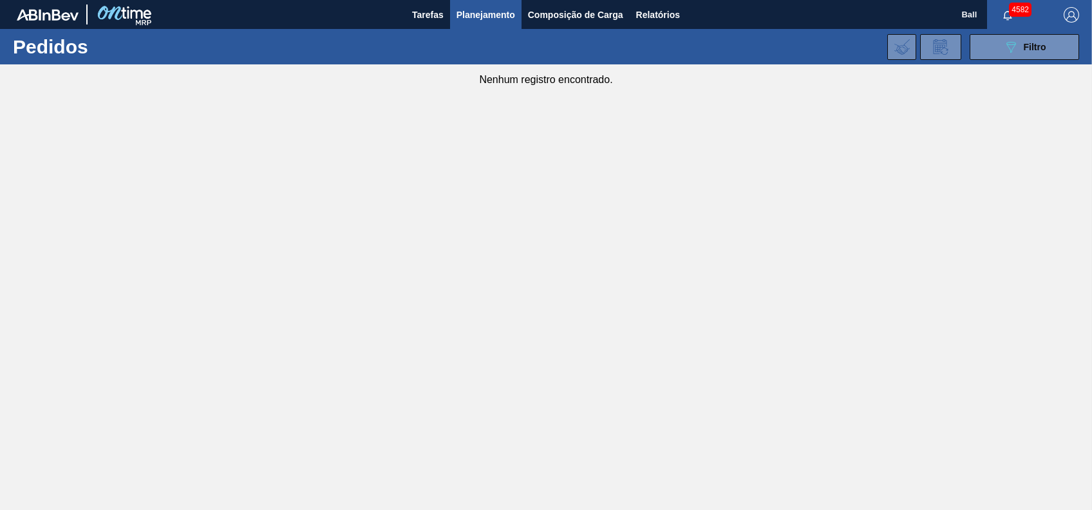
click at [505, 15] on span "Planejamento" at bounding box center [486, 14] width 59 height 15
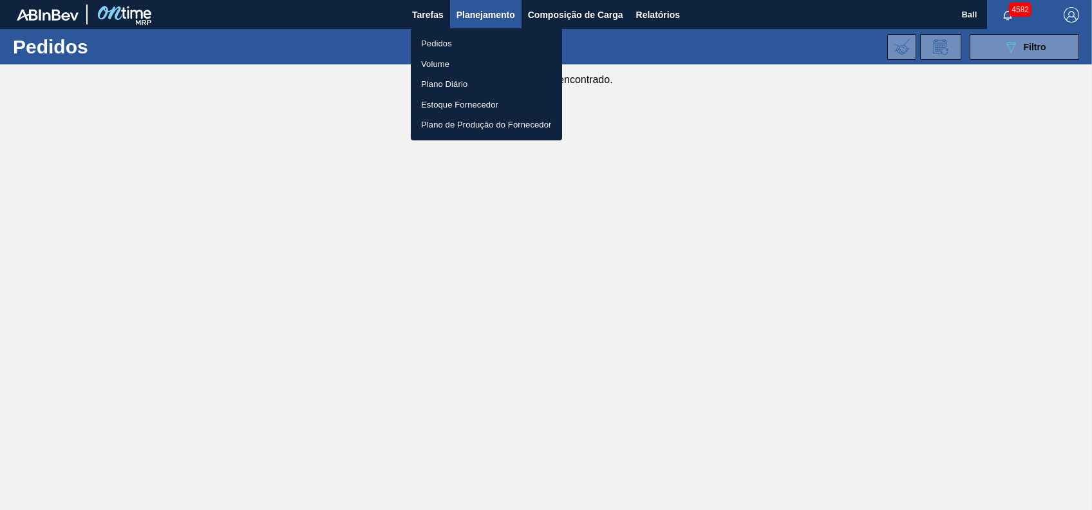
click at [433, 68] on li "Volume" at bounding box center [486, 64] width 151 height 21
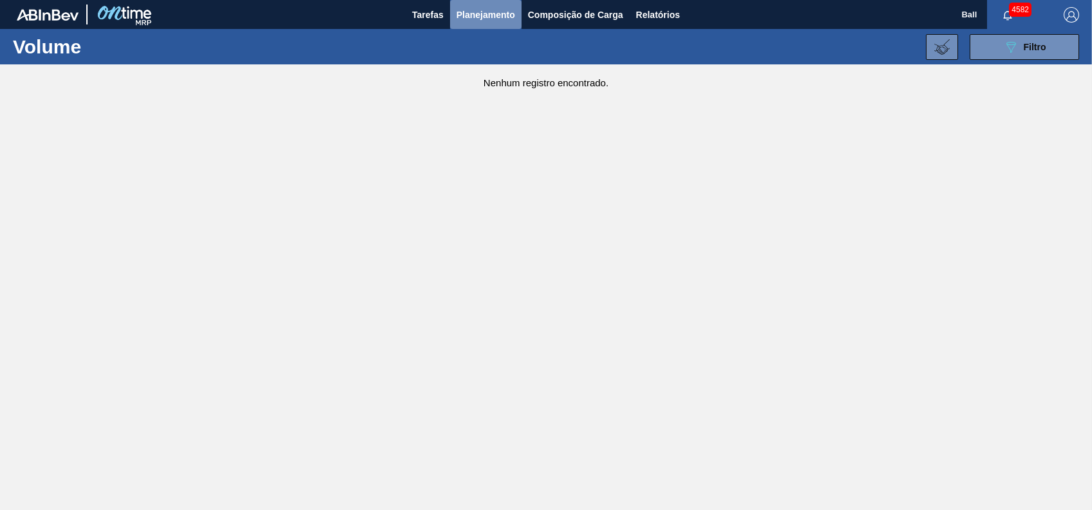
click at [498, 13] on span "Planejamento" at bounding box center [486, 14] width 59 height 15
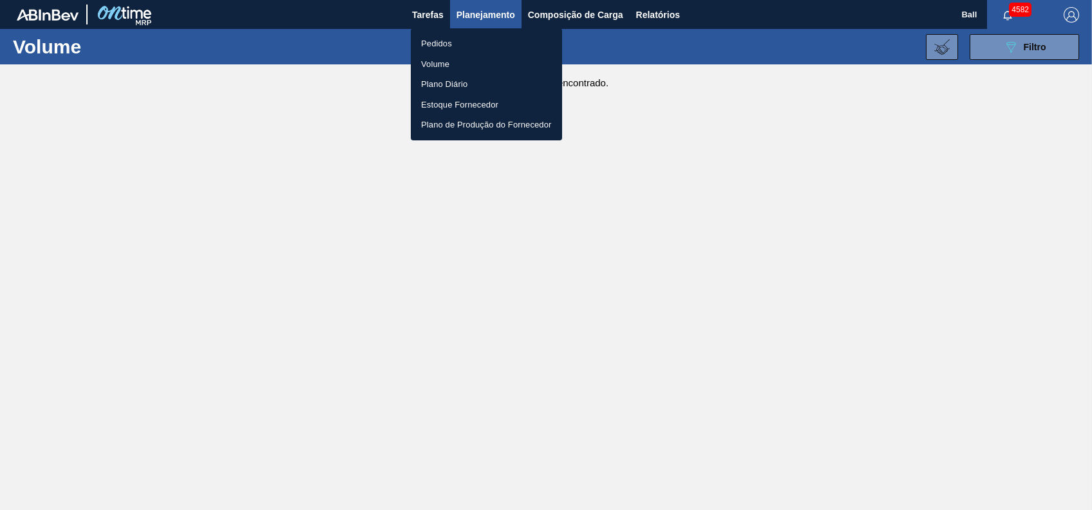
click at [459, 39] on li "Pedidos" at bounding box center [486, 43] width 151 height 21
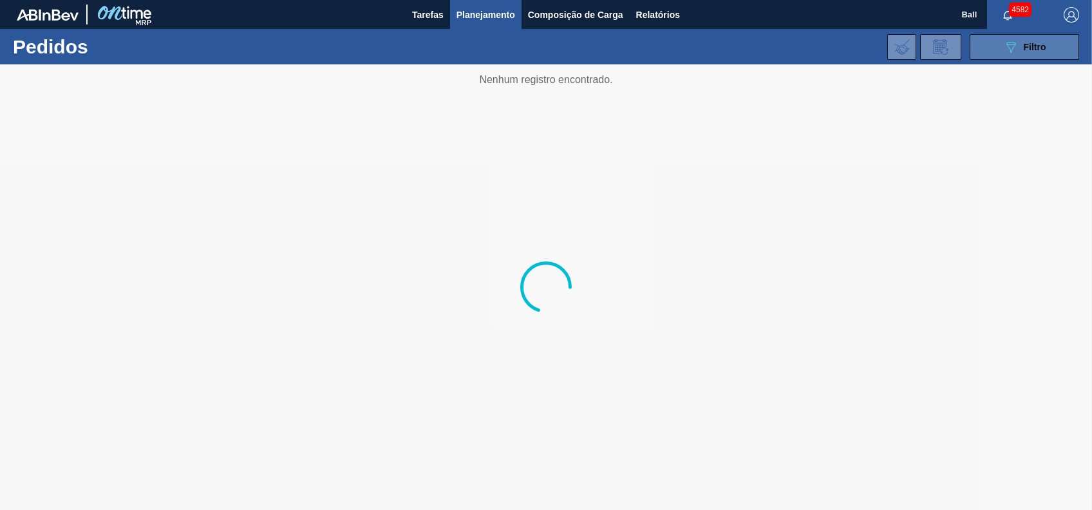
click at [1026, 43] on span "Filtro" at bounding box center [1035, 47] width 23 height 10
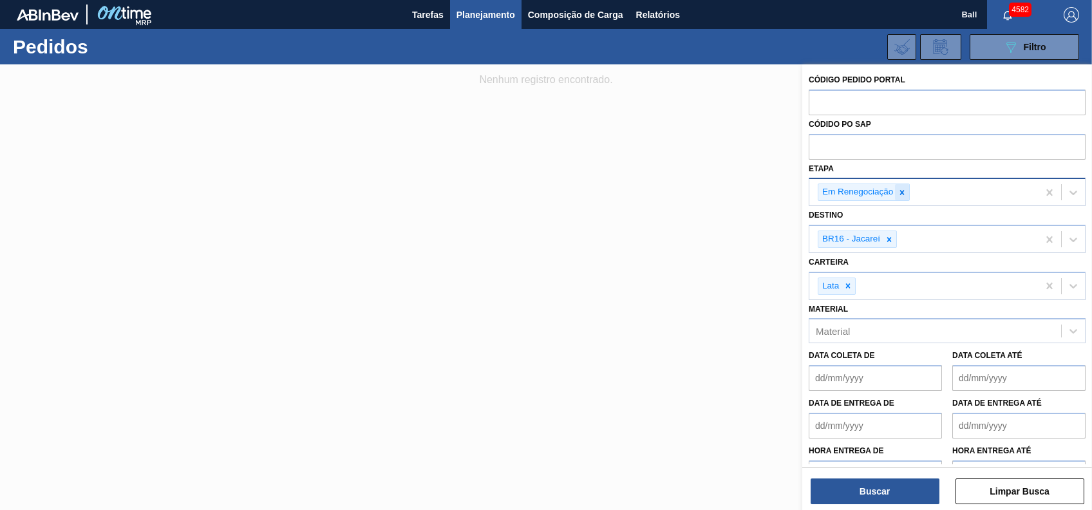
click at [902, 188] on icon at bounding box center [902, 192] width 9 height 9
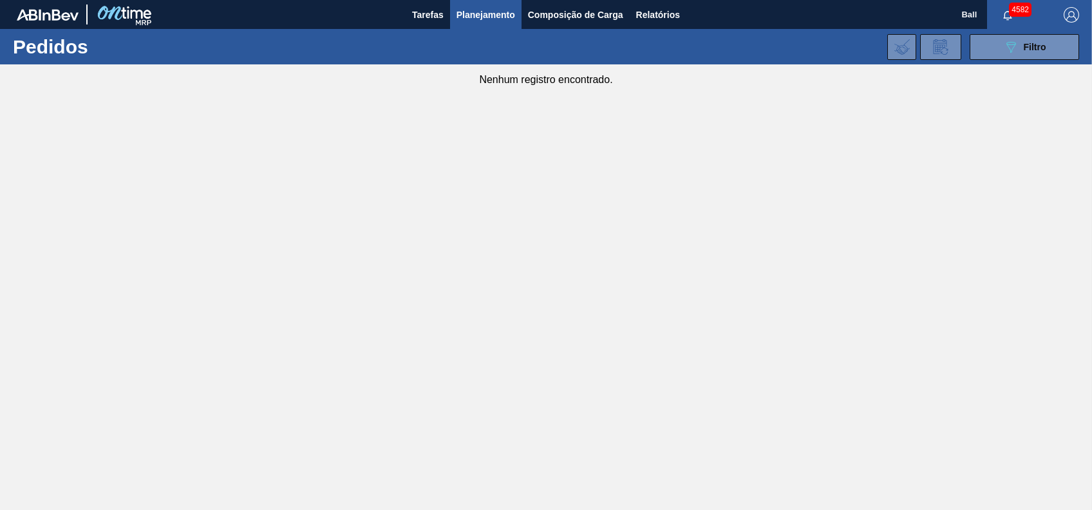
click at [1017, 32] on div "089F7B8B-B2A5-4AFE-B5C0-19BA573D28AC Filtro Código Pedido Portal Códido PO SAP …" at bounding box center [644, 47] width 884 height 39
click at [1024, 52] on span "Filtro" at bounding box center [1035, 47] width 23 height 10
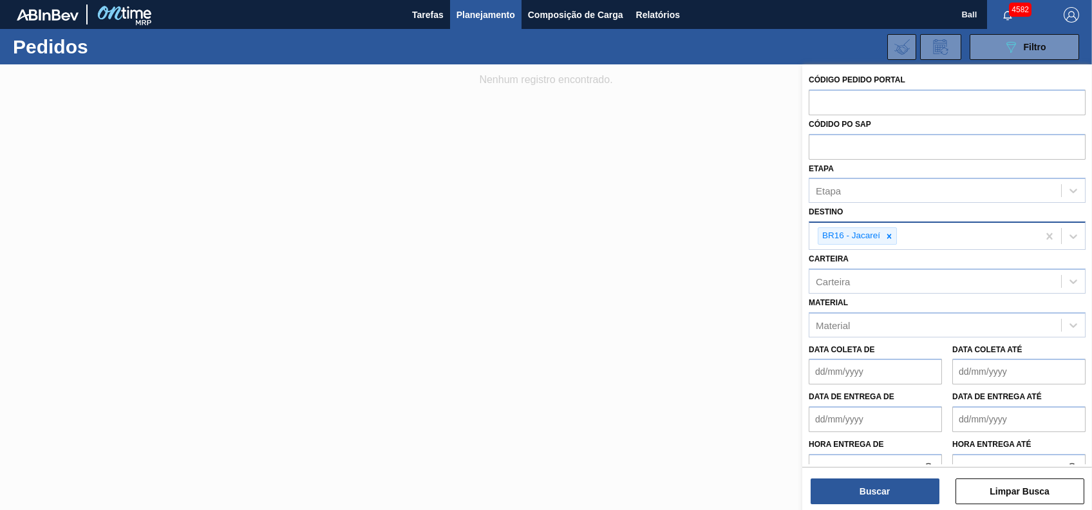
click at [912, 243] on div "BR16 - Jacareí" at bounding box center [924, 236] width 229 height 26
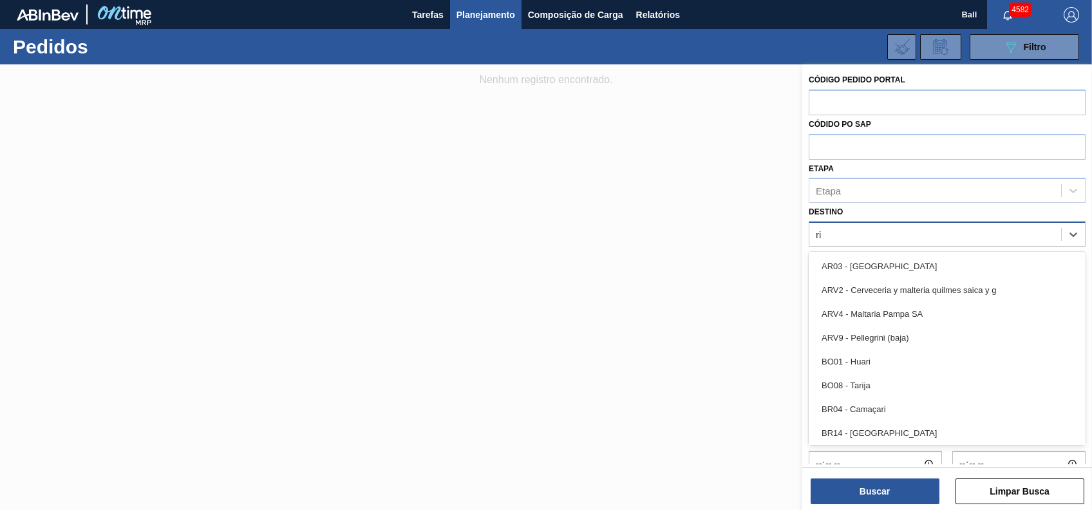
type input "rio"
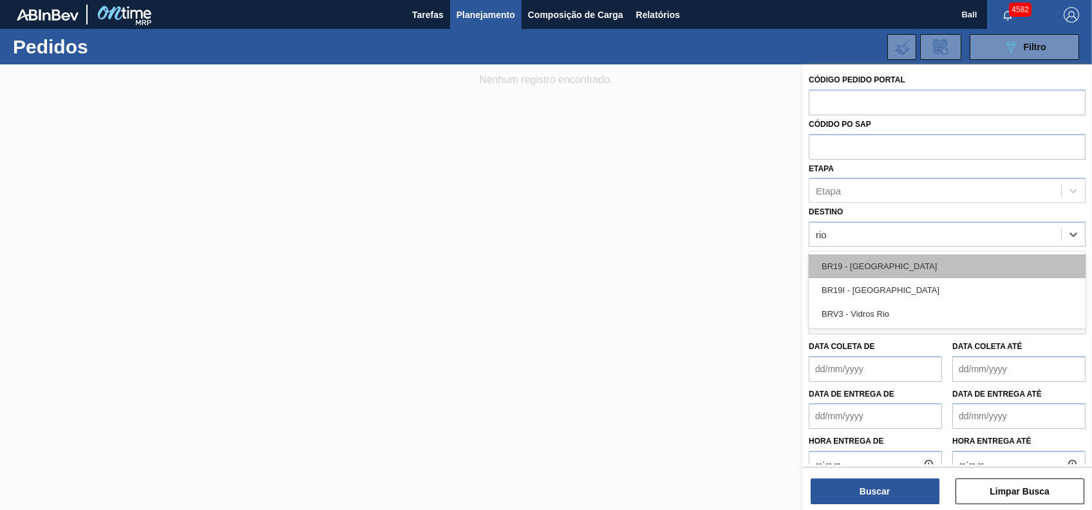
click at [884, 272] on div "BR19 - [GEOGRAPHIC_DATA]" at bounding box center [947, 266] width 277 height 24
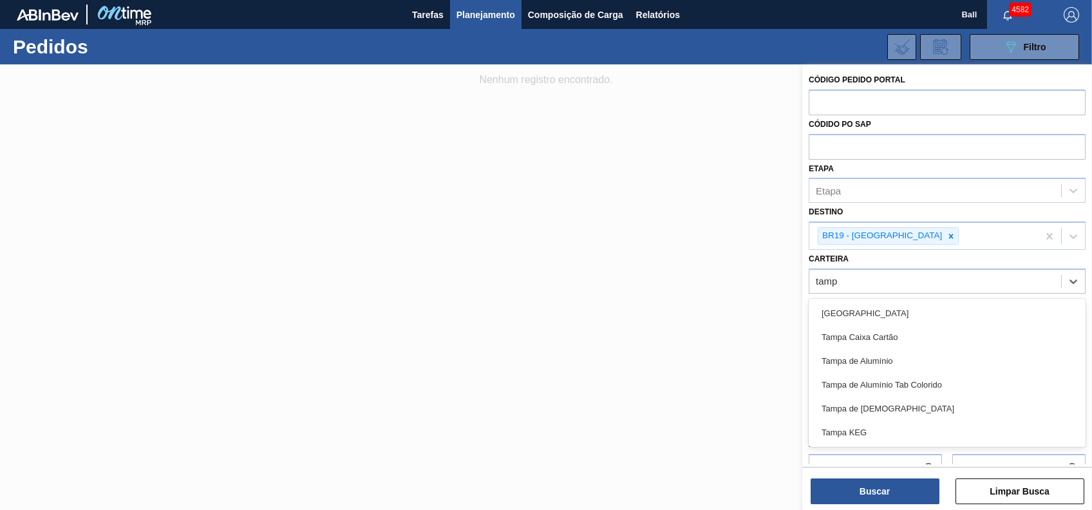
type input "[GEOGRAPHIC_DATA]"
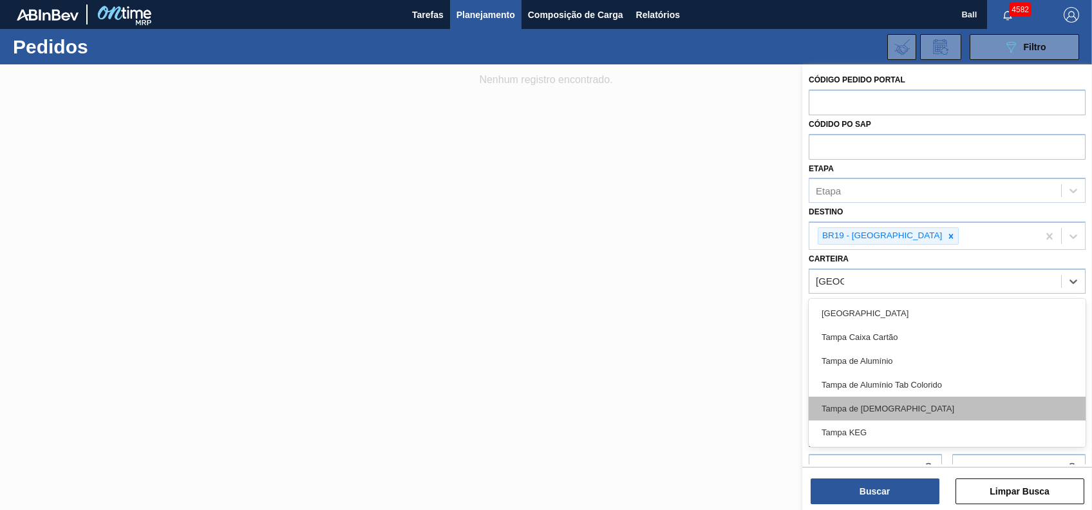
click at [862, 406] on div "Tampa de [DEMOGRAPHIC_DATA]" at bounding box center [947, 409] width 277 height 24
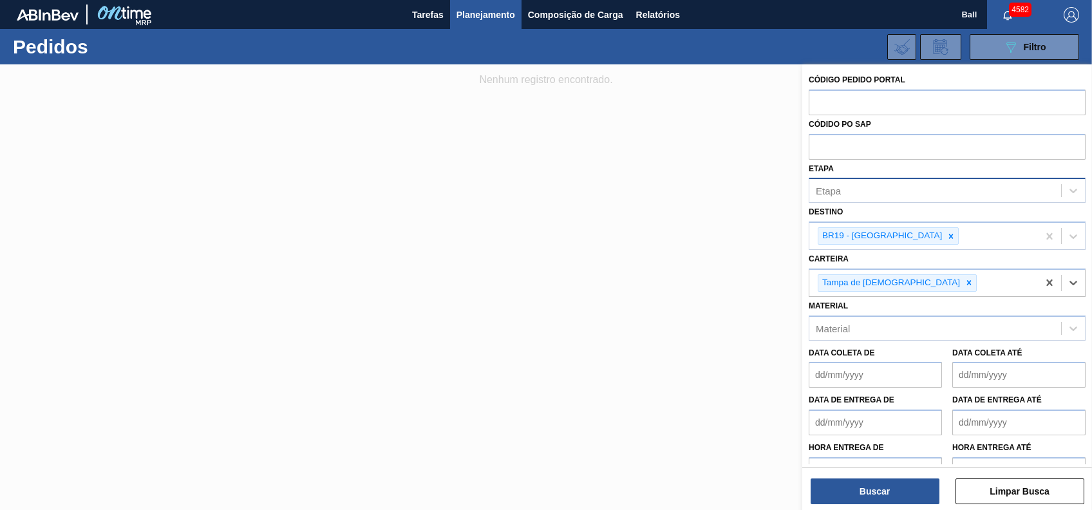
click at [907, 199] on div "Etapa" at bounding box center [936, 191] width 252 height 19
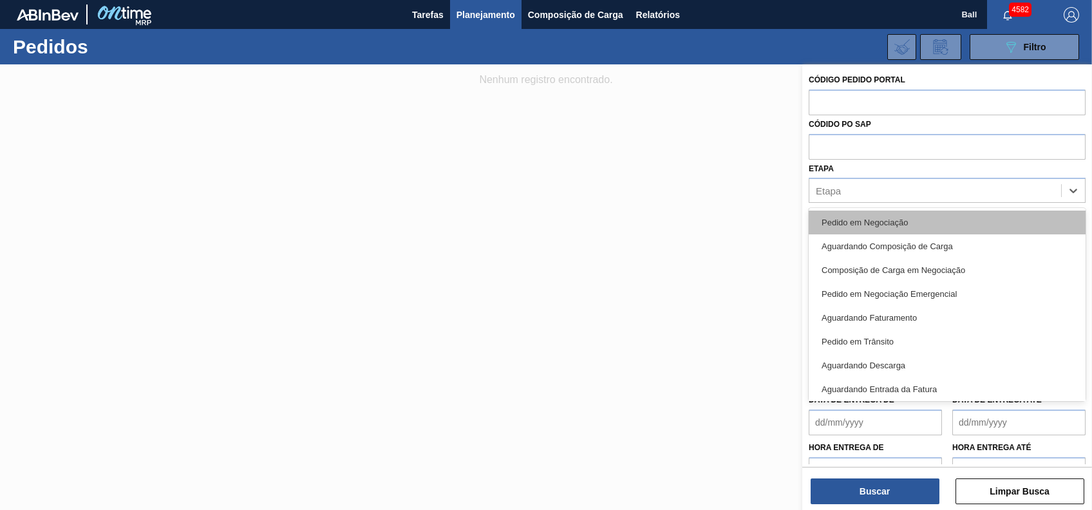
click at [902, 216] on div "Pedido em Negociação" at bounding box center [947, 223] width 277 height 24
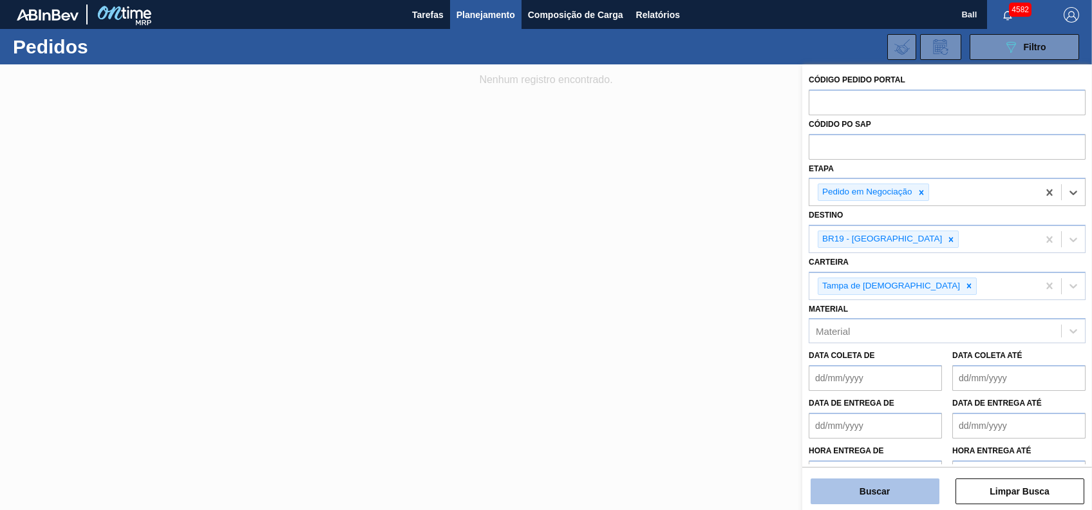
click at [924, 486] on button "Buscar" at bounding box center [875, 492] width 129 height 26
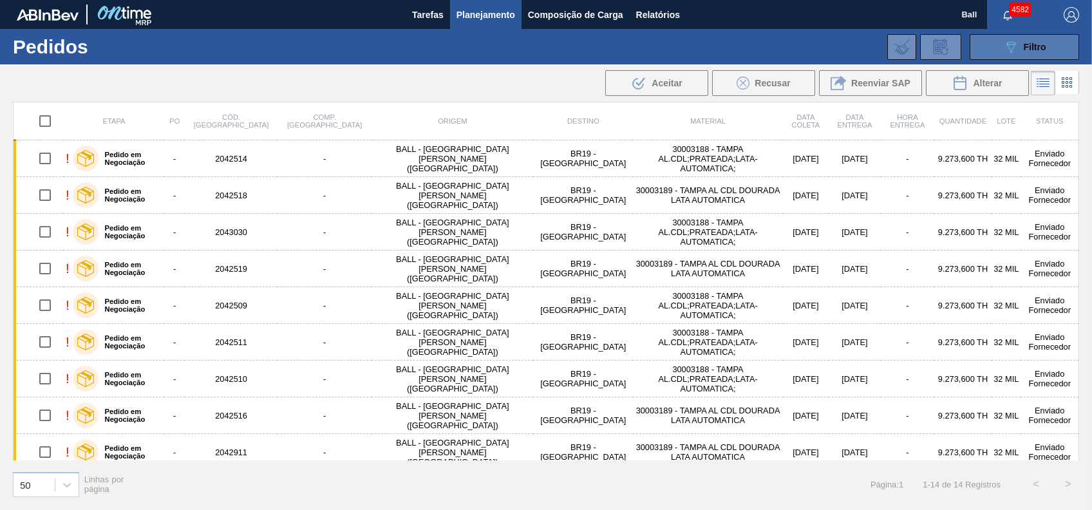
click at [1013, 45] on icon "089F7B8B-B2A5-4AFE-B5C0-19BA573D28AC" at bounding box center [1010, 46] width 15 height 15
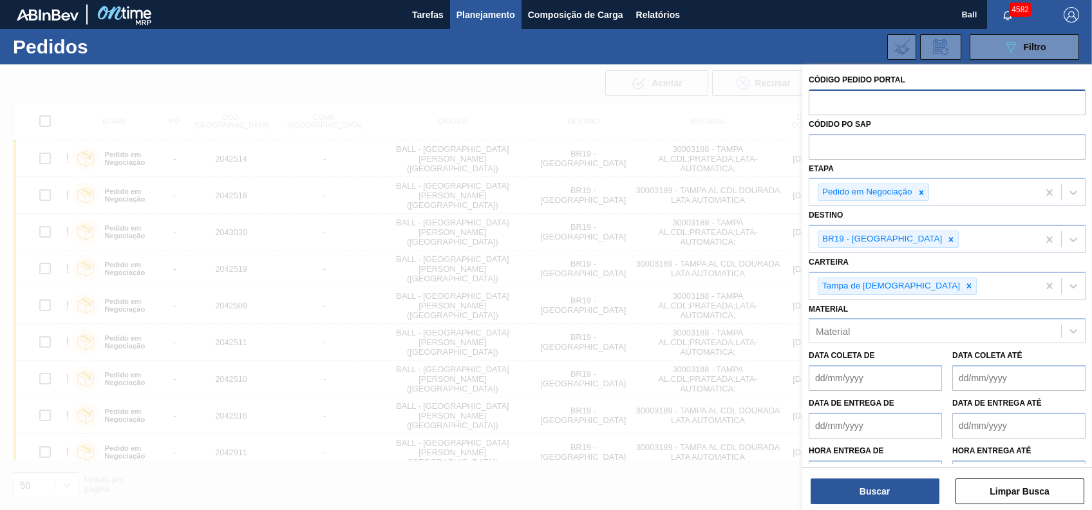
click at [936, 91] on input "text" at bounding box center [947, 102] width 277 height 24
paste input "text"
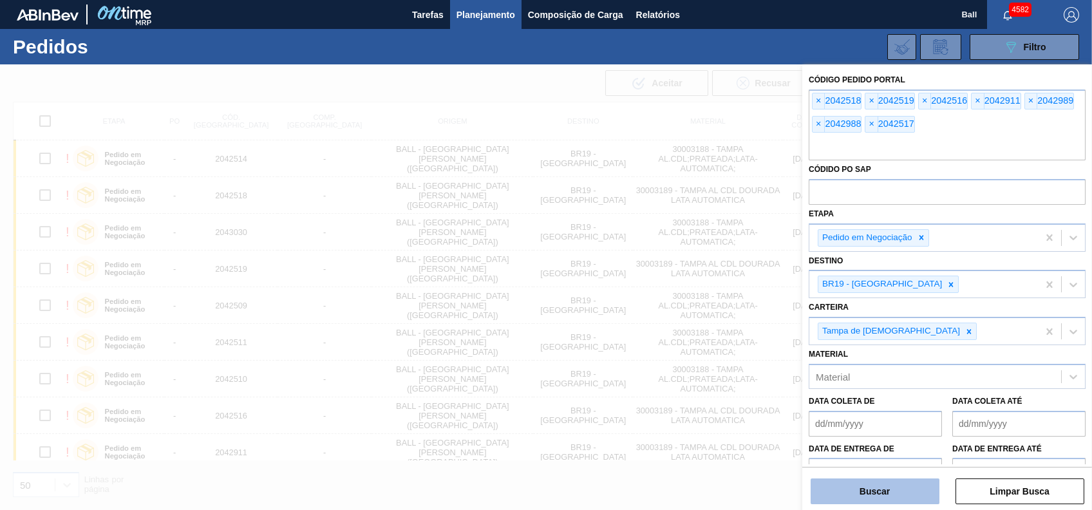
click at [913, 494] on button "Buscar" at bounding box center [875, 492] width 129 height 26
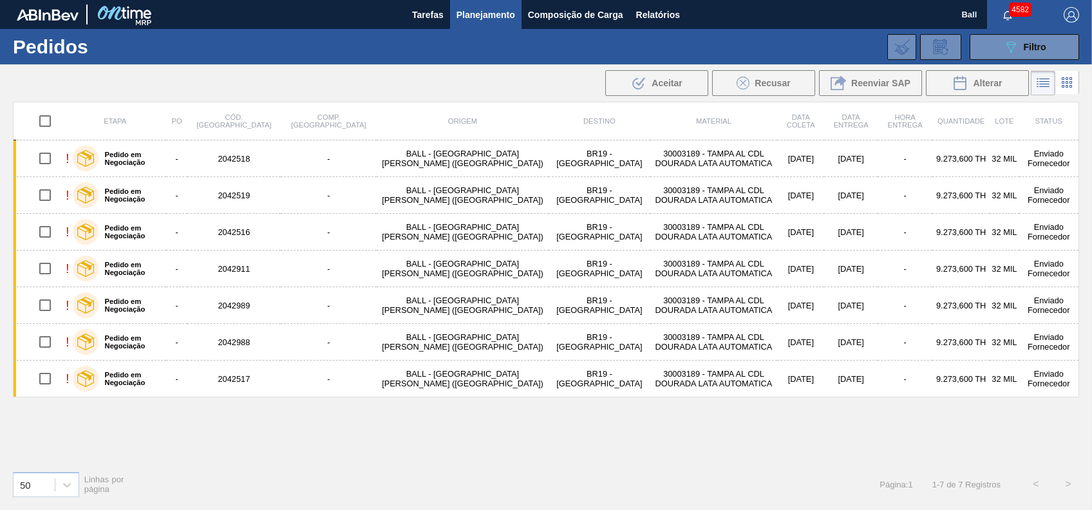
click at [43, 127] on input "checkbox" at bounding box center [45, 121] width 27 height 27
checkbox input "true"
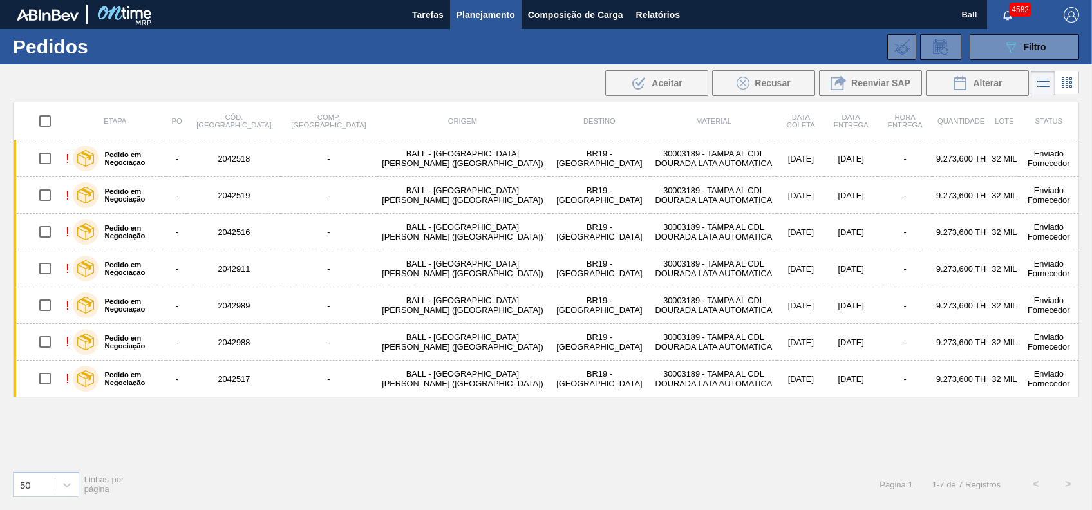
checkbox input "true"
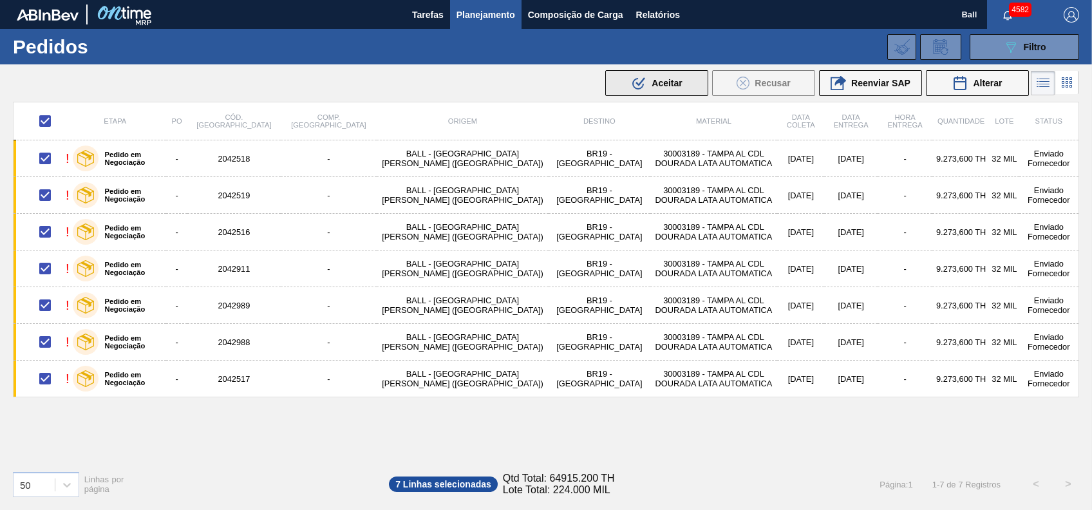
click at [679, 82] on span "Aceitar" at bounding box center [667, 83] width 30 height 10
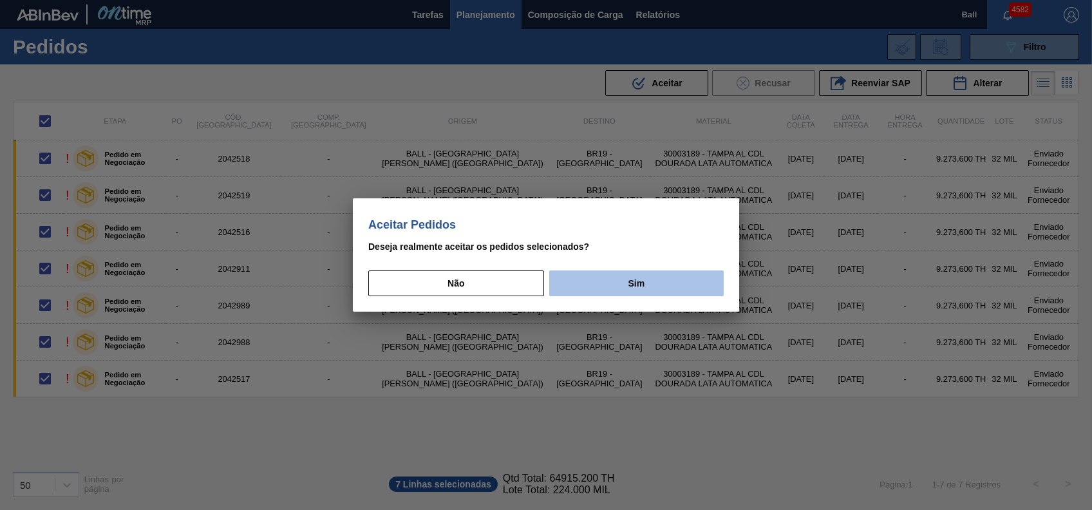
click at [631, 282] on button "Sim" at bounding box center [636, 283] width 175 height 26
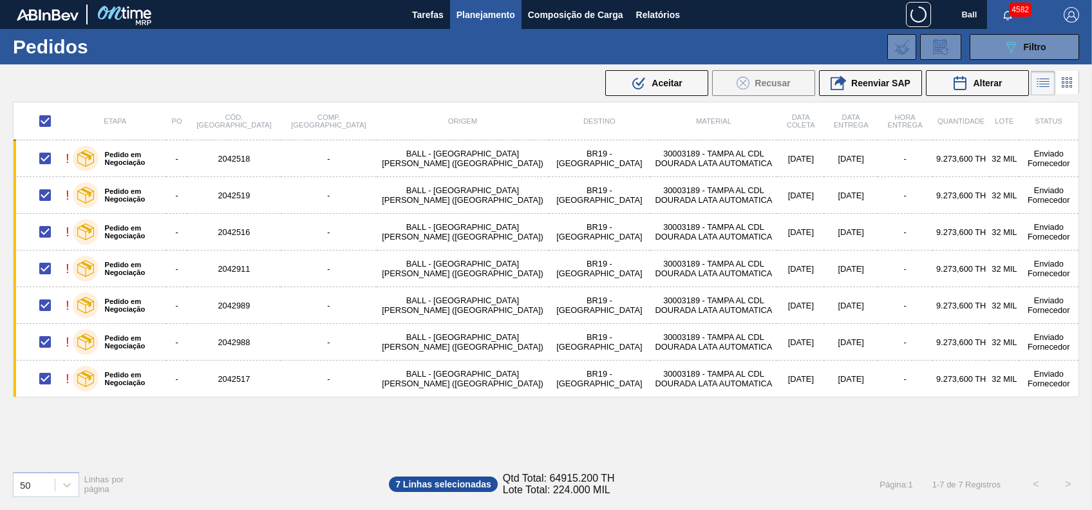
checkbox input "false"
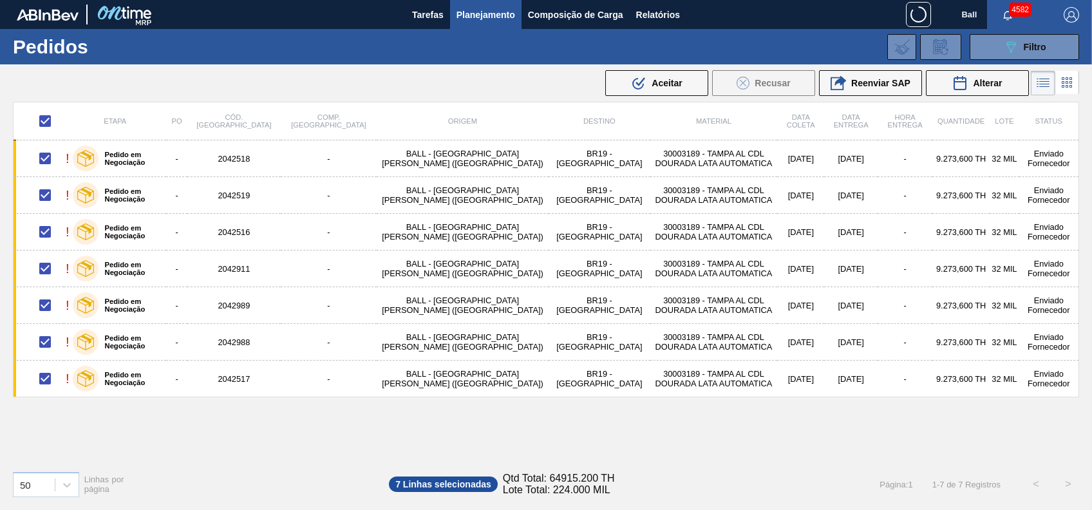
checkbox input "false"
